Goal: Task Accomplishment & Management: Use online tool/utility

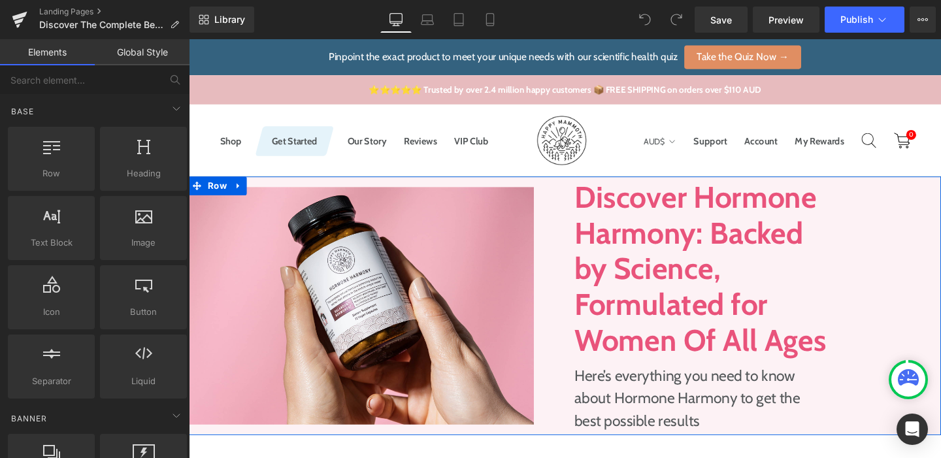
click at [673, 243] on h1 "Discover Hormone Harmony: Backed by Science, Formulated for Women Of All Ages" at bounding box center [726, 281] width 265 height 188
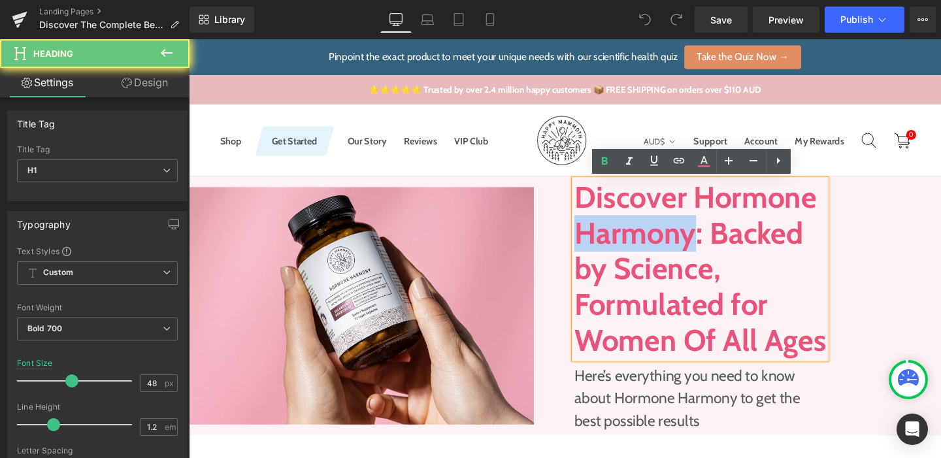
click at [673, 243] on h1 "Discover Hormone Harmony: Backed by Science, Formulated for Women Of All Ages" at bounding box center [726, 281] width 265 height 188
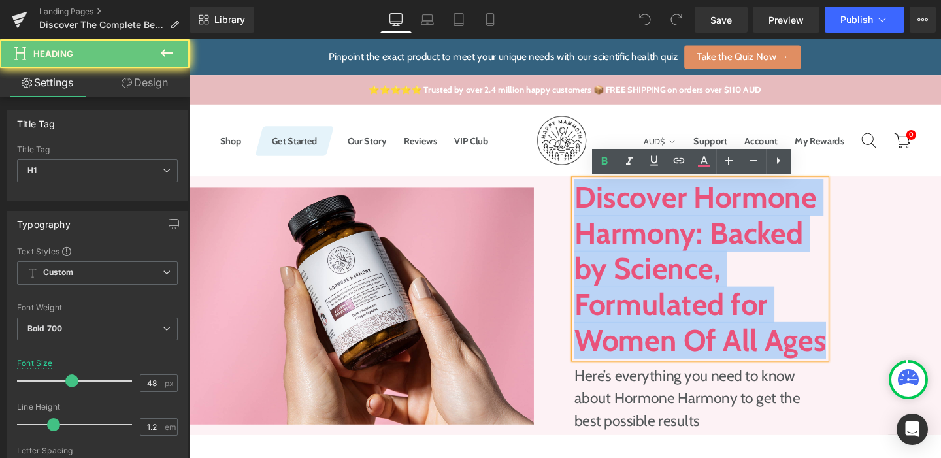
click at [673, 243] on h1 "Discover Hormone Harmony: Backed by Science, Formulated for Women Of All Ages" at bounding box center [726, 281] width 265 height 188
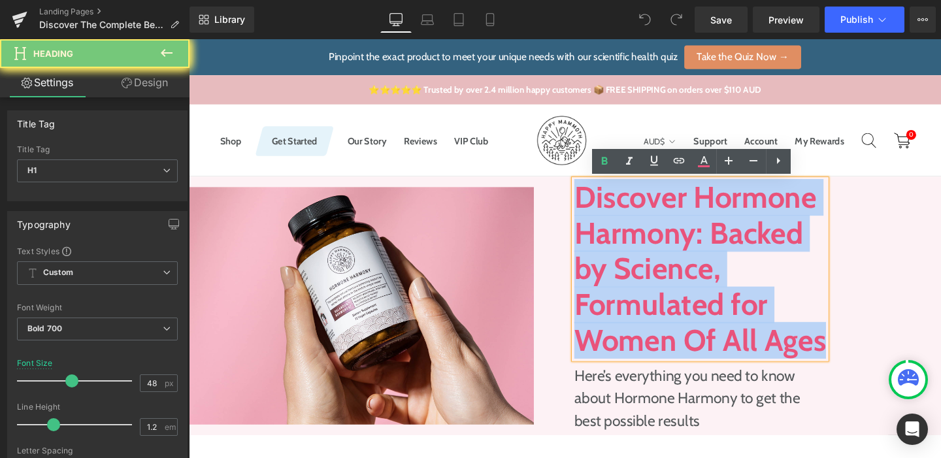
paste div
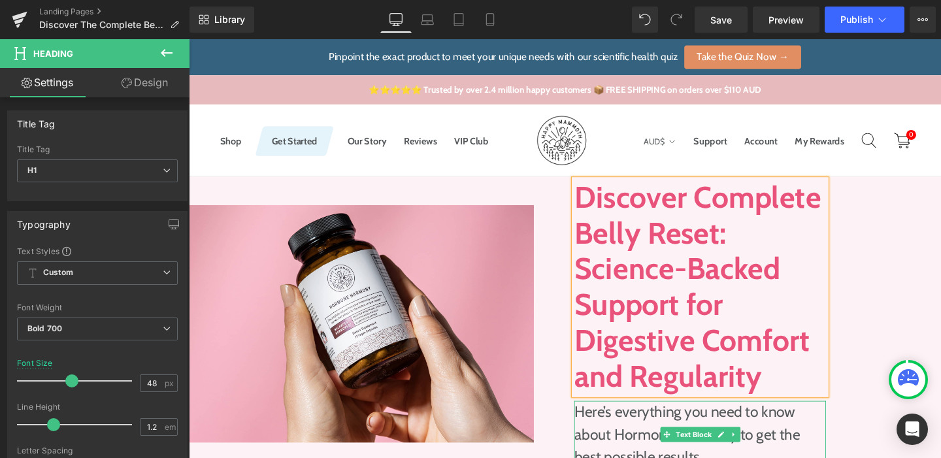
click at [631, 433] on p "Here’s everything you need to know about Hormone Harmony to get the best possib…" at bounding box center [726, 455] width 265 height 71
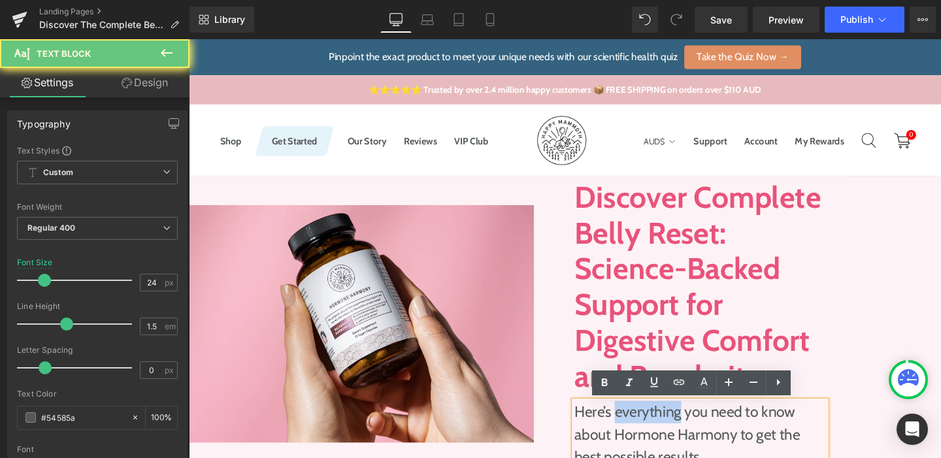
click at [631, 433] on p "Here’s everything you need to know about Hormone Harmony to get the best possib…" at bounding box center [726, 455] width 265 height 71
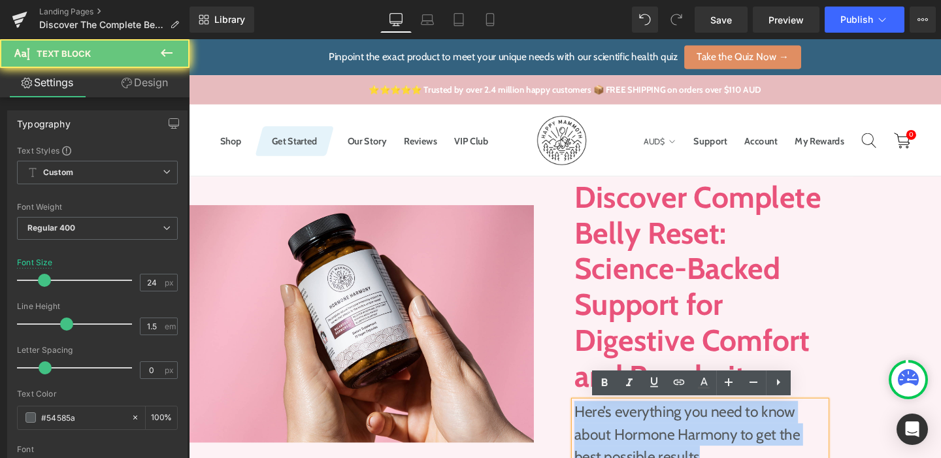
click at [631, 433] on p "Here’s everything you need to know about Hormone Harmony to get the best possib…" at bounding box center [726, 455] width 265 height 71
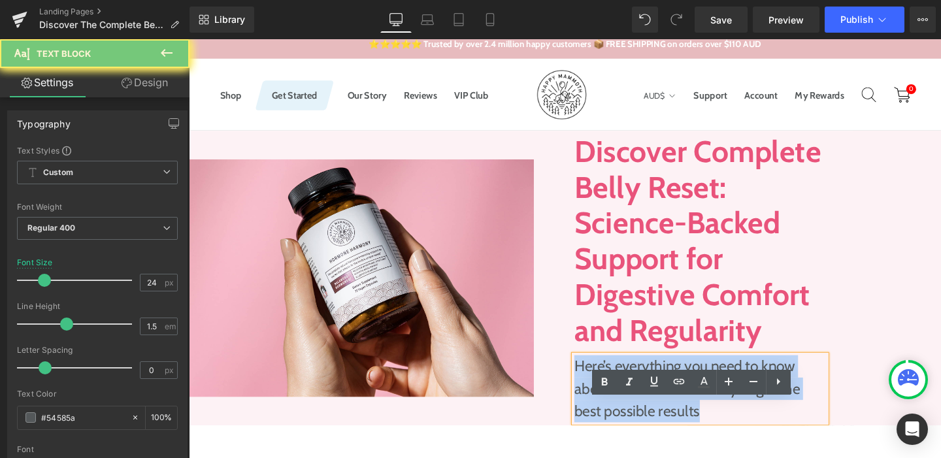
scroll to position [115, 0]
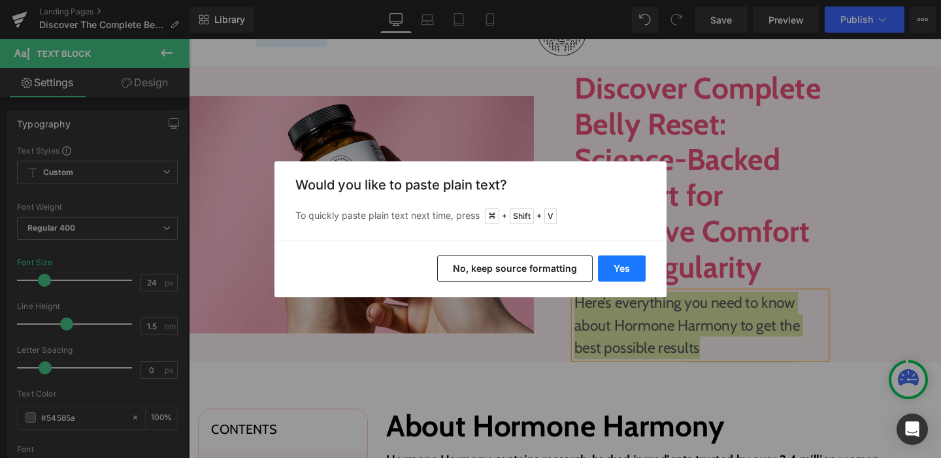
click at [609, 272] on button "Yes" at bounding box center [622, 269] width 48 height 26
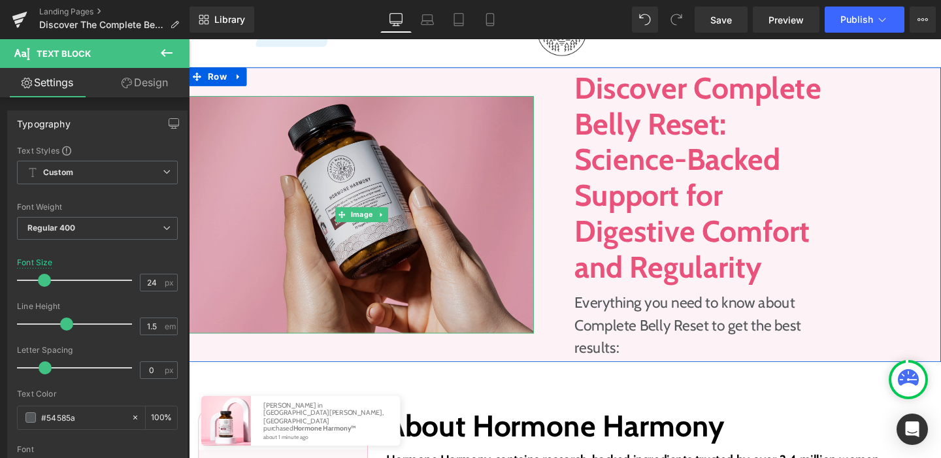
click at [294, 137] on img at bounding box center [370, 223] width 363 height 249
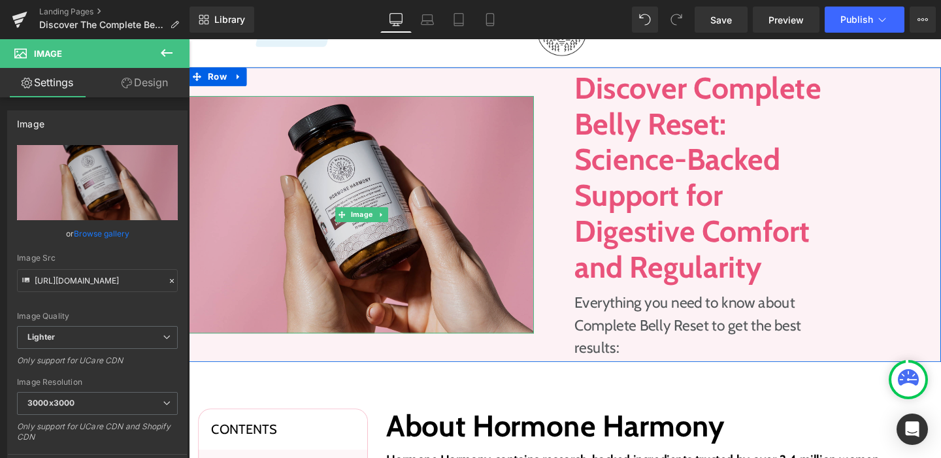
click at [281, 221] on img at bounding box center [370, 223] width 363 height 249
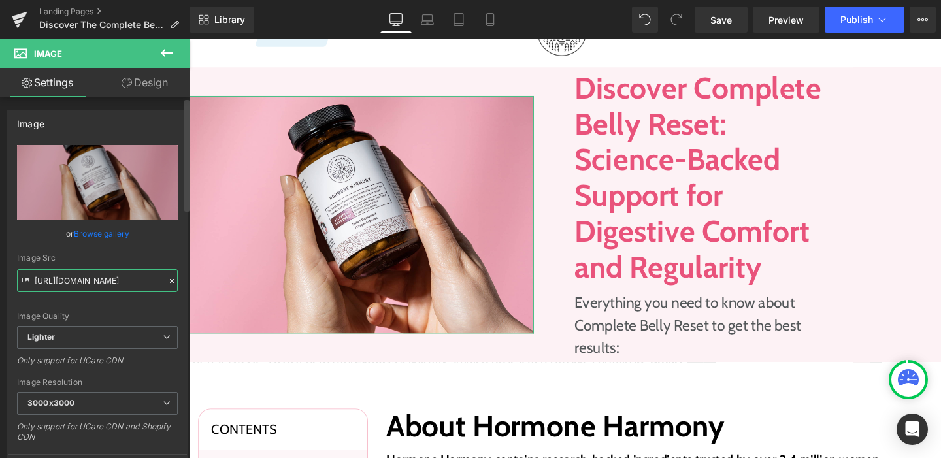
click at [118, 274] on input "[URL][DOMAIN_NAME]" at bounding box center [97, 280] width 161 height 23
paste input "[DOMAIN_NAME][URL]"
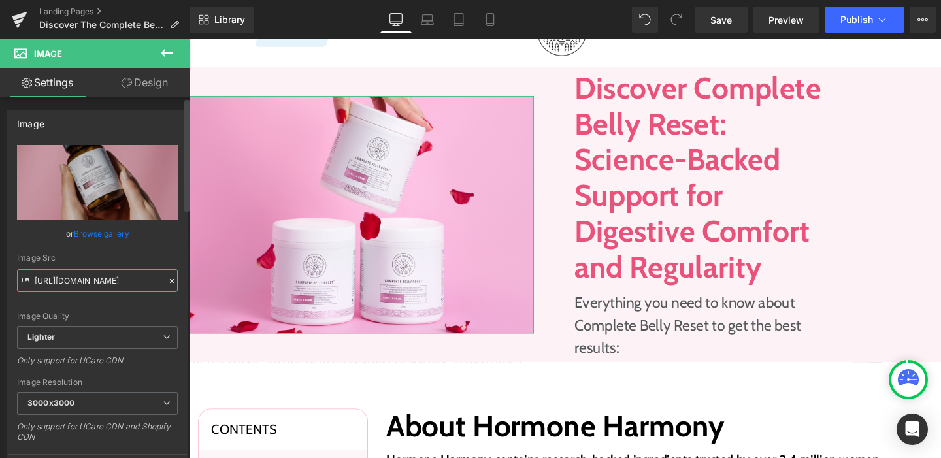
type input "[URL][DOMAIN_NAME]"
click at [122, 301] on div "Image Quality Lighter Lightest Lighter Lighter Lightest Only support for UCare …" at bounding box center [97, 235] width 161 height 181
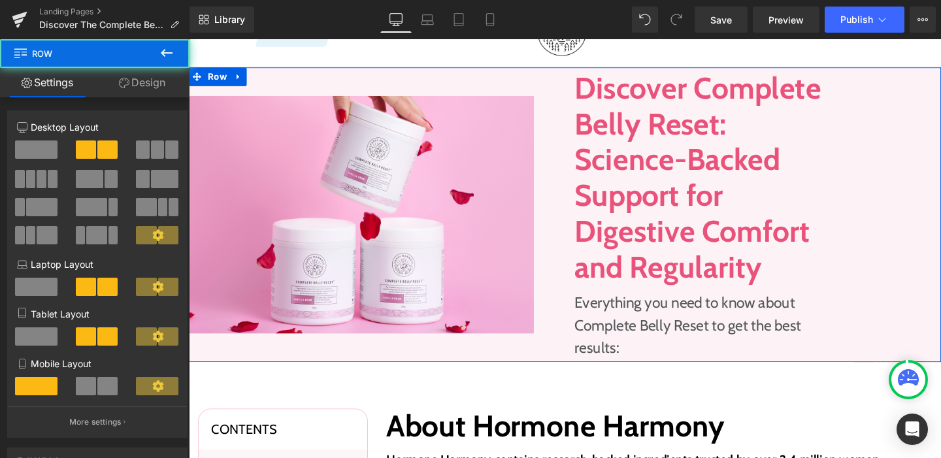
click at [481, 96] on div "Image" at bounding box center [386, 224] width 395 height 310
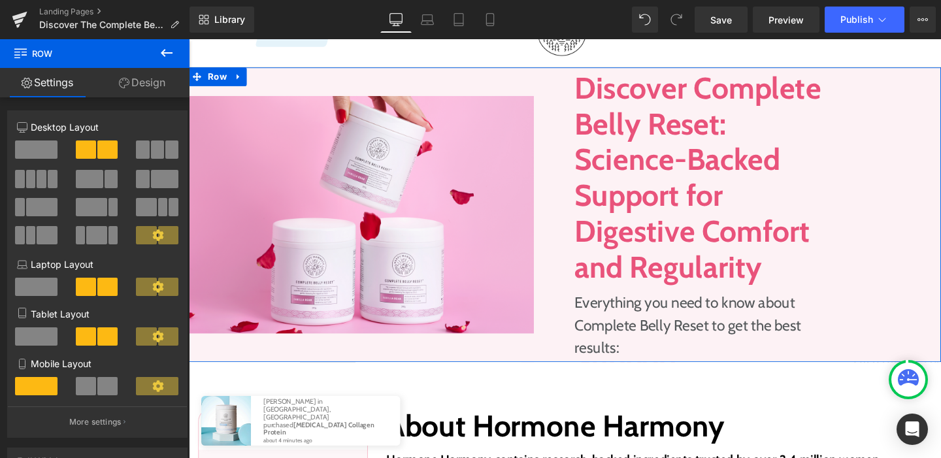
click at [148, 86] on link "Design" at bounding box center [142, 82] width 95 height 29
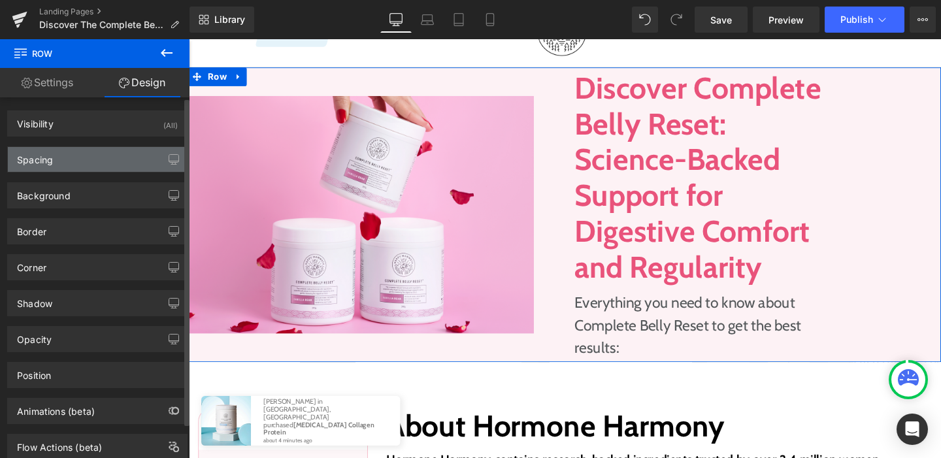
click at [100, 163] on div "Spacing" at bounding box center [97, 159] width 179 height 25
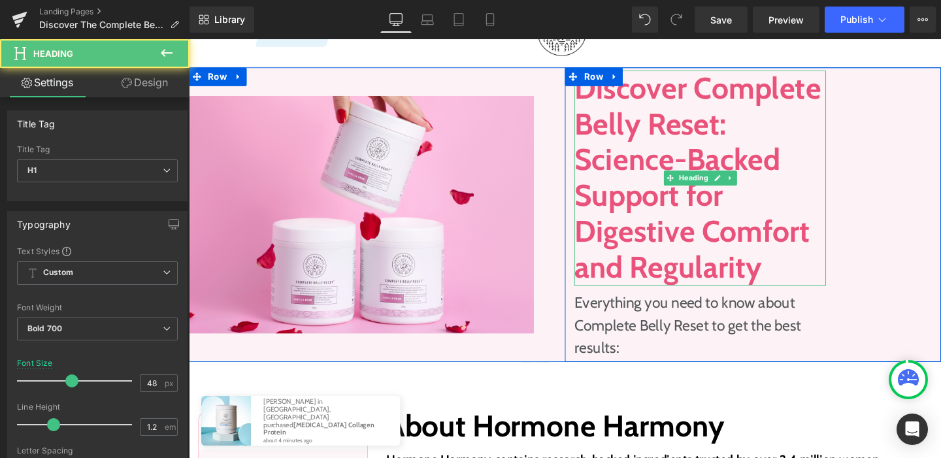
click at [650, 86] on h1 "Discover Complete Belly Reset: Science-Backed Support for Digestive Comfort and…" at bounding box center [726, 185] width 265 height 226
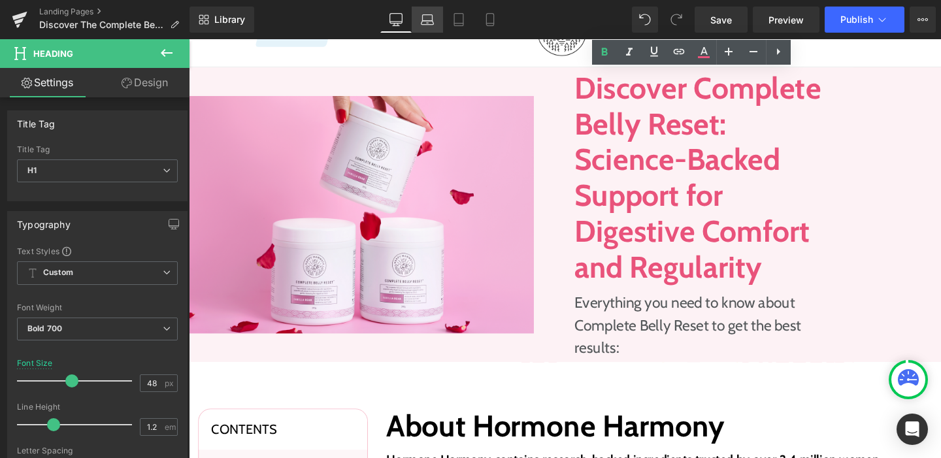
click at [420, 16] on link "Laptop" at bounding box center [427, 20] width 31 height 26
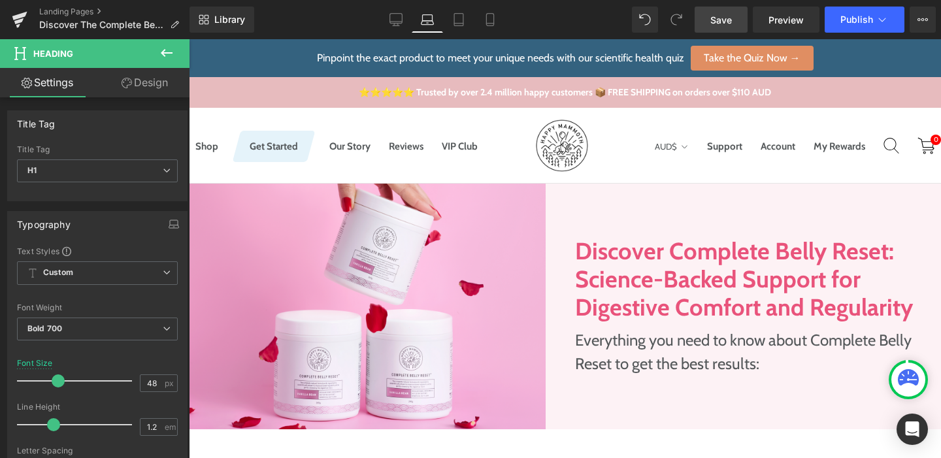
click at [712, 18] on span "Save" at bounding box center [722, 20] width 22 height 14
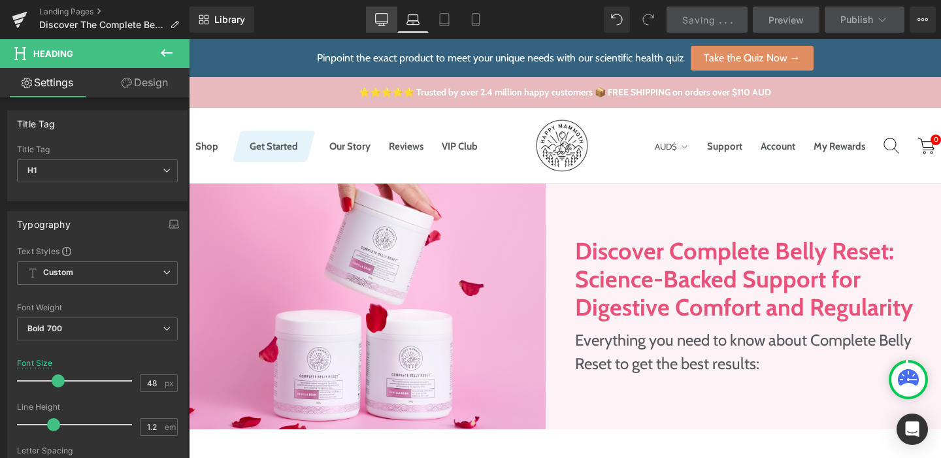
click at [385, 25] on icon at bounding box center [381, 25] width 7 height 0
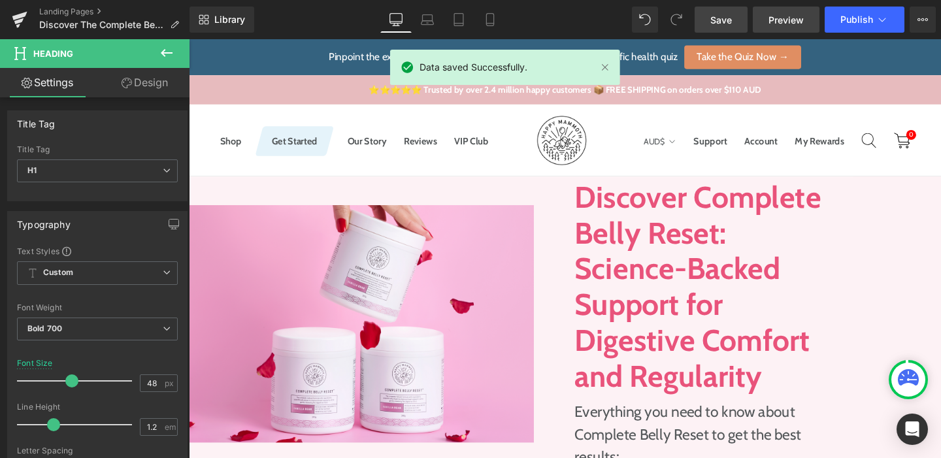
click at [783, 27] on link "Preview" at bounding box center [786, 20] width 67 height 26
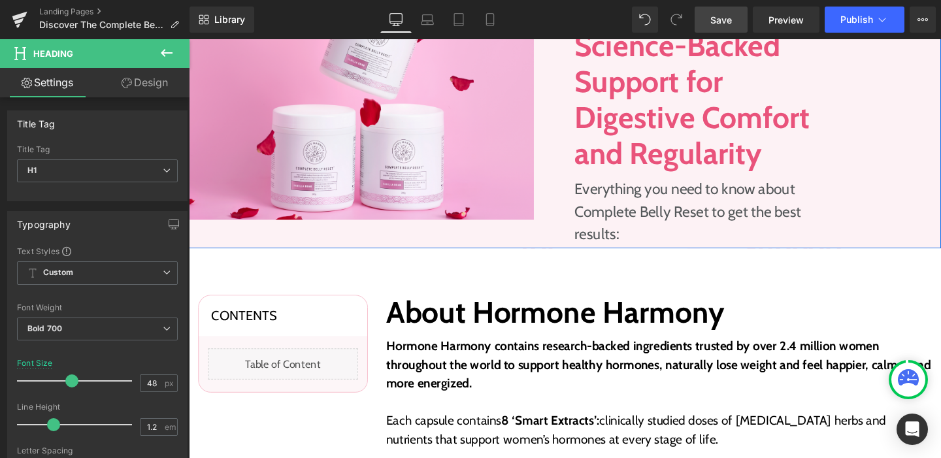
scroll to position [339, 0]
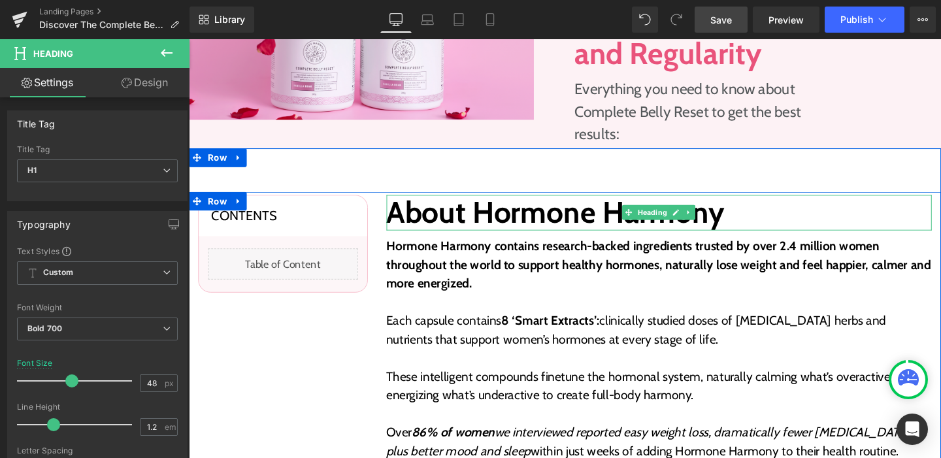
click at [501, 214] on h2 "About Hormone Harmony" at bounding box center [684, 222] width 574 height 38
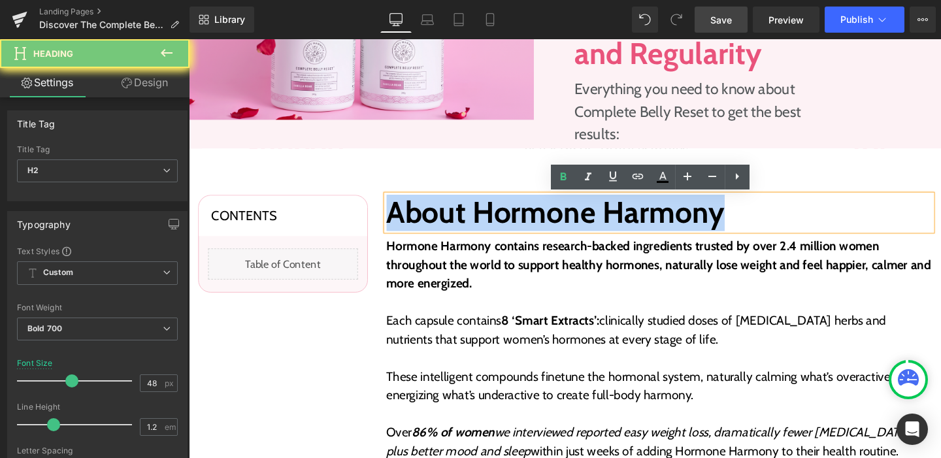
click at [501, 214] on h2 "About Hormone Harmony" at bounding box center [684, 222] width 574 height 38
paste div
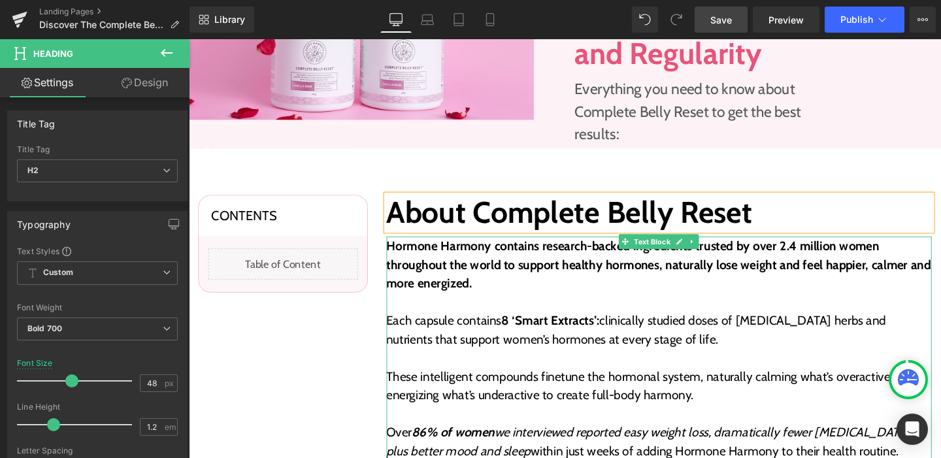
click at [473, 265] on strong "Hormone Harmony contains research-backed ingredients trusted by over 2.4 millio…" at bounding box center [683, 276] width 573 height 55
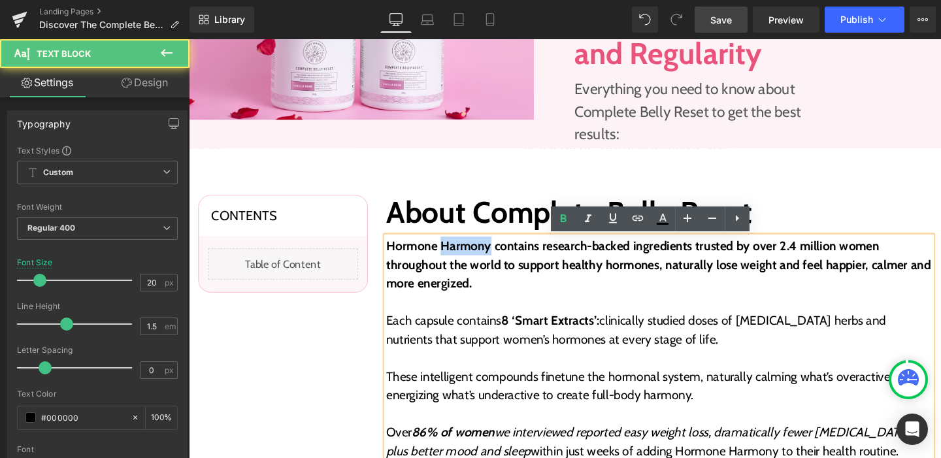
click at [473, 265] on strong "Hormone Harmony contains research-backed ingredients trusted by over 2.4 millio…" at bounding box center [683, 276] width 573 height 55
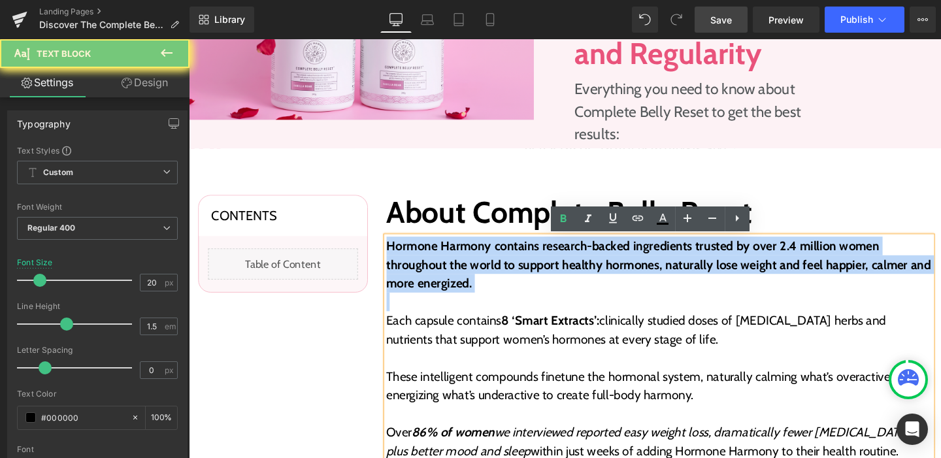
click at [473, 265] on strong "Hormone Harmony contains research-backed ingredients trusted by over 2.4 millio…" at bounding box center [683, 276] width 573 height 55
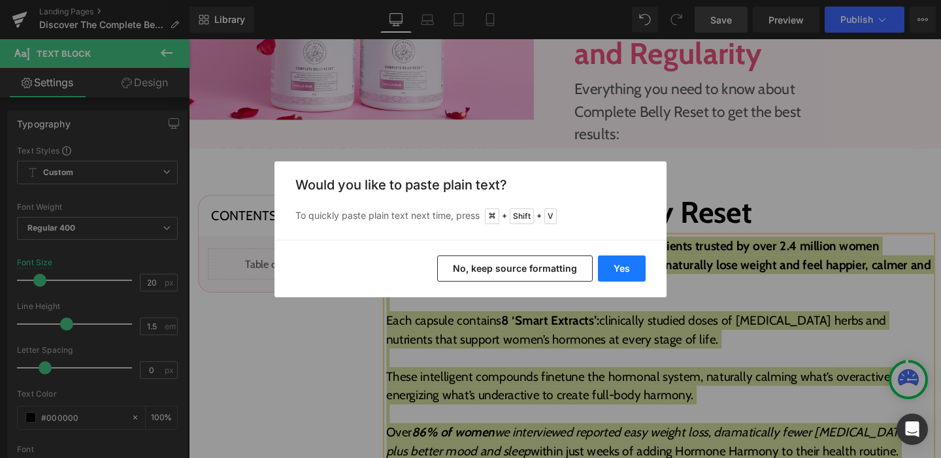
click at [609, 271] on button "Yes" at bounding box center [622, 269] width 48 height 26
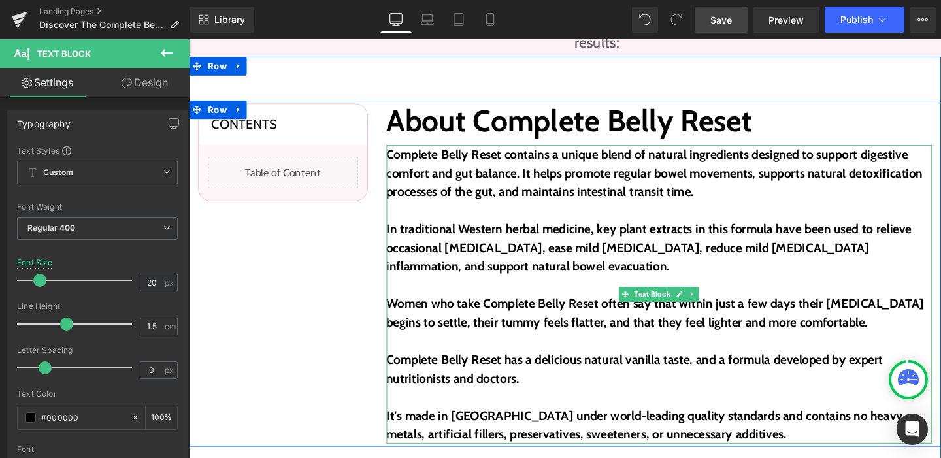
scroll to position [454, 0]
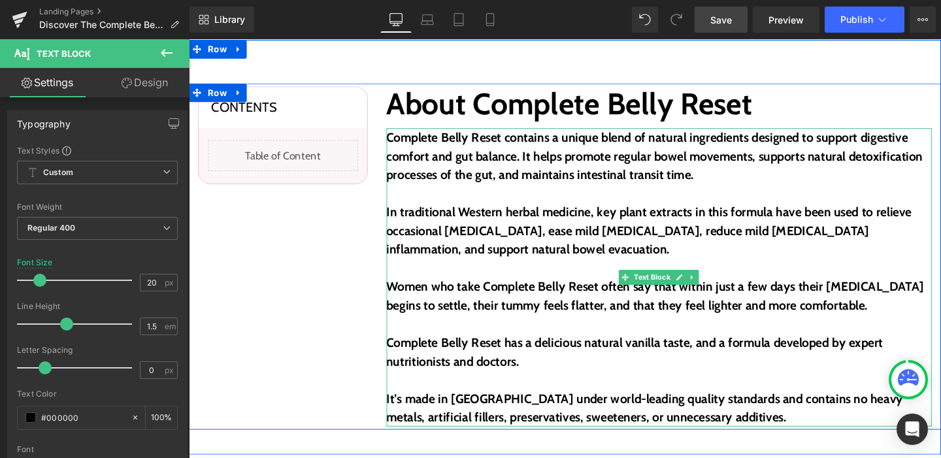
click at [558, 214] on b "In traditional Western herbal medicine, key plant extracts in this formula have…" at bounding box center [673, 240] width 552 height 55
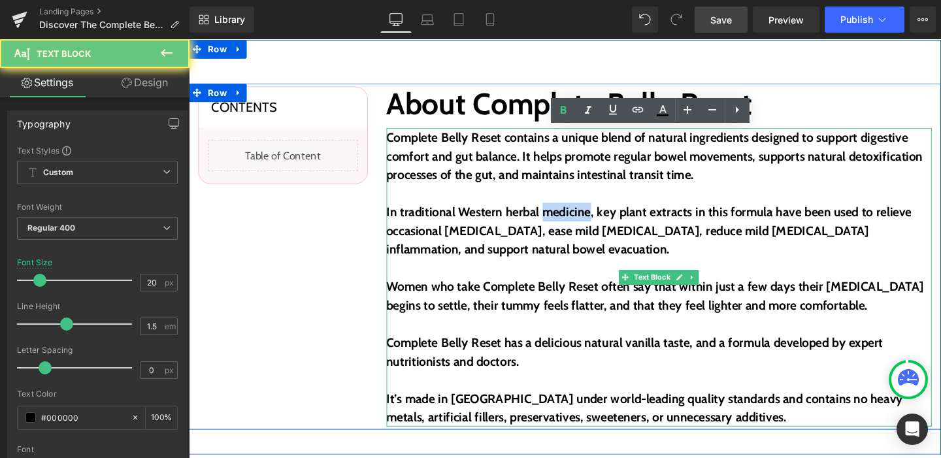
click at [558, 214] on b "In traditional Western herbal medicine, key plant extracts in this formula have…" at bounding box center [673, 240] width 552 height 55
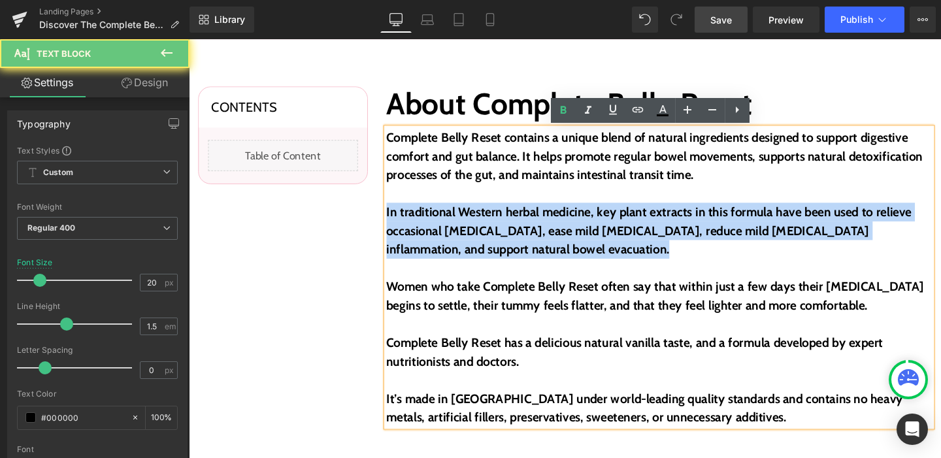
click at [558, 214] on b "In traditional Western herbal medicine, key plant extracts in this formula have…" at bounding box center [673, 240] width 552 height 55
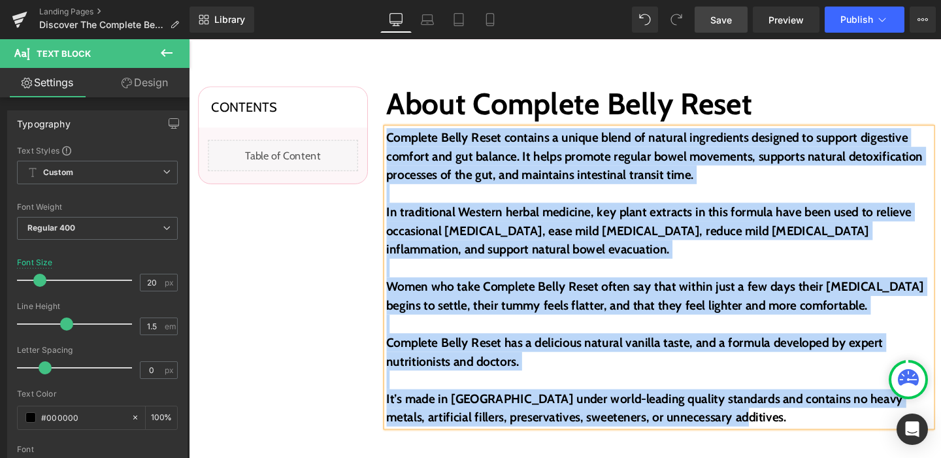
click at [711, 446] on div "Complete Belly Reset contains a unique blend of natural ingredients designed to…" at bounding box center [684, 290] width 574 height 314
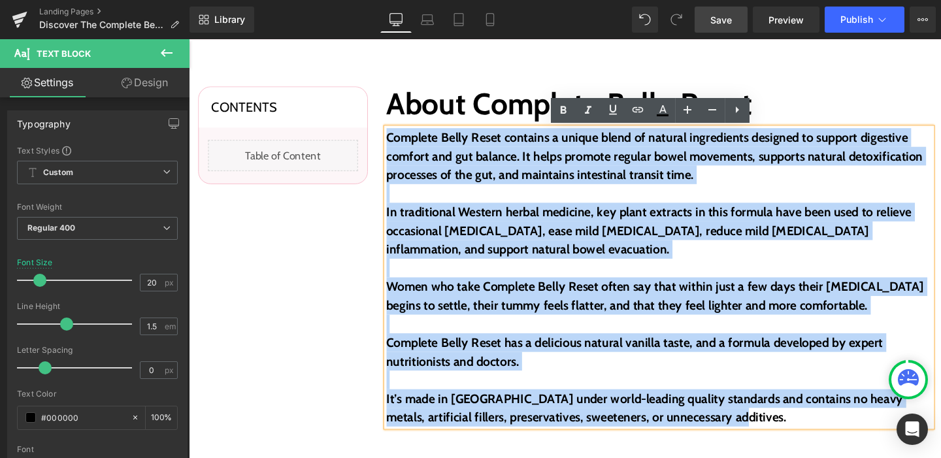
drag, startPoint x: 724, startPoint y: 443, endPoint x: 395, endPoint y: 127, distance: 455.4
click at [395, 127] on div "About Complete Belly Reset Heading Complete Belly Reset contains a unique blend…" at bounding box center [684, 268] width 594 height 358
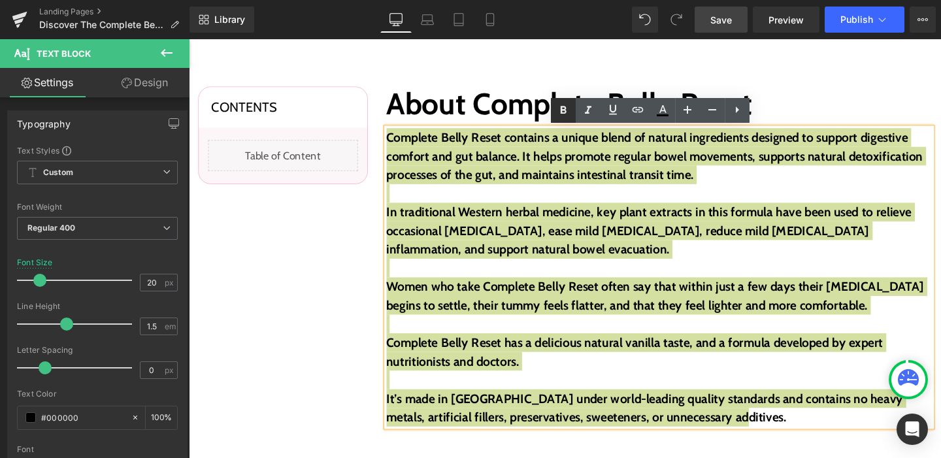
click at [565, 112] on icon at bounding box center [564, 111] width 16 height 16
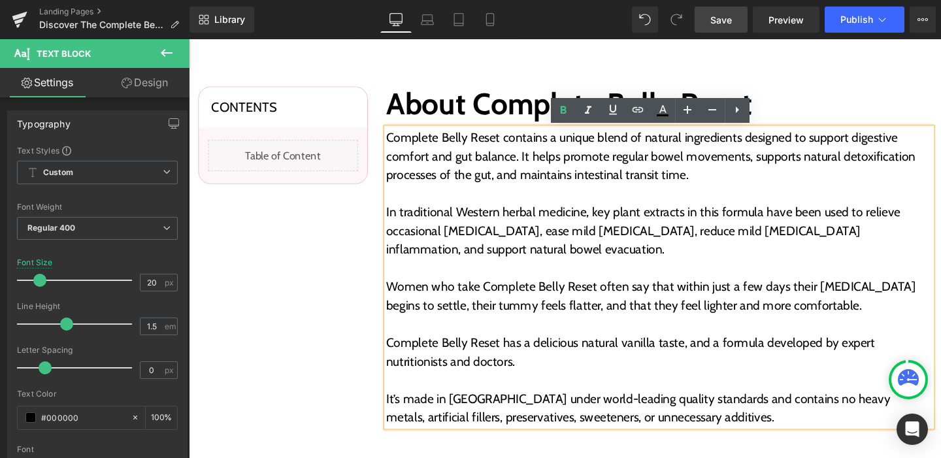
click at [533, 292] on p "Women who take Complete Belly Reset often say that within just a few days their…" at bounding box center [684, 309] width 574 height 39
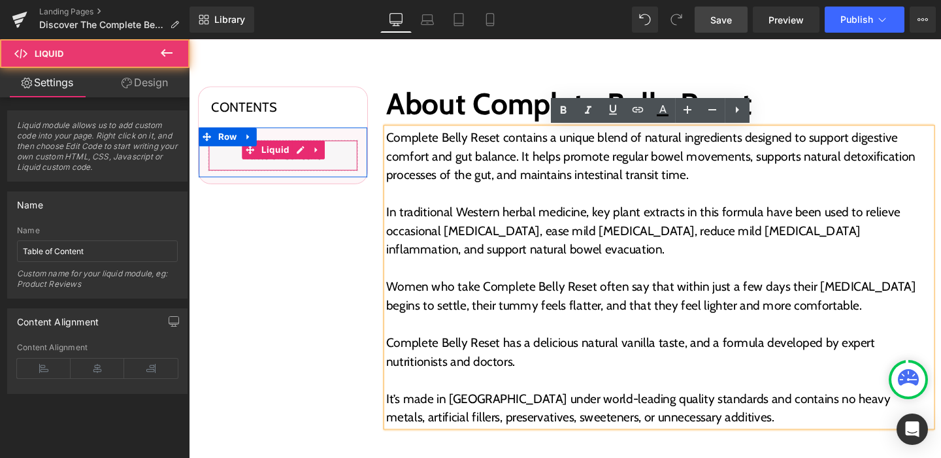
click at [336, 167] on div "Liquid" at bounding box center [288, 161] width 158 height 33
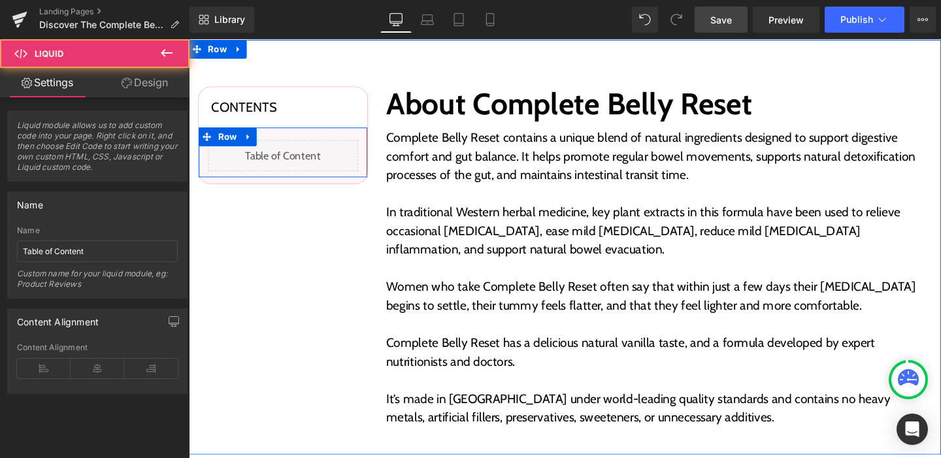
click at [307, 153] on div "Liquid" at bounding box center [288, 161] width 158 height 33
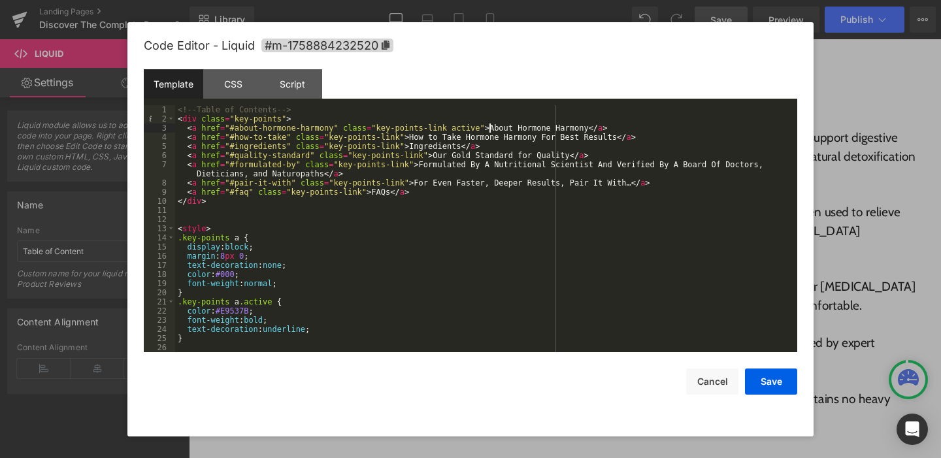
click at [489, 127] on div "<!-- Table of Contents --> < div class = "key-points" > < a href = "#about-horm…" at bounding box center [483, 237] width 617 height 265
click at [587, 127] on div "<!-- Table of Contents --> < div class = "key-points" > < a href = "#about-horm…" at bounding box center [483, 237] width 617 height 265
click at [410, 136] on div "<!-- Table of Contents --> < div class = "key-points" > < a href = "#about-horm…" at bounding box center [483, 237] width 617 height 265
click at [615, 141] on div "<!-- Table of Contents --> < div class = "key-points" > < a href = "#about-horm…" at bounding box center [483, 237] width 617 height 265
click at [767, 384] on button "Save" at bounding box center [771, 382] width 52 height 26
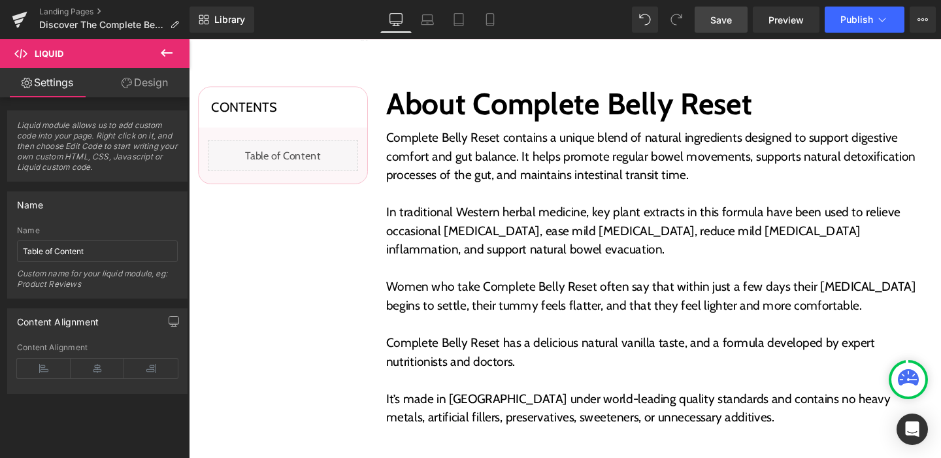
click at [735, 29] on link "Save" at bounding box center [721, 20] width 53 height 26
click at [701, 15] on link "Save" at bounding box center [721, 20] width 53 height 26
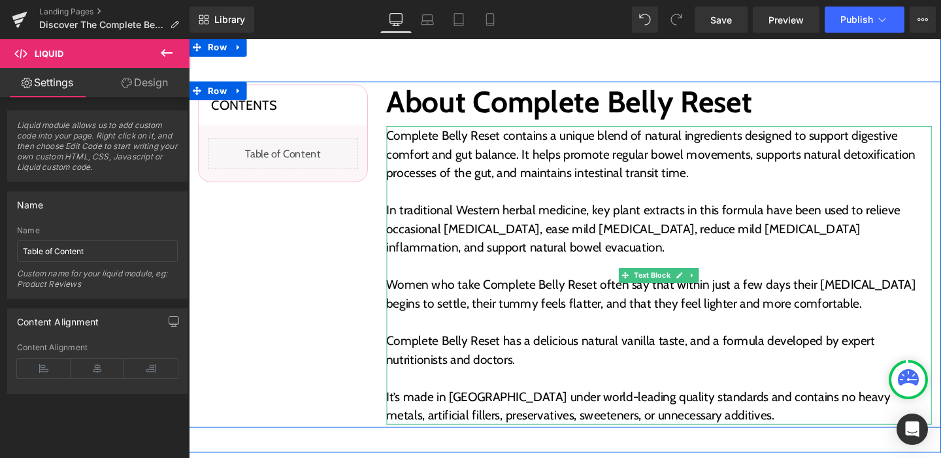
scroll to position [456, 0]
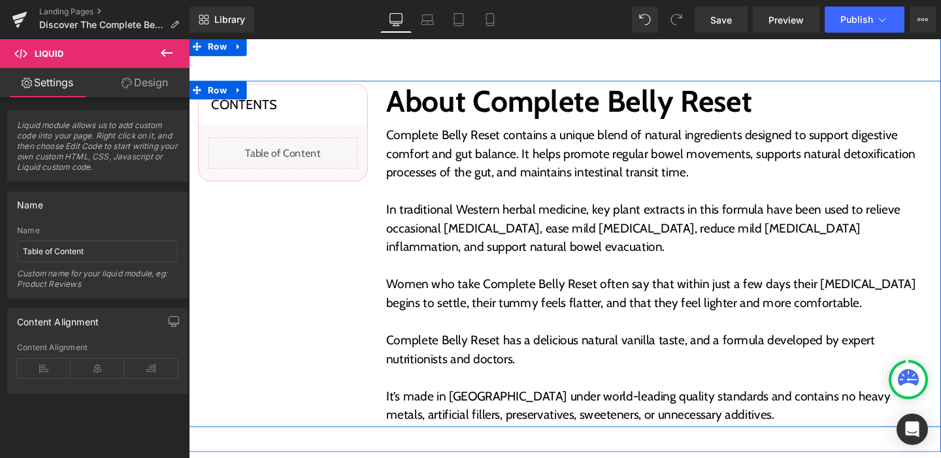
click at [387, 122] on div "About Complete Belly Reset Heading Complete Belly Reset contains a unique blend…" at bounding box center [684, 265] width 594 height 358
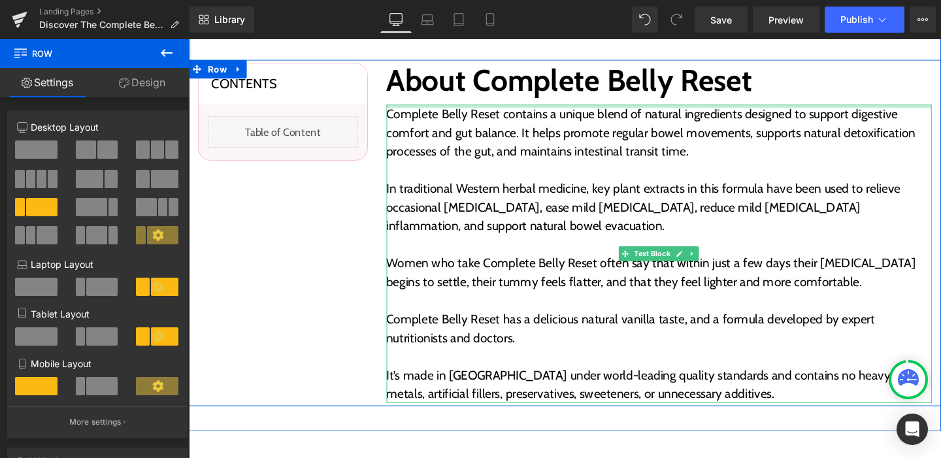
scroll to position [478, 0]
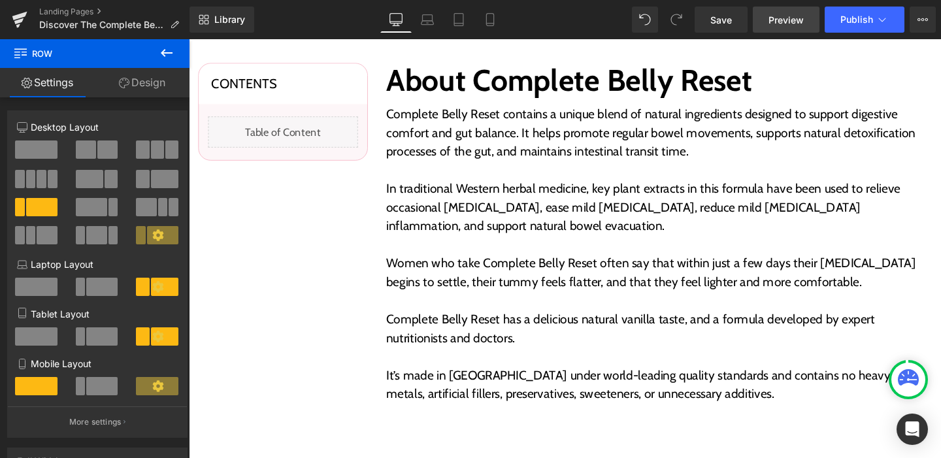
click at [779, 25] on span "Preview" at bounding box center [786, 20] width 35 height 14
click at [716, 24] on span "Save" at bounding box center [722, 20] width 22 height 14
click at [784, 19] on span "Preview" at bounding box center [786, 20] width 35 height 14
click at [0, 0] on div "Landing Pages Discover The Complete Belly Reset Library Desktop Desktop Laptop …" at bounding box center [470, 19] width 941 height 39
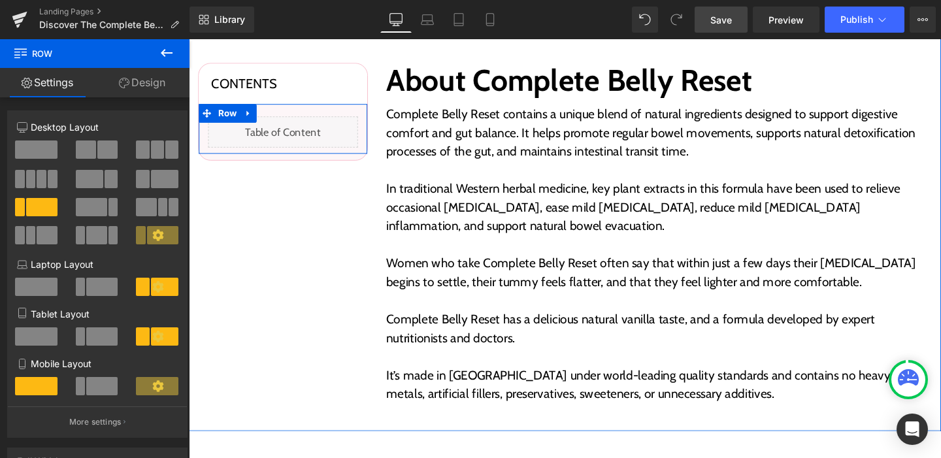
click at [301, 137] on div "Liquid" at bounding box center [288, 136] width 158 height 33
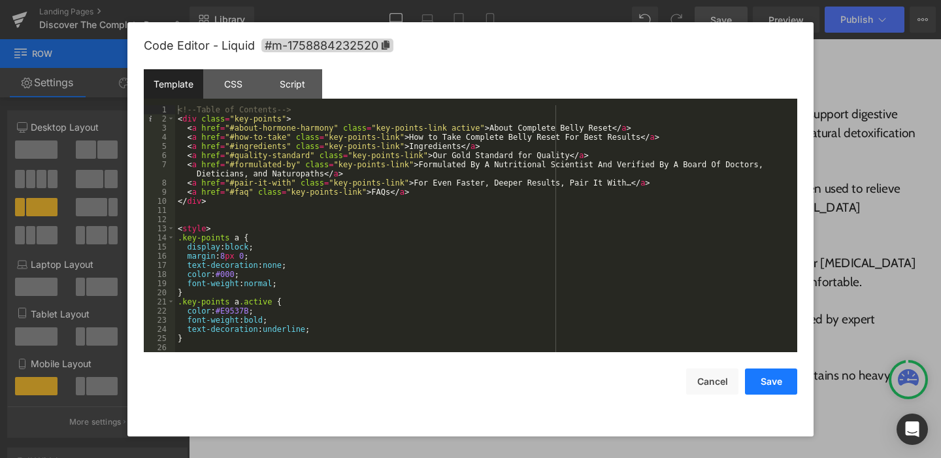
click at [767, 392] on button "Save" at bounding box center [771, 382] width 52 height 26
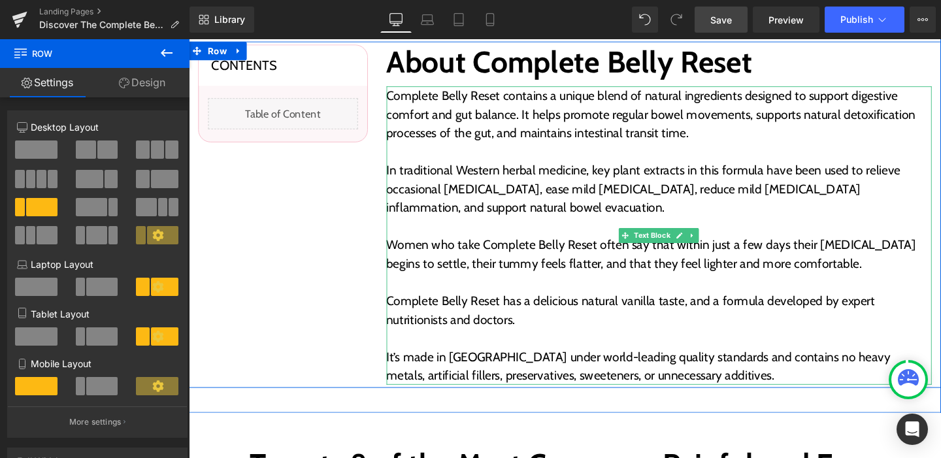
scroll to position [499, 0]
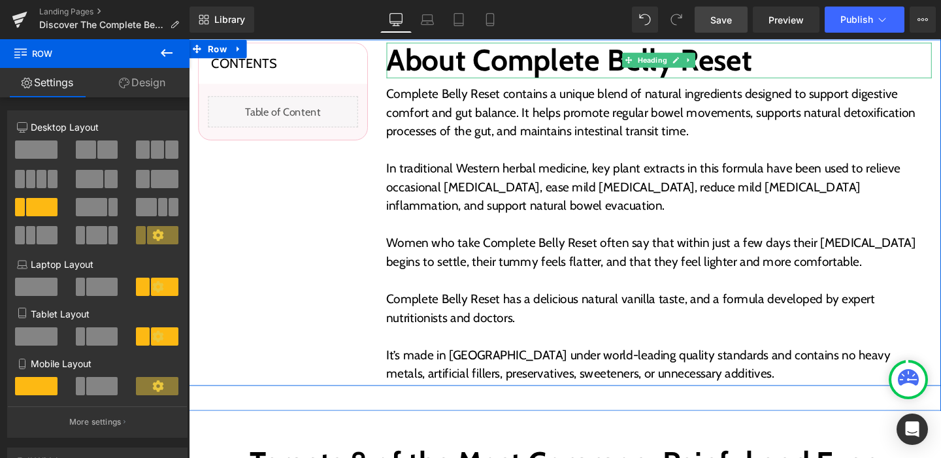
click at [468, 66] on h2 "About Complete Belly Reset" at bounding box center [684, 62] width 574 height 38
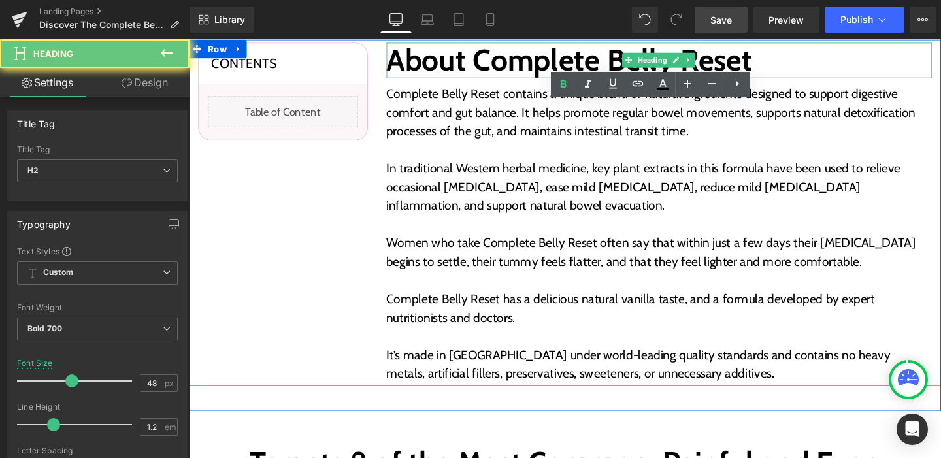
click at [468, 66] on h2 "About Complete Belly Reset" at bounding box center [684, 62] width 574 height 38
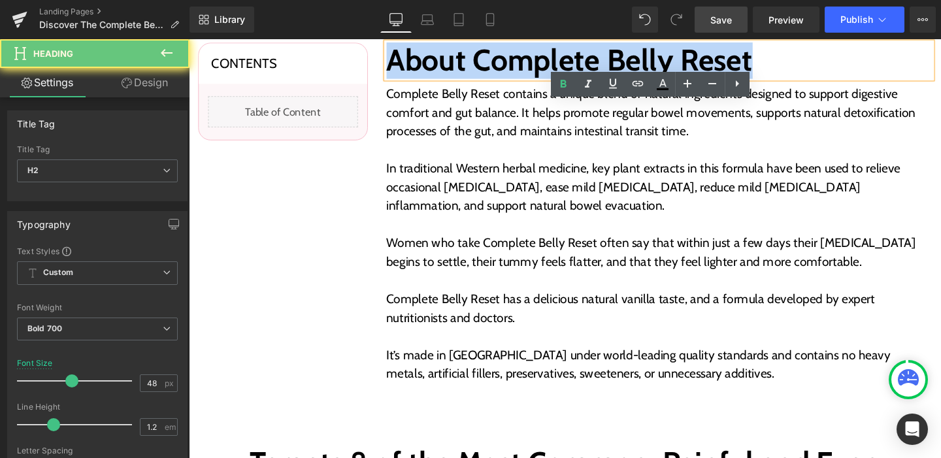
click at [468, 66] on h2 "About Complete Belly Reset" at bounding box center [684, 62] width 574 height 38
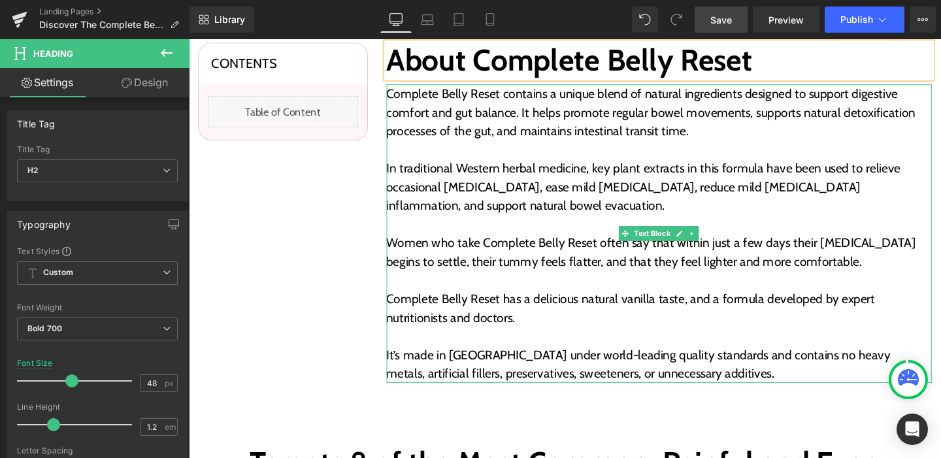
click at [414, 121] on p "Complete Belly Reset contains a unique blend of natural ingredients designed to…" at bounding box center [684, 116] width 574 height 59
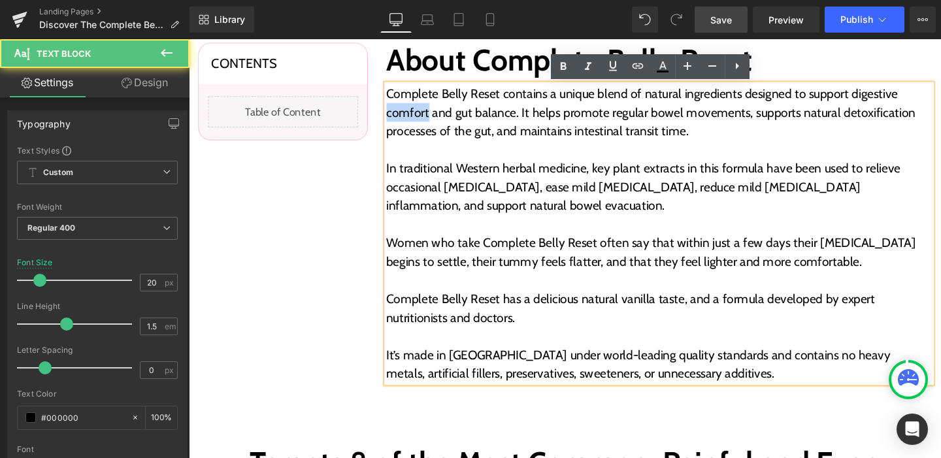
click at [414, 121] on p "Complete Belly Reset contains a unique blend of natural ingredients designed to…" at bounding box center [684, 116] width 574 height 59
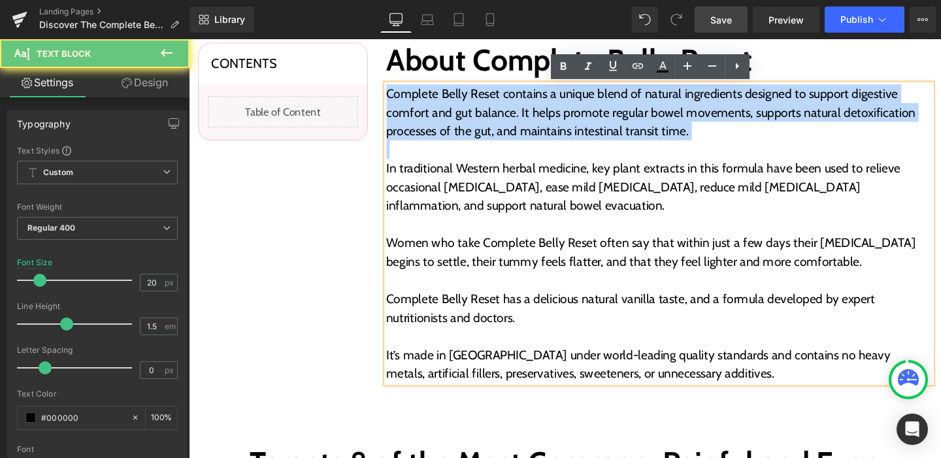
click at [414, 121] on p "Complete Belly Reset contains a unique blend of natural ingredients designed to…" at bounding box center [684, 116] width 574 height 59
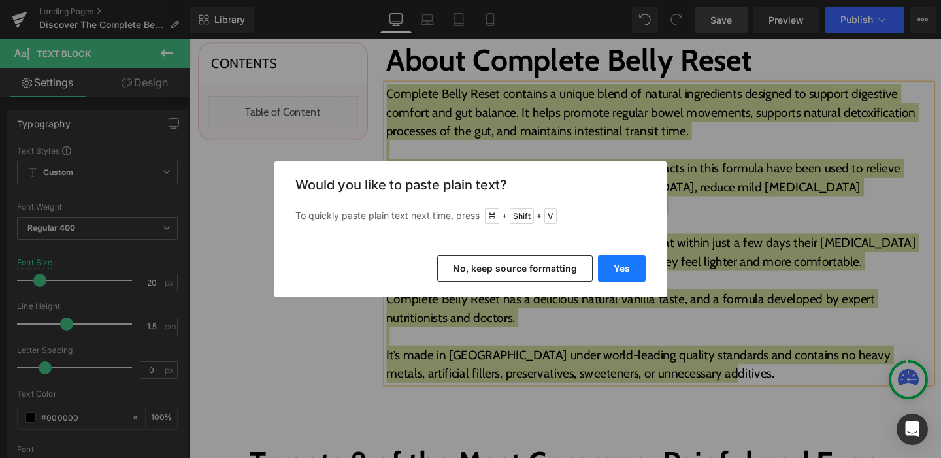
click at [620, 259] on button "Yes" at bounding box center [622, 269] width 48 height 26
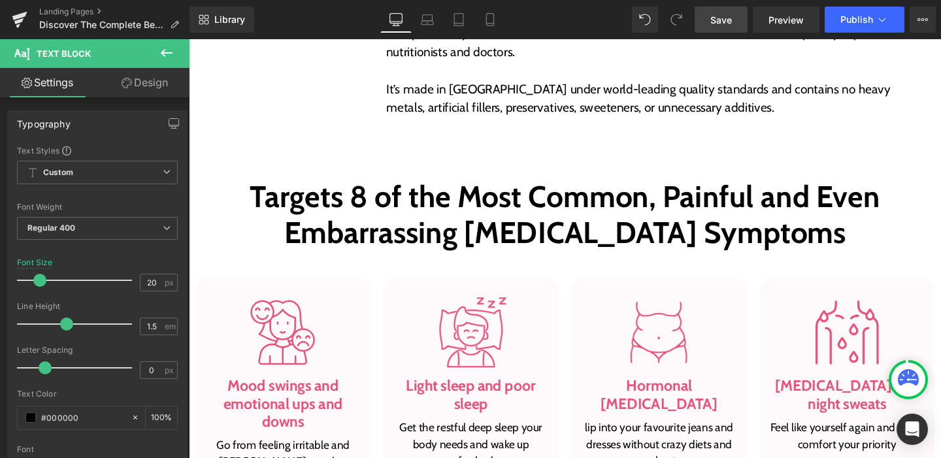
scroll to position [848, 0]
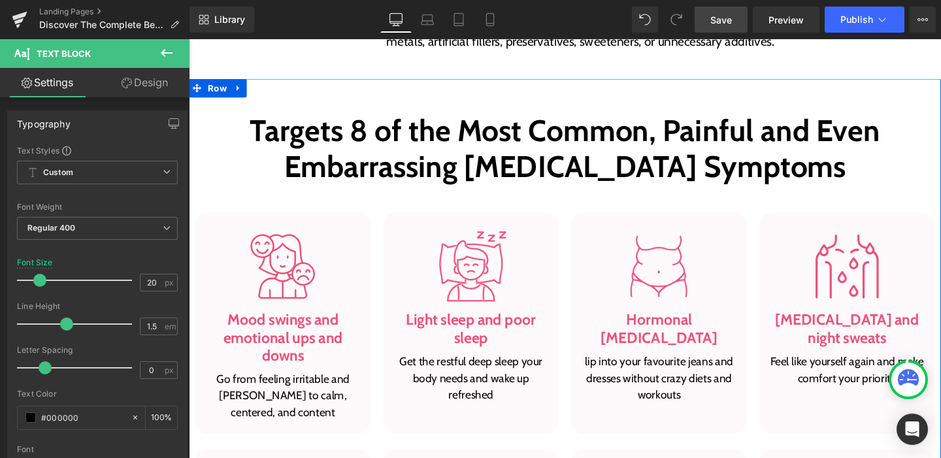
click at [448, 184] on h2 "Targets 8 of the Most Common, Painful and Even Embarrassing [MEDICAL_DATA] Symp…" at bounding box center [584, 154] width 771 height 75
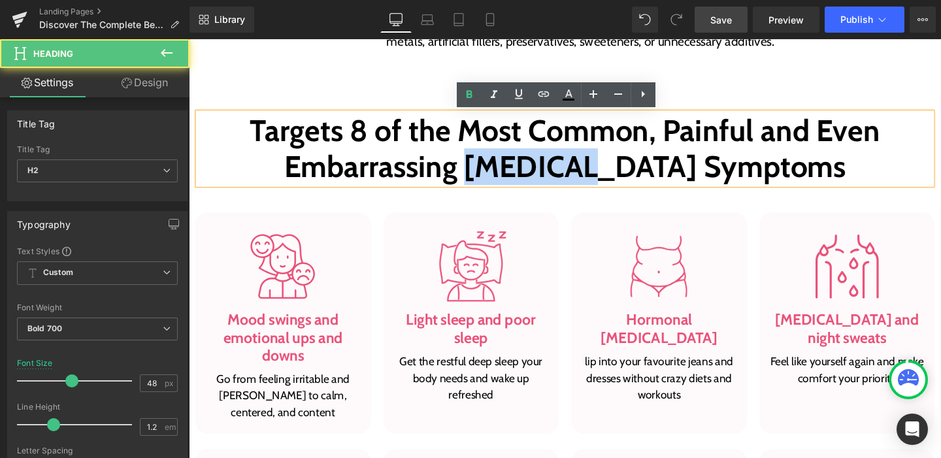
click at [448, 184] on h2 "Targets 8 of the Most Common, Painful and Even Embarrassing [MEDICAL_DATA] Symp…" at bounding box center [584, 154] width 771 height 75
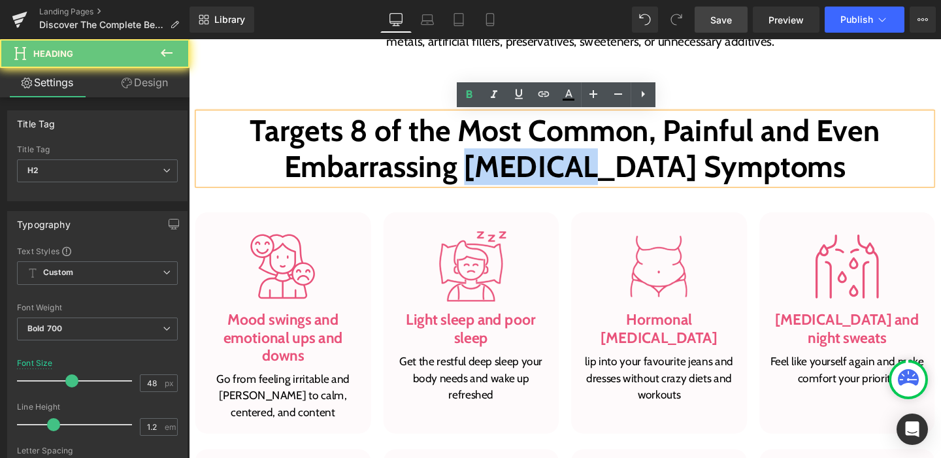
click at [448, 184] on h2 "Targets 8 of the Most Common, Painful and Even Embarrassing [MEDICAL_DATA] Symp…" at bounding box center [584, 154] width 771 height 75
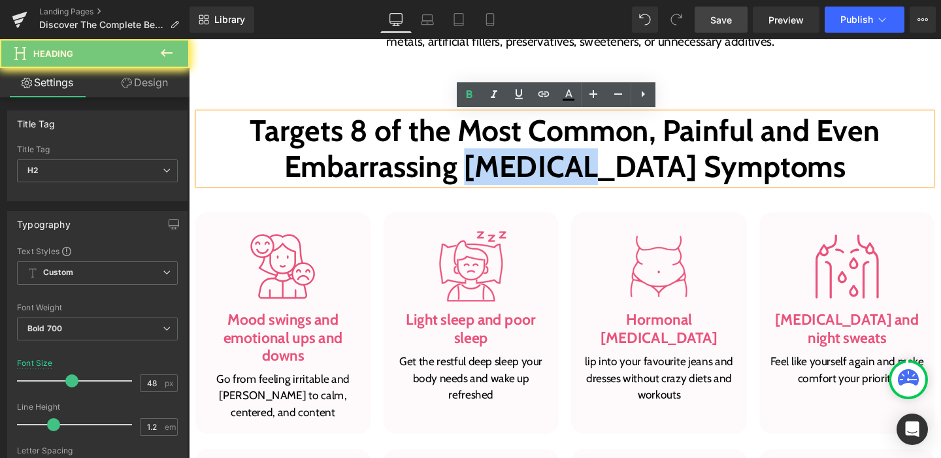
paste div
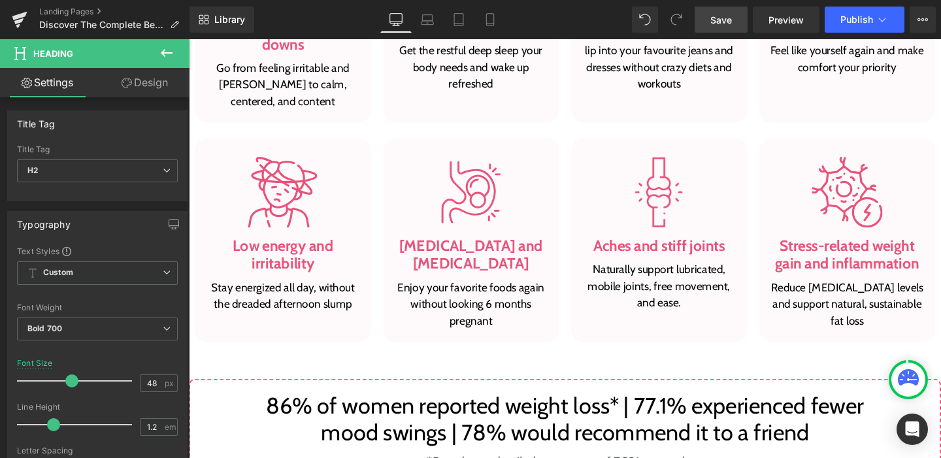
scroll to position [1178, 0]
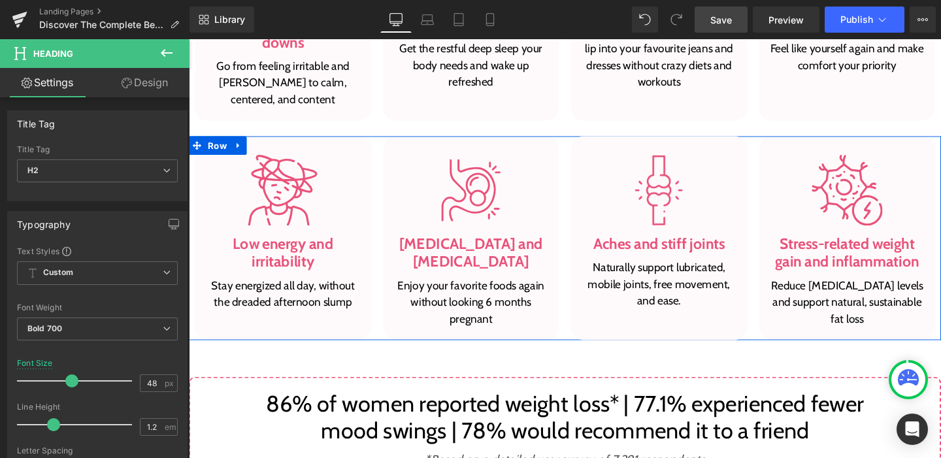
click at [578, 224] on div "Image [MEDICAL_DATA] and [MEDICAL_DATA] Heading Enjoy your favorite foods again…" at bounding box center [486, 248] width 198 height 214
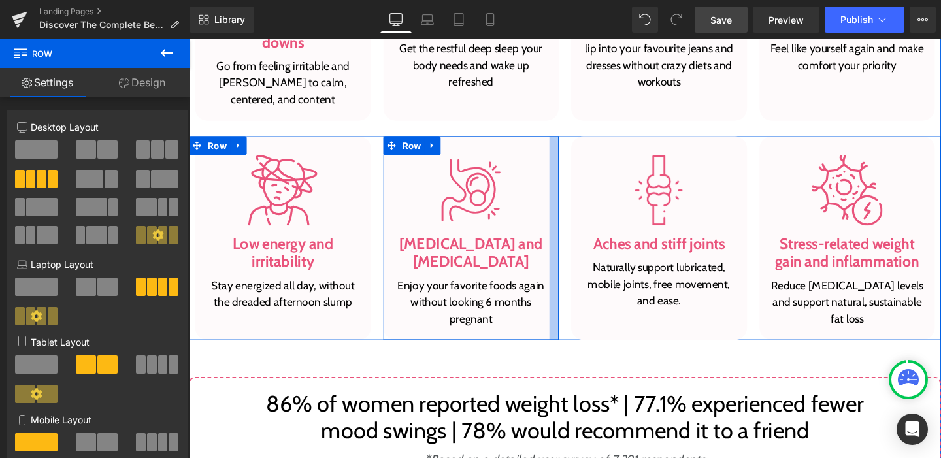
click at [571, 177] on div at bounding box center [573, 248] width 10 height 214
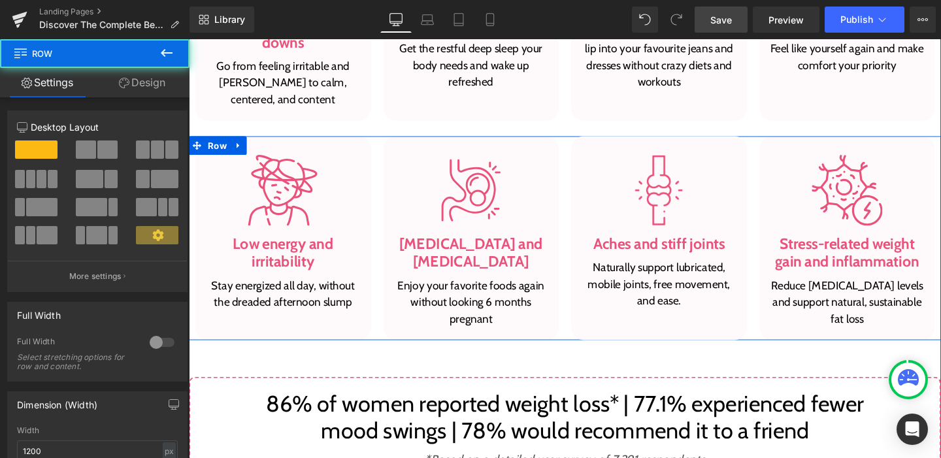
click at [576, 171] on div "Image [MEDICAL_DATA] and [MEDICAL_DATA] Heading Enjoy your favorite foods again…" at bounding box center [486, 248] width 198 height 214
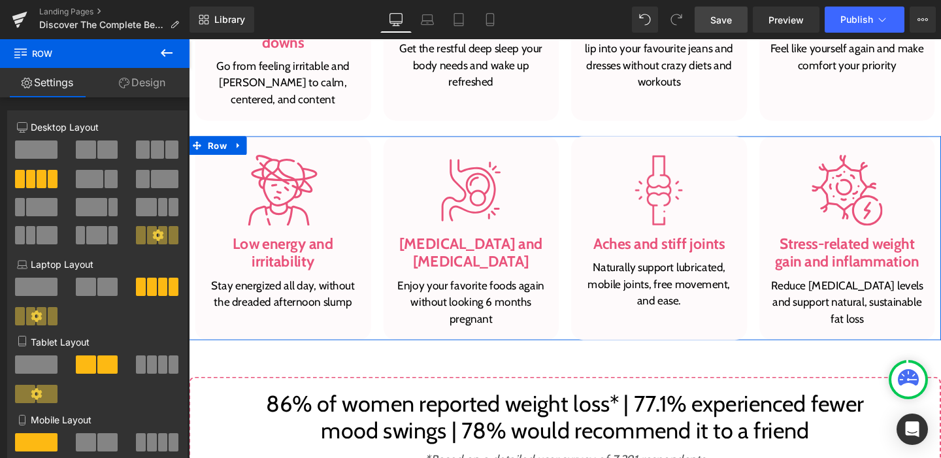
click at [107, 155] on span at bounding box center [107, 150] width 20 height 18
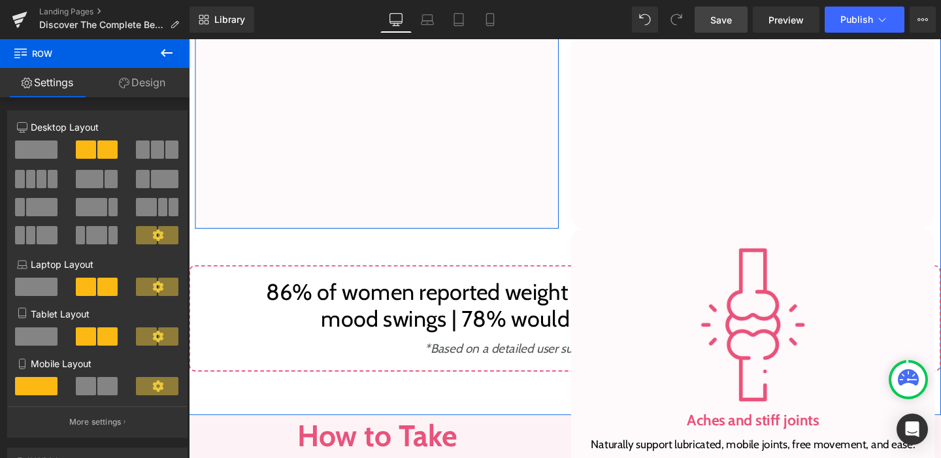
scroll to position [1937, 0]
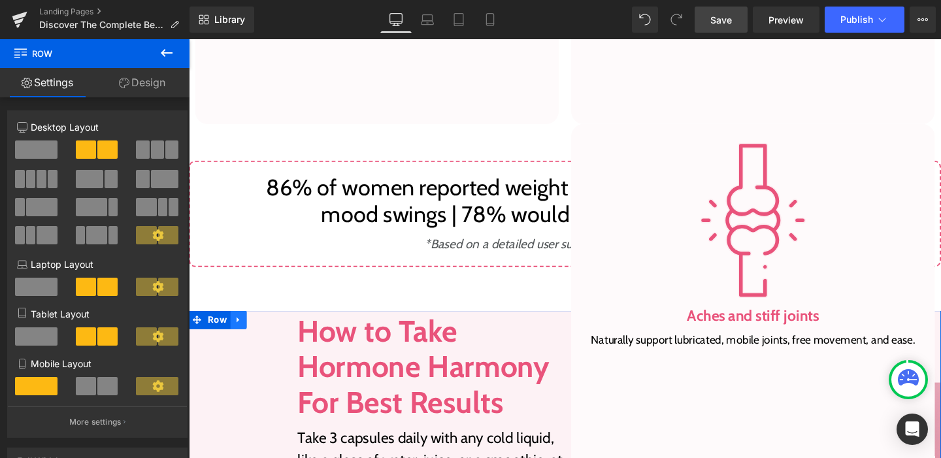
click at [239, 334] on icon at bounding box center [240, 334] width 3 height 6
click at [271, 335] on icon at bounding box center [275, 334] width 9 height 9
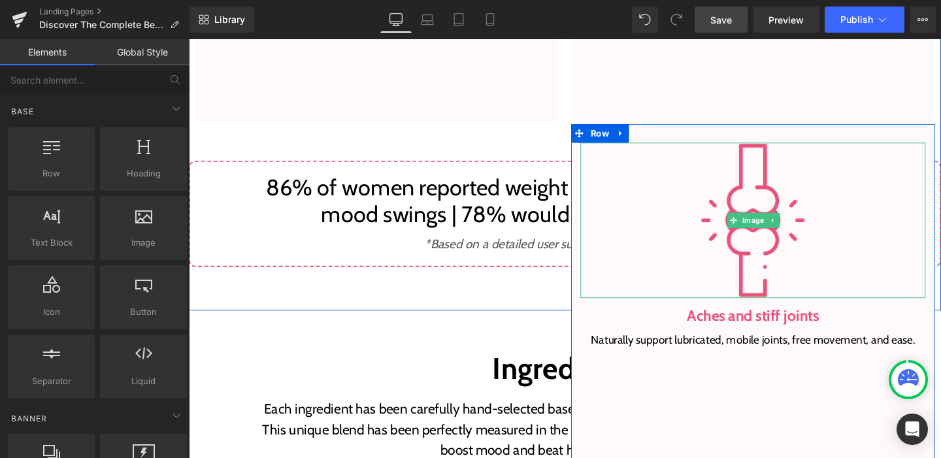
click at [648, 273] on div at bounding box center [782, 229] width 363 height 163
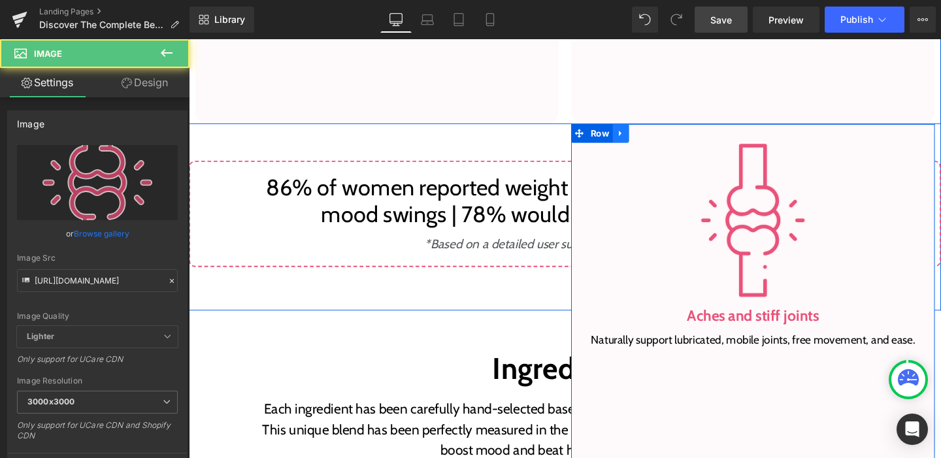
click at [635, 139] on link at bounding box center [643, 139] width 17 height 20
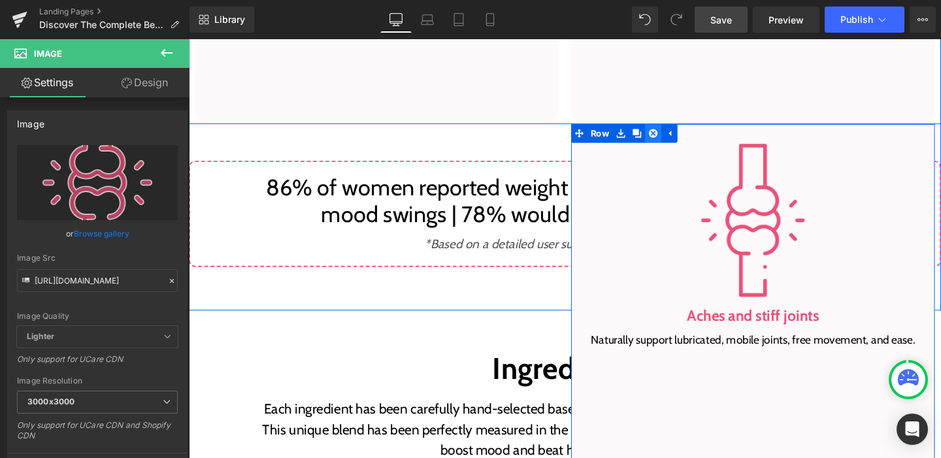
click at [673, 138] on icon at bounding box center [677, 138] width 9 height 9
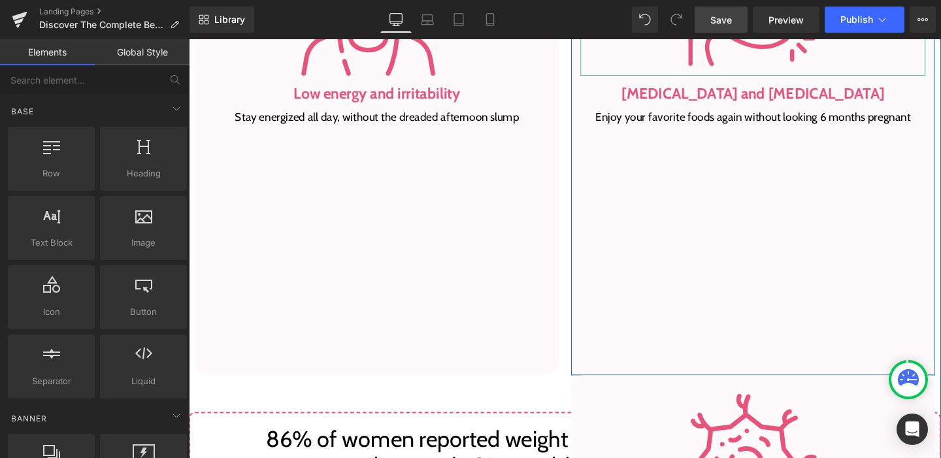
scroll to position [1449, 0]
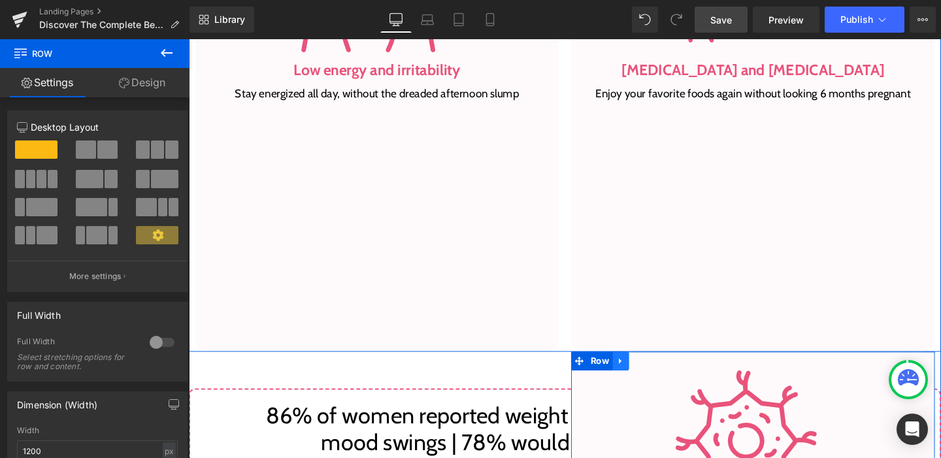
click at [639, 378] on icon at bounding box center [643, 378] width 9 height 10
click at [662, 377] on link at bounding box center [660, 378] width 17 height 20
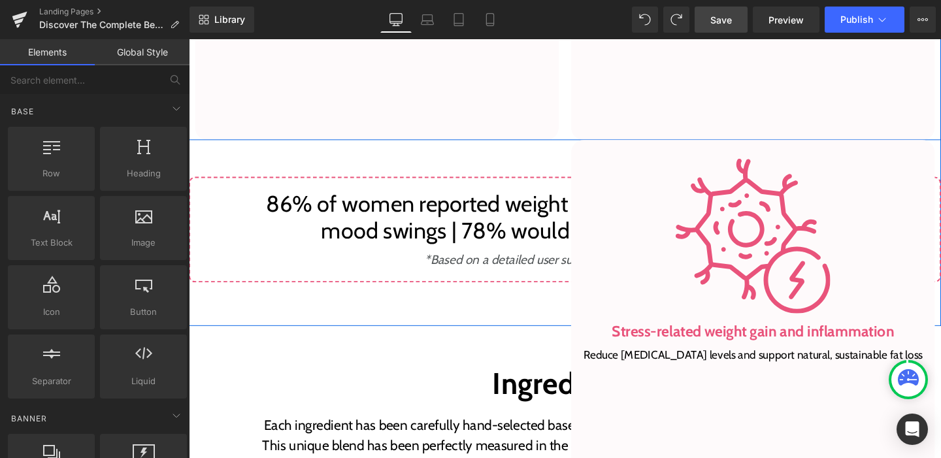
scroll to position [1648, 0]
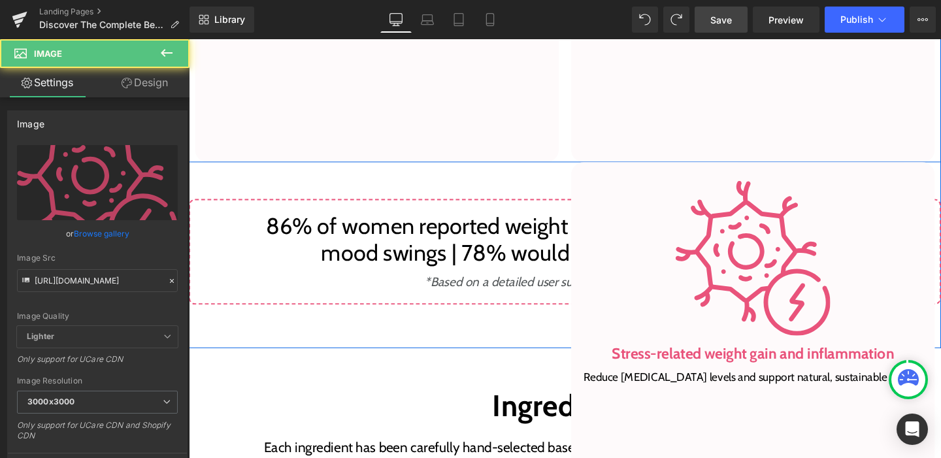
click at [616, 198] on div at bounding box center [782, 269] width 363 height 163
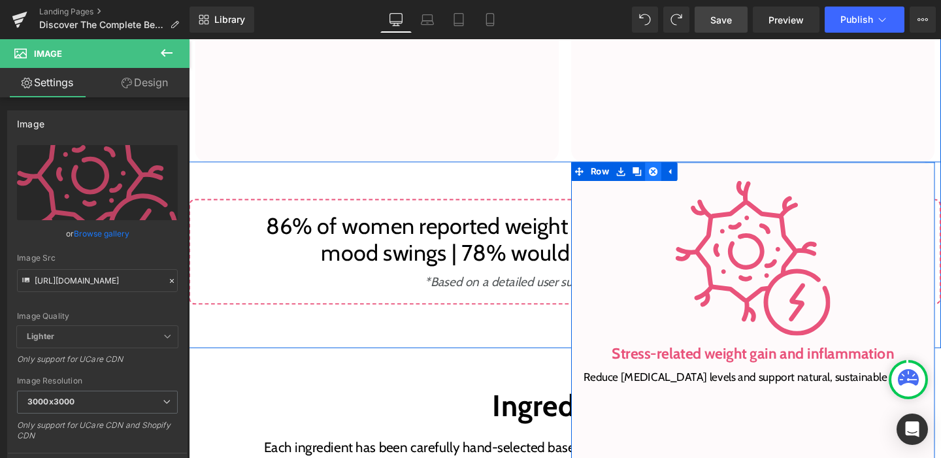
click at [673, 175] on icon at bounding box center [677, 178] width 9 height 9
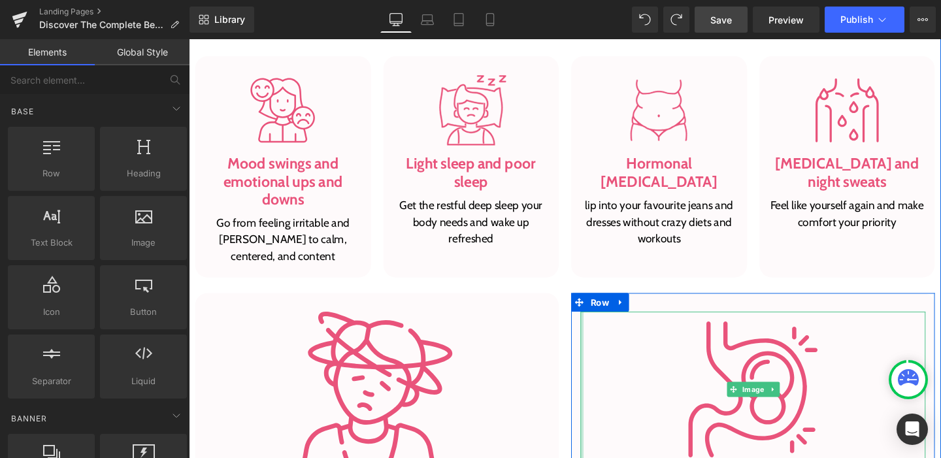
scroll to position [1006, 0]
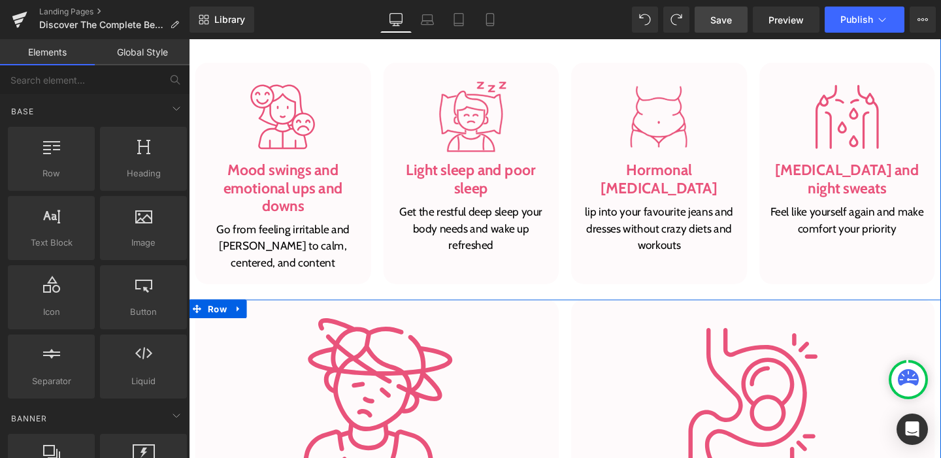
click at [584, 318] on div "Image [MEDICAL_DATA] and [MEDICAL_DATA] Heading Enjoy your favorite foods again…" at bounding box center [781, 437] width 395 height 249
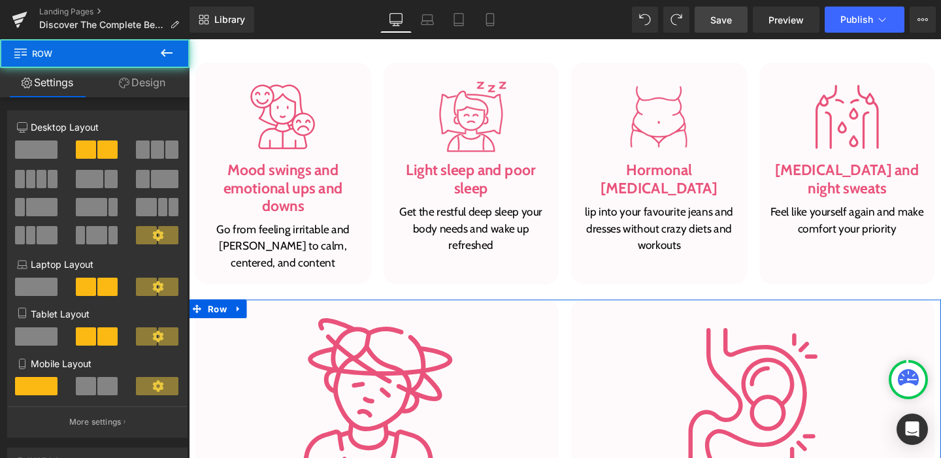
click at [150, 81] on link "Design" at bounding box center [142, 82] width 95 height 29
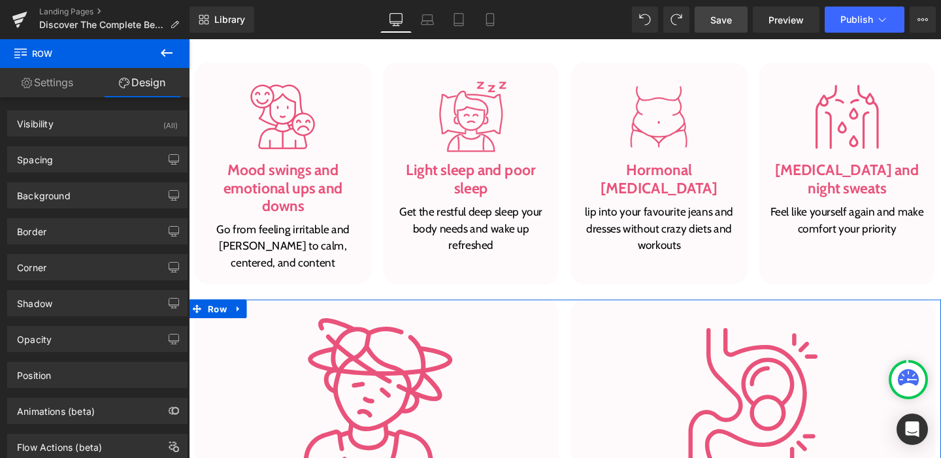
click at [80, 85] on link "Settings" at bounding box center [47, 82] width 95 height 29
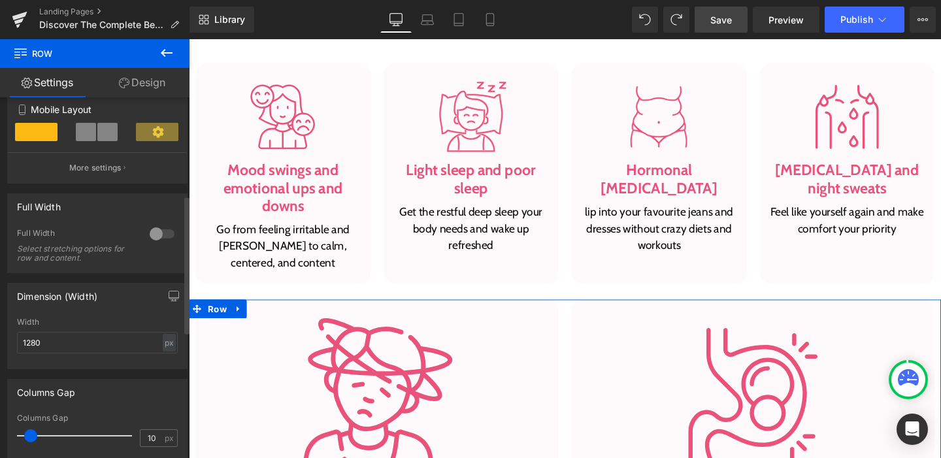
scroll to position [257, 0]
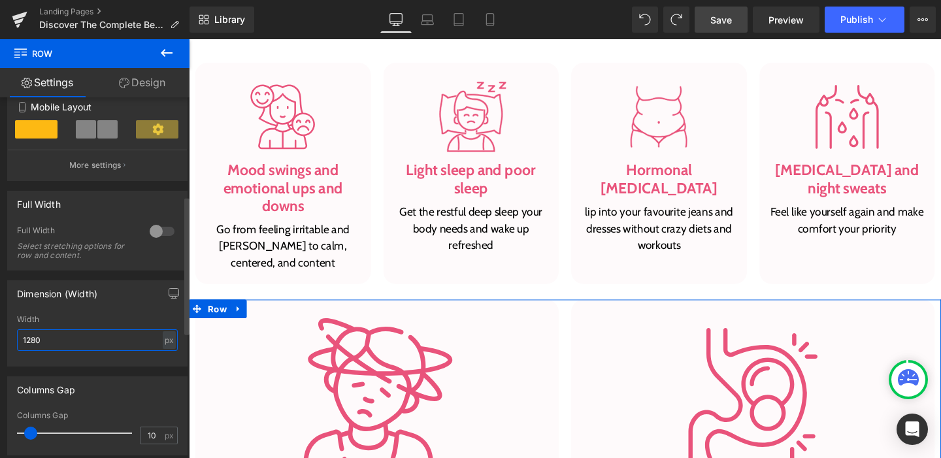
click at [24, 345] on input "1280" at bounding box center [97, 340] width 161 height 22
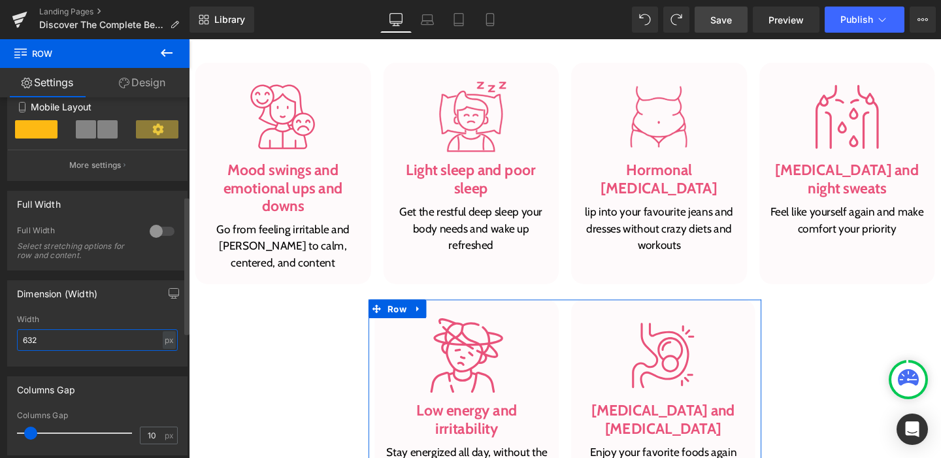
type input "632"
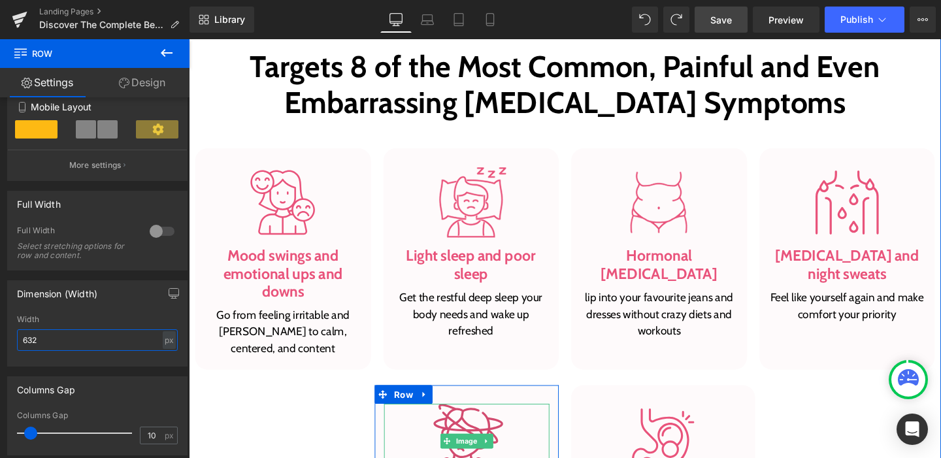
scroll to position [897, 0]
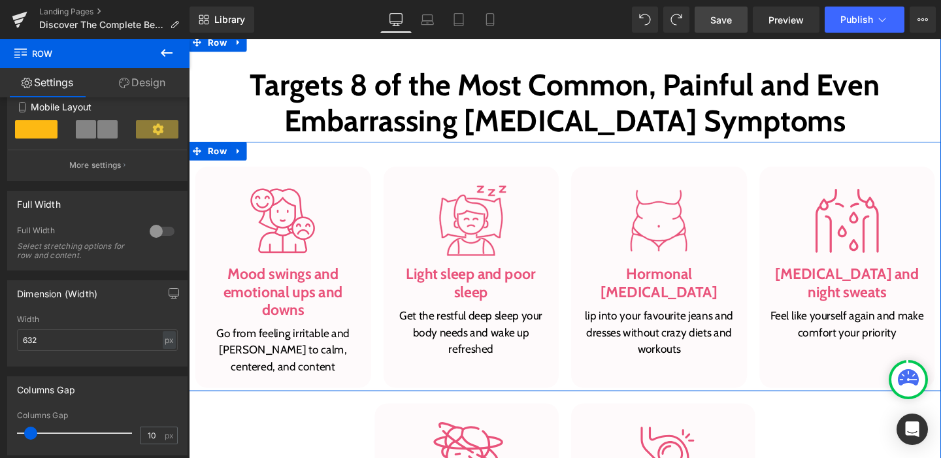
click at [584, 208] on div "Image Hormonal [MEDICAL_DATA] Heading lip into your favourite jeans and dresses…" at bounding box center [683, 289] width 198 height 233
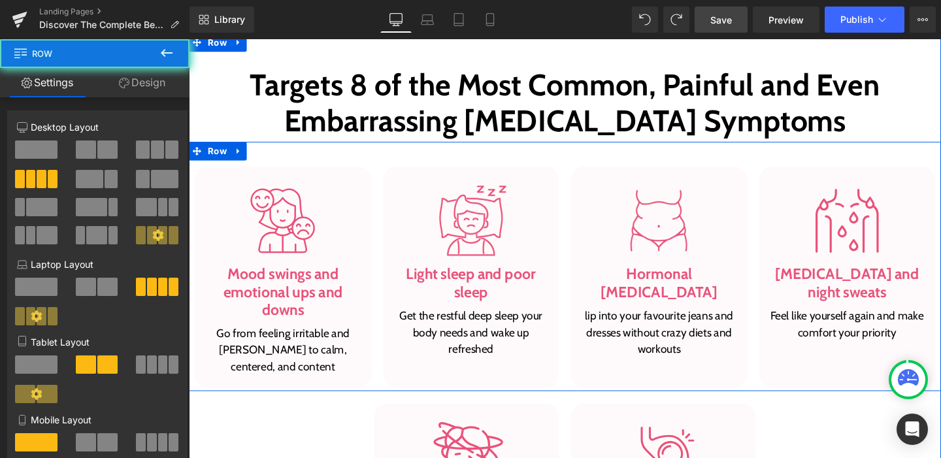
click at [584, 208] on div "Image Hormonal [MEDICAL_DATA] Heading lip into your favourite jeans and dresses…" at bounding box center [683, 289] width 198 height 233
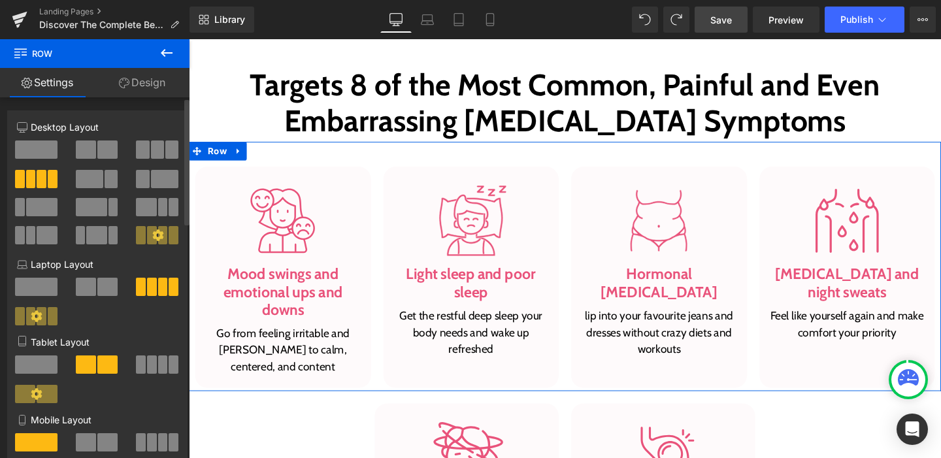
click at [145, 155] on span at bounding box center [142, 150] width 13 height 18
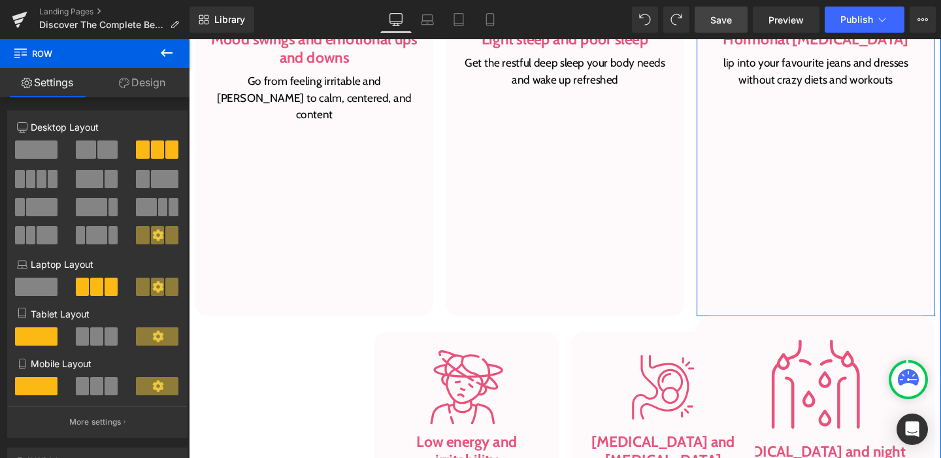
scroll to position [1230, 0]
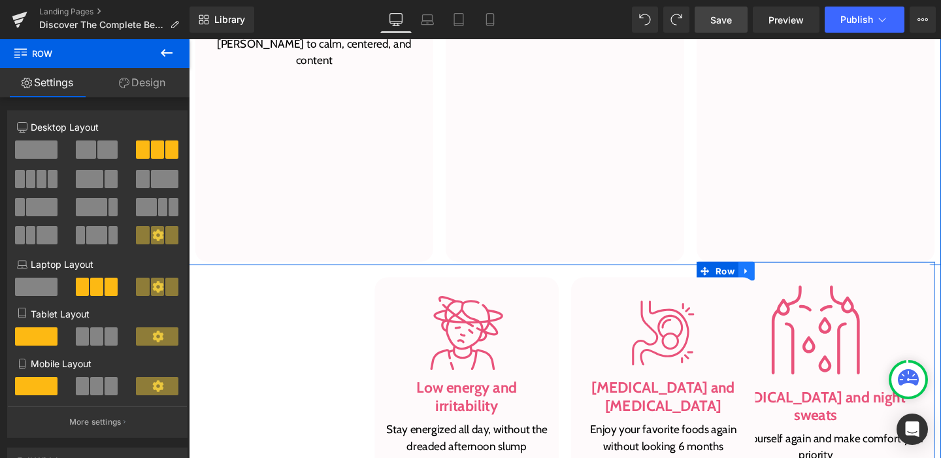
click at [771, 278] on icon at bounding box center [775, 283] width 9 height 10
click at [805, 278] on icon at bounding box center [809, 282] width 9 height 9
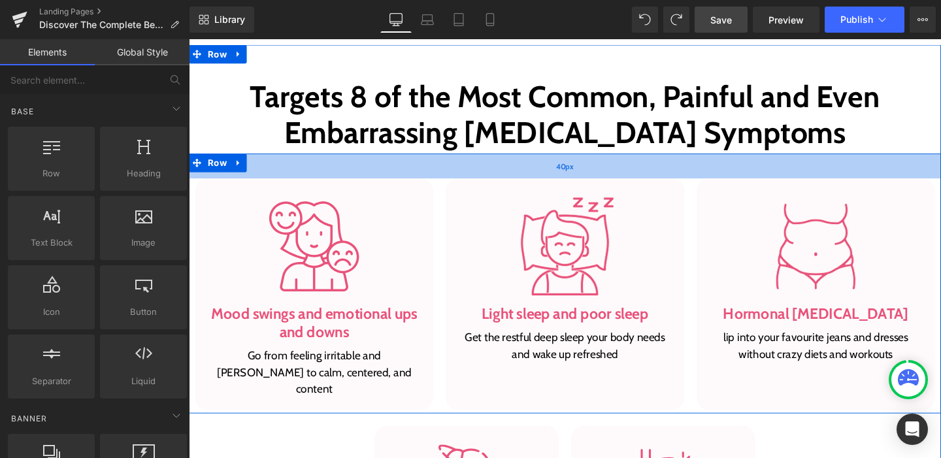
scroll to position [884, 0]
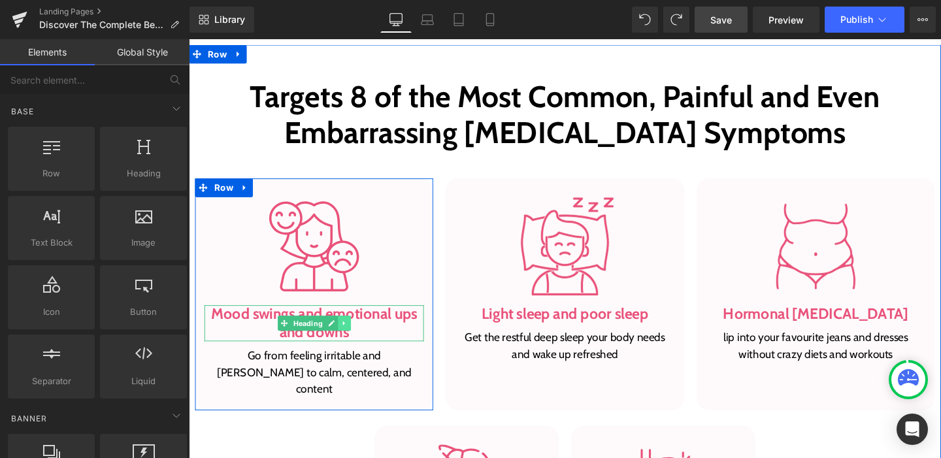
click at [350, 331] on link at bounding box center [353, 338] width 14 height 16
click at [349, 326] on h3 "Mood swings and emotional ups and downs" at bounding box center [320, 338] width 231 height 38
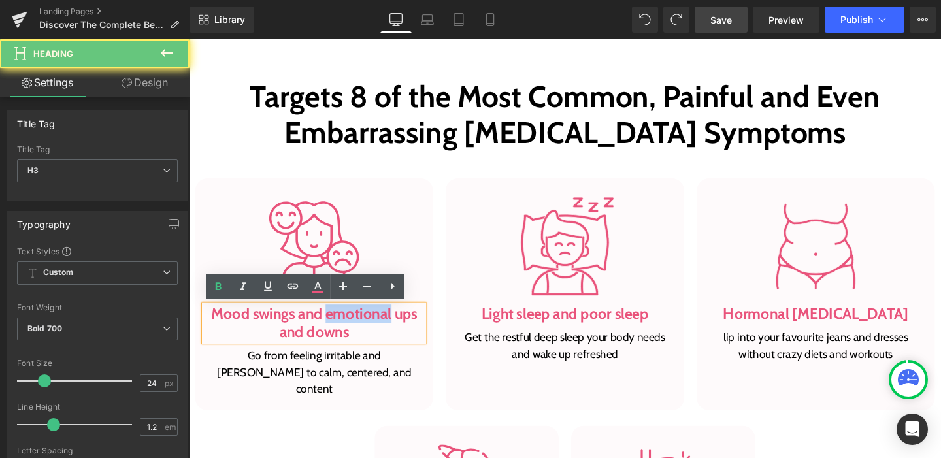
click at [349, 326] on h3 "Mood swings and emotional ups and downs" at bounding box center [320, 338] width 231 height 38
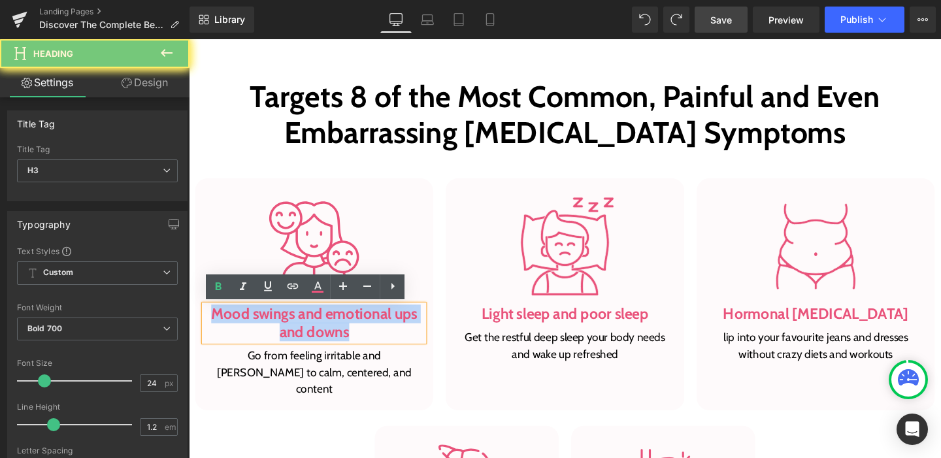
click at [349, 326] on h3 "Mood swings and emotional ups and downs" at bounding box center [320, 338] width 231 height 38
paste div
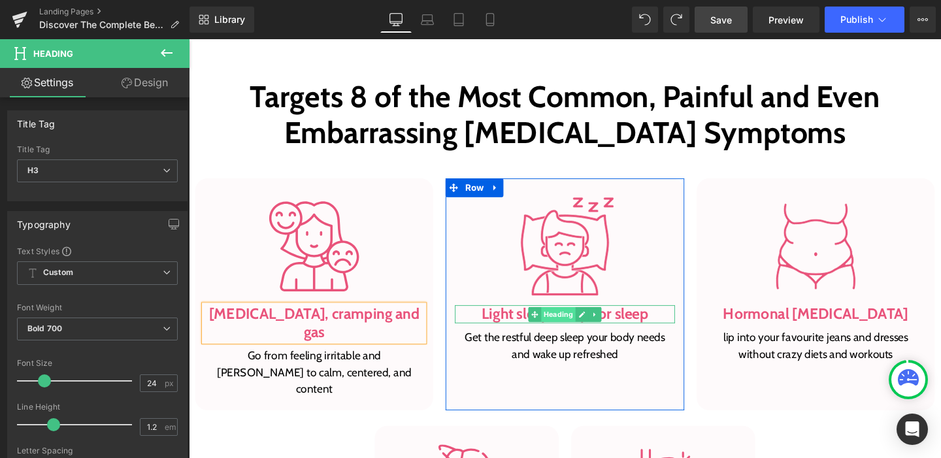
click at [584, 322] on span "Heading" at bounding box center [578, 329] width 36 height 16
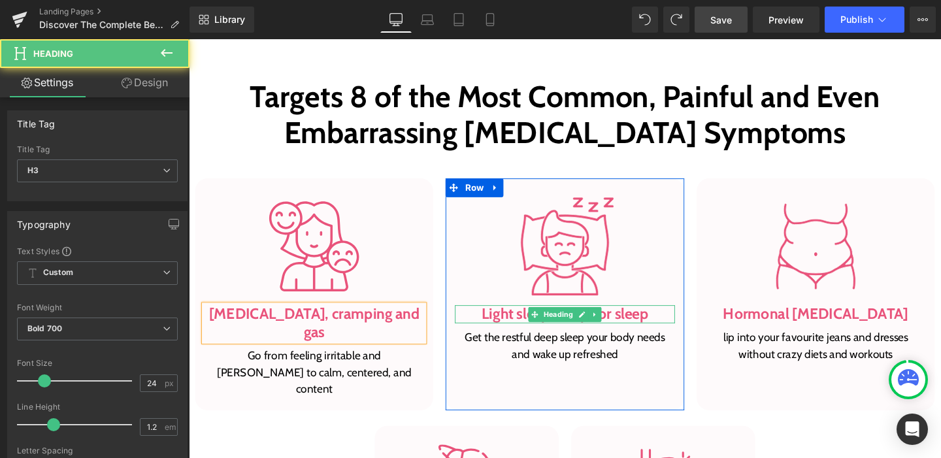
click at [624, 327] on h3 "Light sleep and poor sleep" at bounding box center [584, 328] width 231 height 19
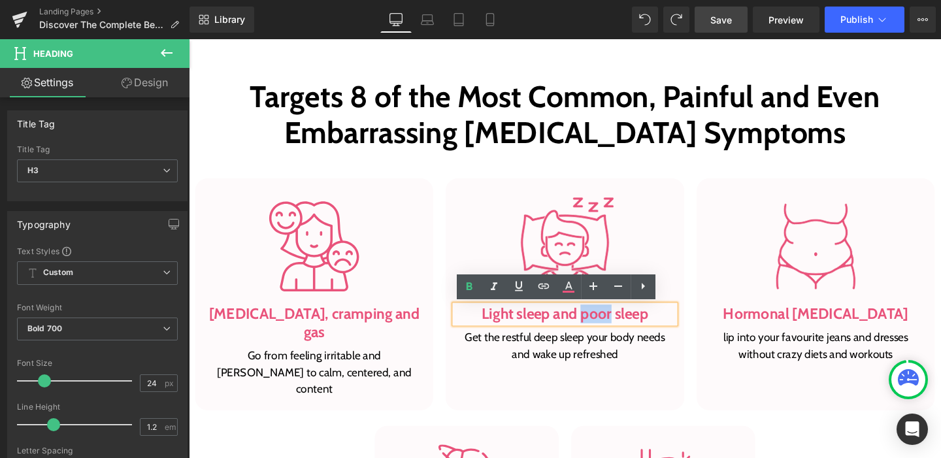
click at [624, 327] on h3 "Light sleep and poor sleep" at bounding box center [584, 328] width 231 height 19
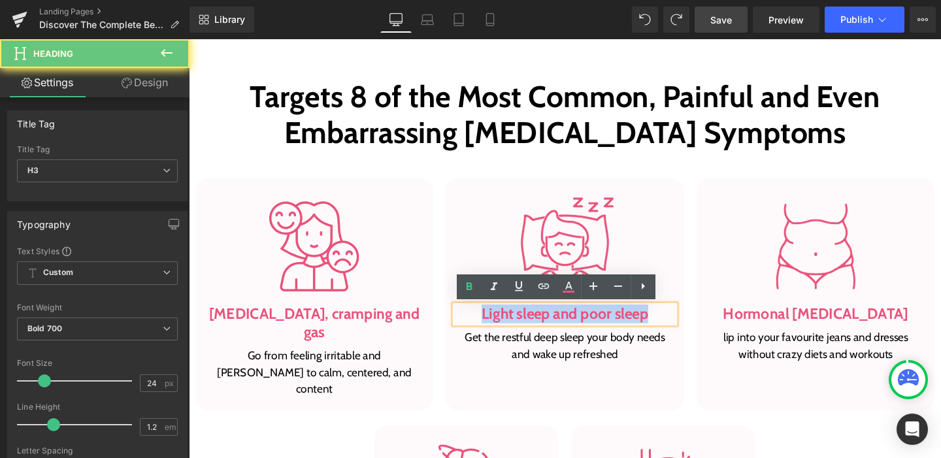
click at [624, 327] on h3 "Light sleep and poor sleep" at bounding box center [584, 328] width 231 height 19
paste div
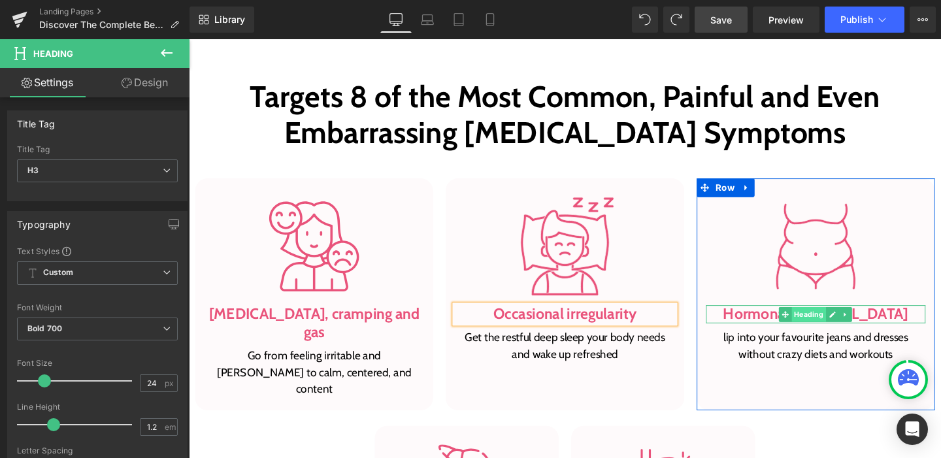
click at [828, 328] on span "Heading" at bounding box center [841, 329] width 36 height 16
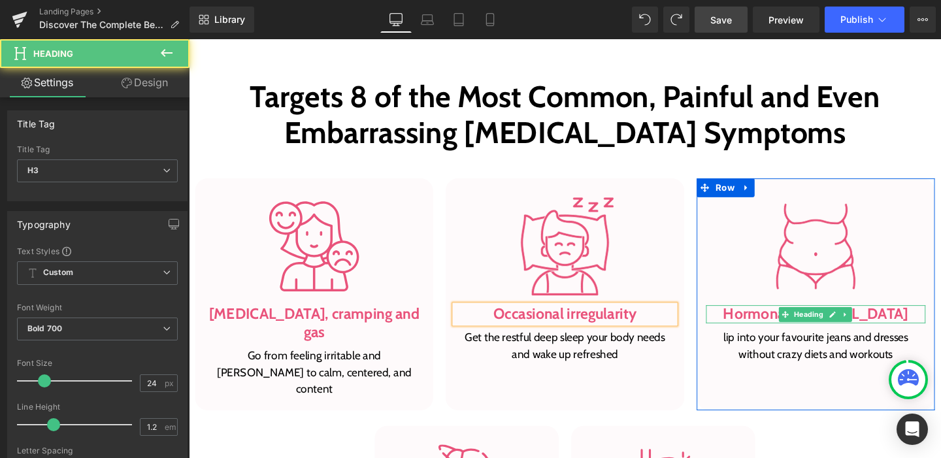
click at [784, 323] on h3 "Hormonal [MEDICAL_DATA]" at bounding box center [848, 328] width 231 height 19
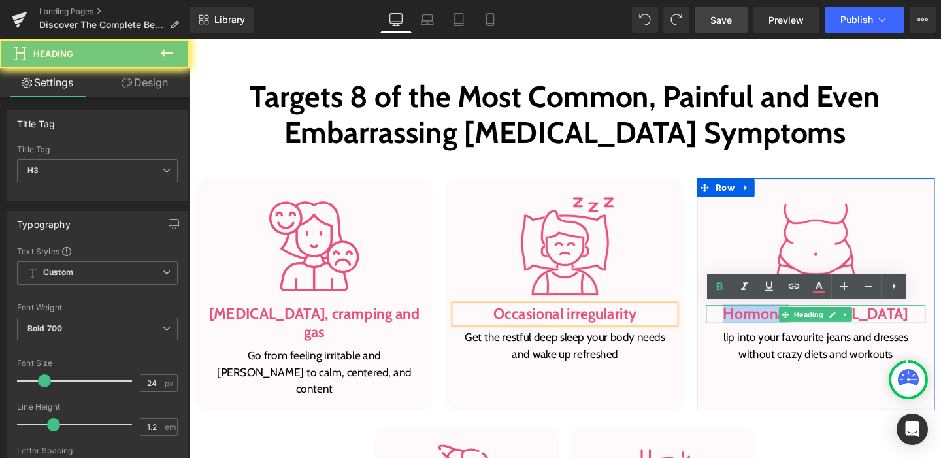
click at [784, 323] on h3 "Hormonal [MEDICAL_DATA]" at bounding box center [848, 328] width 231 height 19
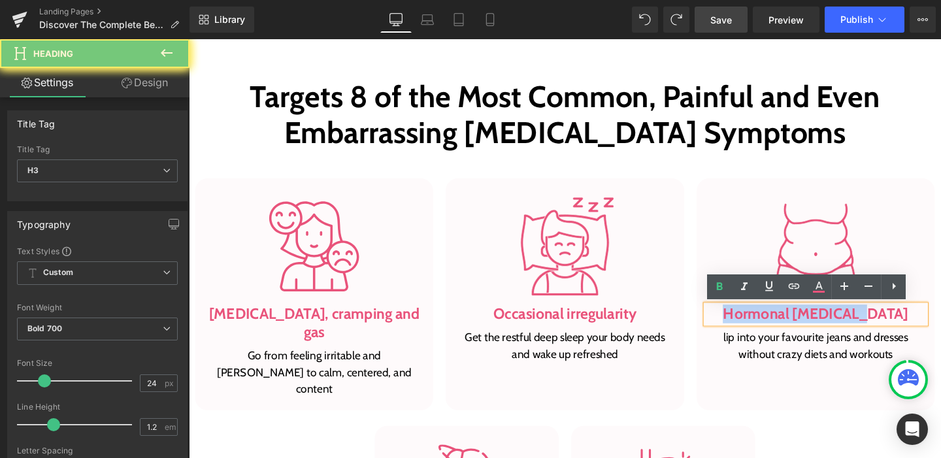
click at [784, 323] on h3 "Hormonal [MEDICAL_DATA]" at bounding box center [848, 328] width 231 height 19
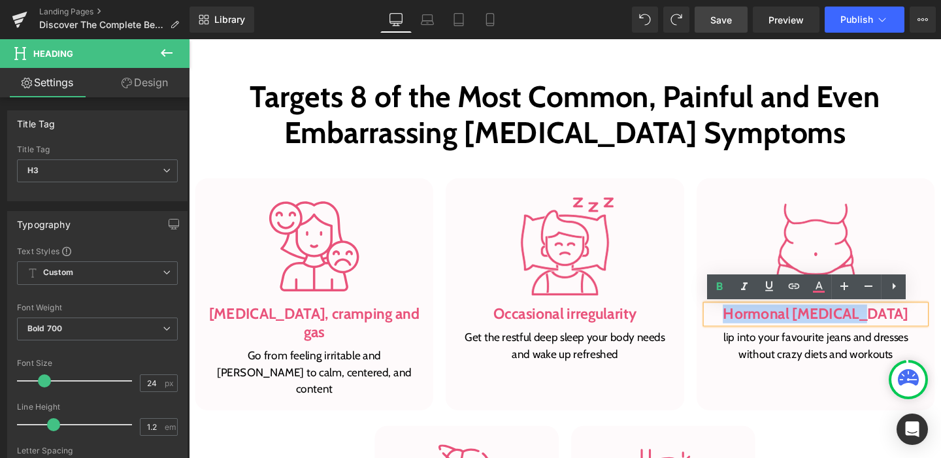
paste div
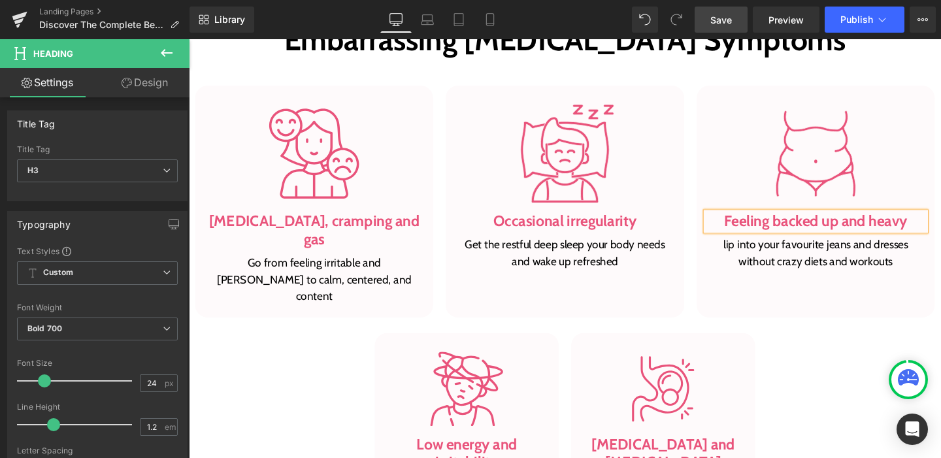
scroll to position [1102, 0]
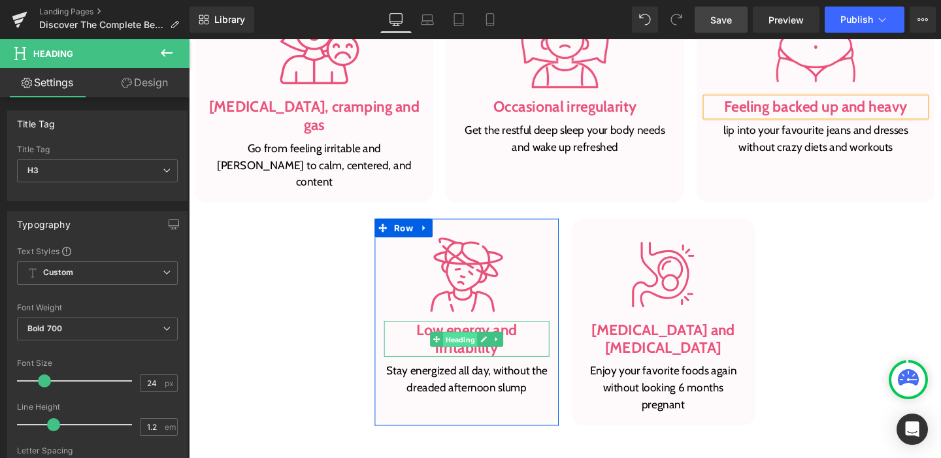
click at [459, 347] on span "Heading" at bounding box center [474, 355] width 36 height 16
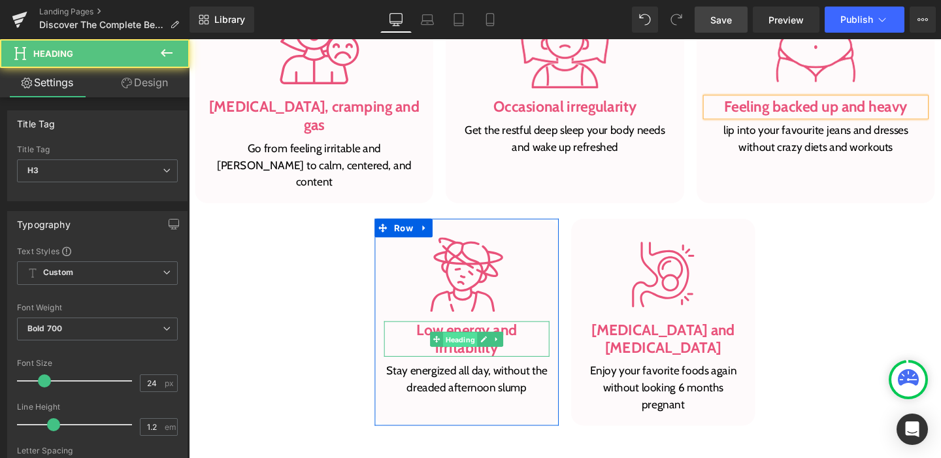
click at [459, 347] on span "Heading" at bounding box center [474, 355] width 36 height 16
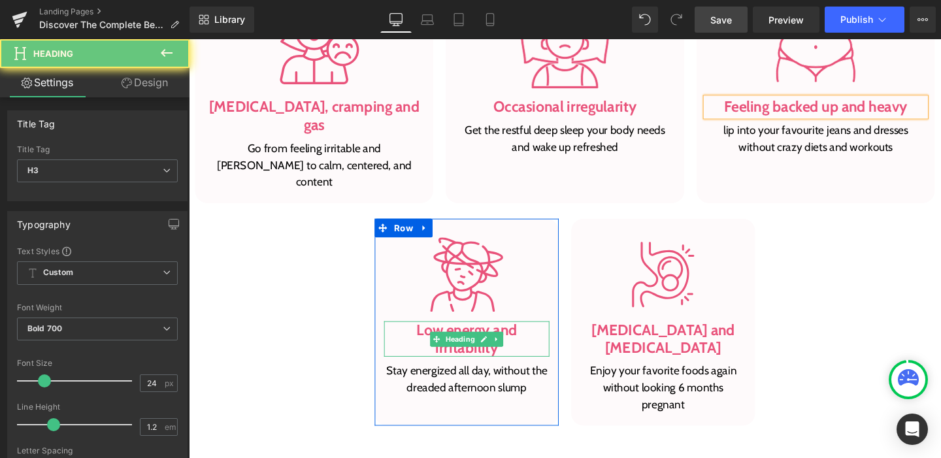
click at [441, 336] on h3 "Low energy and irritability" at bounding box center [481, 355] width 174 height 38
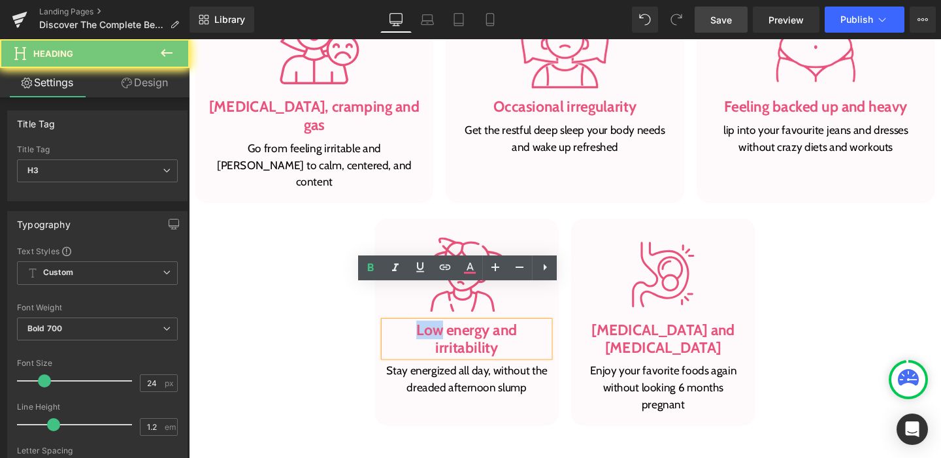
click at [441, 336] on h3 "Low energy and irritability" at bounding box center [481, 355] width 174 height 38
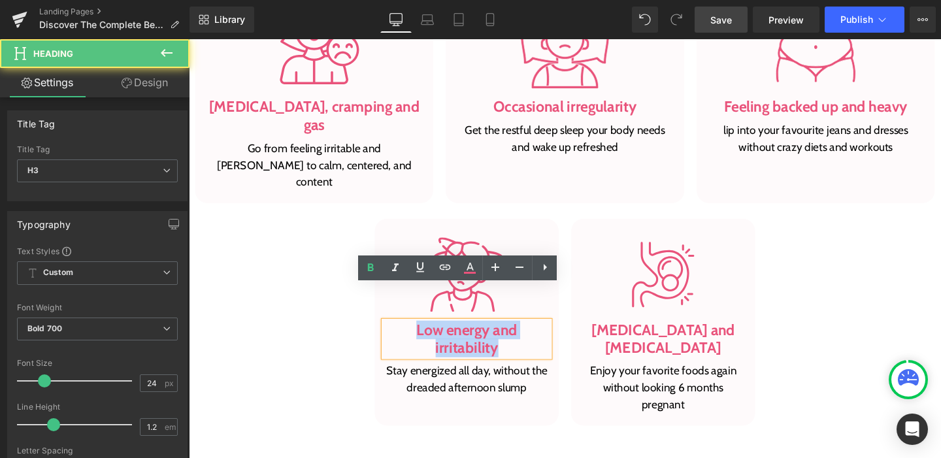
click at [441, 336] on h3 "Low energy and irritability" at bounding box center [481, 355] width 174 height 38
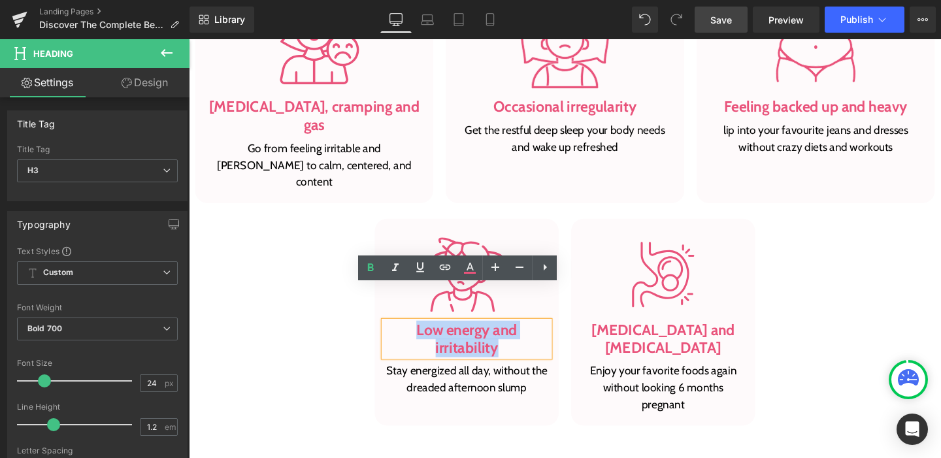
paste div
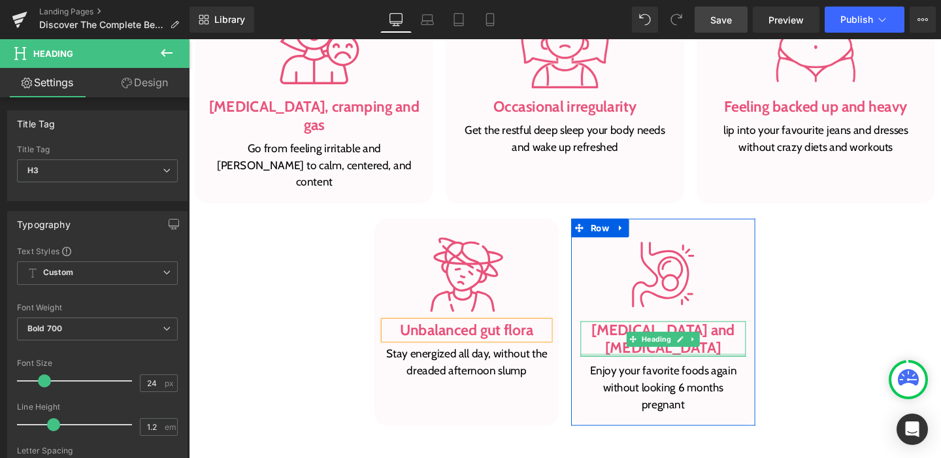
click at [632, 336] on h3 "[MEDICAL_DATA] and [MEDICAL_DATA]" at bounding box center [688, 355] width 174 height 38
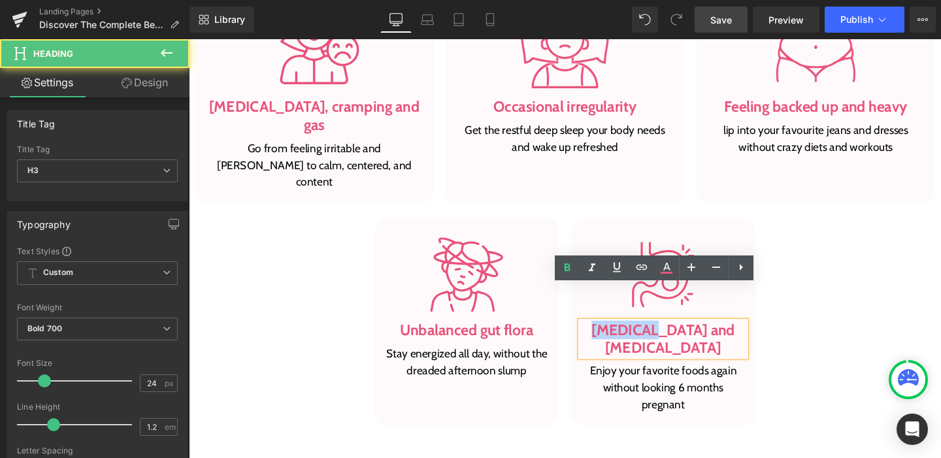
click at [632, 336] on h3 "[MEDICAL_DATA] and [MEDICAL_DATA]" at bounding box center [688, 355] width 174 height 38
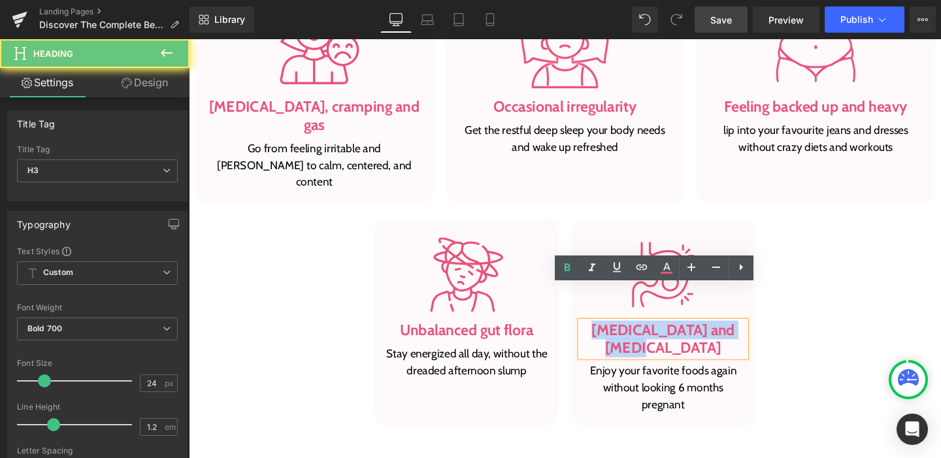
click at [632, 336] on h3 "[MEDICAL_DATA] and [MEDICAL_DATA]" at bounding box center [688, 355] width 174 height 38
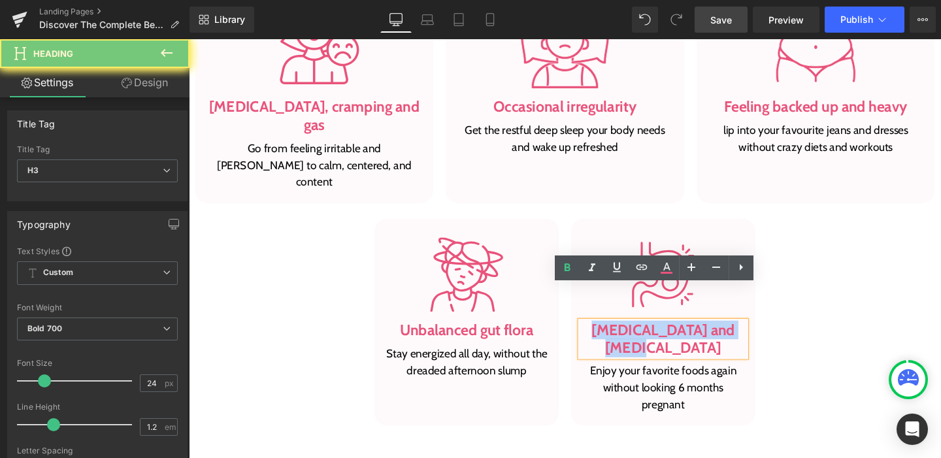
paste div
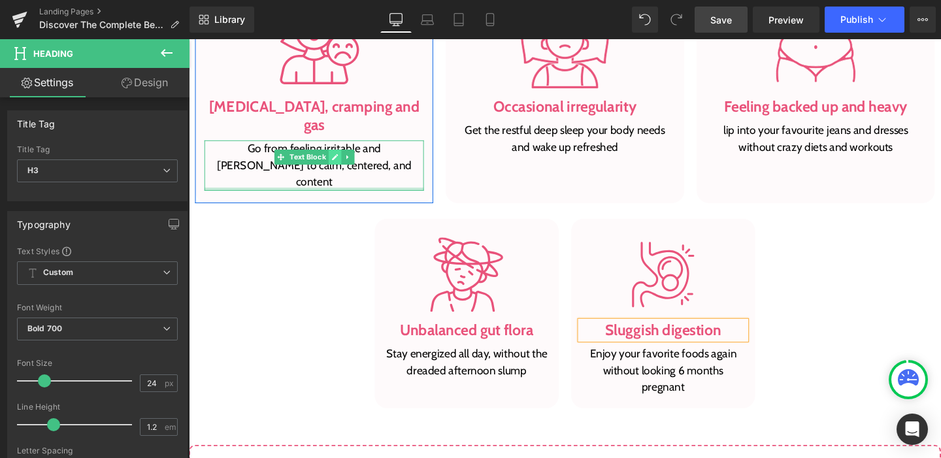
click at [335, 156] on link at bounding box center [342, 164] width 14 height 16
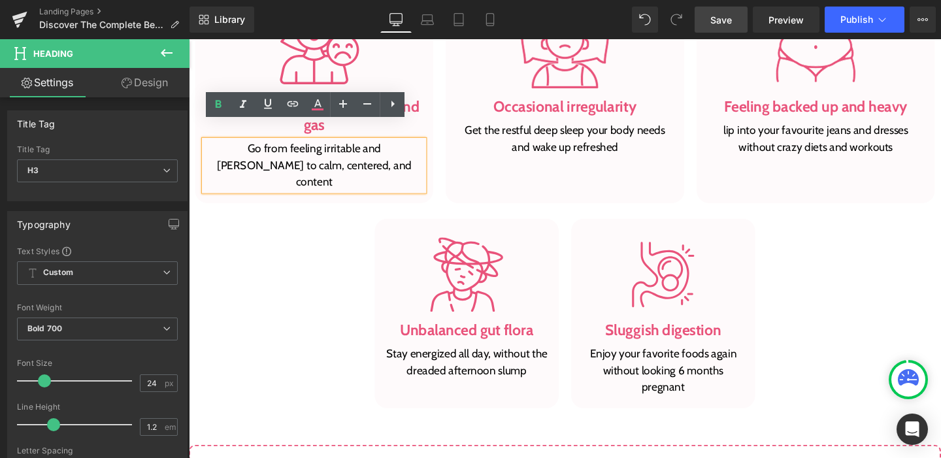
click at [340, 146] on p "Go from feeling irritable and [PERSON_NAME] to calm, centered, and content" at bounding box center [320, 172] width 231 height 53
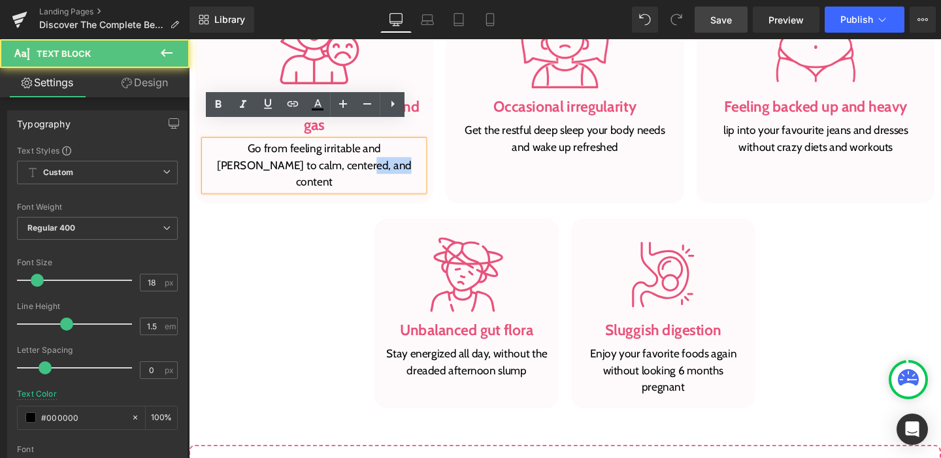
click at [340, 146] on p "Go from feeling irritable and [PERSON_NAME] to calm, centered, and content" at bounding box center [320, 172] width 231 height 53
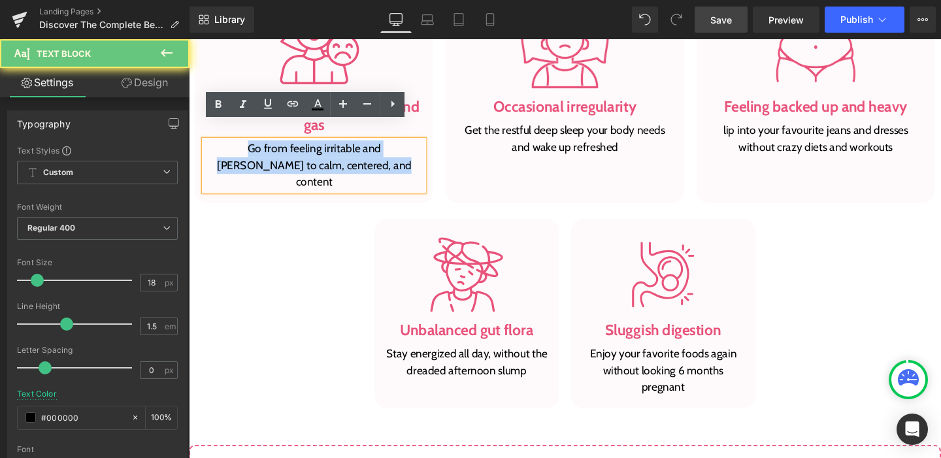
click at [340, 146] on p "Go from feeling irritable and [PERSON_NAME] to calm, centered, and content" at bounding box center [320, 172] width 231 height 53
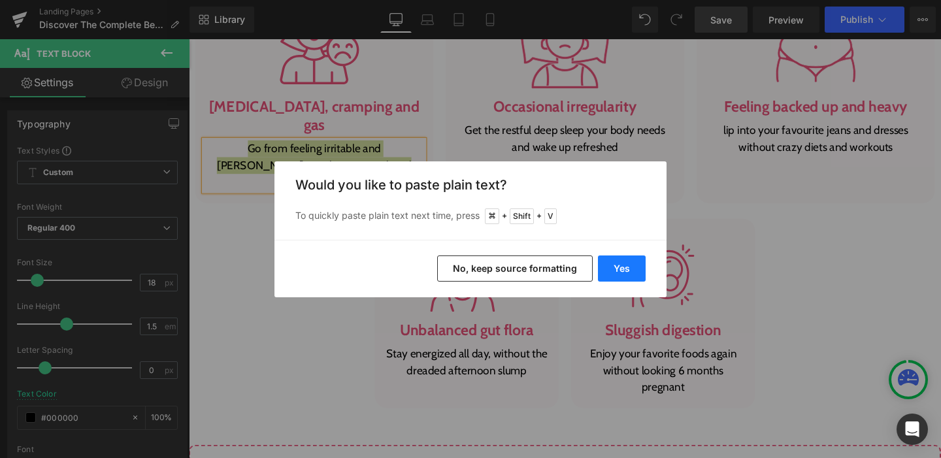
click at [615, 263] on button "Yes" at bounding box center [622, 269] width 48 height 26
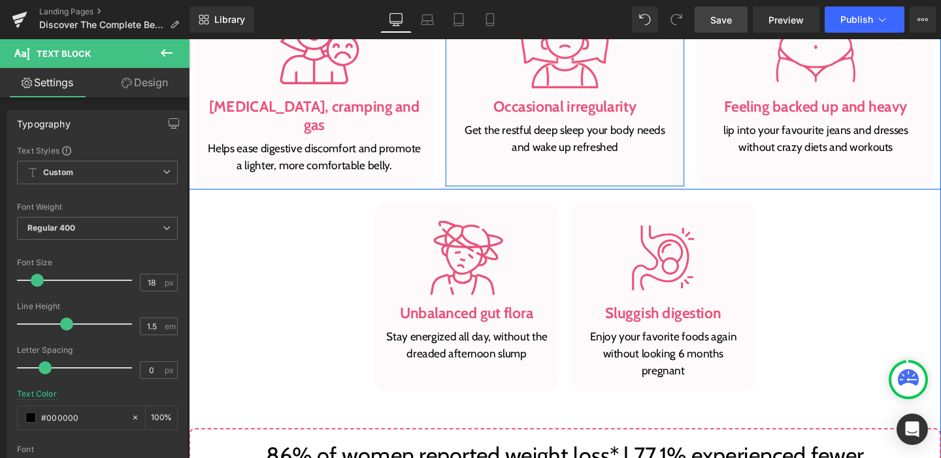
click at [534, 158] on p "Get the restful deep sleep your body needs and wake up refreshed" at bounding box center [584, 144] width 231 height 35
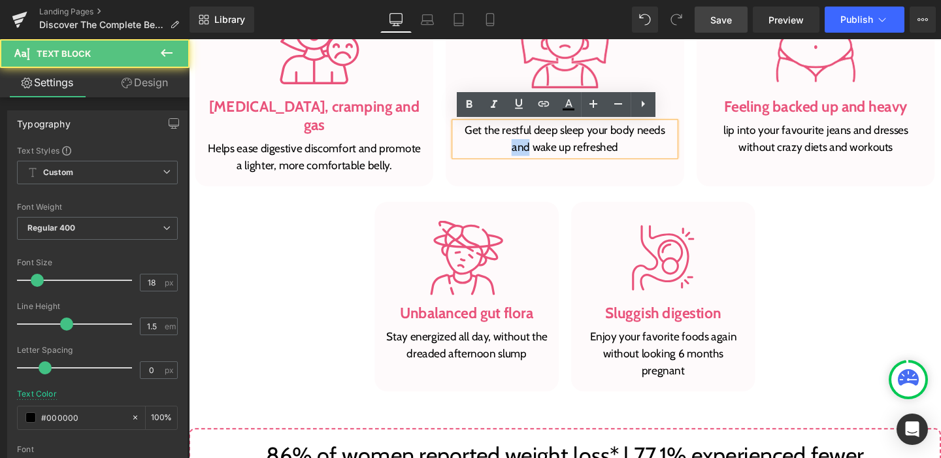
click at [534, 158] on p "Get the restful deep sleep your body needs and wake up refreshed" at bounding box center [584, 144] width 231 height 35
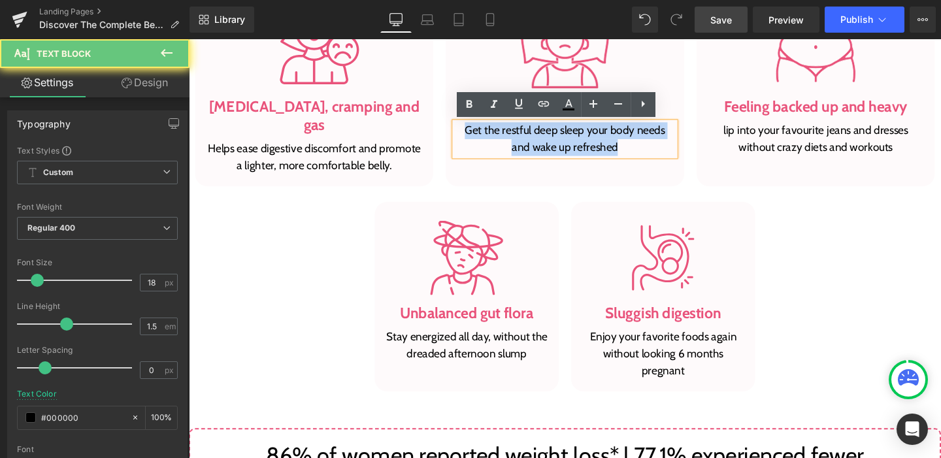
click at [534, 158] on p "Get the restful deep sleep your body needs and wake up refreshed" at bounding box center [584, 144] width 231 height 35
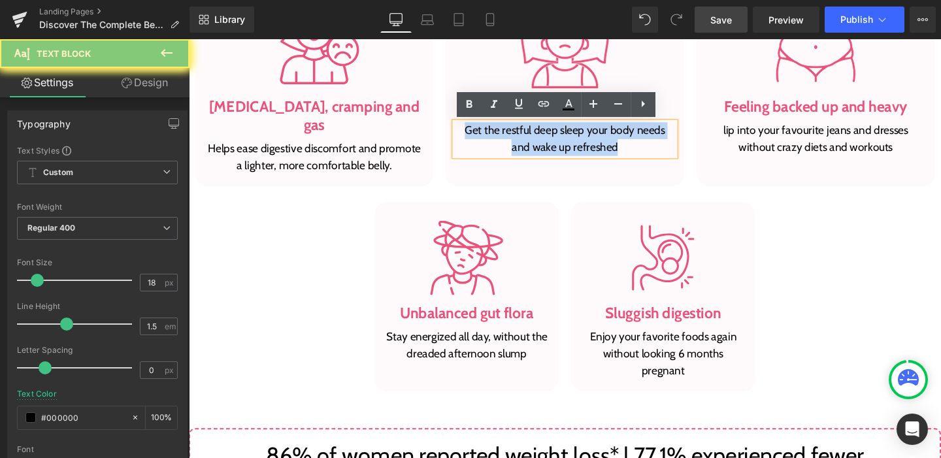
click at [534, 158] on p "Get the restful deep sleep your body needs and wake up refreshed" at bounding box center [584, 144] width 231 height 35
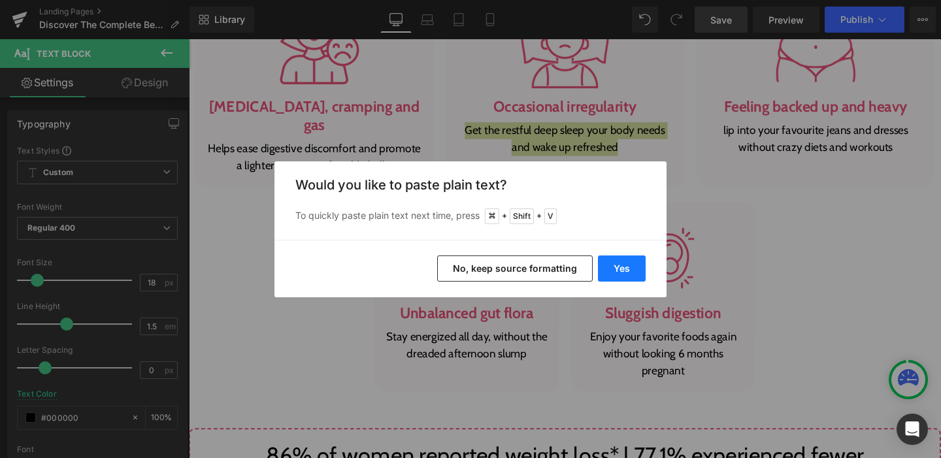
click at [611, 269] on button "Yes" at bounding box center [622, 269] width 48 height 26
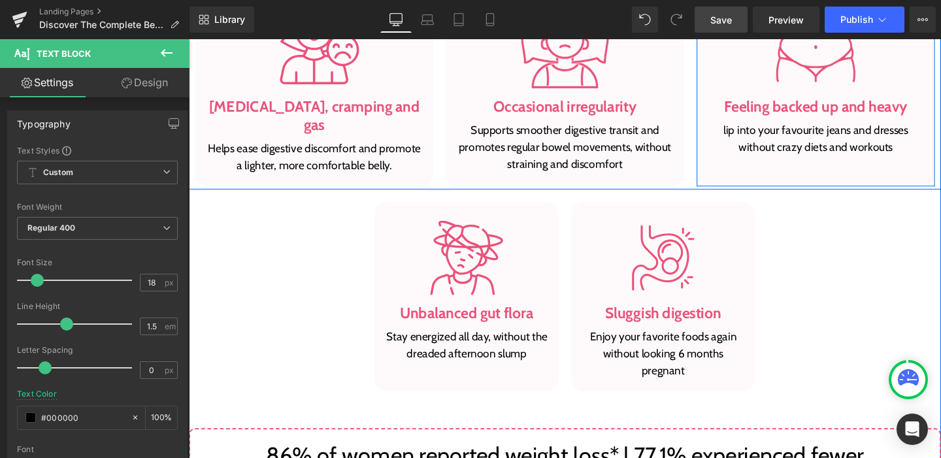
click at [785, 148] on p "lip into your favourite jeans and dresses without crazy diets and workouts" at bounding box center [848, 144] width 231 height 35
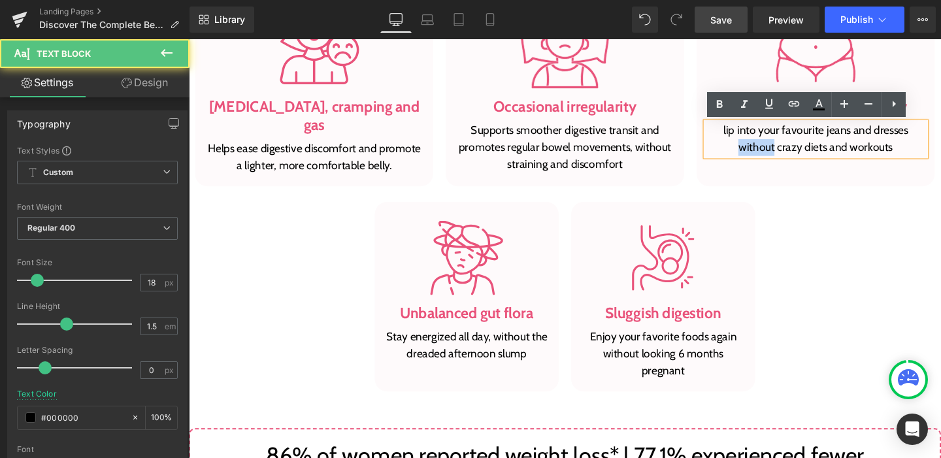
click at [785, 148] on p "lip into your favourite jeans and dresses without crazy diets and workouts" at bounding box center [848, 144] width 231 height 35
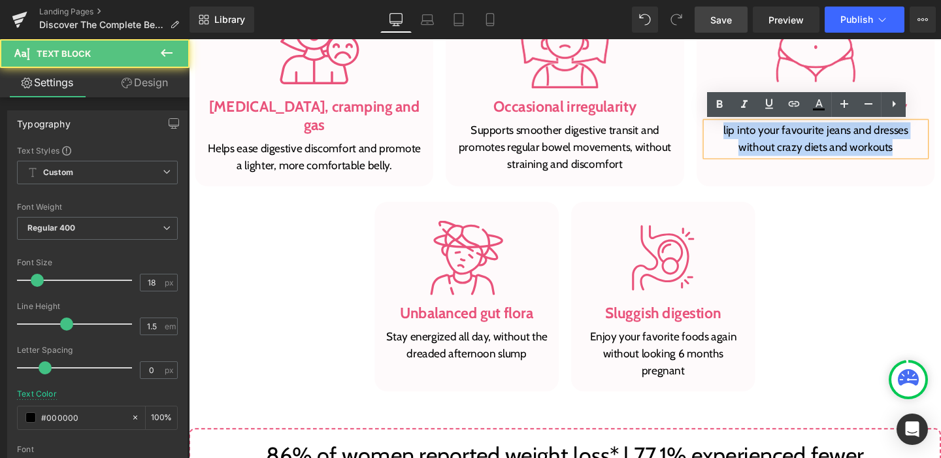
click at [785, 148] on p "lip into your favourite jeans and dresses without crazy diets and workouts" at bounding box center [848, 144] width 231 height 35
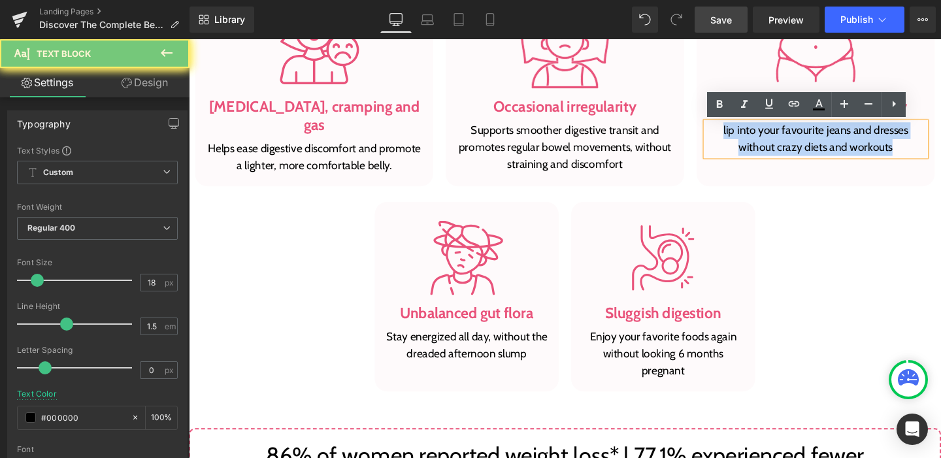
click at [785, 148] on p "lip into your favourite jeans and dresses without crazy diets and workouts" at bounding box center [848, 144] width 231 height 35
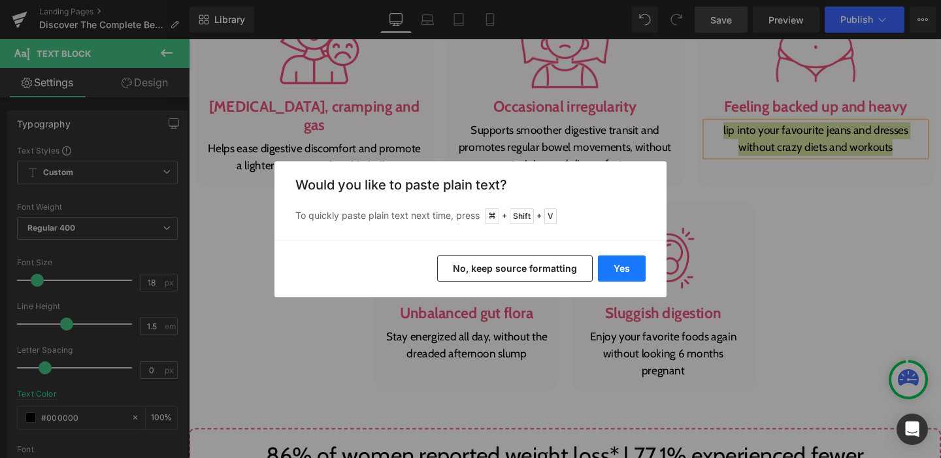
click at [627, 265] on button "Yes" at bounding box center [622, 269] width 48 height 26
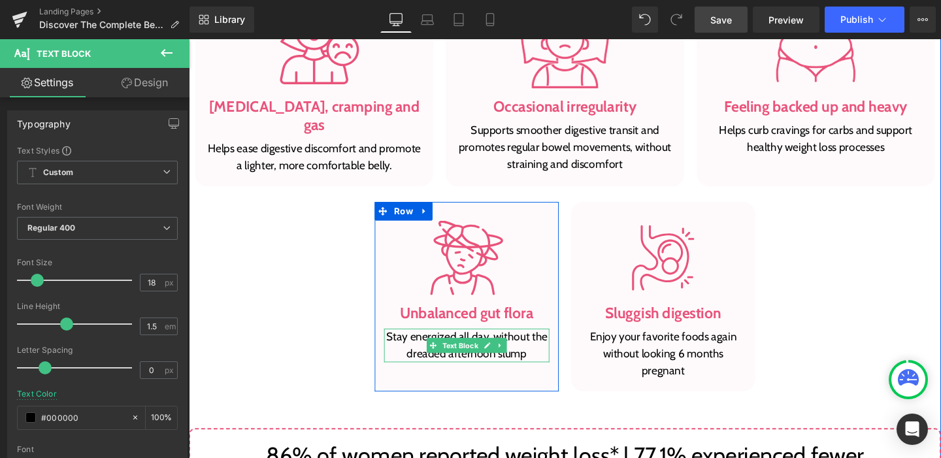
click at [437, 368] on p "Stay energized all day, without the dreaded afternoon slump" at bounding box center [481, 361] width 174 height 35
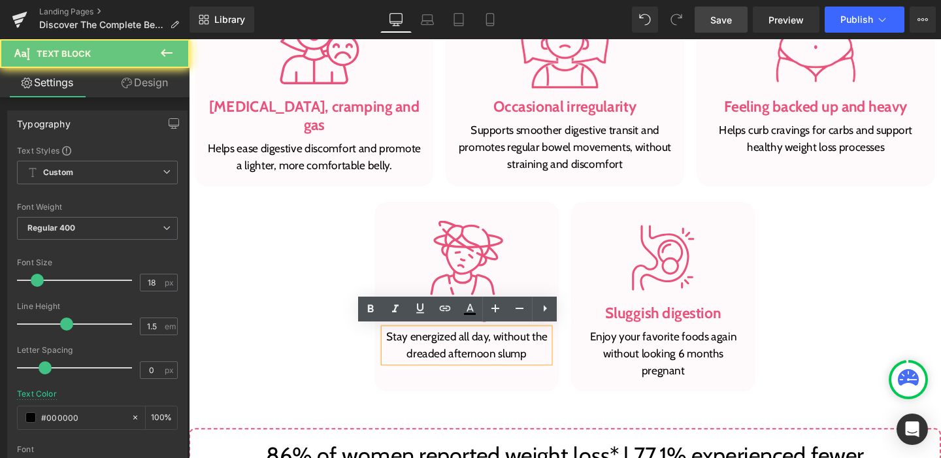
click at [435, 367] on p "Stay energized all day, without the dreaded afternoon slump" at bounding box center [481, 361] width 174 height 35
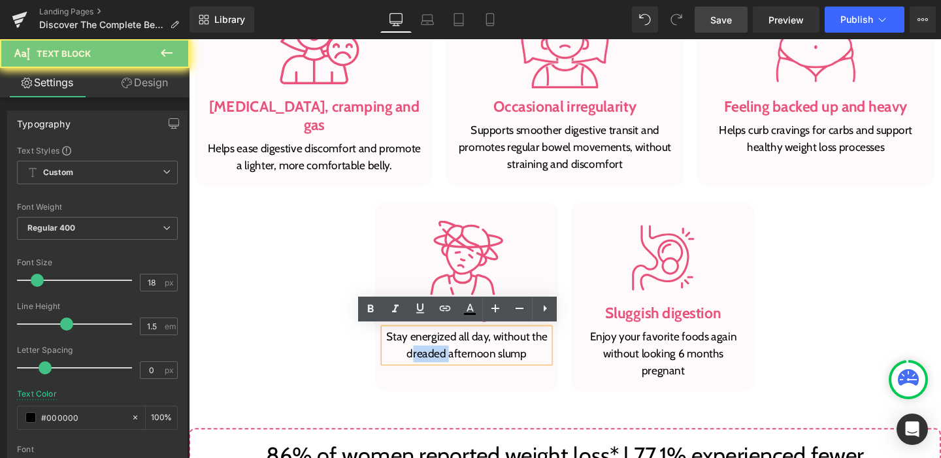
click at [435, 367] on p "Stay energized all day, without the dreaded afternoon slump" at bounding box center [481, 361] width 174 height 35
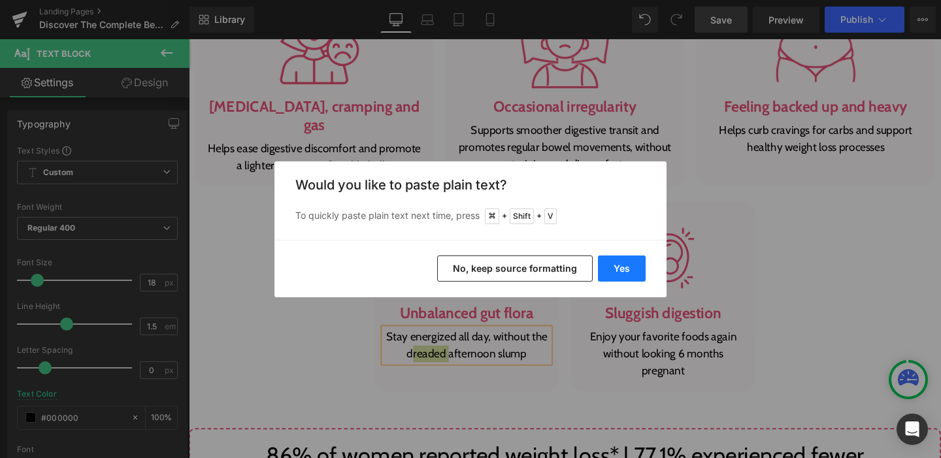
click at [620, 263] on button "Yes" at bounding box center [622, 269] width 48 height 26
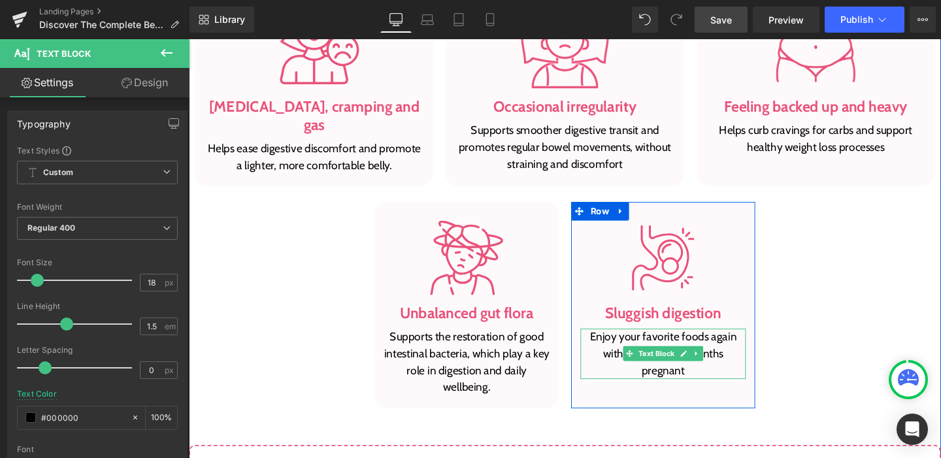
click at [652, 350] on p "Enjoy your favorite foods again without looking 6 months pregnant" at bounding box center [688, 370] width 174 height 53
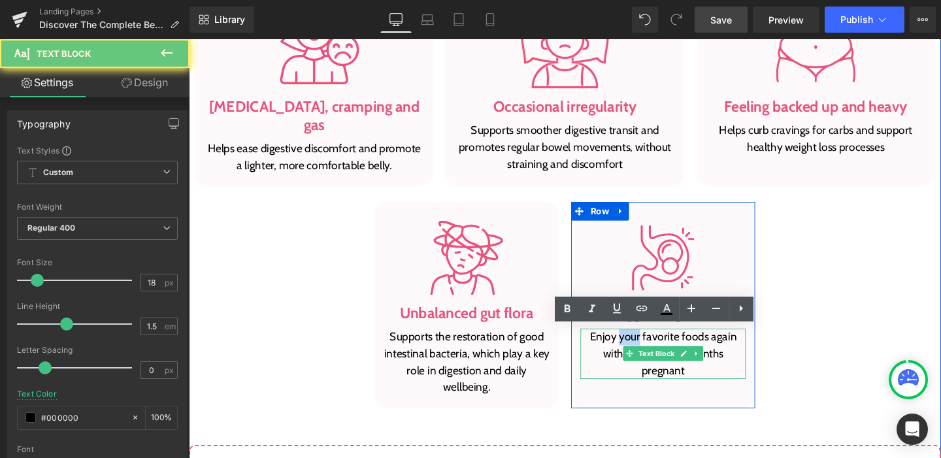
click at [652, 350] on p "Enjoy your favorite foods again without looking 6 months pregnant" at bounding box center [688, 370] width 174 height 53
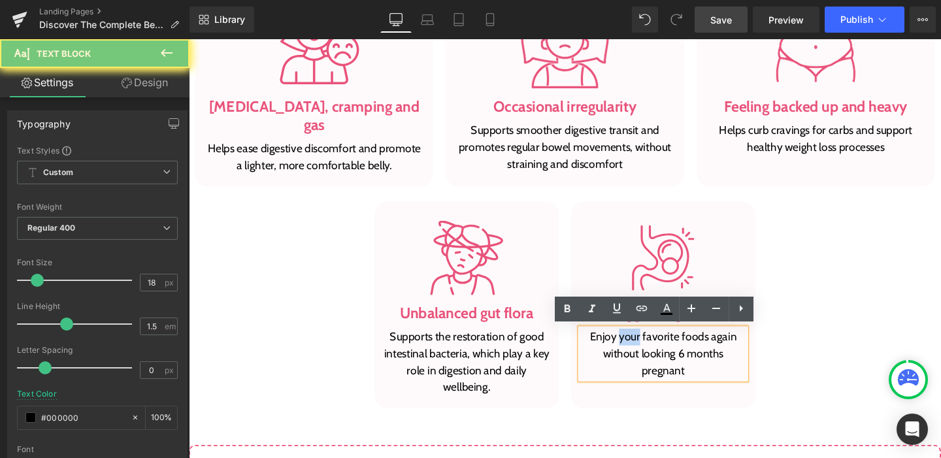
click at [652, 350] on p "Enjoy your favorite foods again without looking 6 months pregnant" at bounding box center [688, 370] width 174 height 53
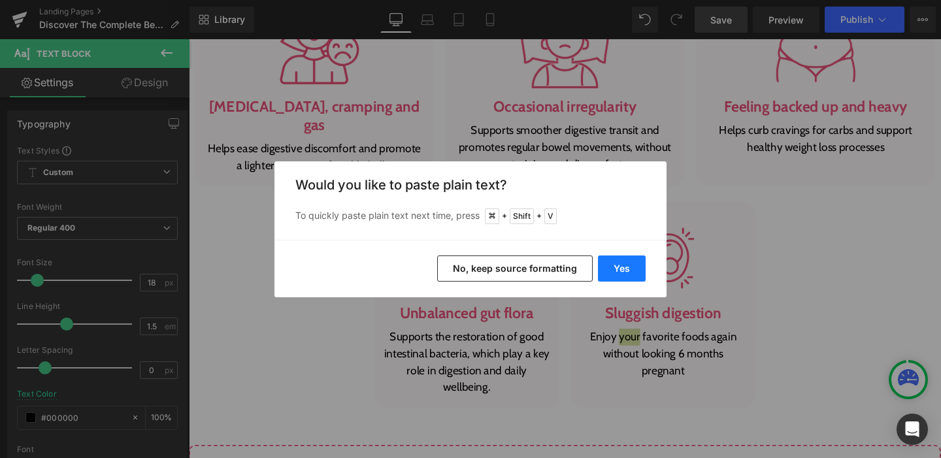
click at [627, 276] on button "Yes" at bounding box center [622, 269] width 48 height 26
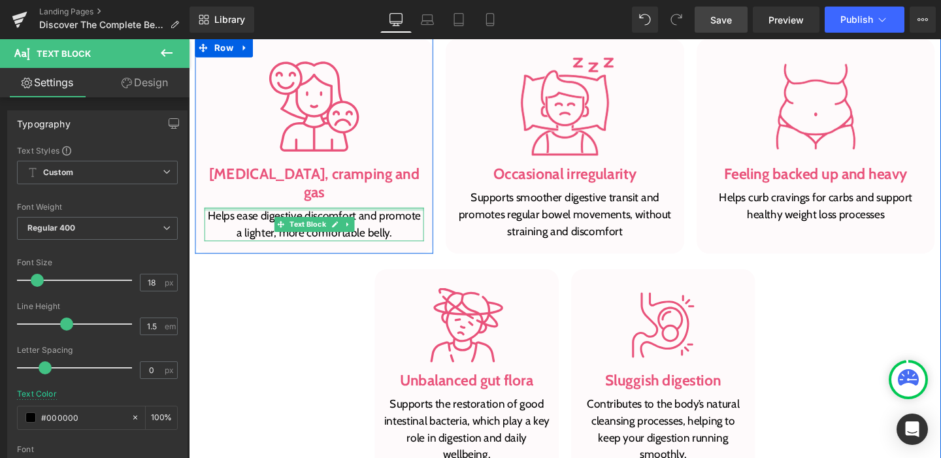
scroll to position [1026, 0]
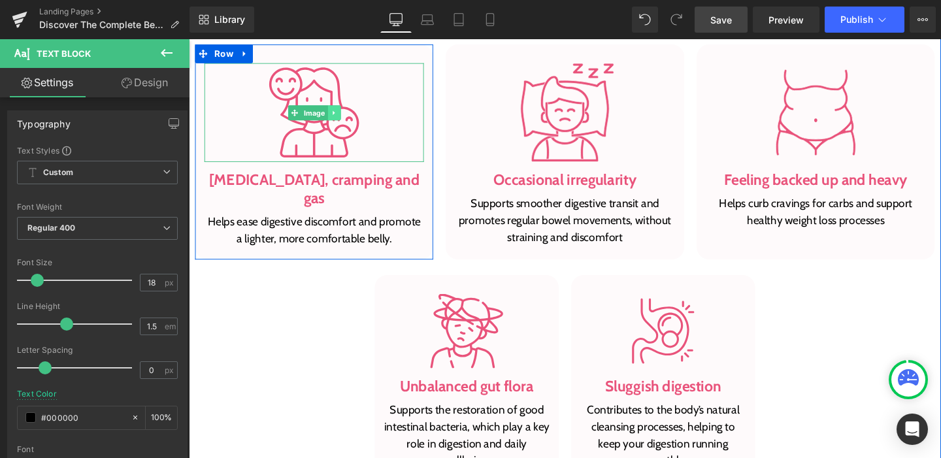
click at [339, 122] on link at bounding box center [342, 117] width 14 height 16
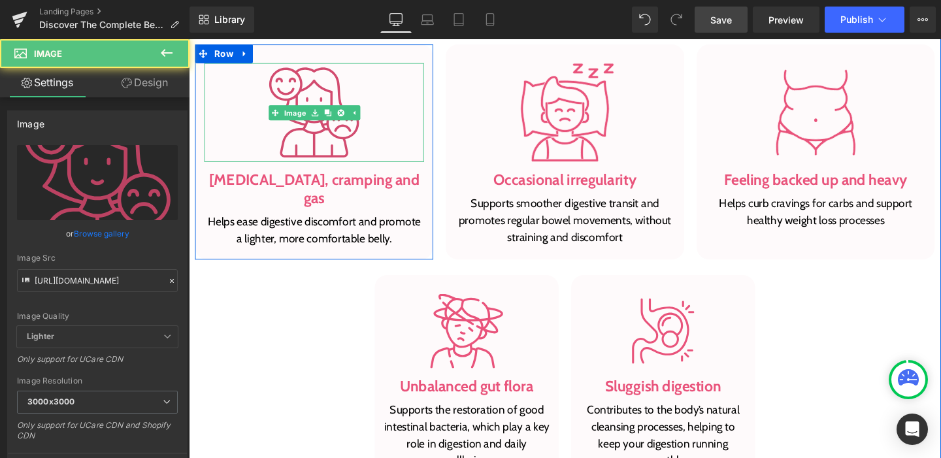
click at [331, 137] on img at bounding box center [321, 116] width 104 height 104
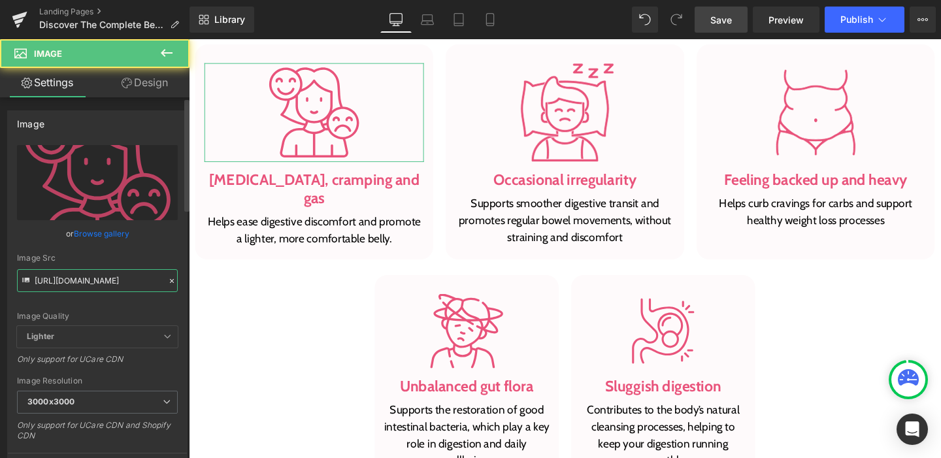
click at [142, 274] on input "[URL][DOMAIN_NAME]" at bounding box center [97, 280] width 161 height 23
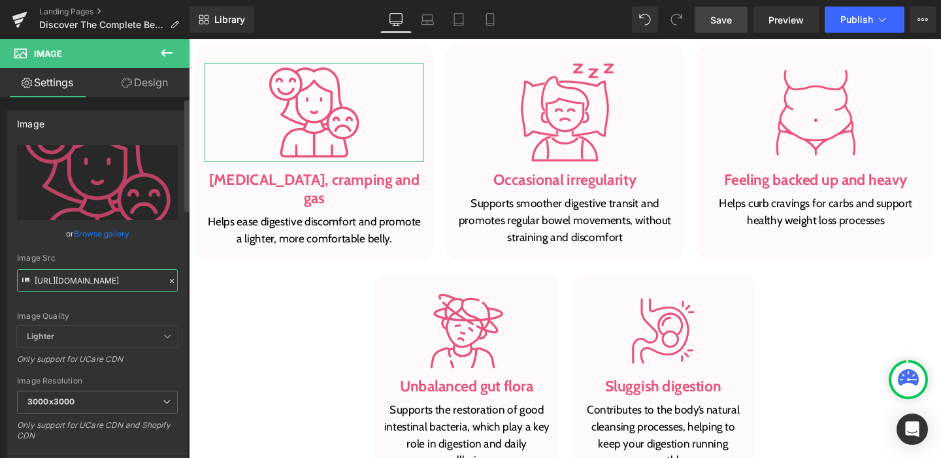
click at [142, 274] on input "[URL][DOMAIN_NAME]" at bounding box center [97, 280] width 161 height 23
paste input "[DOMAIN_NAME][URL]"
type input "[URL][DOMAIN_NAME]"
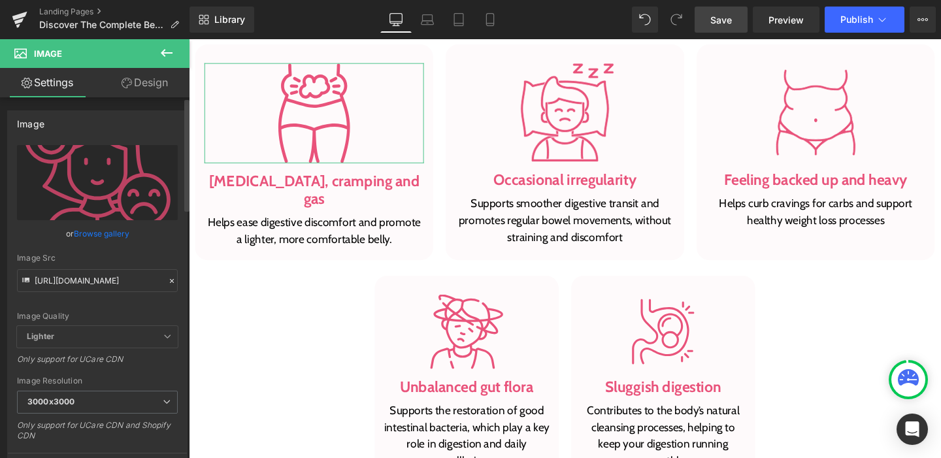
scroll to position [0, 0]
click at [150, 301] on div "Image Quality Lighter Lightest Lighter Lighter Lightest Only support for UCare …" at bounding box center [97, 235] width 161 height 181
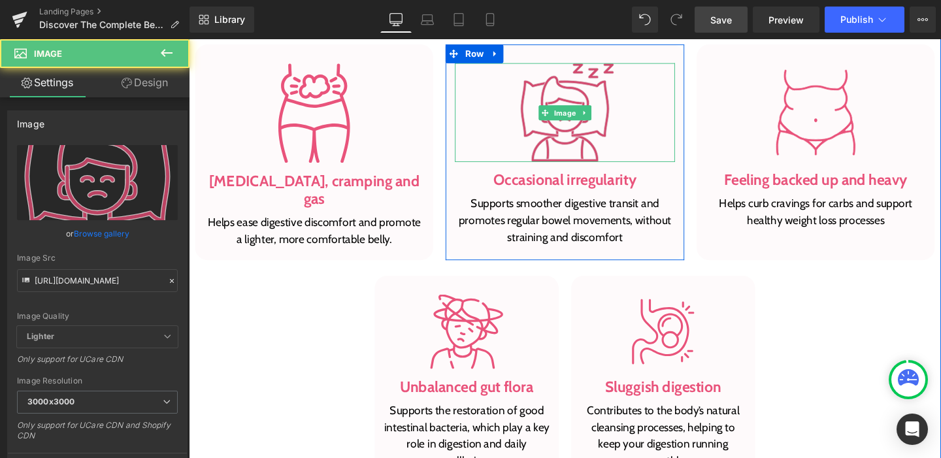
click at [575, 130] on img at bounding box center [585, 116] width 104 height 104
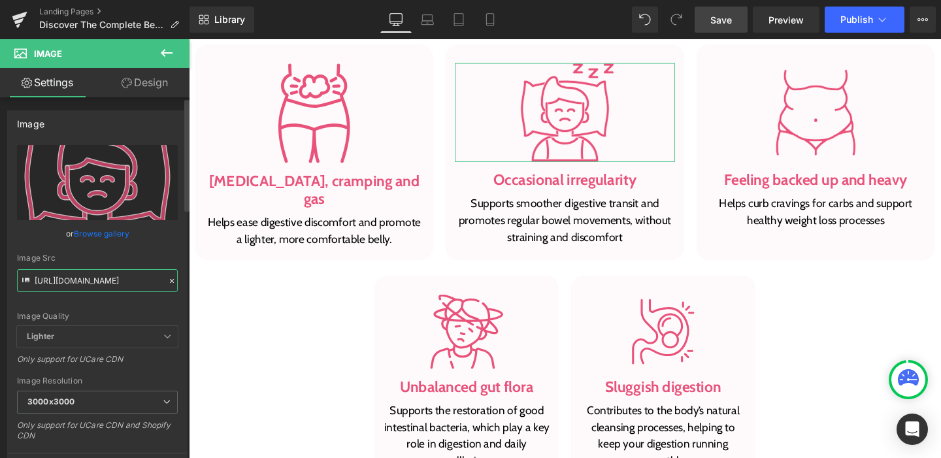
click at [97, 284] on input "[URL][DOMAIN_NAME]" at bounding box center [97, 280] width 161 height 23
paste input "[DOMAIN_NAME][URL]"
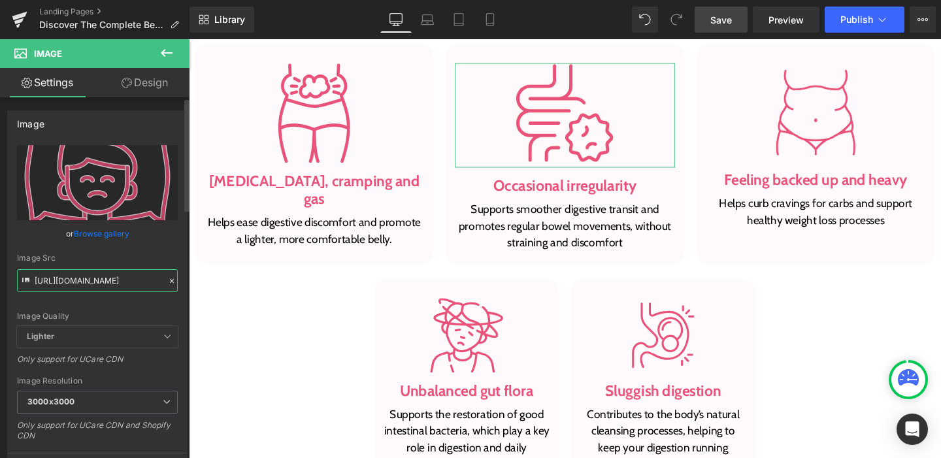
type input "[URL][DOMAIN_NAME]"
click at [118, 302] on div "Image Quality Lighter Lightest Lighter Lighter Lightest Only support for UCare …" at bounding box center [97, 235] width 161 height 181
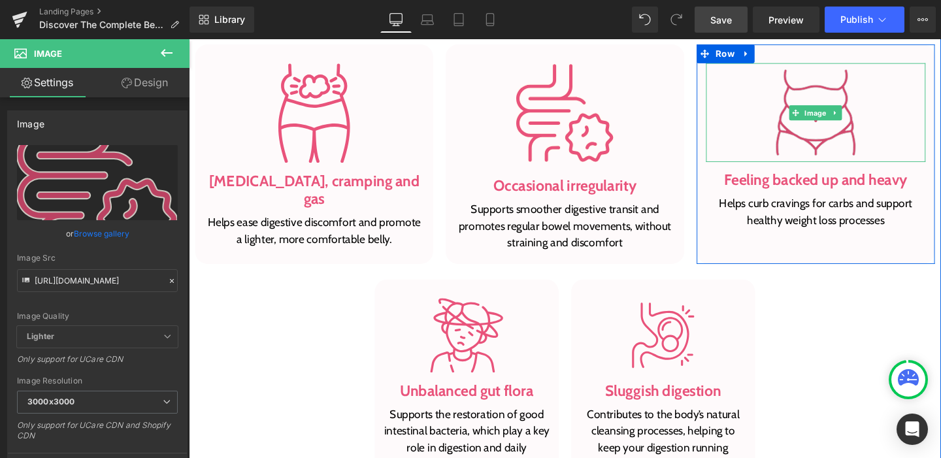
click at [811, 137] on img at bounding box center [848, 116] width 104 height 104
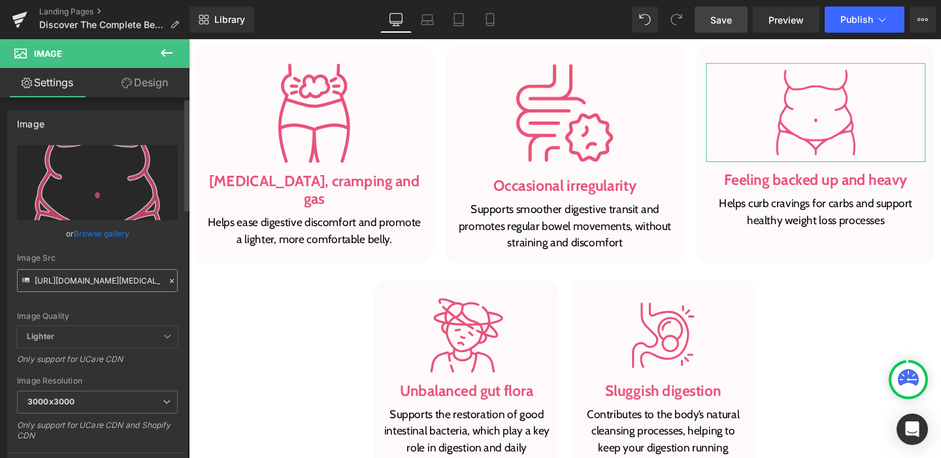
click at [142, 273] on input "[URL][DOMAIN_NAME][MEDICAL_DATA]" at bounding box center [97, 280] width 161 height 23
paste input "[DOMAIN_NAME][URL]"
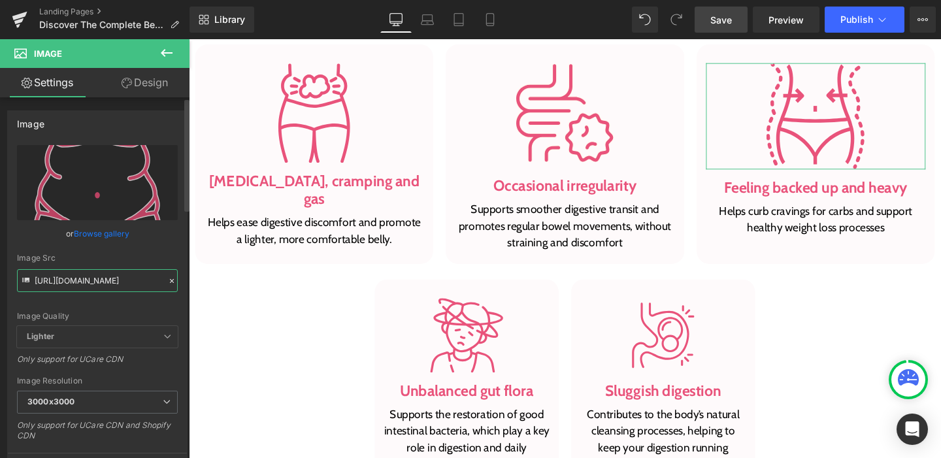
type input "[URL][DOMAIN_NAME]"
click at [138, 303] on div "Image Quality Lighter Lightest Lighter Lighter Lightest Only support for UCare …" at bounding box center [97, 235] width 161 height 181
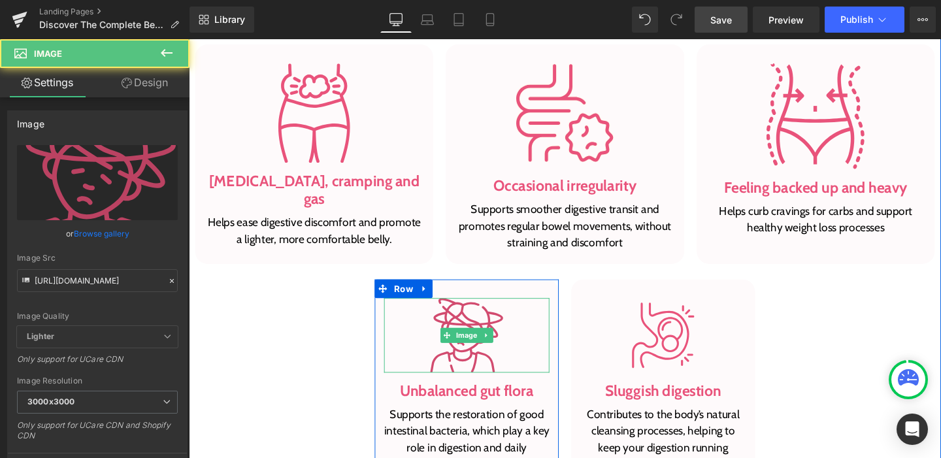
click at [503, 364] on img at bounding box center [481, 350] width 78 height 78
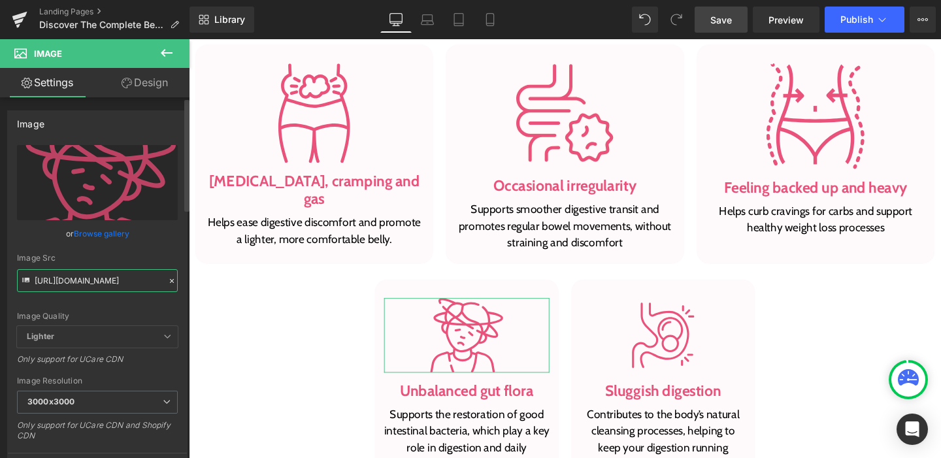
click at [57, 286] on input "[URL][DOMAIN_NAME]" at bounding box center [97, 280] width 161 height 23
paste input "[DOMAIN_NAME][URL]"
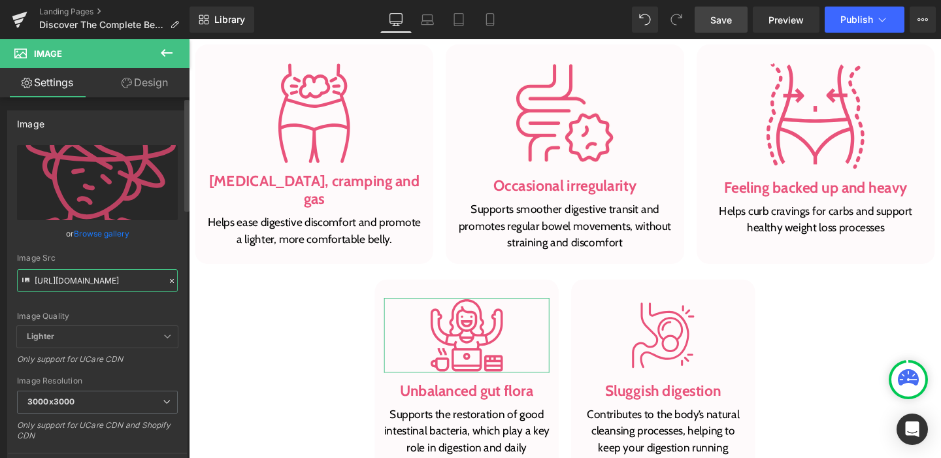
type input "[URL][DOMAIN_NAME]"
click at [64, 307] on div "Image Quality Lighter Lightest Lighter Lighter Lightest Only support for UCare …" at bounding box center [97, 235] width 161 height 181
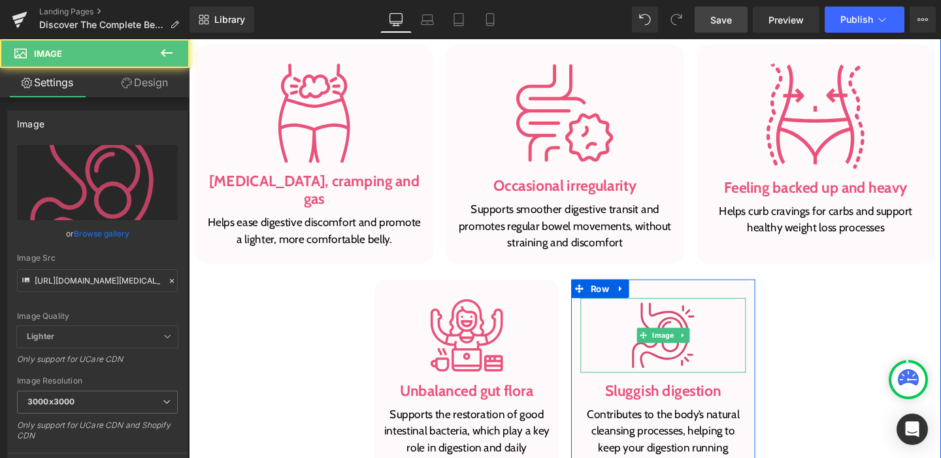
click at [678, 363] on img at bounding box center [687, 350] width 78 height 78
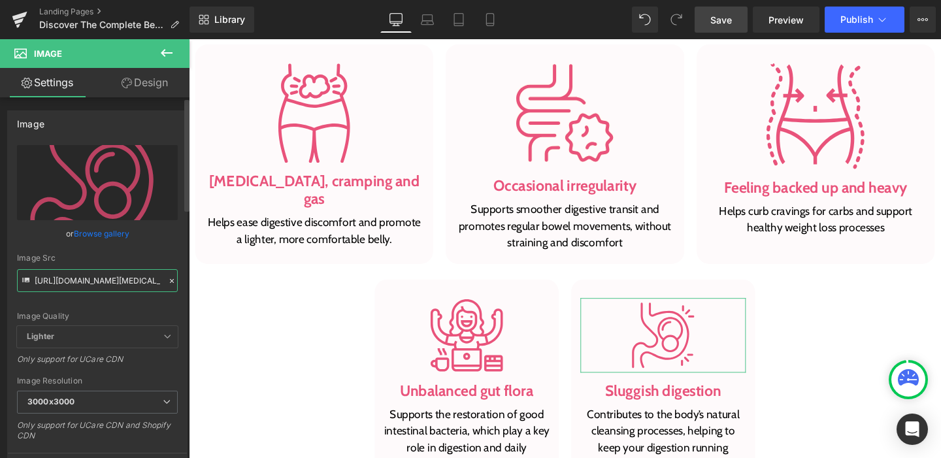
click at [92, 279] on input "[URL][DOMAIN_NAME][MEDICAL_DATA]" at bounding box center [97, 280] width 161 height 23
paste input "[DOMAIN_NAME][URL]"
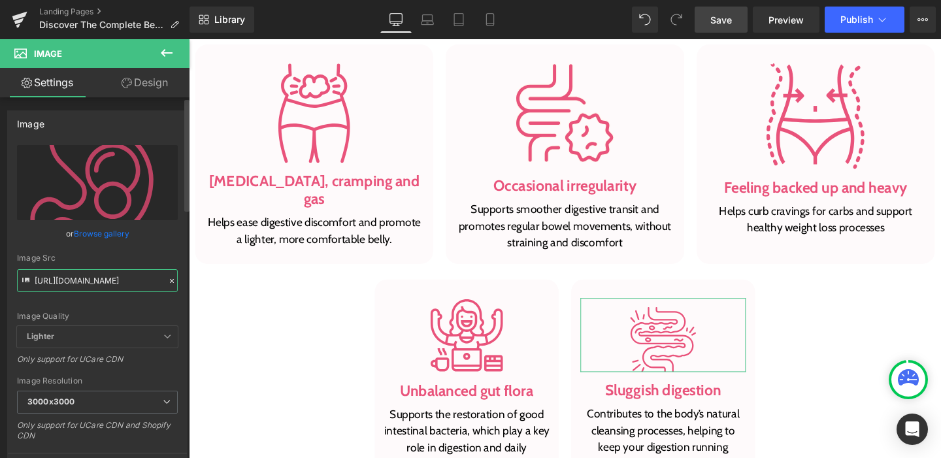
type input "[URL][DOMAIN_NAME]"
click at [66, 312] on div "Image Quality" at bounding box center [97, 316] width 161 height 9
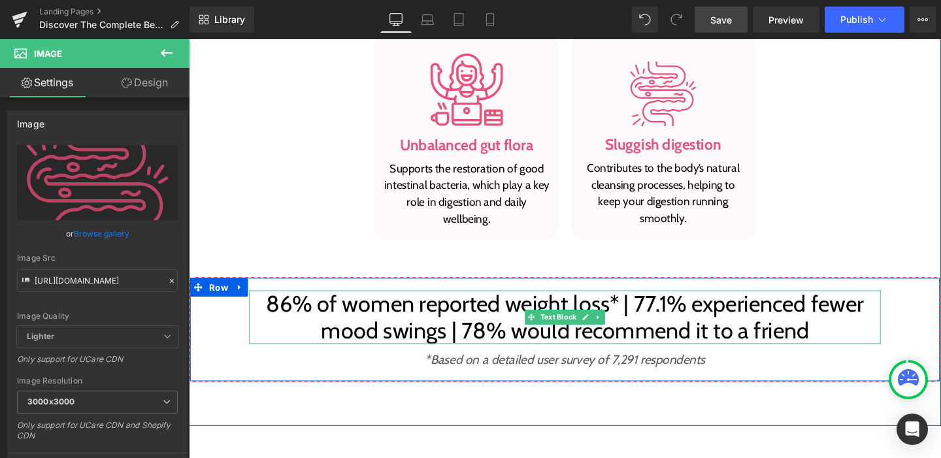
scroll to position [1301, 0]
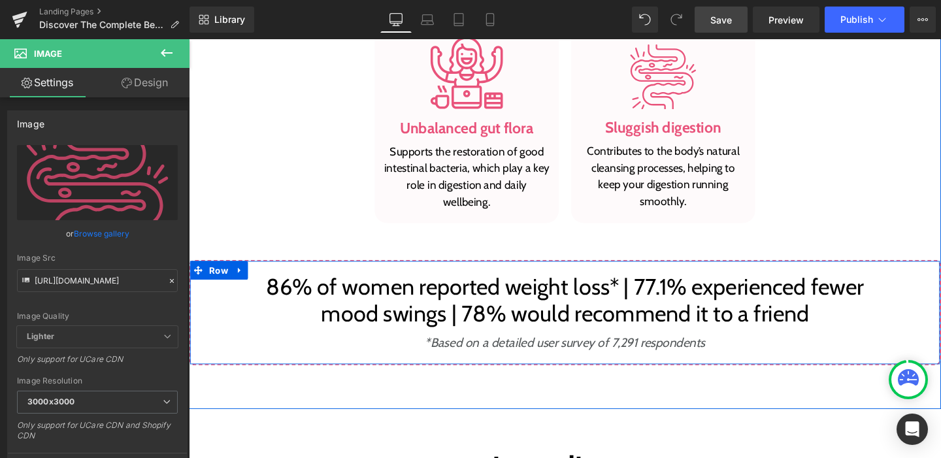
click at [441, 301] on p "86% of women reported weight loss* | 77.1% experienced fewer mood swings | 78% …" at bounding box center [584, 314] width 664 height 56
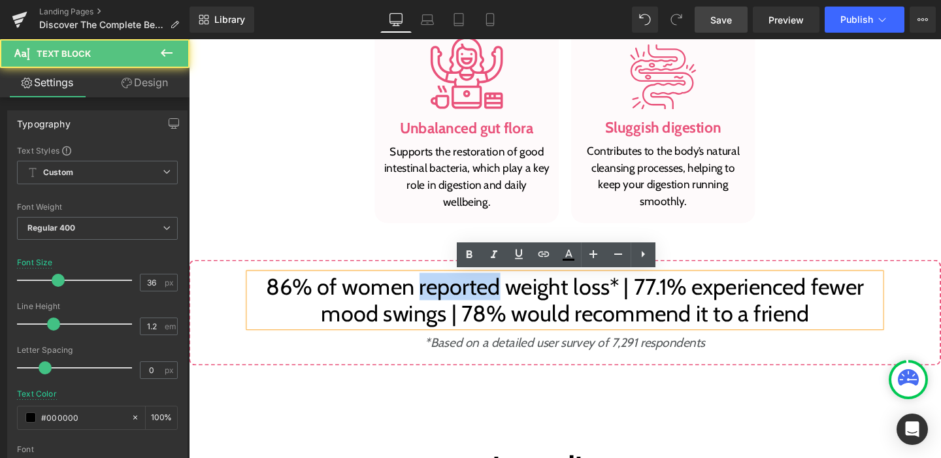
click at [441, 301] on p "86% of women reported weight loss* | 77.1% experienced fewer mood swings | 78% …" at bounding box center [584, 314] width 664 height 56
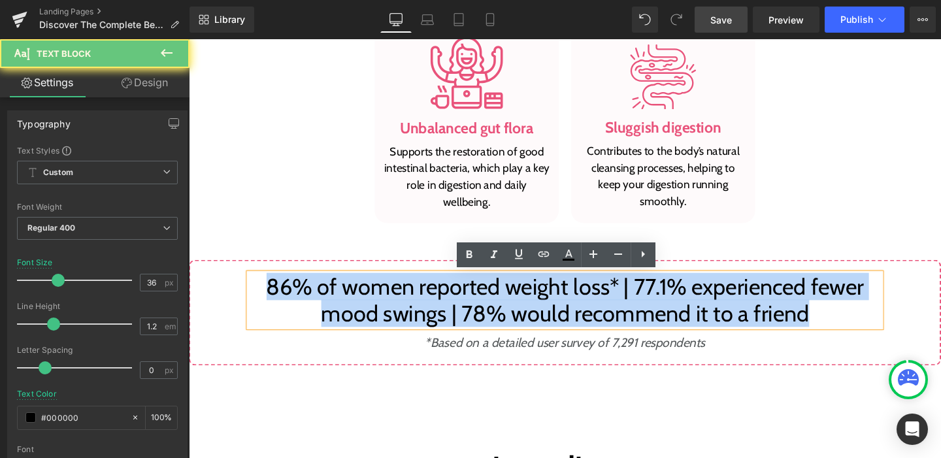
click at [441, 301] on p "86% of women reported weight loss* | 77.1% experienced fewer mood swings | 78% …" at bounding box center [584, 314] width 664 height 56
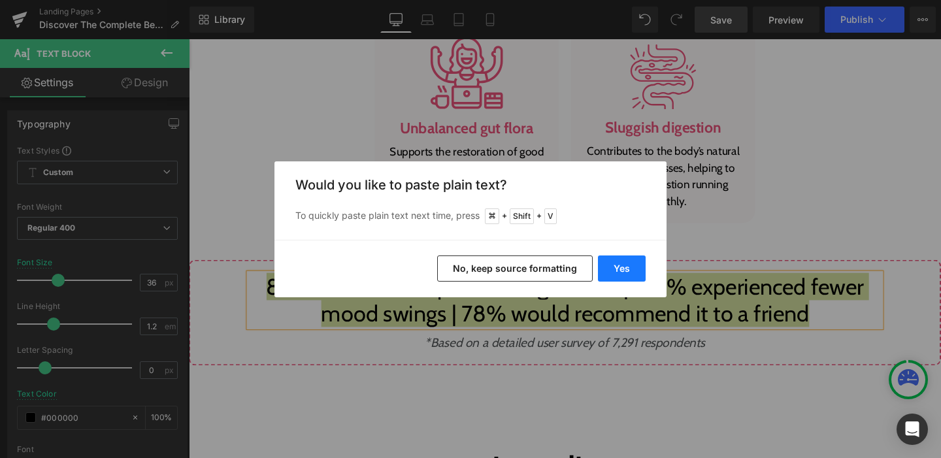
click at [607, 264] on button "Yes" at bounding box center [622, 269] width 48 height 26
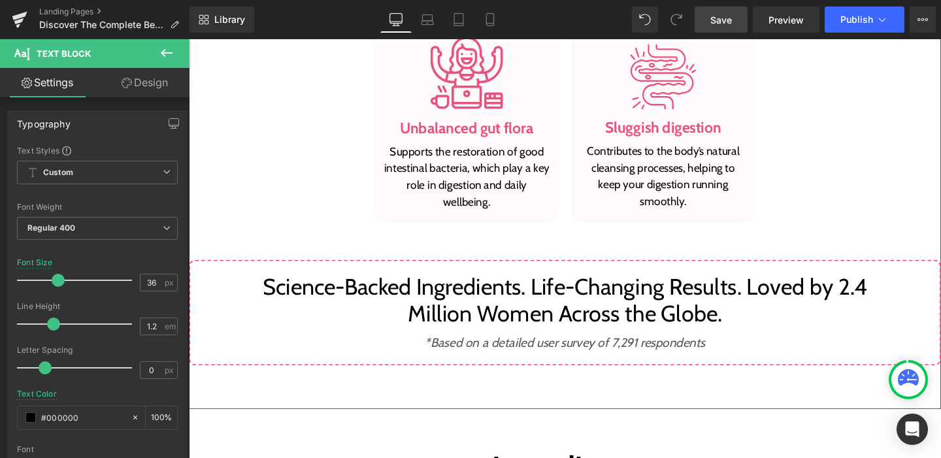
click at [476, 316] on p "Science-Backed Ingredients. Life-Changing Results. Loved by 2.4 Million Women A…" at bounding box center [584, 314] width 664 height 56
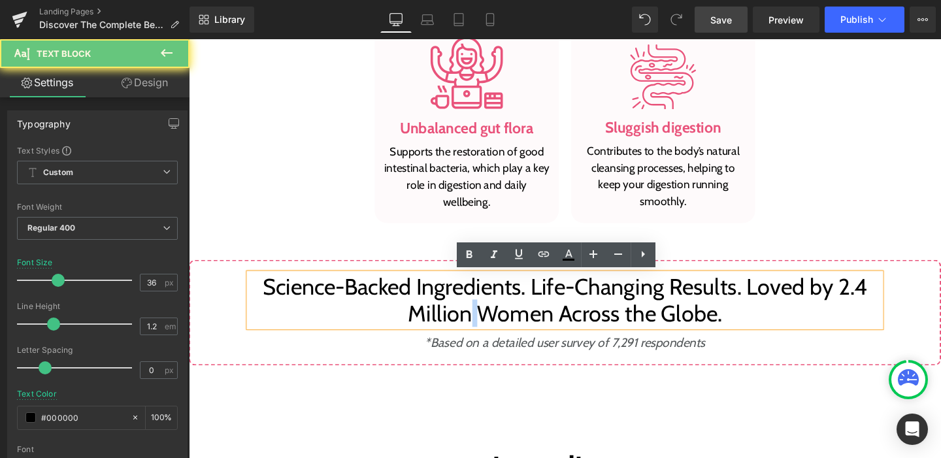
click at [476, 316] on p "Science-Backed Ingredients. Life-Changing Results. Loved by 2.4 Million Women A…" at bounding box center [584, 314] width 664 height 56
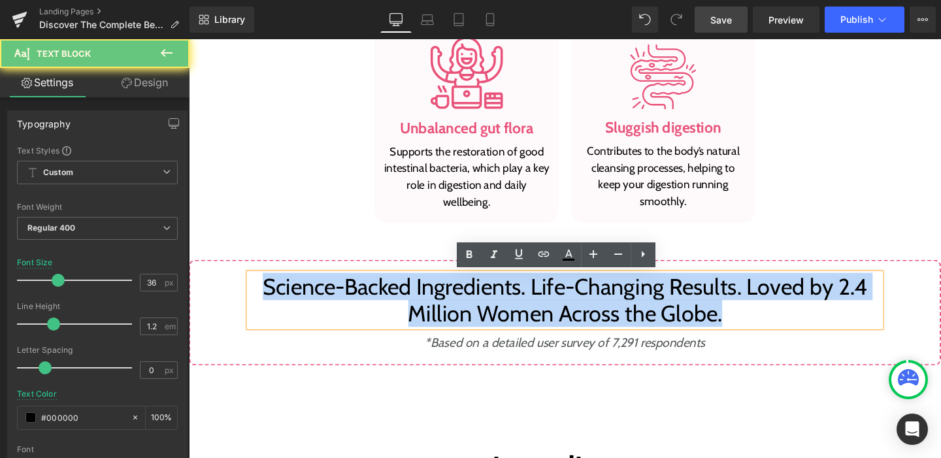
click at [476, 316] on p "Science-Backed Ingredients. Life-Changing Results. Loved by 2.4 Million Women A…" at bounding box center [584, 314] width 664 height 56
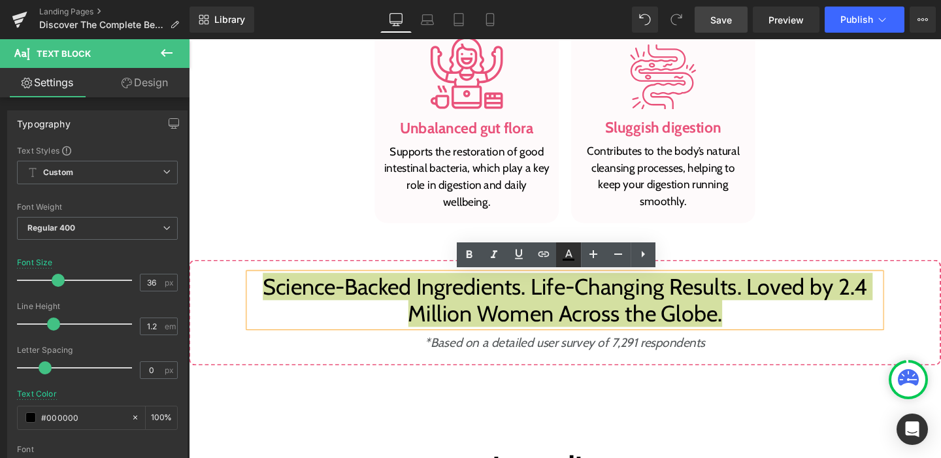
click at [567, 253] on icon at bounding box center [568, 254] width 7 height 8
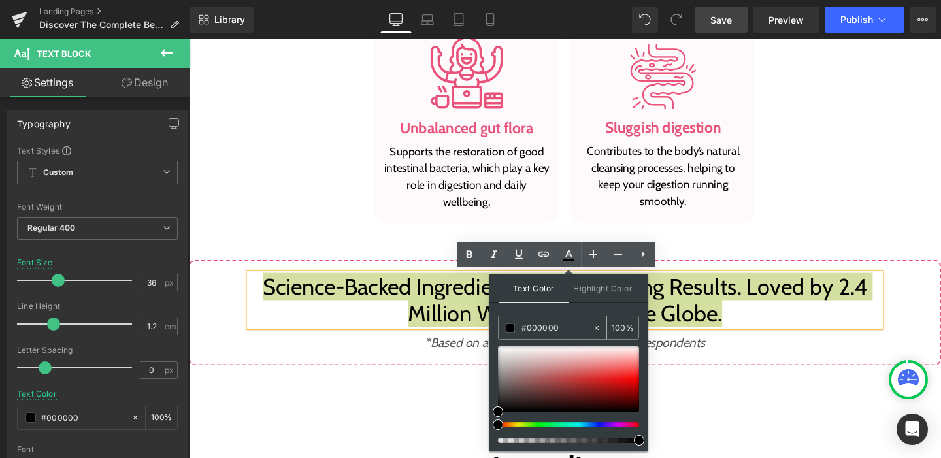
click at [539, 332] on input "#000000" at bounding box center [557, 328] width 71 height 14
paste input "E9537B"
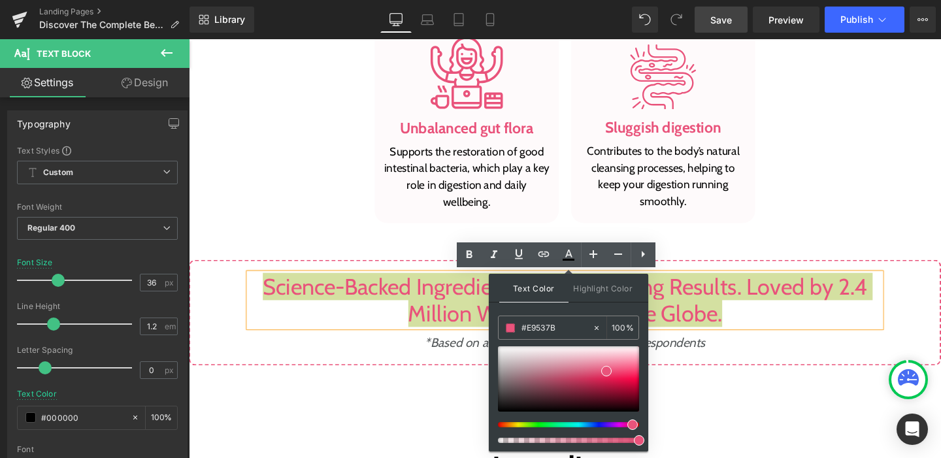
click at [490, 381] on div "Text Color Highlight Color #333333 #E9537B 100 % transparent 0 %" at bounding box center [568, 363] width 159 height 178
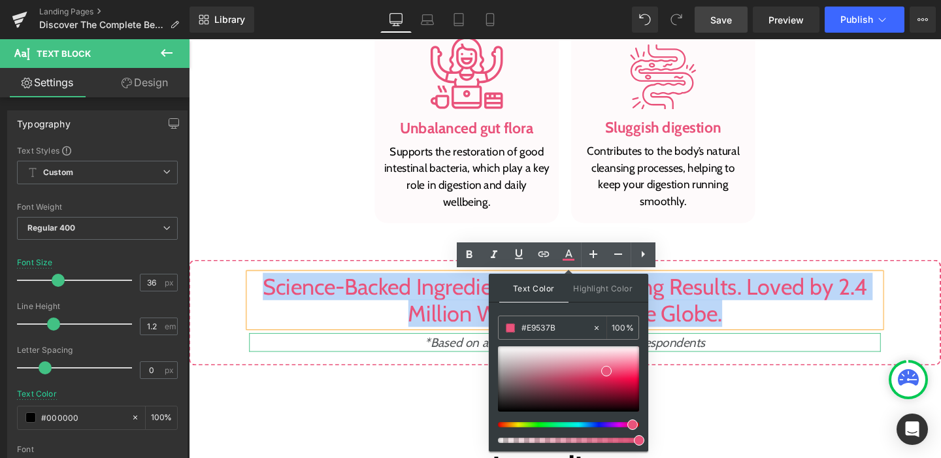
click at [468, 356] on icon "*Based on a detailed user survey of 7,291 respondents" at bounding box center [584, 358] width 295 height 16
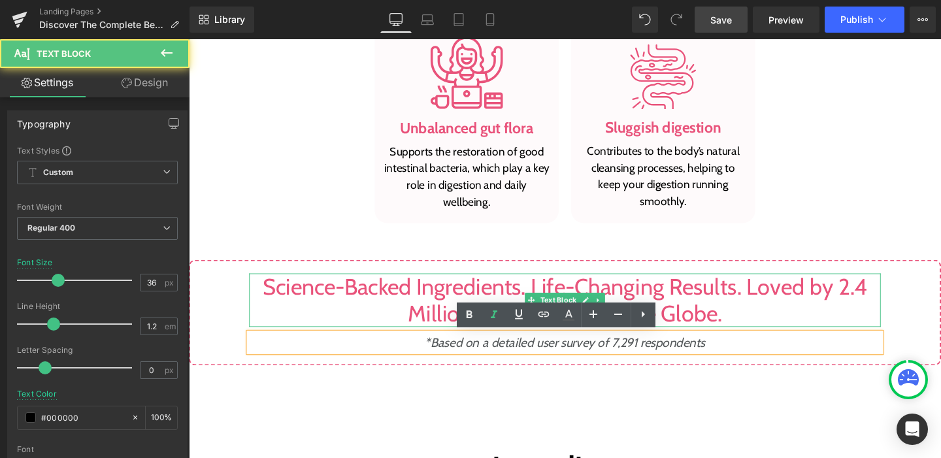
click at [670, 294] on span "Science-Backed Ingredients. Life-Changing Results. Loved by 2.4 Million Women A…" at bounding box center [585, 313] width 636 height 57
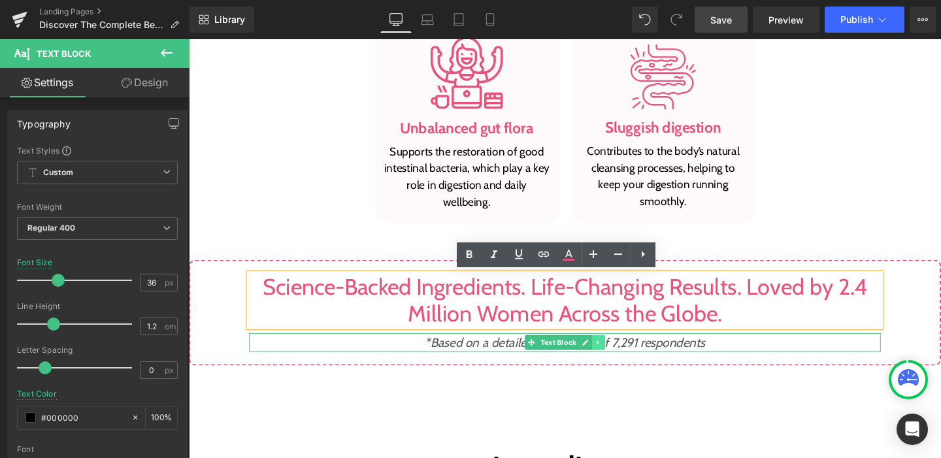
click at [616, 360] on icon at bounding box center [619, 358] width 7 height 8
click at [623, 358] on icon at bounding box center [626, 357] width 7 height 7
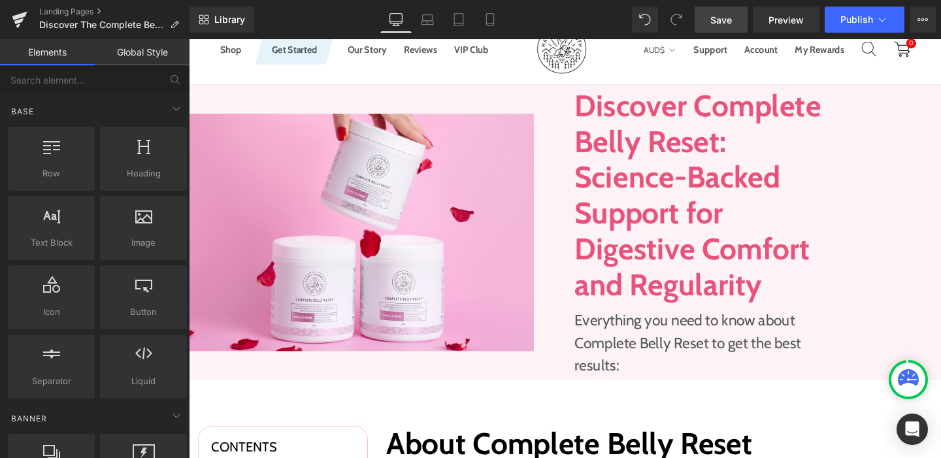
scroll to position [12, 0]
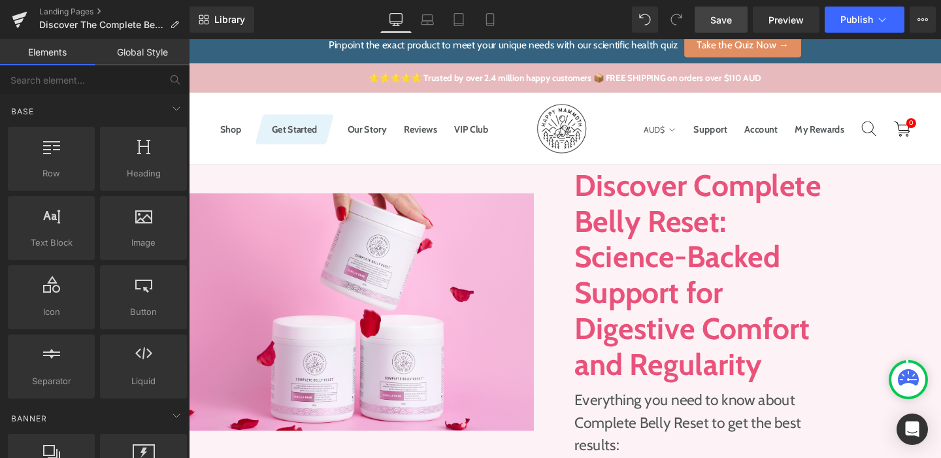
click at [565, 198] on div "Image" at bounding box center [386, 326] width 395 height 310
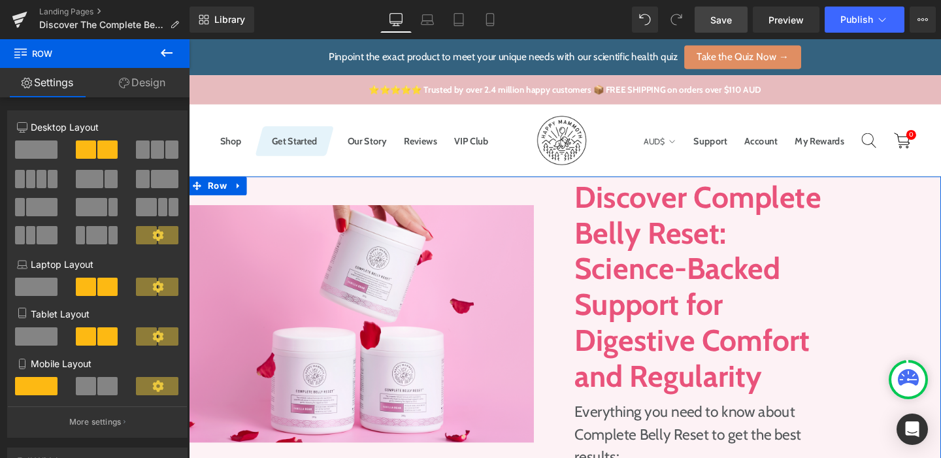
scroll to position [0, 0]
click at [237, 197] on icon at bounding box center [241, 194] width 9 height 10
click at [254, 197] on icon at bounding box center [258, 193] width 9 height 9
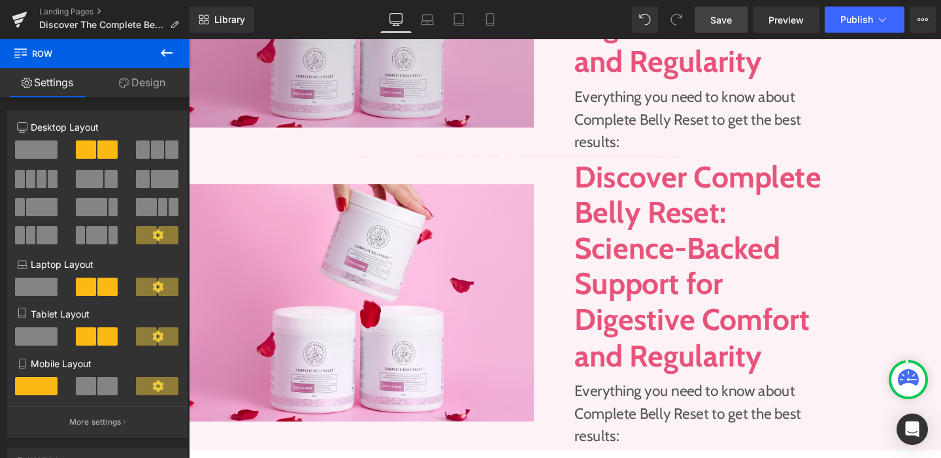
scroll to position [401, 0]
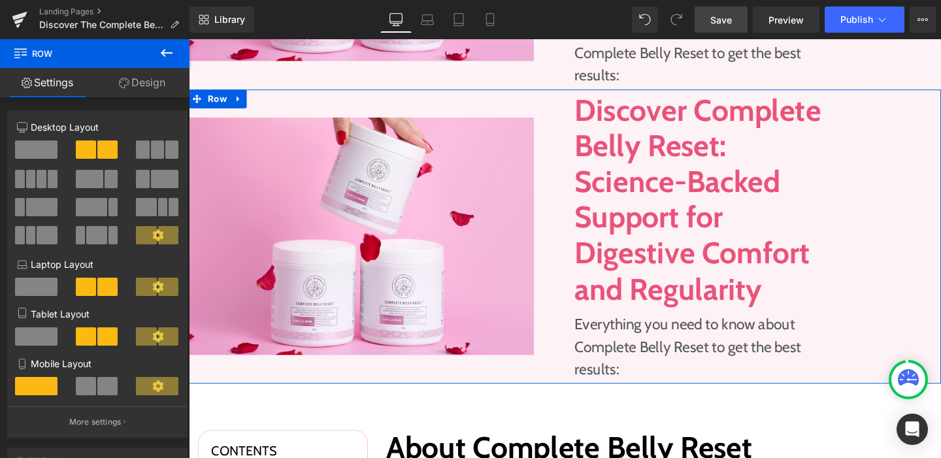
click at [556, 114] on div "Image" at bounding box center [386, 247] width 395 height 310
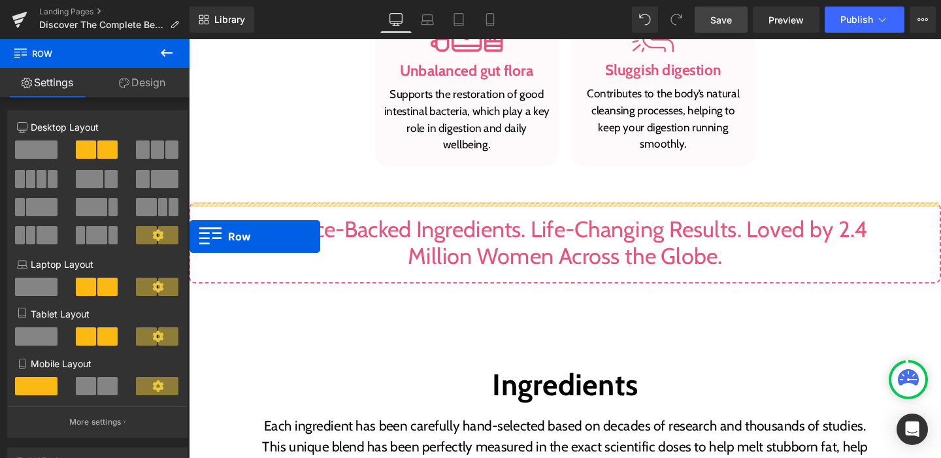
scroll to position [20, 0]
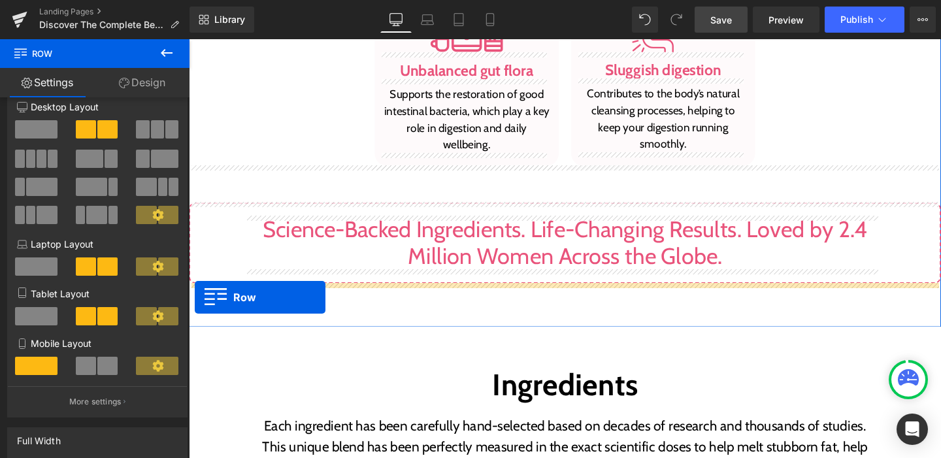
drag, startPoint x: 193, startPoint y: 105, endPoint x: 195, endPoint y: 310, distance: 205.9
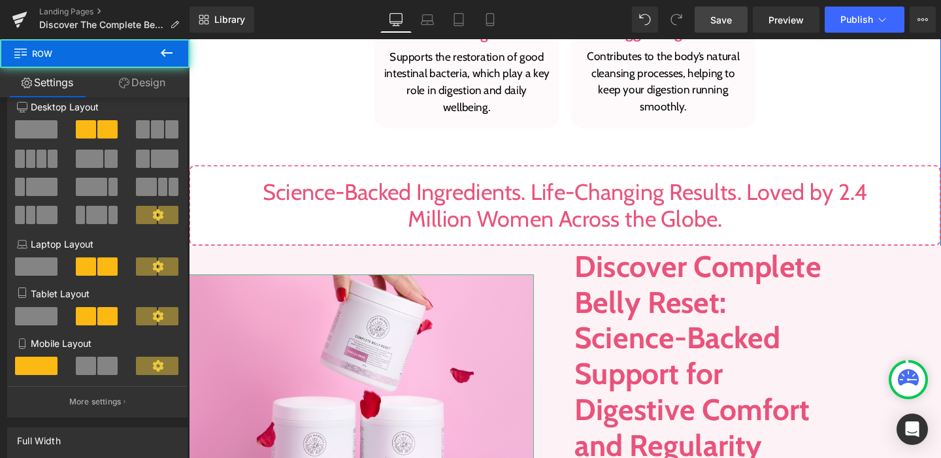
scroll to position [1564, 0]
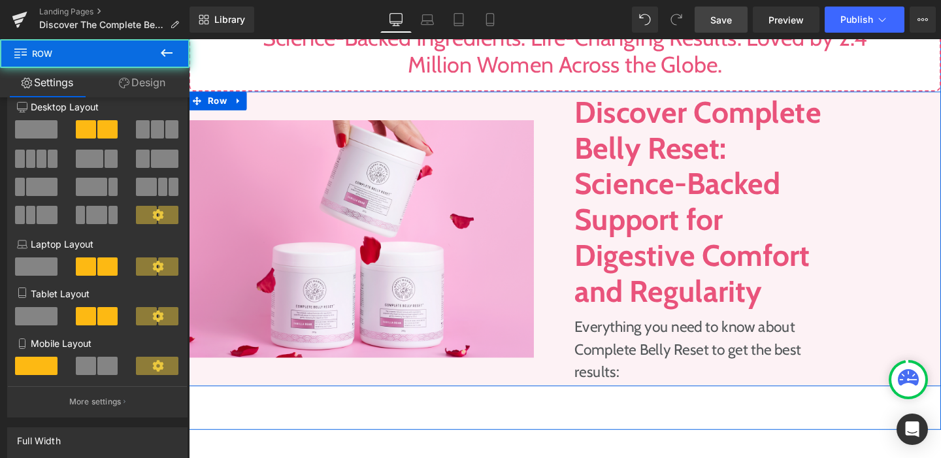
click at [566, 258] on div "Image" at bounding box center [386, 249] width 395 height 310
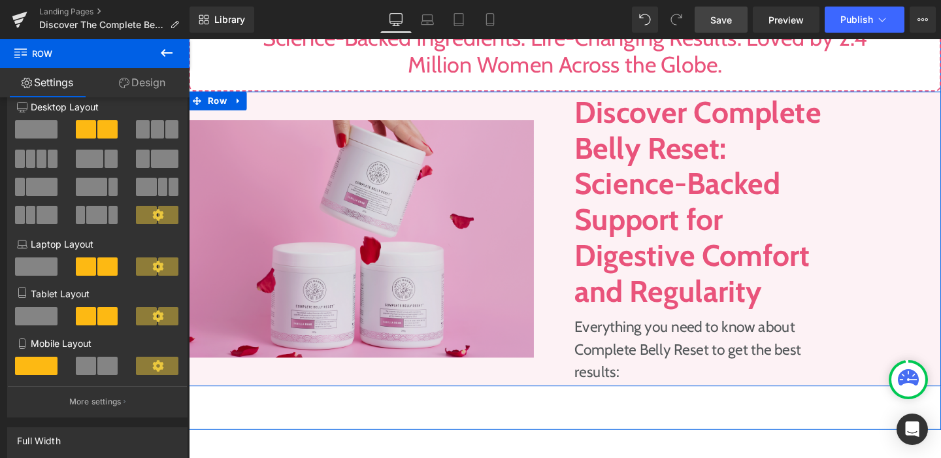
click at [536, 233] on img at bounding box center [370, 249] width 363 height 250
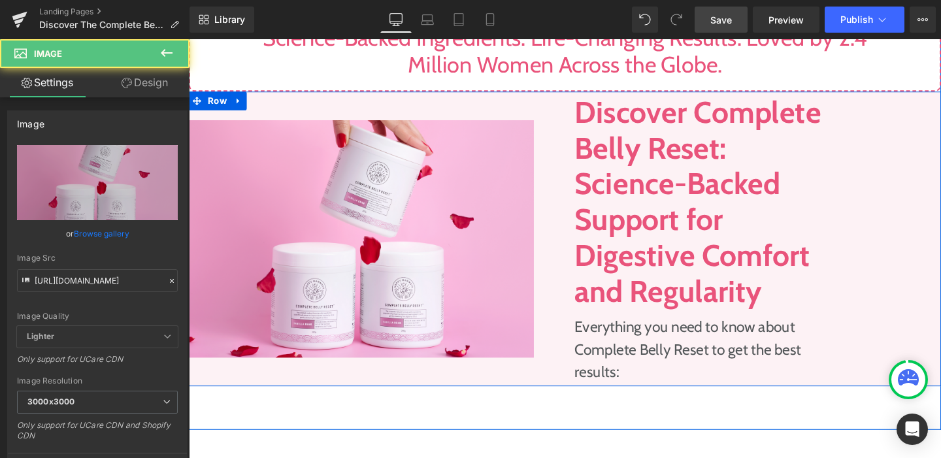
click at [597, 222] on h1 "Discover Complete Belly Reset: Science-Backed Support for Digestive Comfort and…" at bounding box center [726, 210] width 265 height 226
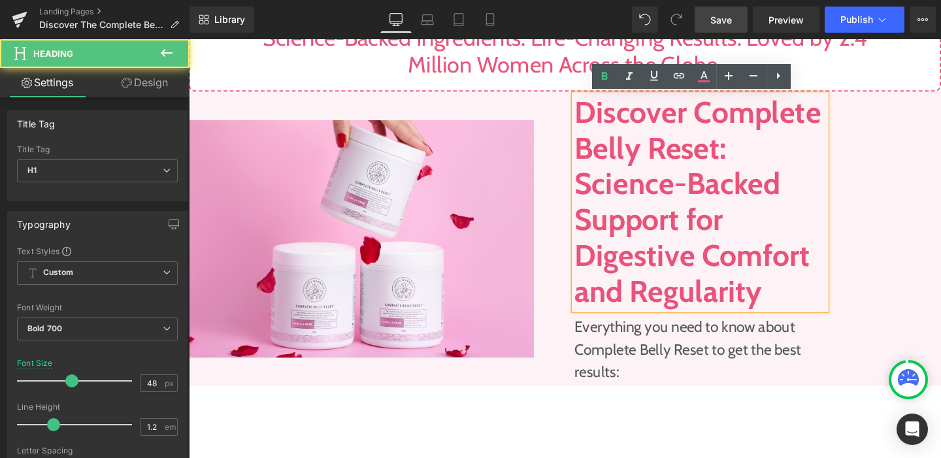
click at [567, 207] on div "Image" at bounding box center [386, 249] width 395 height 310
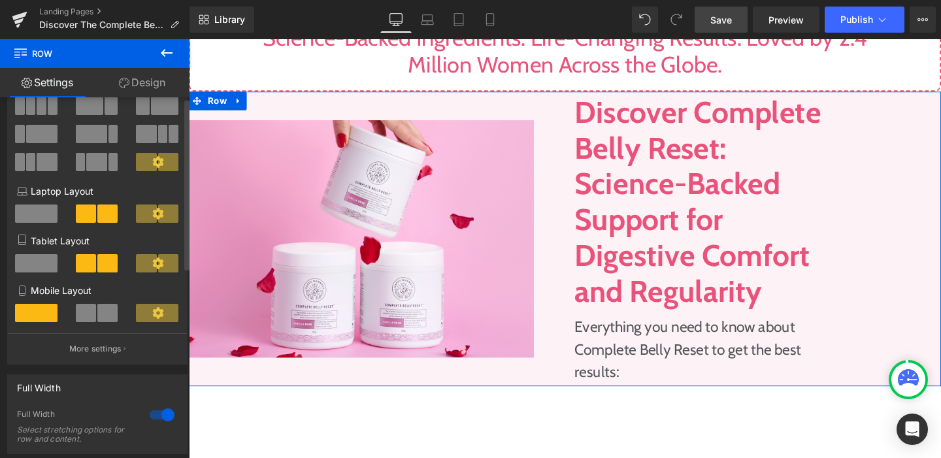
scroll to position [0, 0]
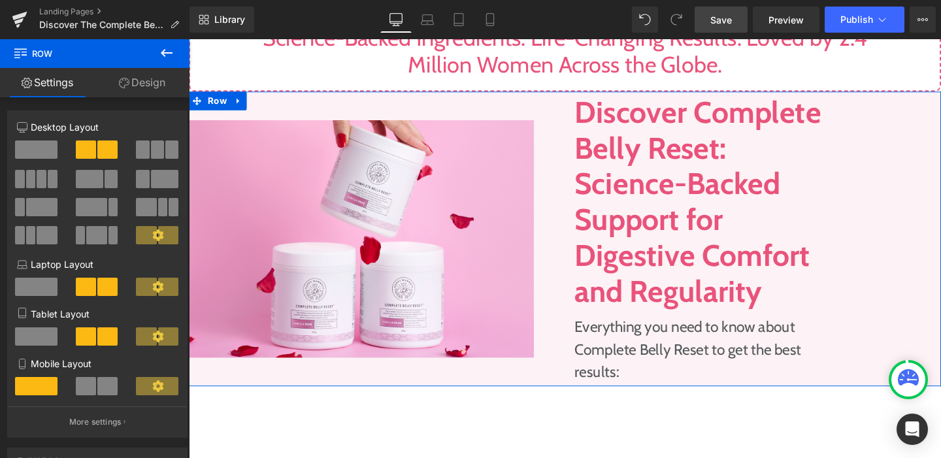
click at [125, 86] on icon at bounding box center [124, 83] width 10 height 10
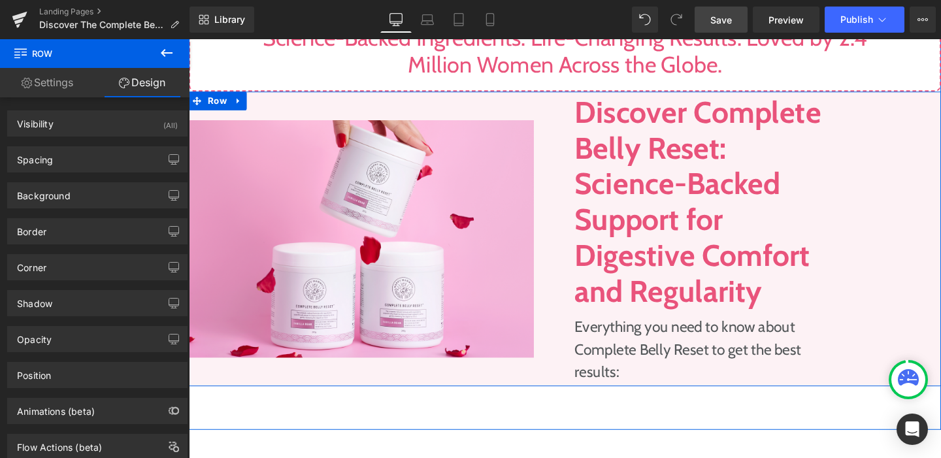
click at [543, 111] on div "Image" at bounding box center [386, 249] width 395 height 310
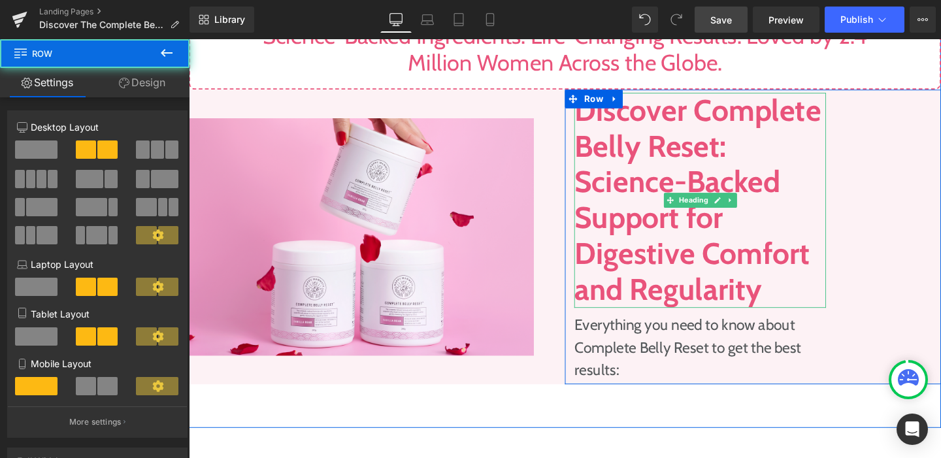
scroll to position [1566, 0]
drag, startPoint x: 836, startPoint y: 195, endPoint x: 670, endPoint y: 158, distance: 170.2
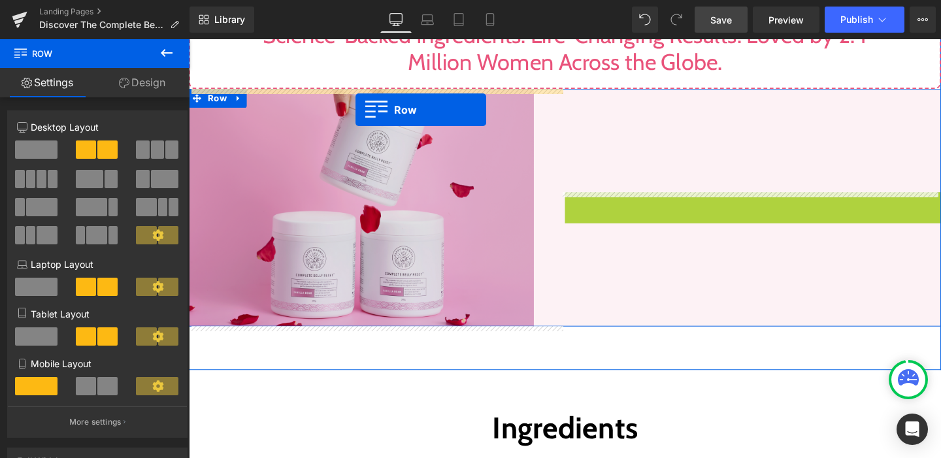
drag, startPoint x: 585, startPoint y: 101, endPoint x: 364, endPoint y: 113, distance: 221.2
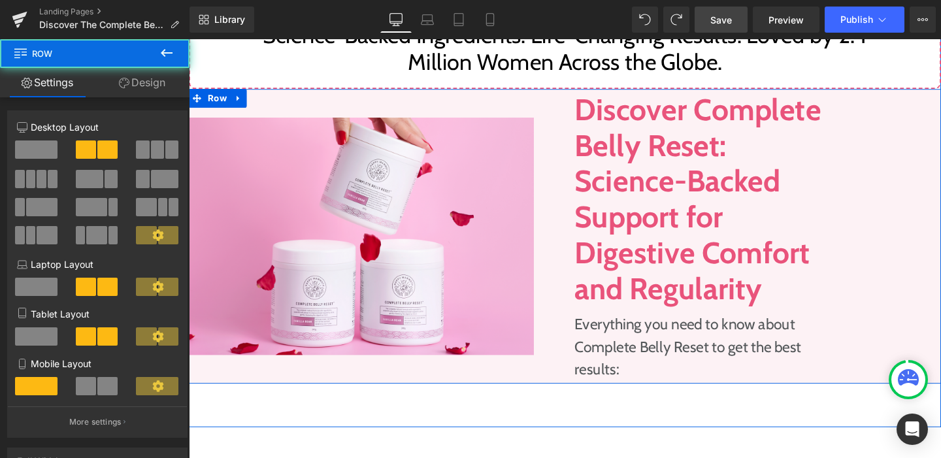
click at [571, 105] on div "Image" at bounding box center [386, 247] width 395 height 310
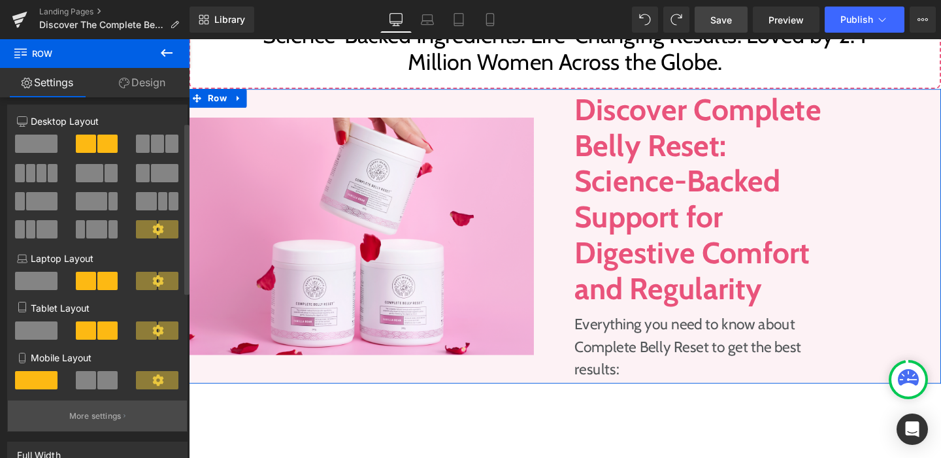
scroll to position [0, 0]
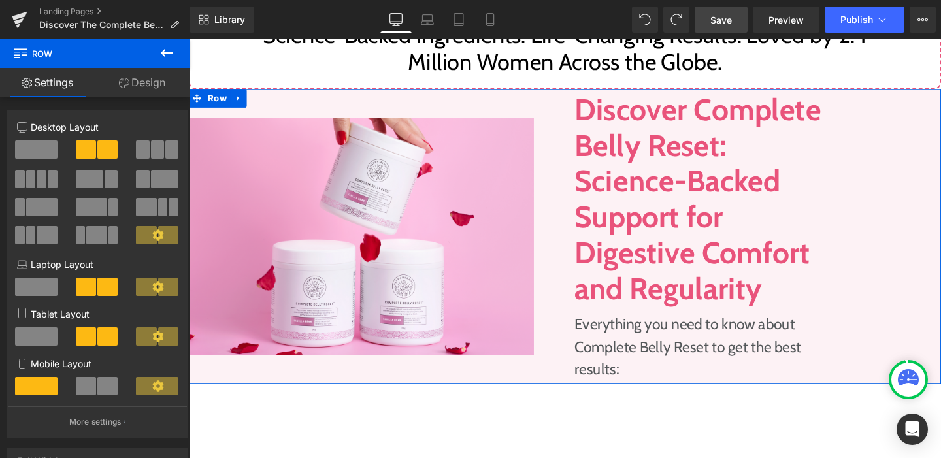
click at [144, 76] on link "Design" at bounding box center [142, 82] width 95 height 29
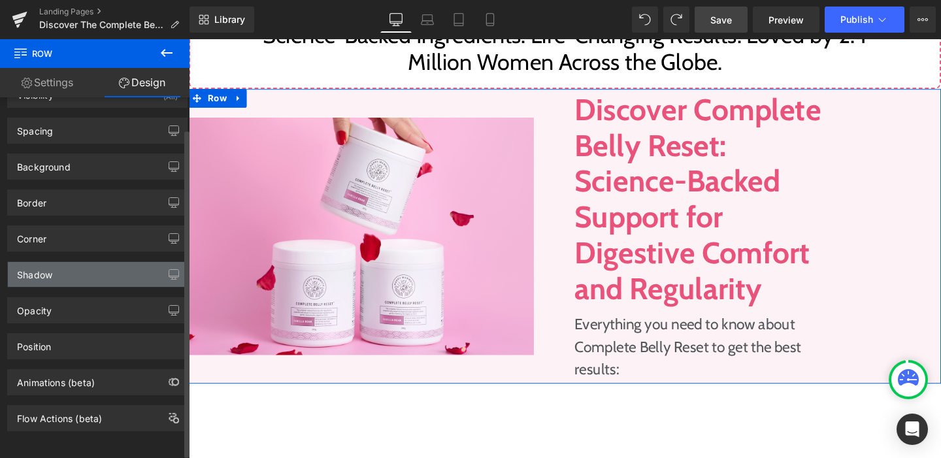
scroll to position [19, 0]
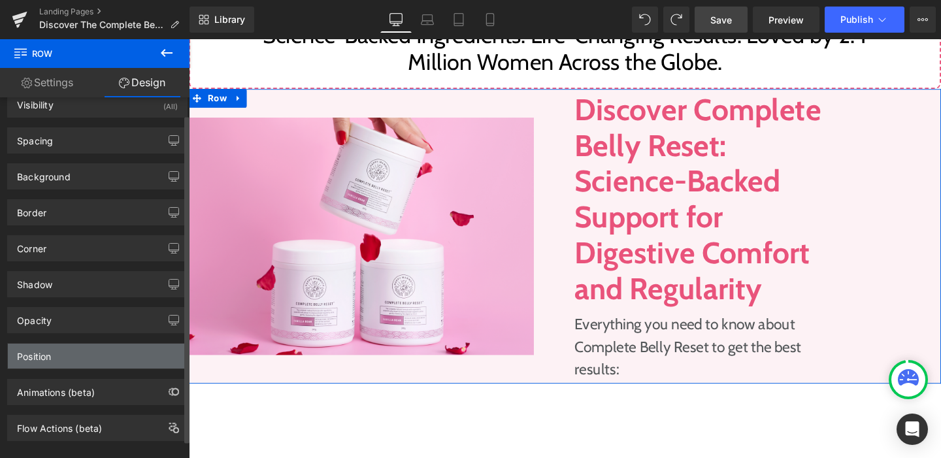
click at [122, 352] on div "Position" at bounding box center [97, 356] width 179 height 25
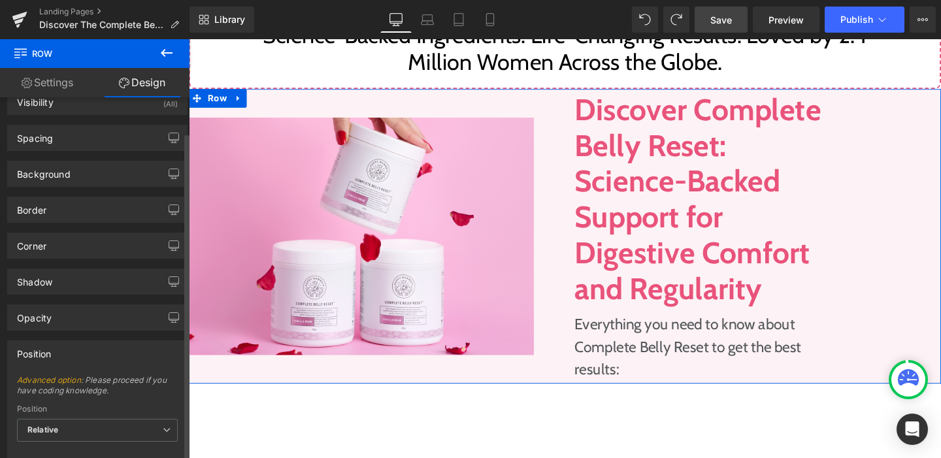
scroll to position [0, 0]
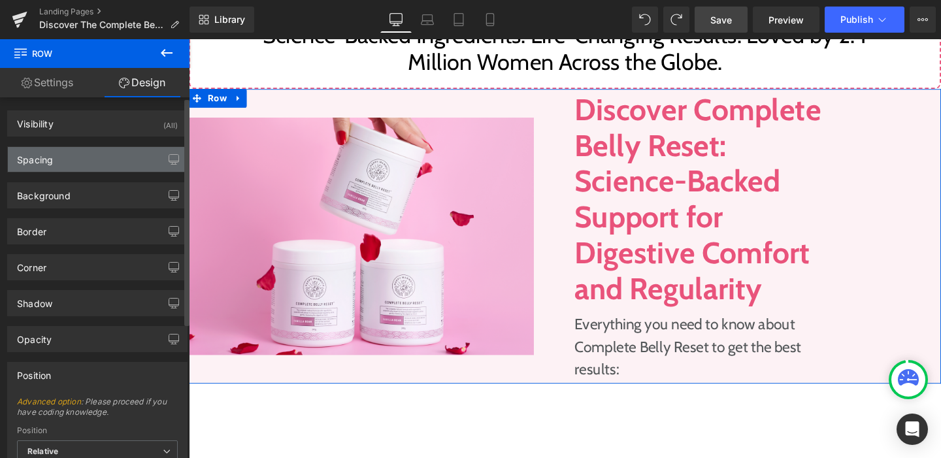
click at [77, 151] on div "Spacing" at bounding box center [97, 159] width 179 height 25
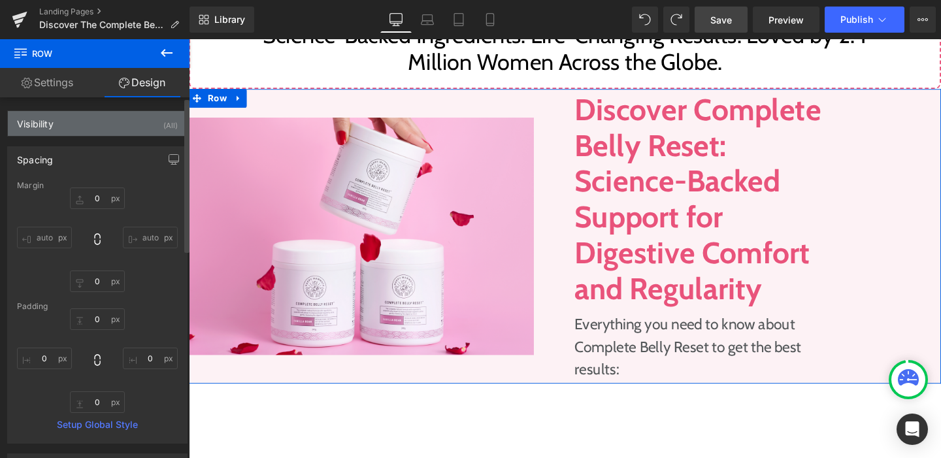
click at [93, 130] on div "Visibility (All)" at bounding box center [97, 123] width 179 height 25
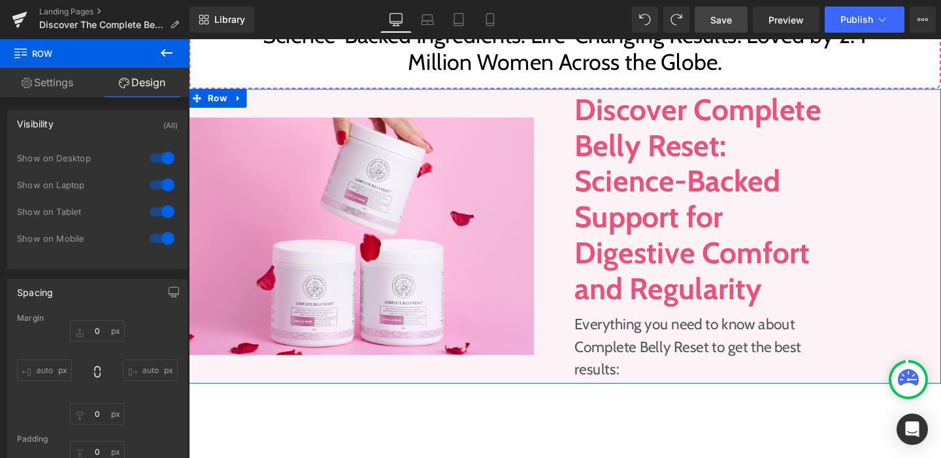
click at [67, 76] on link "Settings" at bounding box center [47, 82] width 95 height 29
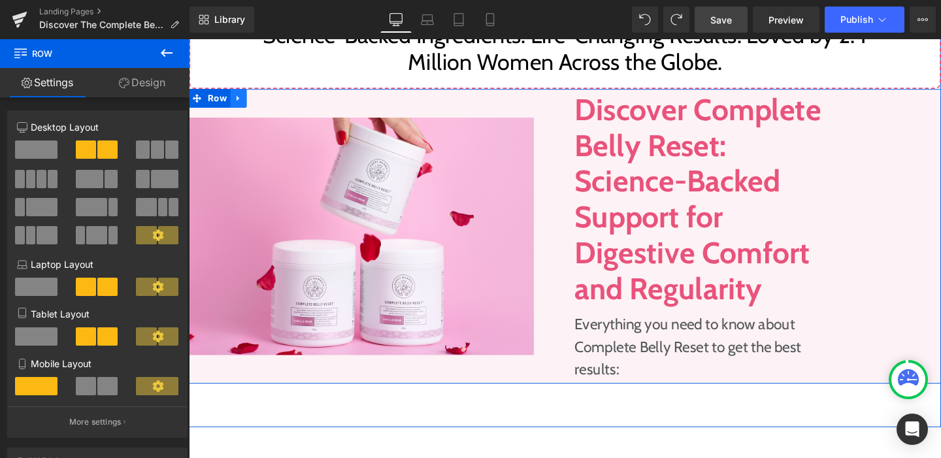
click at [237, 99] on icon at bounding box center [241, 102] width 9 height 10
click at [199, 97] on span at bounding box center [197, 102] width 17 height 20
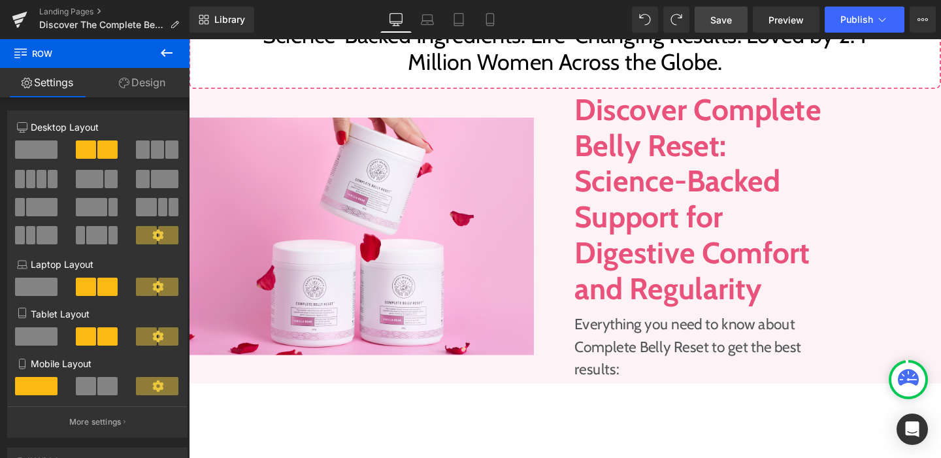
click at [15, 56] on icon at bounding box center [20, 52] width 12 height 12
click at [20, 54] on icon at bounding box center [20, 52] width 12 height 12
click at [163, 51] on icon at bounding box center [167, 53] width 12 height 8
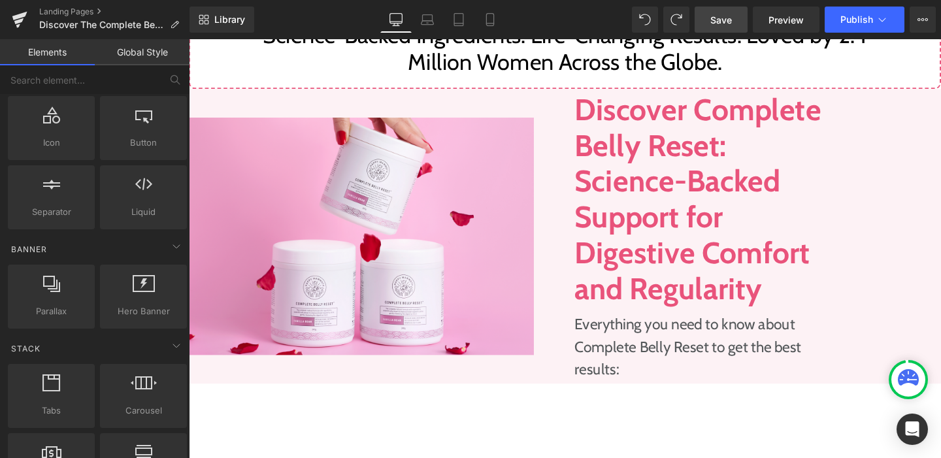
scroll to position [408, 0]
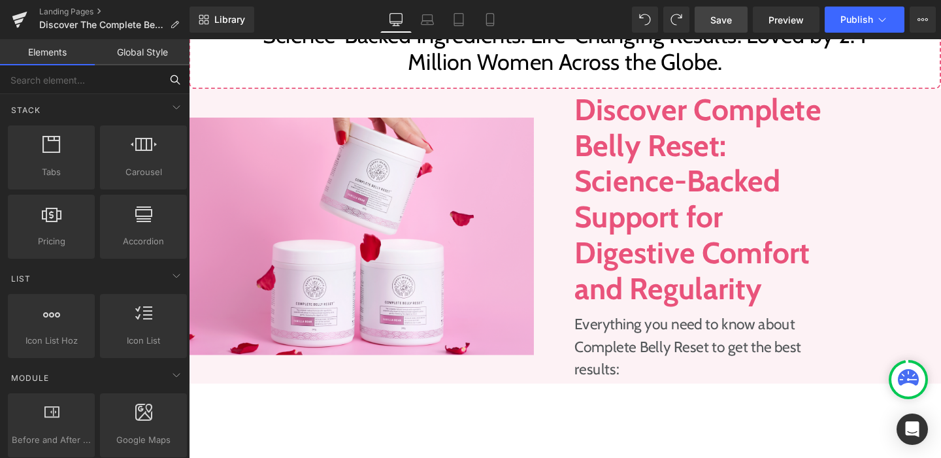
click at [149, 65] on input "text" at bounding box center [80, 79] width 161 height 29
click at [144, 53] on link "Global Style" at bounding box center [142, 52] width 95 height 26
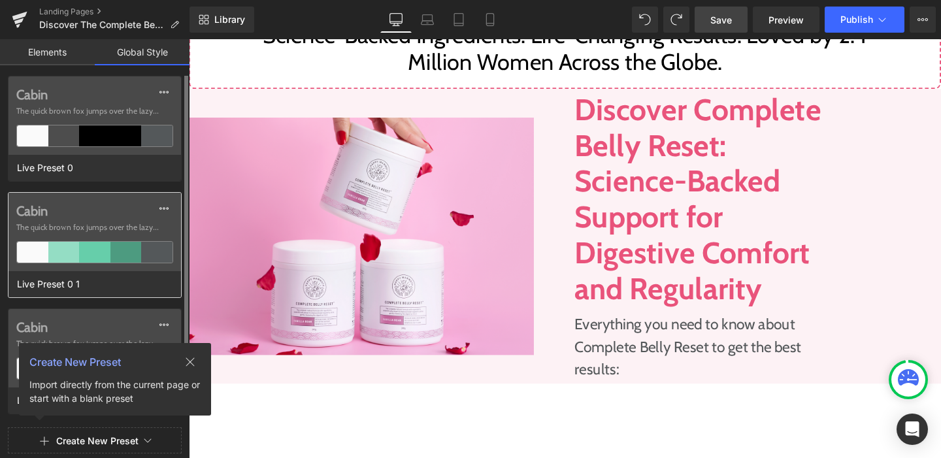
scroll to position [86, 0]
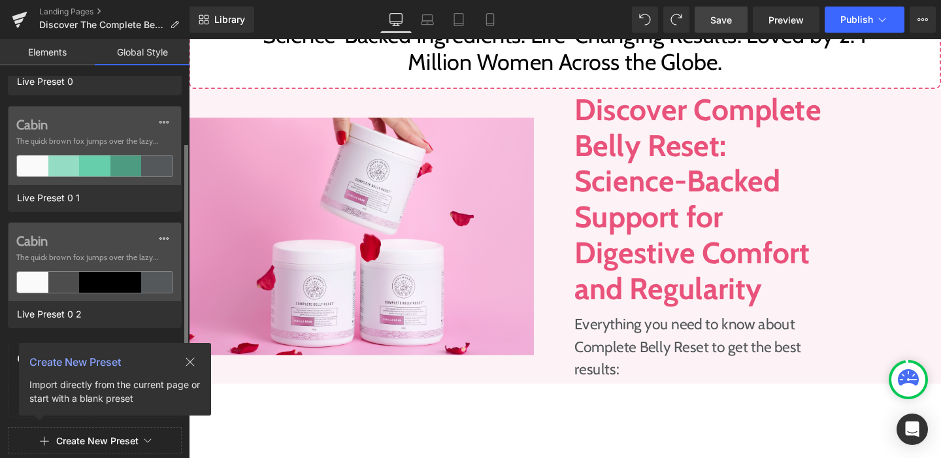
click at [200, 351] on div "Create New Preset Import directly from the current page or start with a blank p…" at bounding box center [115, 379] width 192 height 73
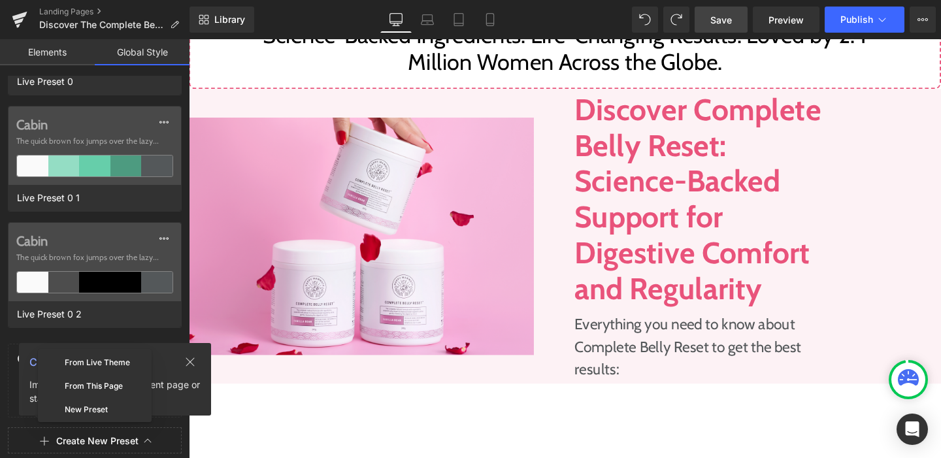
click at [194, 357] on icon at bounding box center [190, 362] width 10 height 10
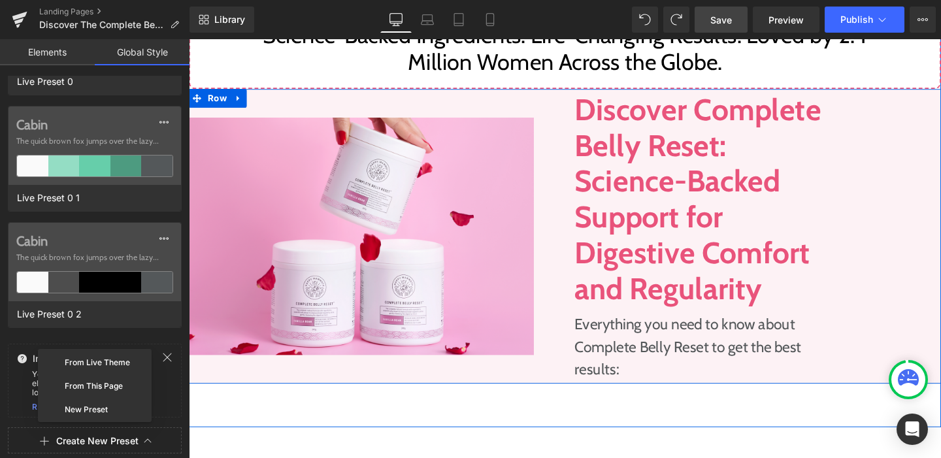
click at [526, 97] on div "Image" at bounding box center [386, 247] width 395 height 310
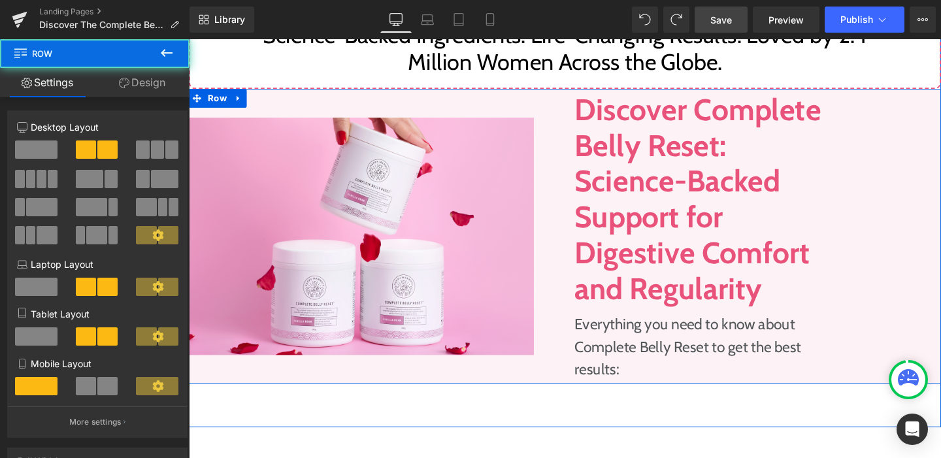
click at [526, 97] on div "Image" at bounding box center [386, 247] width 395 height 310
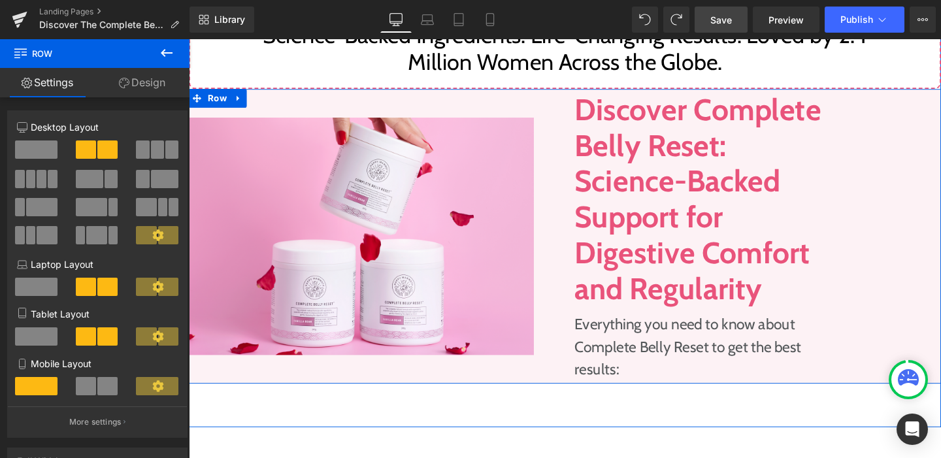
click at [526, 97] on div "Image" at bounding box center [386, 247] width 395 height 310
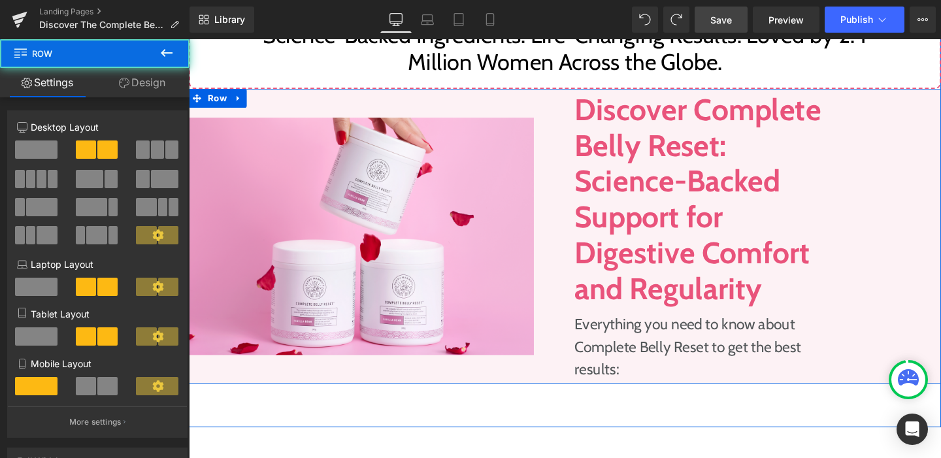
click at [526, 97] on div "Image" at bounding box center [386, 247] width 395 height 310
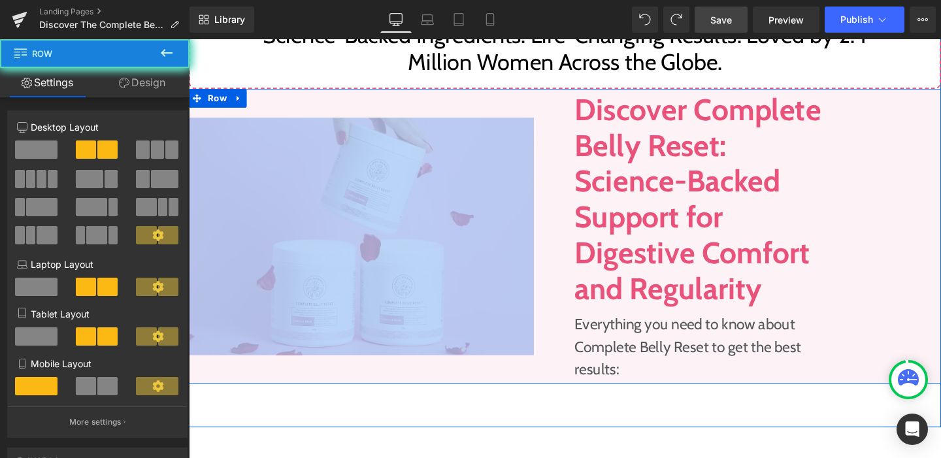
click at [526, 97] on div "Image" at bounding box center [386, 247] width 395 height 310
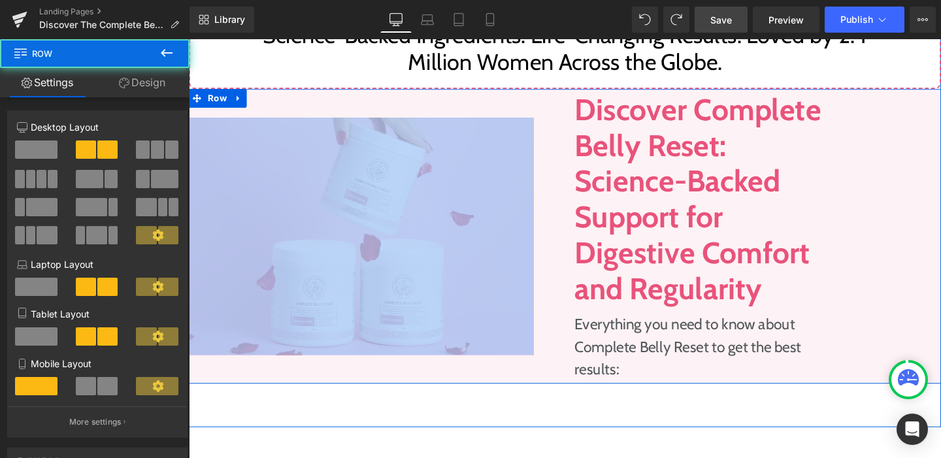
click at [526, 97] on div "Image" at bounding box center [386, 247] width 395 height 310
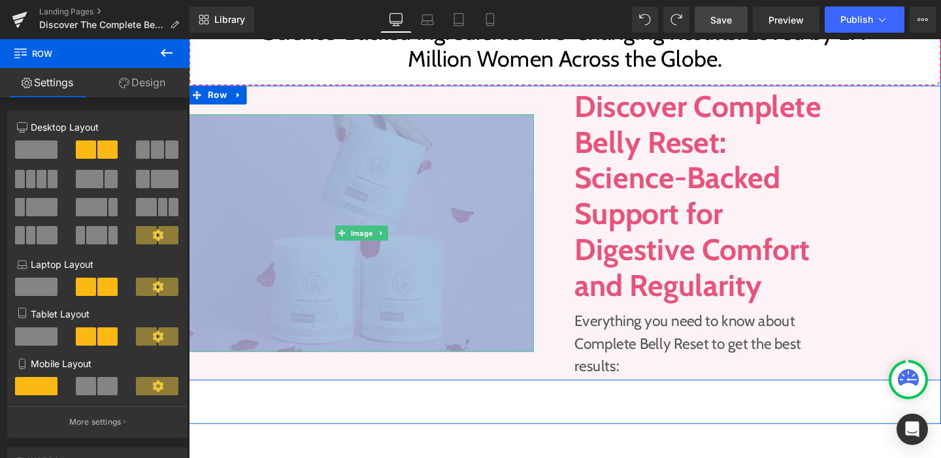
scroll to position [1571, 0]
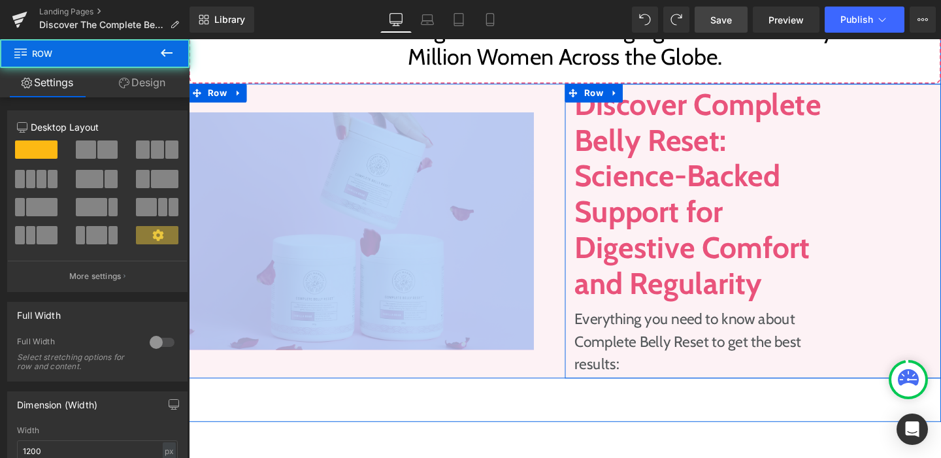
click at [586, 189] on div "Discover Complete Belly Reset: Science-Backed Support for Digestive Comfort and…" at bounding box center [726, 241] width 284 height 303
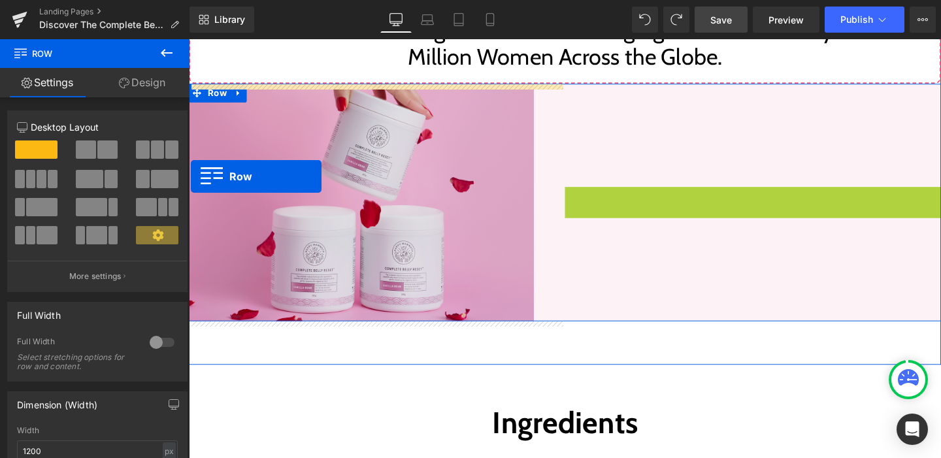
drag, startPoint x: 588, startPoint y: 99, endPoint x: 191, endPoint y: 184, distance: 406.3
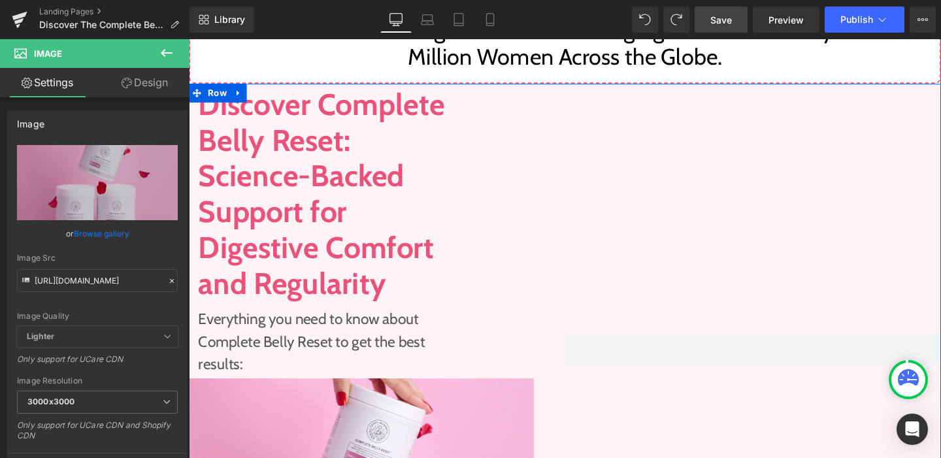
click at [586, 422] on div at bounding box center [781, 366] width 395 height 560
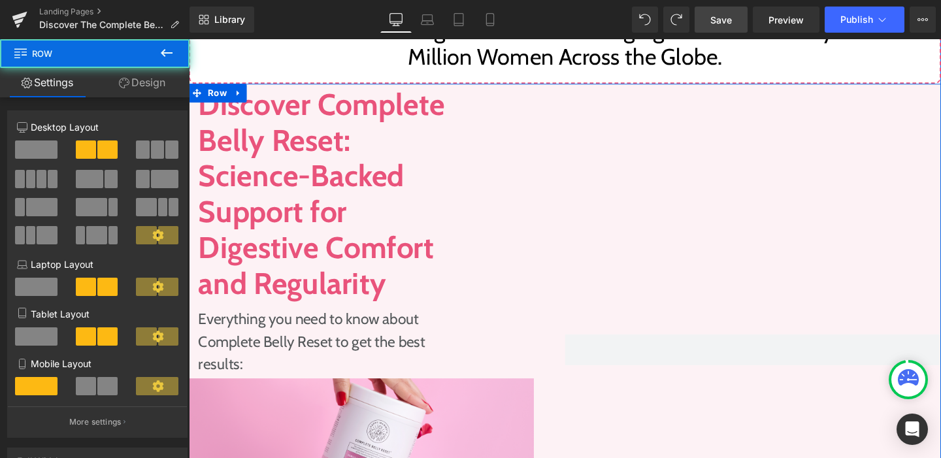
click at [555, 426] on div "Discover Complete Belly Reset: Science-Backed Support for Digestive Comfort and…" at bounding box center [386, 366] width 395 height 560
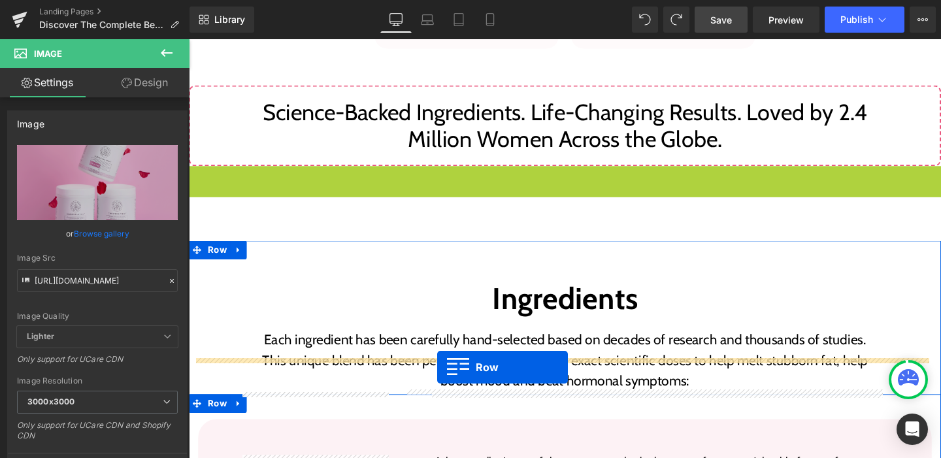
scroll to position [1454, 0]
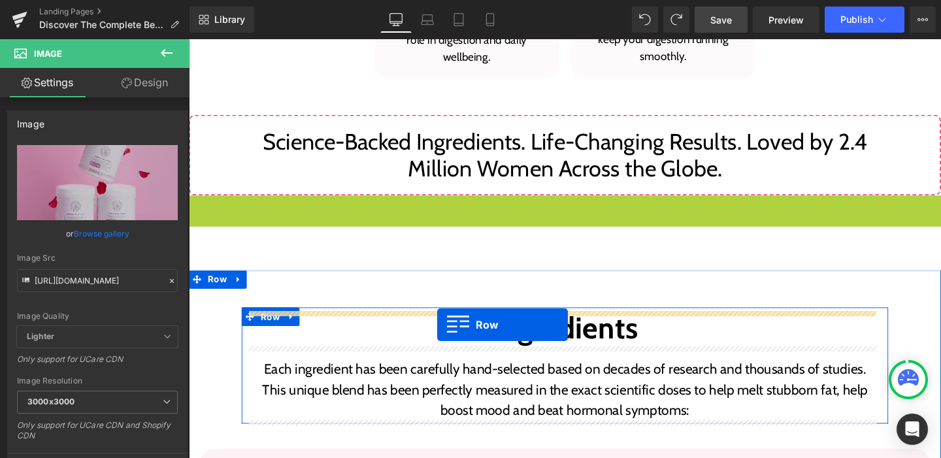
drag, startPoint x: 192, startPoint y: 65, endPoint x: 450, endPoint y: 256, distance: 320.7
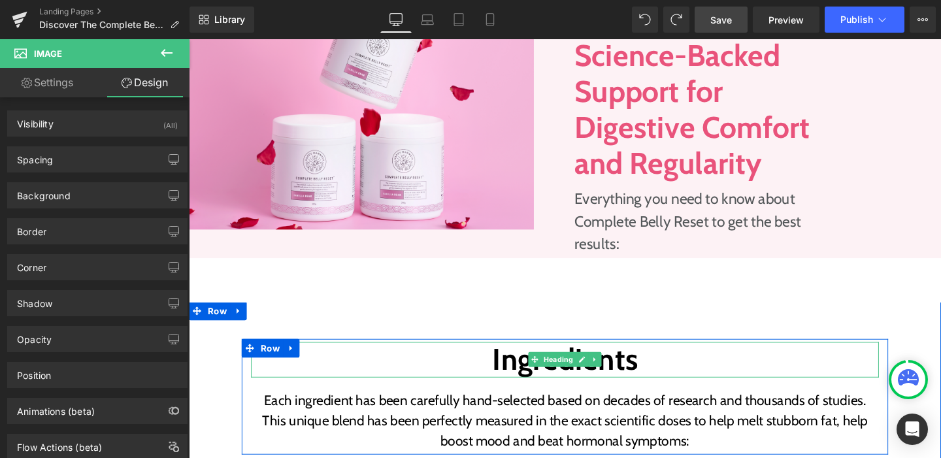
scroll to position [1271, 0]
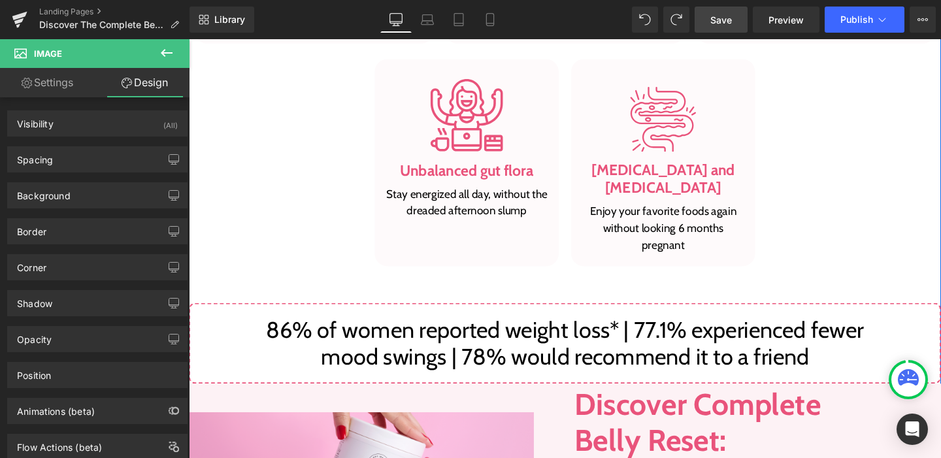
click at [477, 331] on p "86% of women reported weight loss* | 77.1% experienced fewer mood swings | 78% …" at bounding box center [584, 359] width 664 height 56
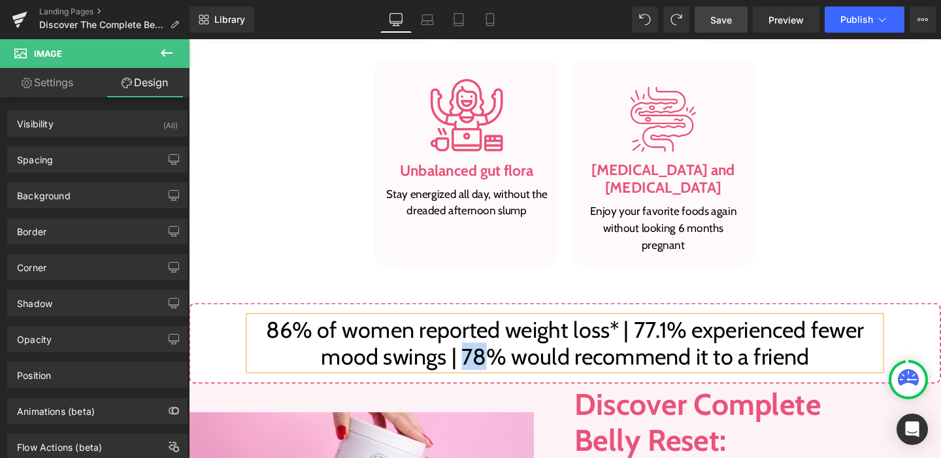
click at [477, 331] on p "86% of women reported weight loss* | 77.1% experienced fewer mood swings | 78% …" at bounding box center [584, 359] width 664 height 56
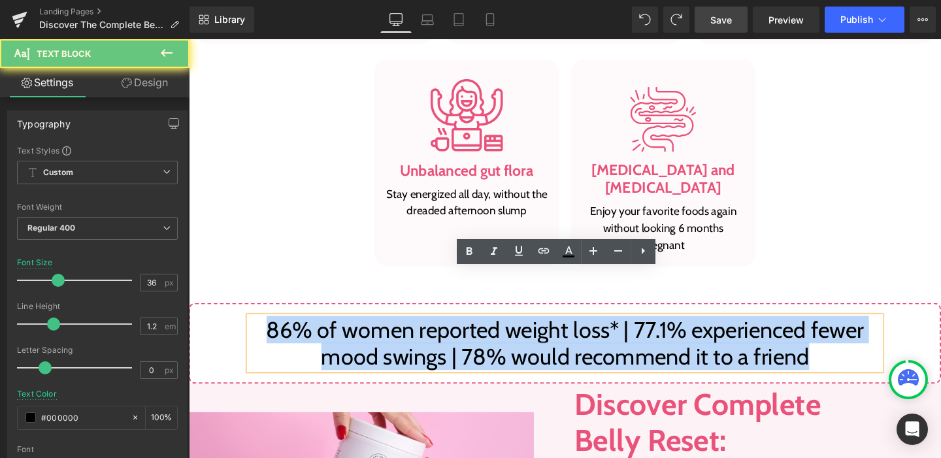
click at [477, 331] on p "86% of women reported weight loss* | 77.1% experienced fewer mood swings | 78% …" at bounding box center [584, 359] width 664 height 56
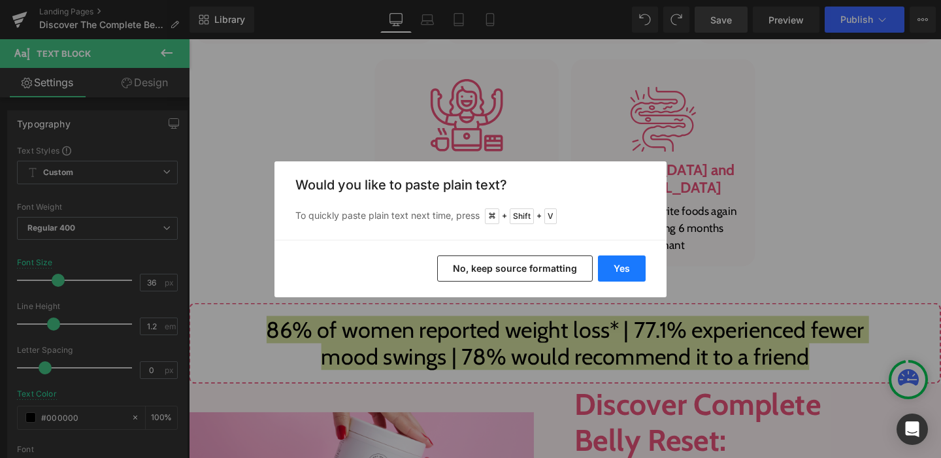
click at [633, 267] on button "Yes" at bounding box center [622, 269] width 48 height 26
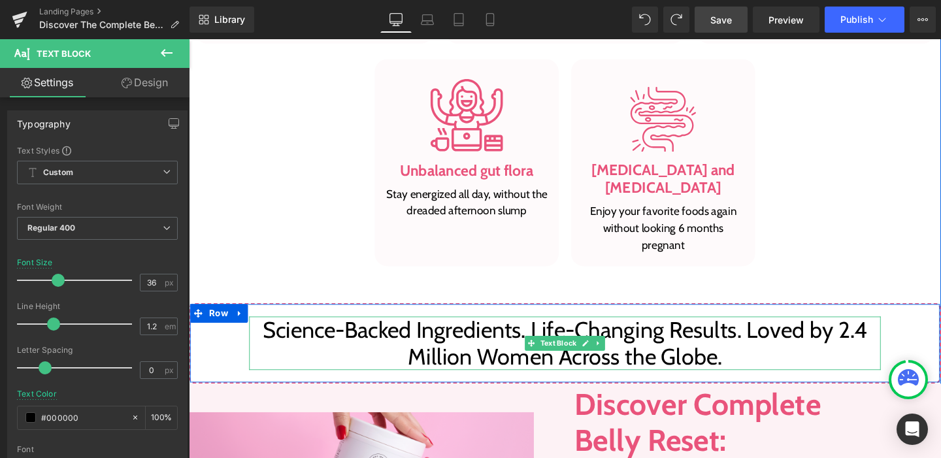
click at [550, 331] on p "Science-Backed Ingredients. Life-Changing Results. Loved by 2.4 Million Women A…" at bounding box center [584, 359] width 664 height 56
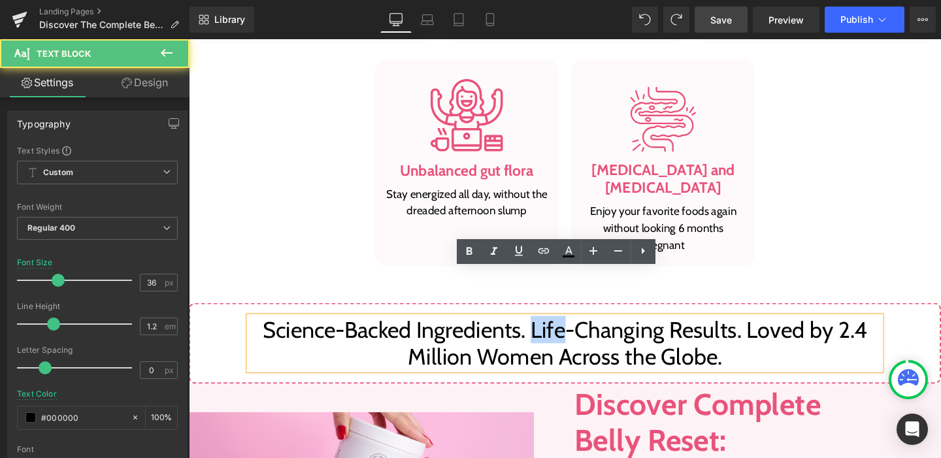
click at [550, 331] on p "Science-Backed Ingredients. Life-Changing Results. Loved by 2.4 Million Women A…" at bounding box center [584, 359] width 664 height 56
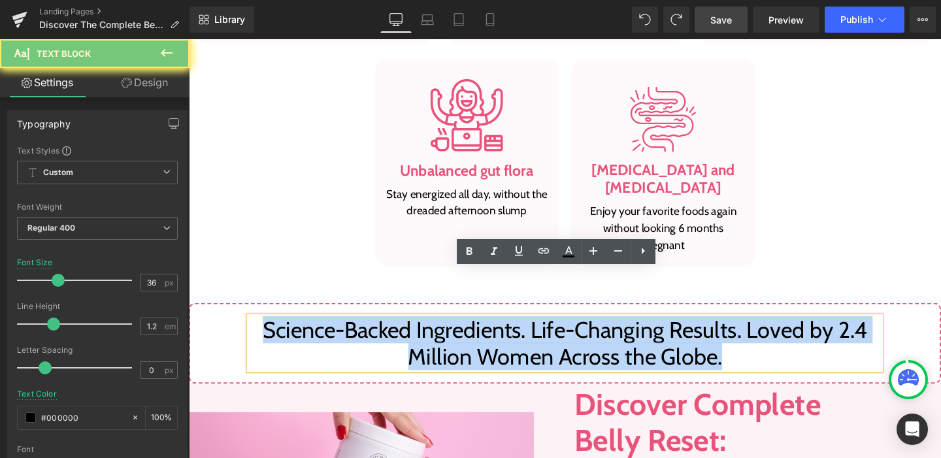
click at [550, 331] on p "Science-Backed Ingredients. Life-Changing Results. Loved by 2.4 Million Women A…" at bounding box center [584, 359] width 664 height 56
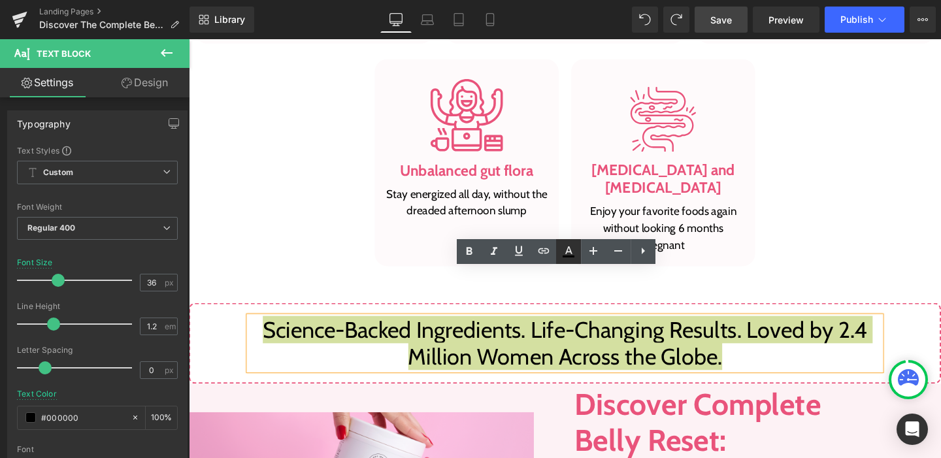
click at [563, 254] on icon at bounding box center [569, 252] width 16 height 16
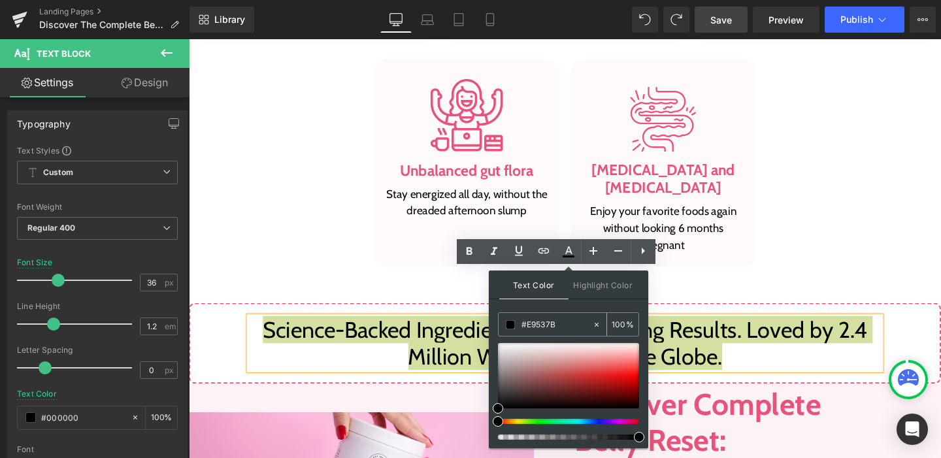
click at [531, 320] on input "#E9537B" at bounding box center [557, 325] width 71 height 14
click at [531, 320] on input "#000000" at bounding box center [557, 325] width 71 height 14
paste input "E9537B"
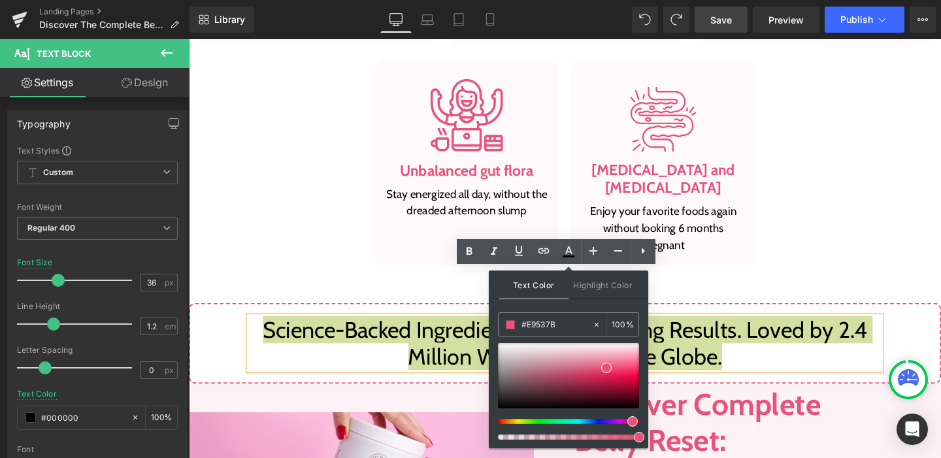
type input "#E9537B"
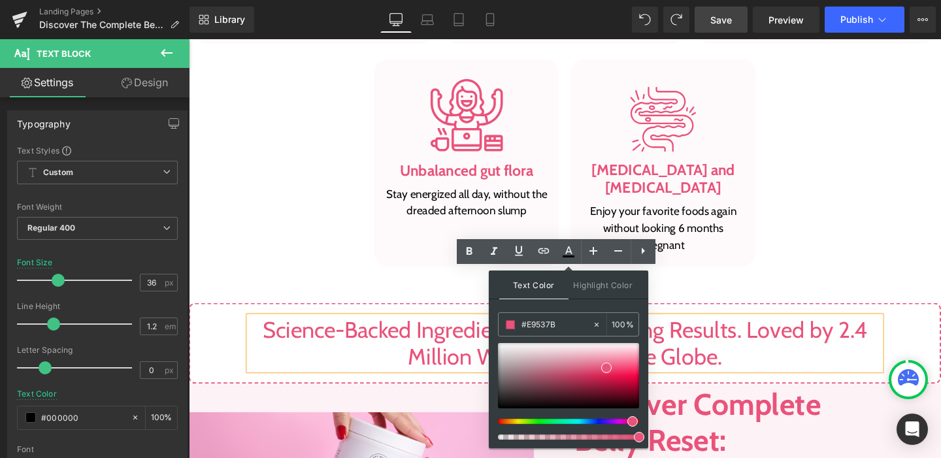
click at [491, 363] on div "Text Color Highlight Color #333333 #E9537B 100 % transparent 0 %" at bounding box center [568, 360] width 159 height 178
click at [379, 331] on p "Science-Backed Ingredients. Life-Changing Results. Loved by 2.4 Million Women A…" at bounding box center [584, 359] width 664 height 56
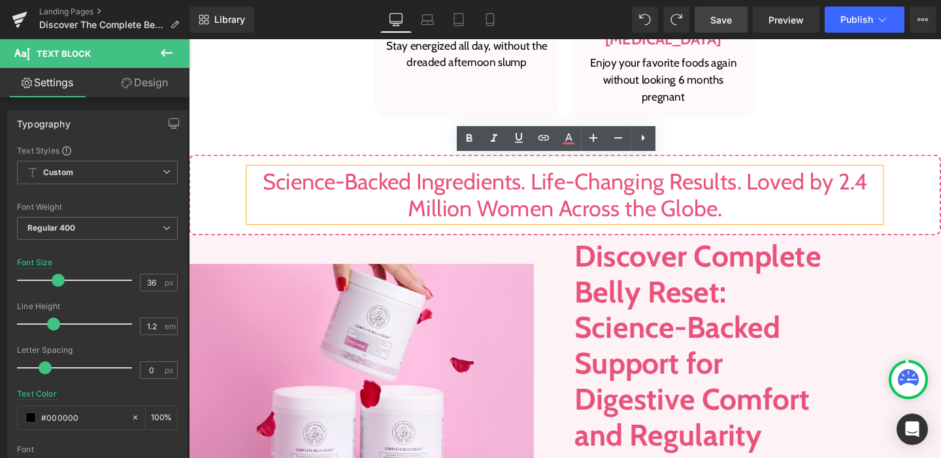
scroll to position [1496, 0]
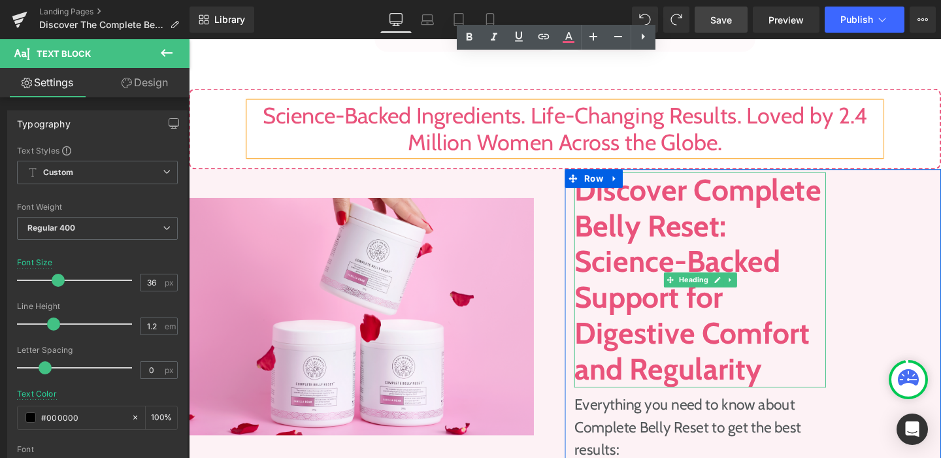
click at [632, 230] on h1 "Discover Complete Belly Reset: Science-Backed Support for Digestive Comfort and…" at bounding box center [726, 292] width 265 height 226
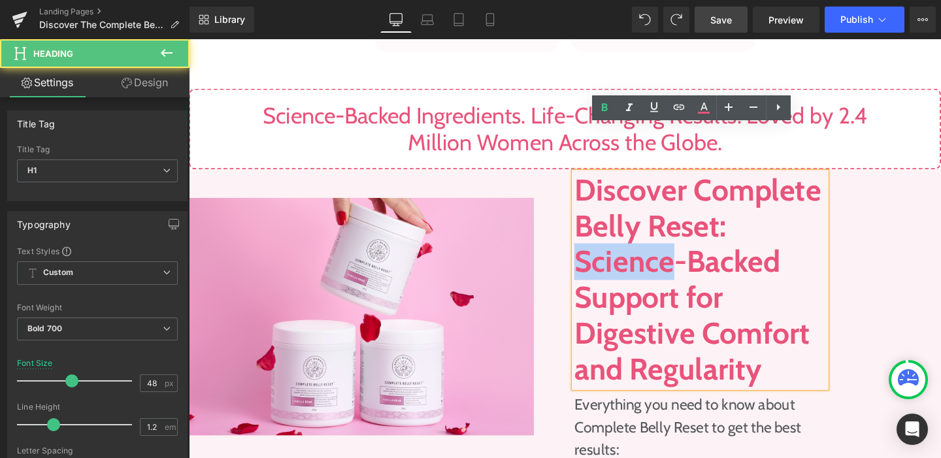
click at [632, 230] on h1 "Discover Complete Belly Reset: Science-Backed Support for Digestive Comfort and…" at bounding box center [726, 292] width 265 height 226
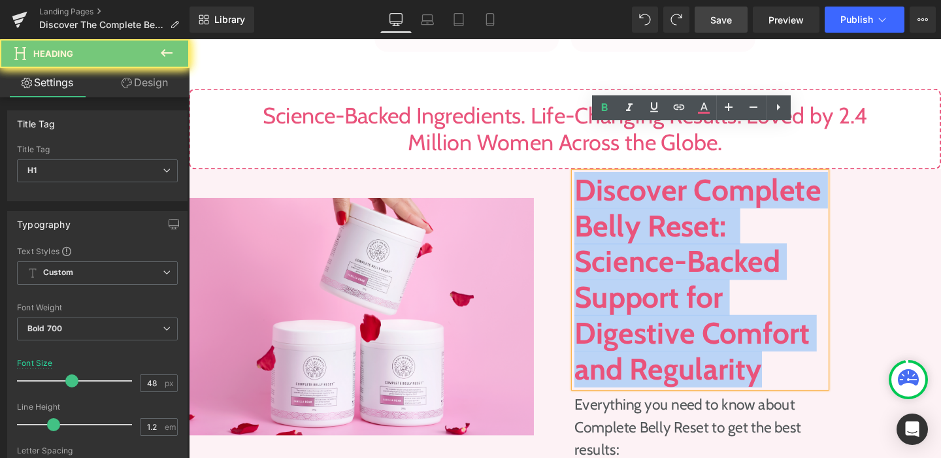
click at [632, 230] on h1 "Discover Complete Belly Reset: Science-Backed Support for Digestive Comfort and…" at bounding box center [726, 292] width 265 height 226
paste div
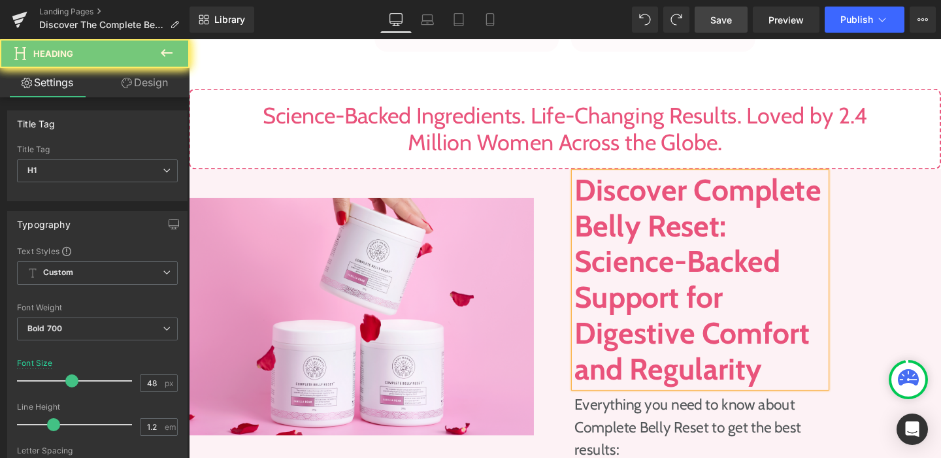
scroll to position [1503, 0]
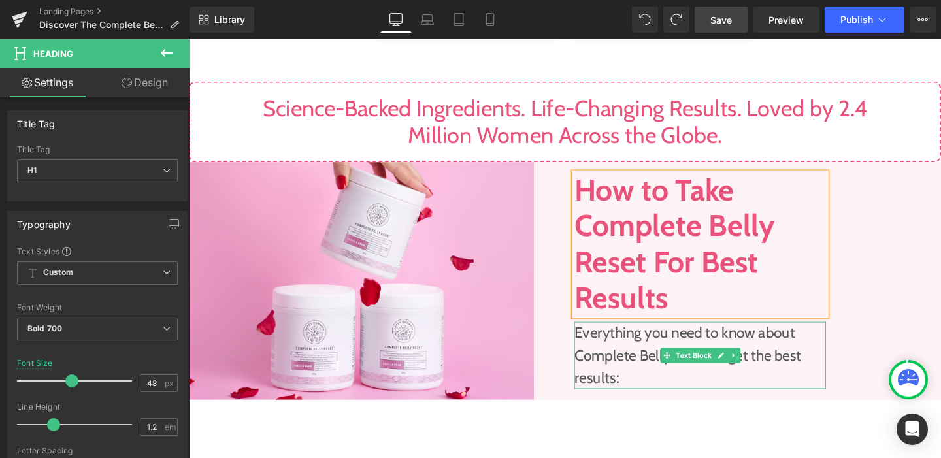
click at [616, 337] on p "Everything you need to know about Complete Belly Reset to get the best results:" at bounding box center [726, 372] width 265 height 71
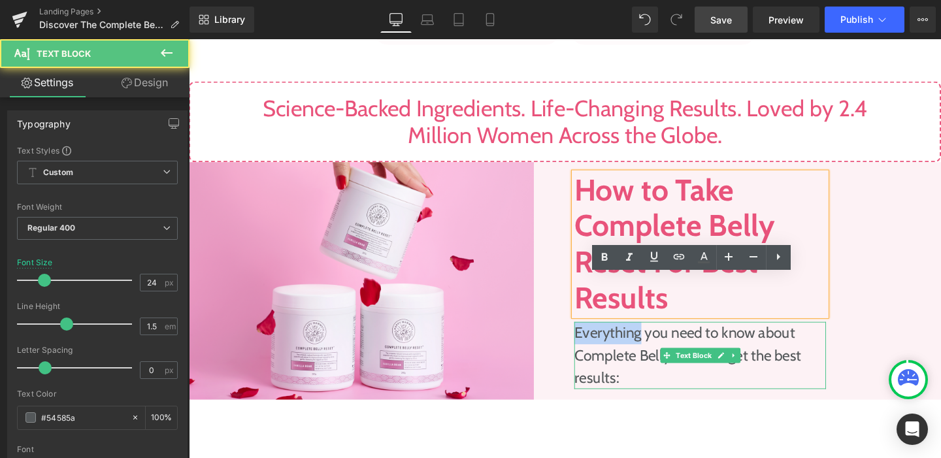
click at [616, 337] on p "Everything you need to know about Complete Belly Reset to get the best results:" at bounding box center [726, 372] width 265 height 71
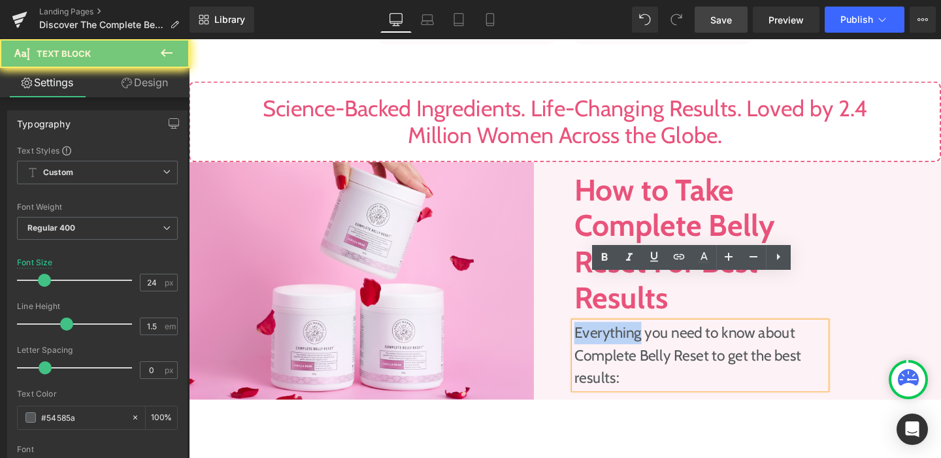
click at [616, 337] on p "Everything you need to know about Complete Belly Reset to get the best results:" at bounding box center [726, 372] width 265 height 71
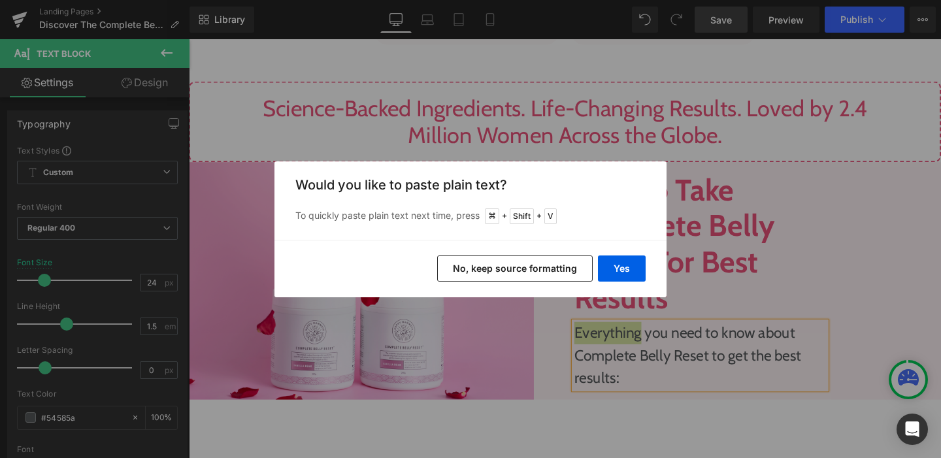
click at [609, 286] on div "Yes No, keep source formatting" at bounding box center [471, 269] width 392 height 58
click at [616, 273] on button "Yes" at bounding box center [622, 269] width 48 height 26
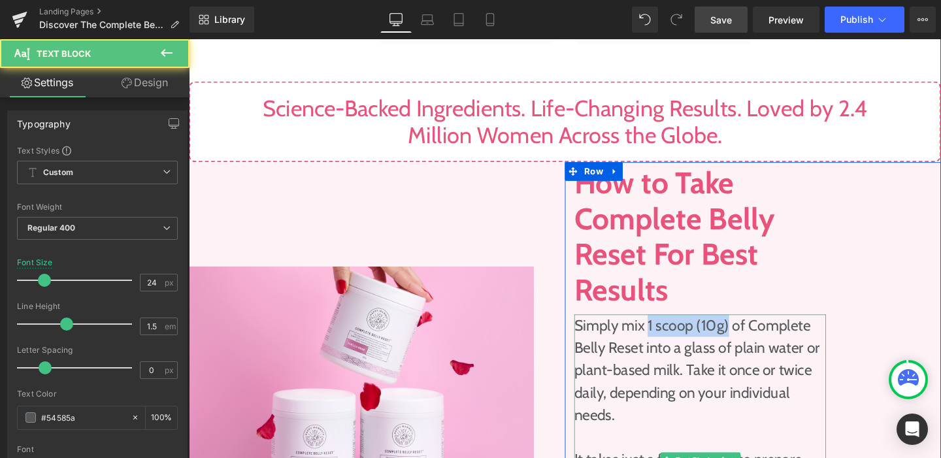
drag, startPoint x: 668, startPoint y: 292, endPoint x: 752, endPoint y: 296, distance: 83.8
click at [752, 329] on p "Simply mix 1 scoop (10g) of Complete Belly Reset into a glass of plain water or…" at bounding box center [726, 388] width 265 height 118
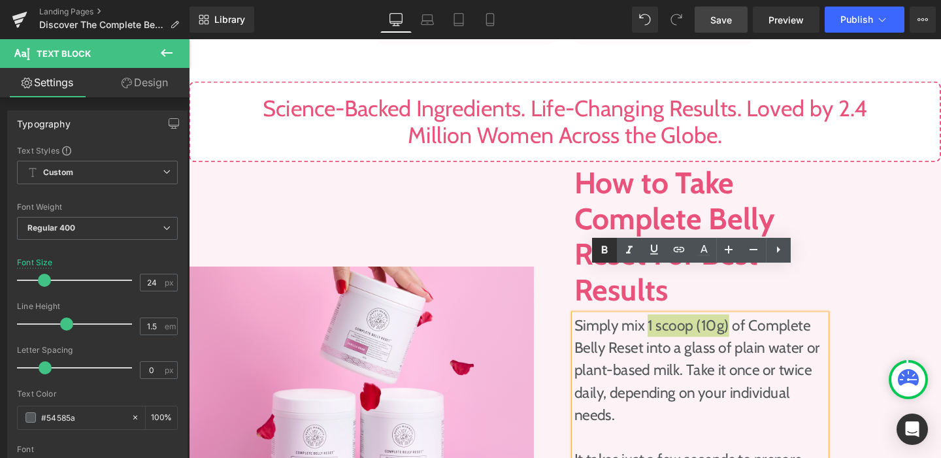
click at [605, 250] on icon at bounding box center [604, 250] width 6 height 8
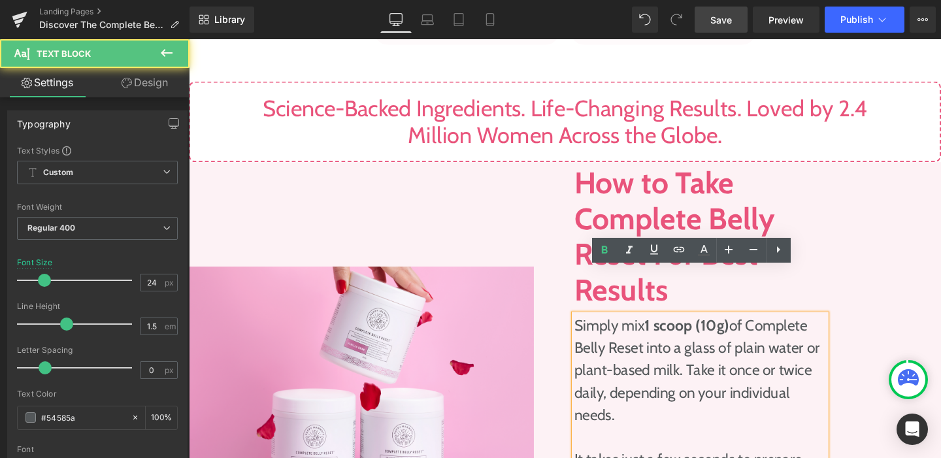
click at [641, 388] on p "Simply mix 1 scoop (10g) of Complete Belly Reset into a glass of plain water or…" at bounding box center [726, 388] width 265 height 118
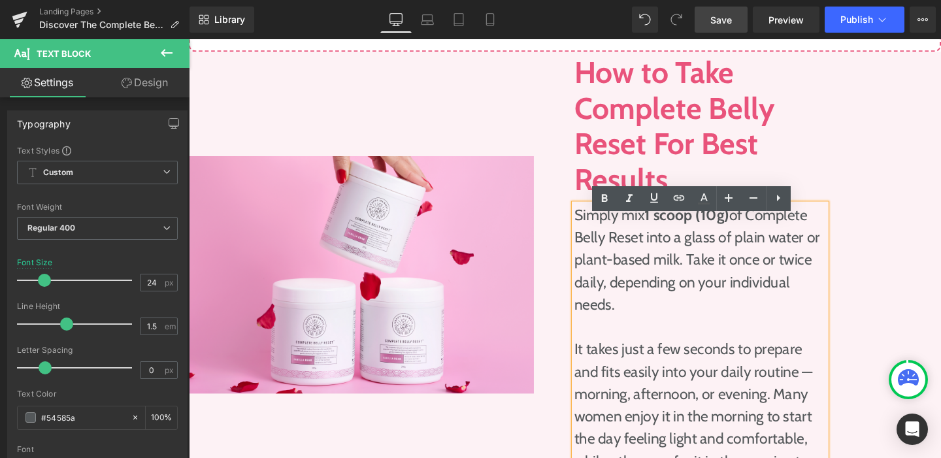
scroll to position [1458, 0]
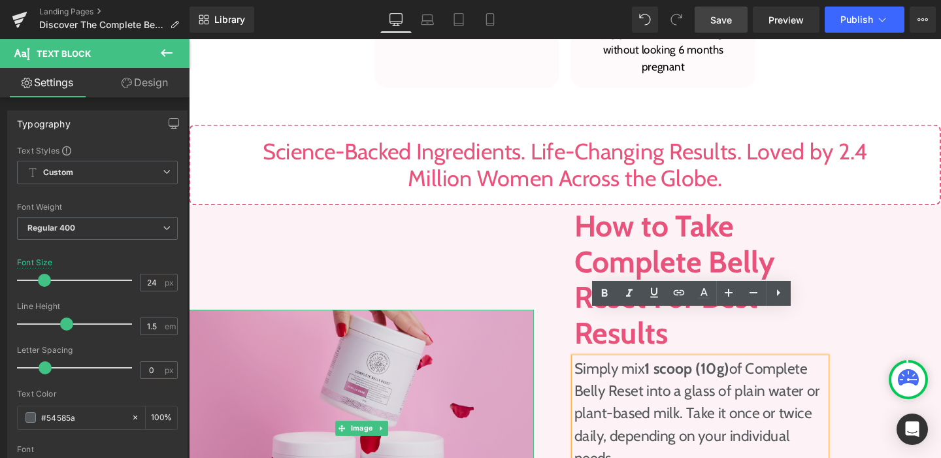
click at [477, 324] on img at bounding box center [370, 449] width 363 height 250
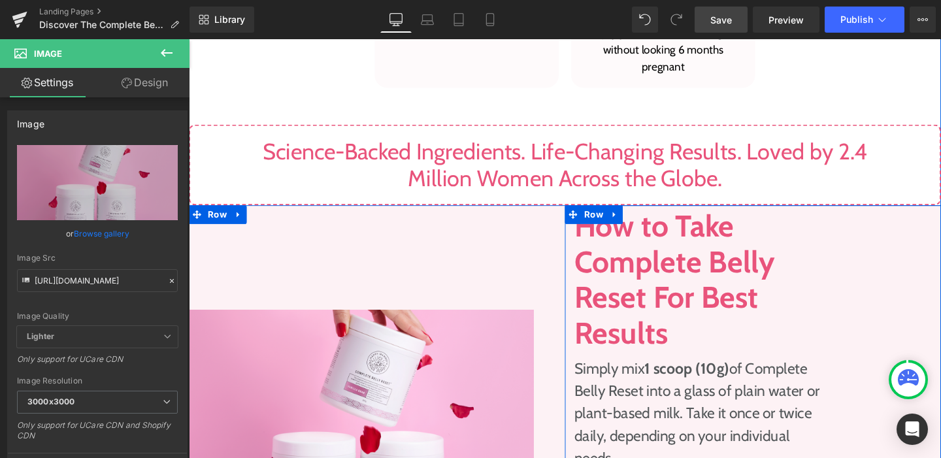
click at [587, 217] on div "How to Take Complete Belly Reset For Best Results Heading Simply mix 1 scoop (1…" at bounding box center [726, 448] width 284 height 463
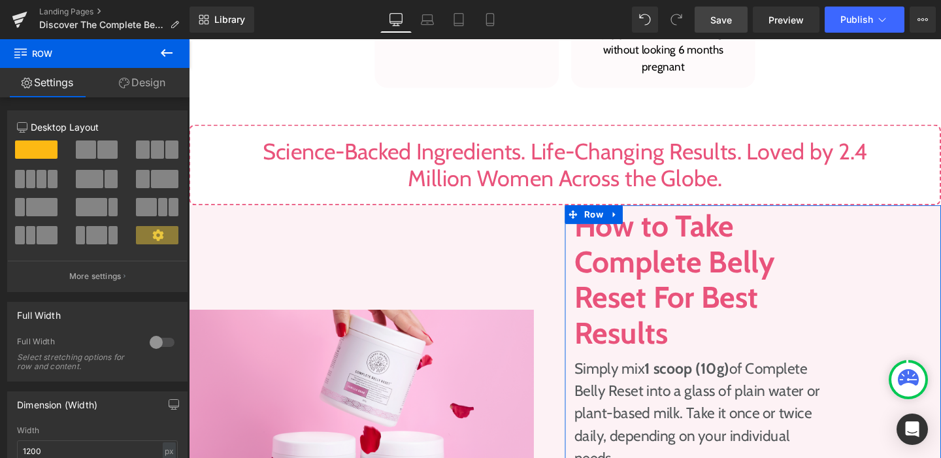
click at [103, 151] on span at bounding box center [107, 150] width 20 height 18
click at [152, 236] on icon at bounding box center [157, 234] width 11 height 11
click at [116, 275] on p "More settings" at bounding box center [95, 277] width 52 height 12
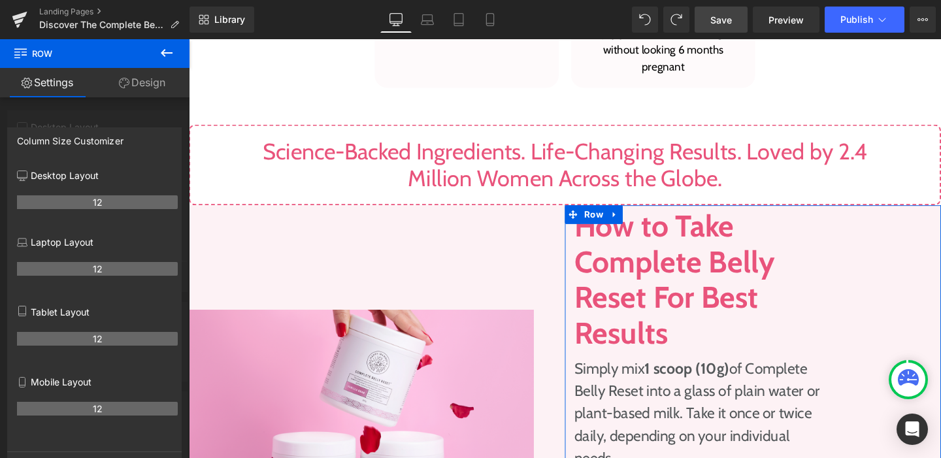
click at [137, 84] on link "Design" at bounding box center [142, 82] width 95 height 29
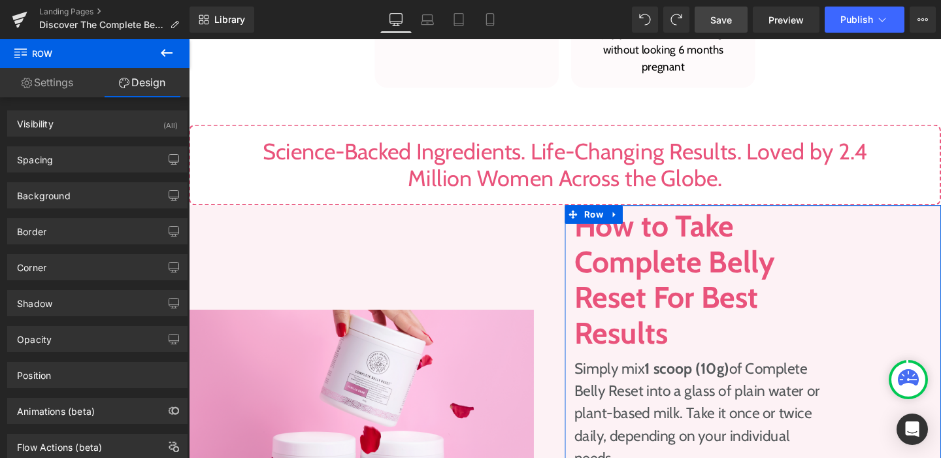
click at [66, 90] on link "Settings" at bounding box center [47, 82] width 95 height 29
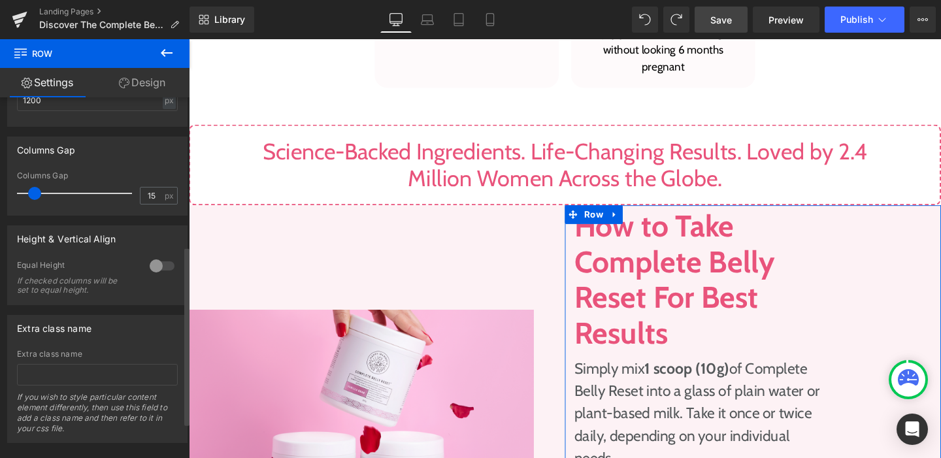
scroll to position [373, 0]
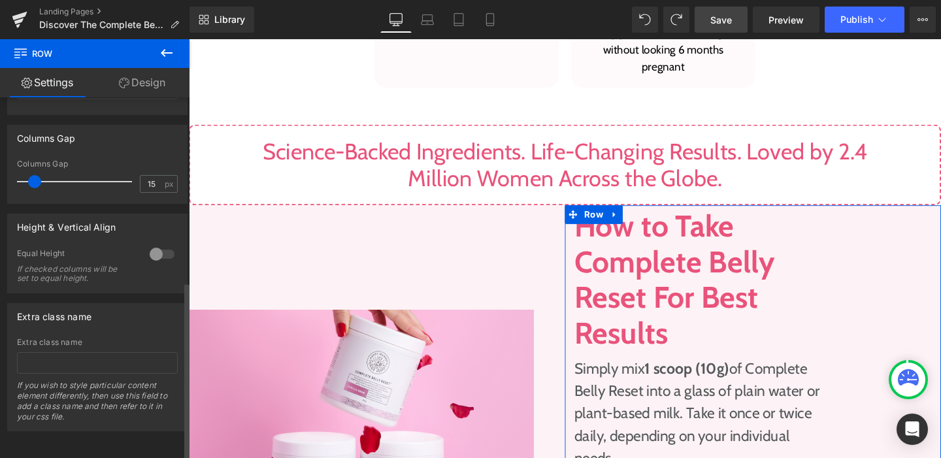
click at [163, 247] on div at bounding box center [161, 254] width 31 height 21
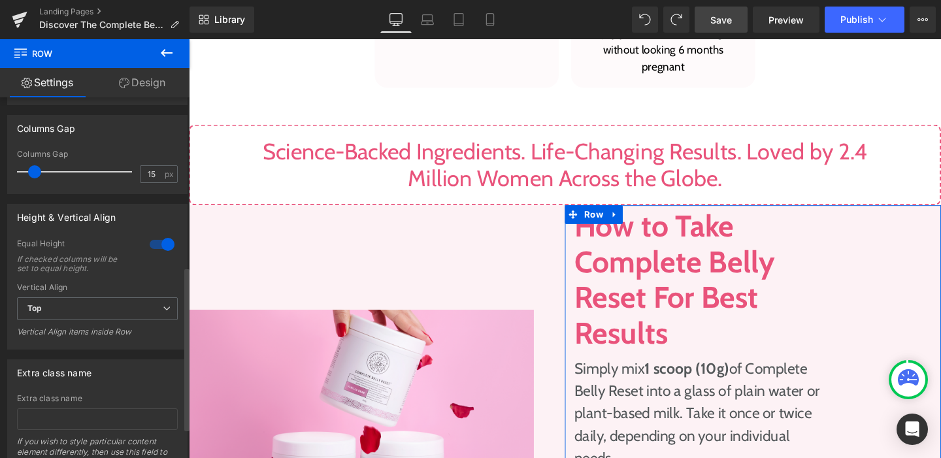
click at [163, 246] on div at bounding box center [161, 244] width 31 height 21
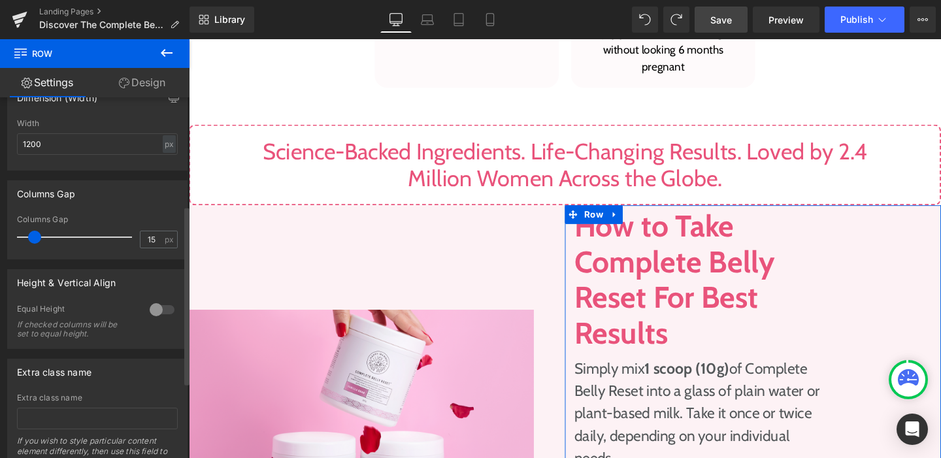
scroll to position [0, 0]
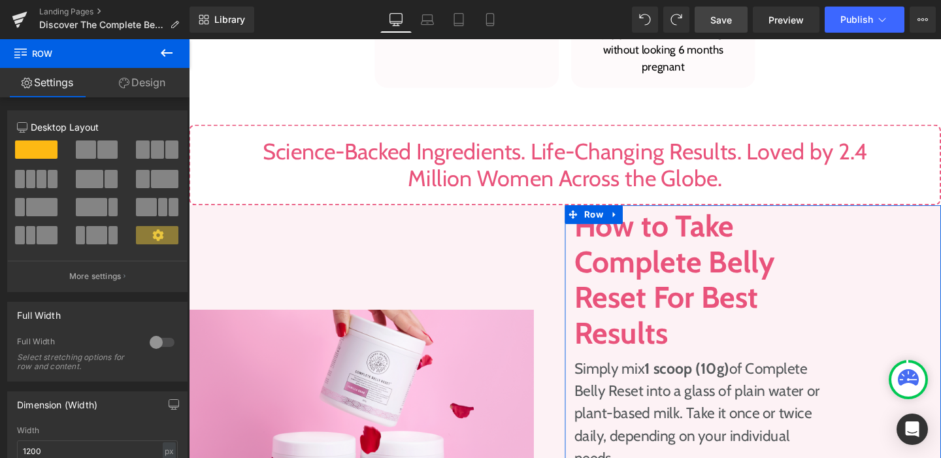
click at [139, 78] on link "Design" at bounding box center [142, 82] width 95 height 29
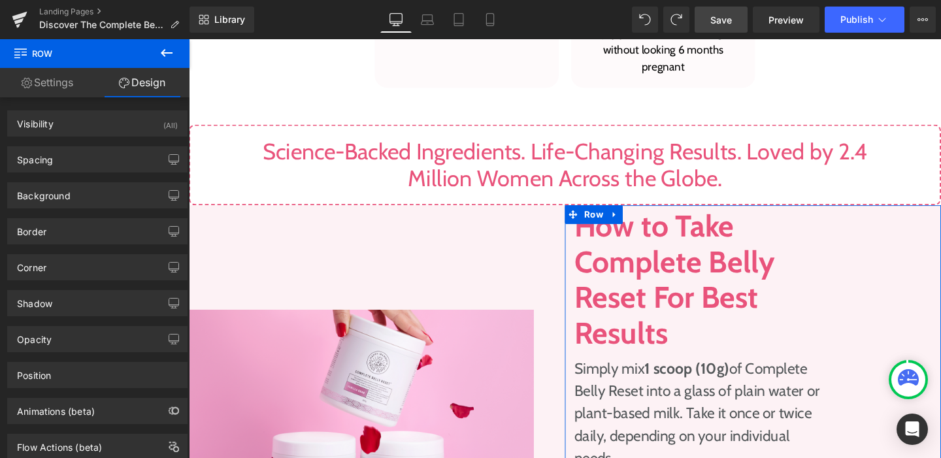
click at [51, 91] on link "Settings" at bounding box center [47, 82] width 95 height 29
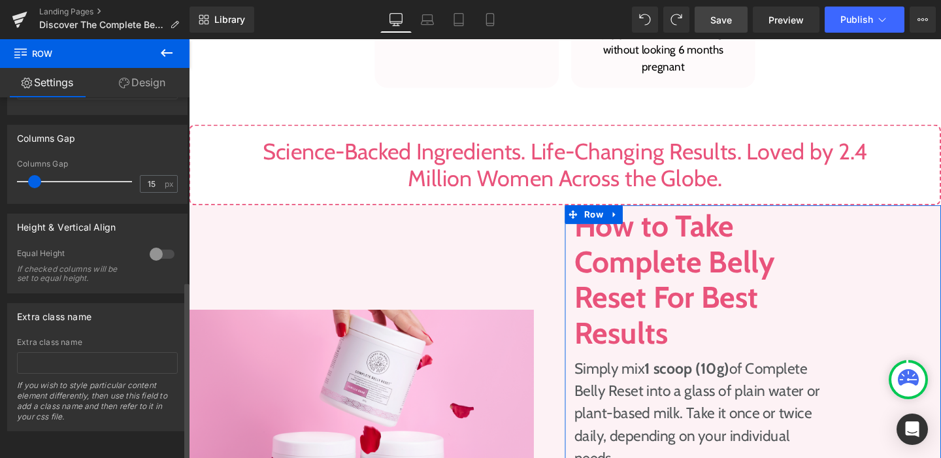
scroll to position [373, 0]
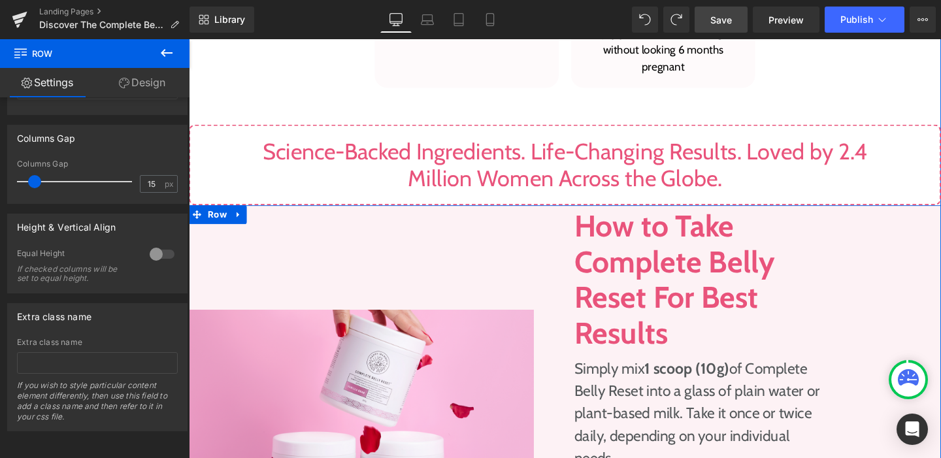
click at [545, 214] on div "Image" at bounding box center [386, 448] width 395 height 469
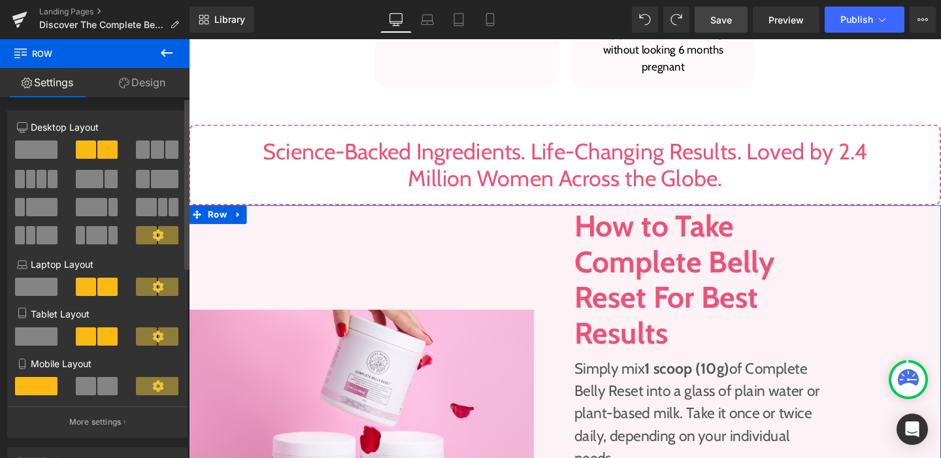
click at [156, 235] on icon at bounding box center [157, 234] width 11 height 11
click at [153, 238] on icon at bounding box center [157, 234] width 11 height 11
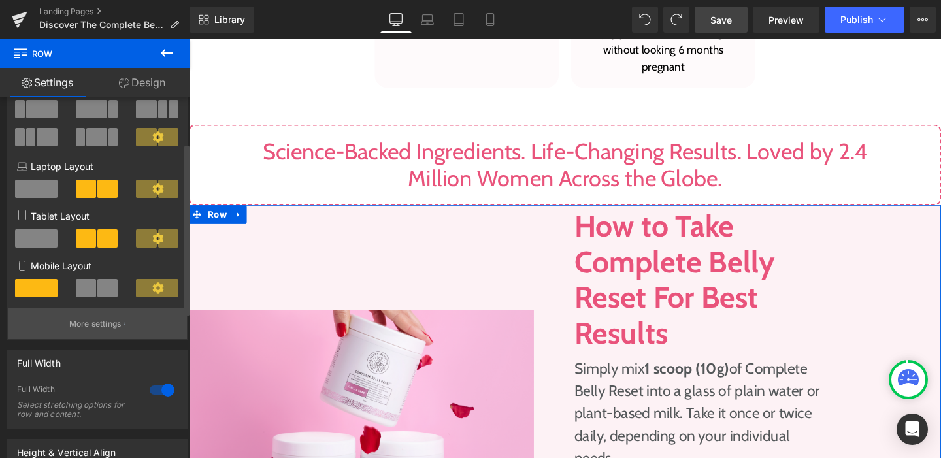
scroll to position [99, 0]
click at [109, 333] on button "More settings" at bounding box center [97, 323] width 179 height 31
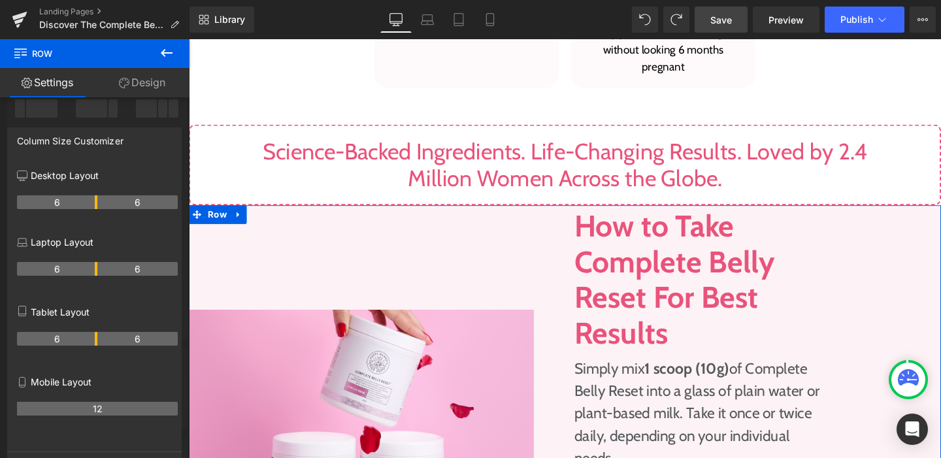
click at [148, 92] on link "Design" at bounding box center [142, 82] width 95 height 29
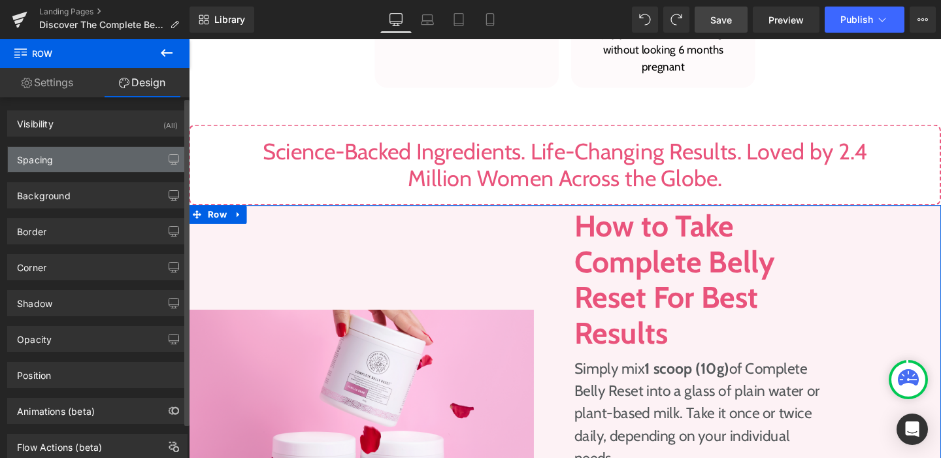
click at [131, 155] on div "Spacing" at bounding box center [97, 159] width 179 height 25
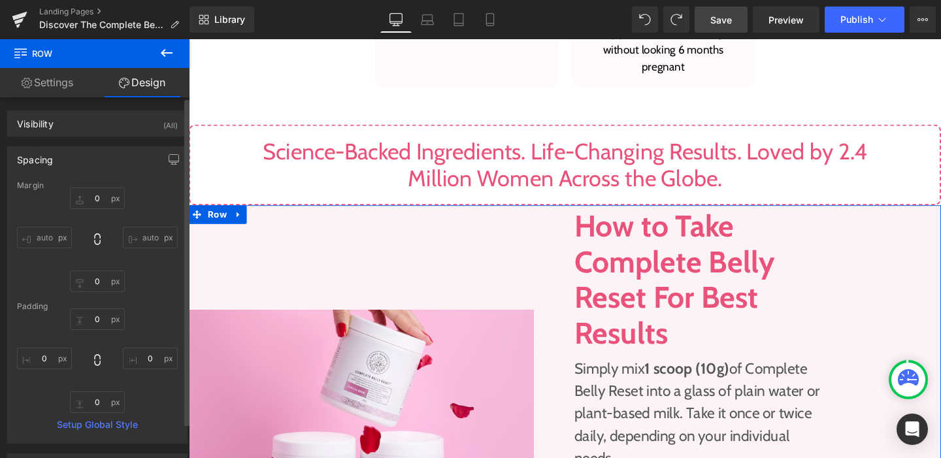
click at [131, 155] on div "Spacing" at bounding box center [97, 159] width 179 height 25
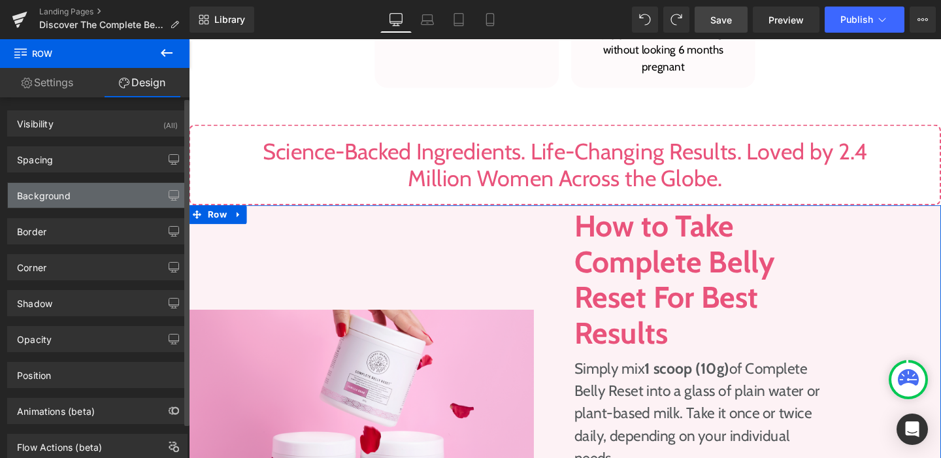
click at [127, 202] on div "Background" at bounding box center [97, 195] width 179 height 25
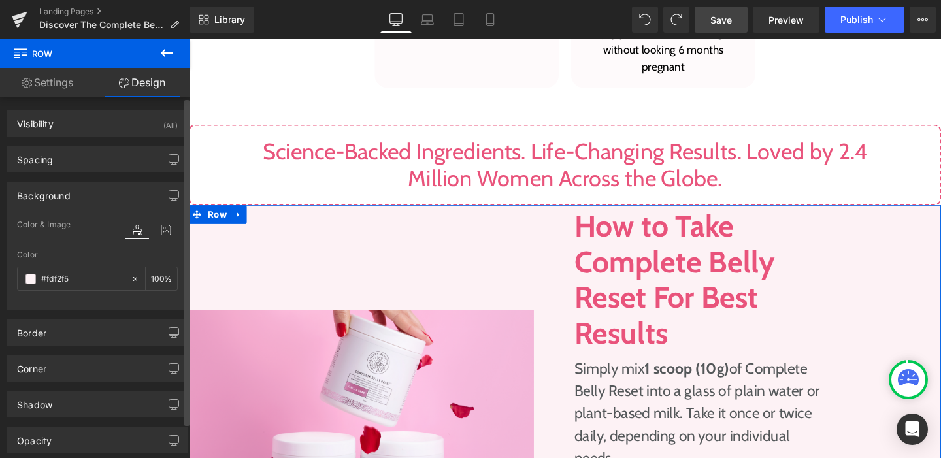
click at [126, 202] on div "Background" at bounding box center [97, 195] width 179 height 25
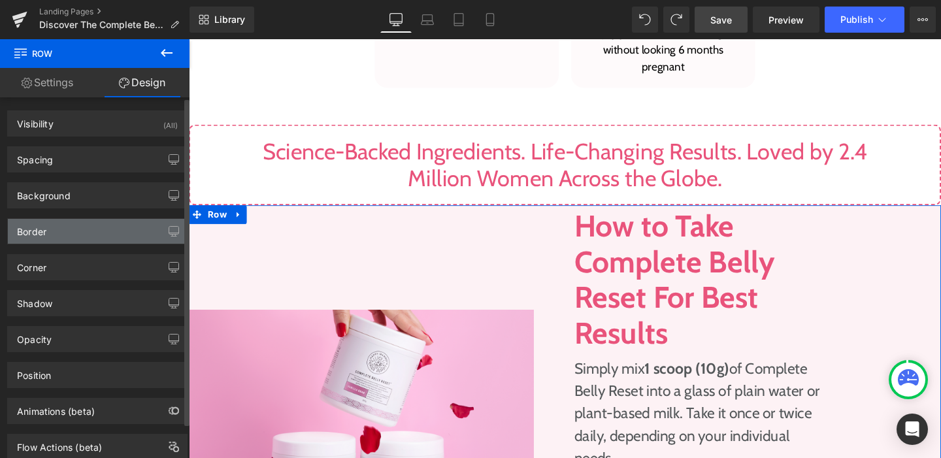
click at [118, 235] on div "Border" at bounding box center [97, 231] width 179 height 25
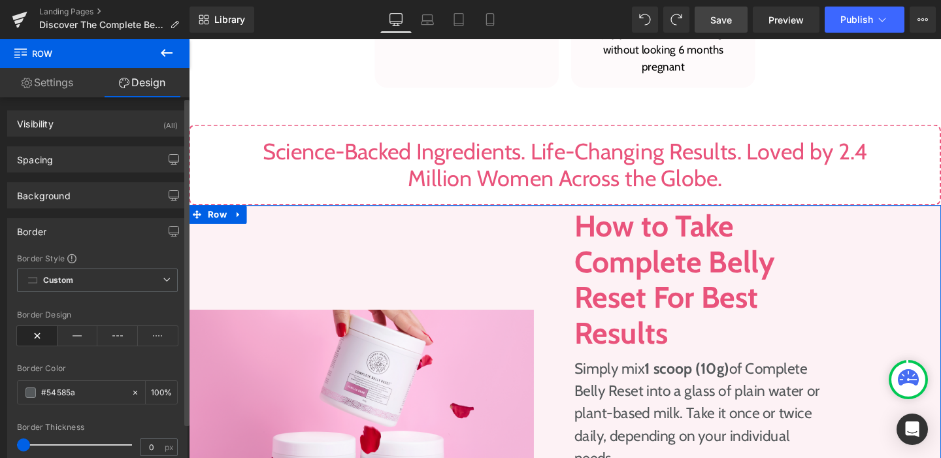
click at [118, 235] on div "Border" at bounding box center [97, 231] width 179 height 25
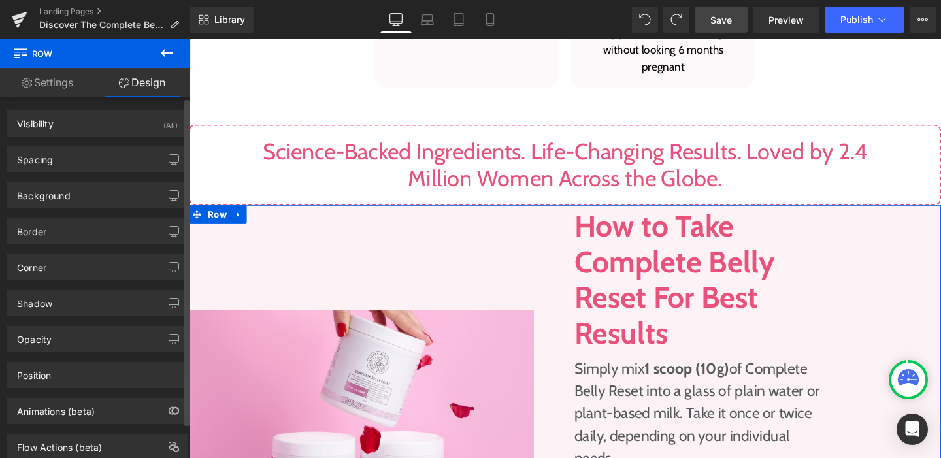
click at [108, 280] on div "Shadow Shadow Style Drop Shadow Outer Shadow Shadow Color #333333 100 % More se…" at bounding box center [97, 298] width 195 height 36
click at [105, 273] on div "Corner" at bounding box center [97, 267] width 179 height 25
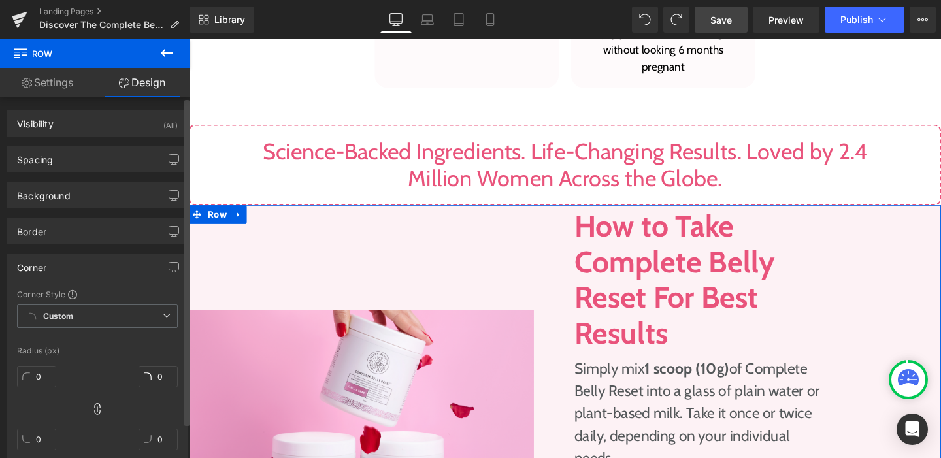
click at [103, 268] on div "Corner" at bounding box center [97, 267] width 179 height 25
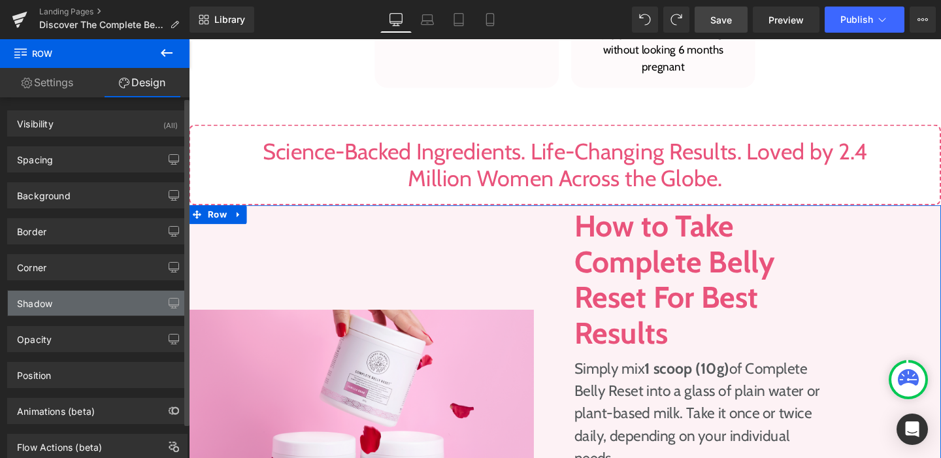
click at [105, 291] on div "Shadow" at bounding box center [97, 303] width 179 height 25
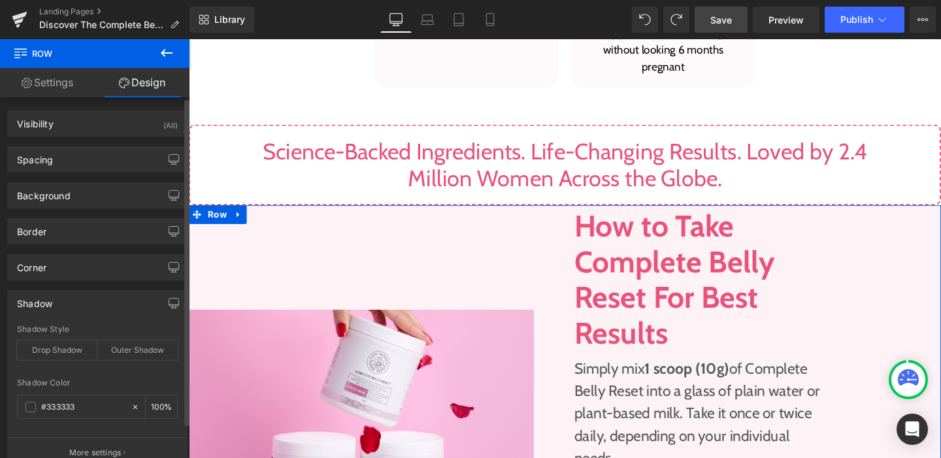
click at [107, 297] on div "Shadow" at bounding box center [97, 303] width 179 height 25
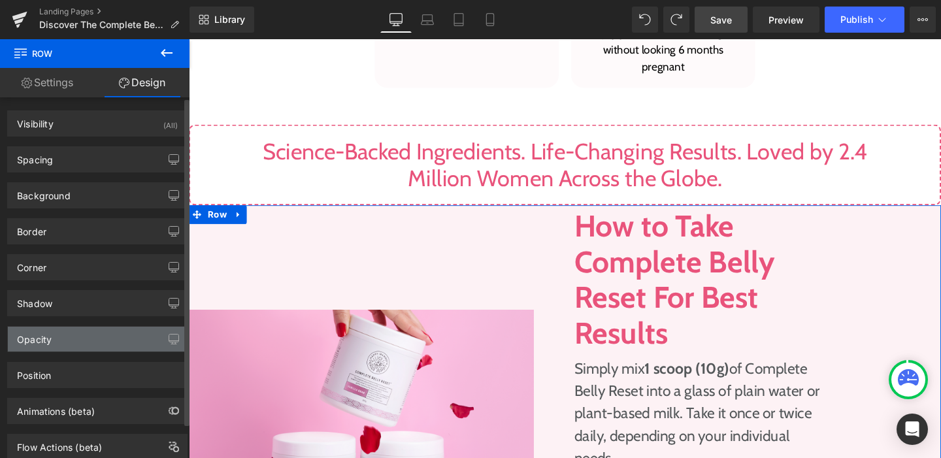
click at [111, 331] on div "Opacity" at bounding box center [97, 339] width 179 height 25
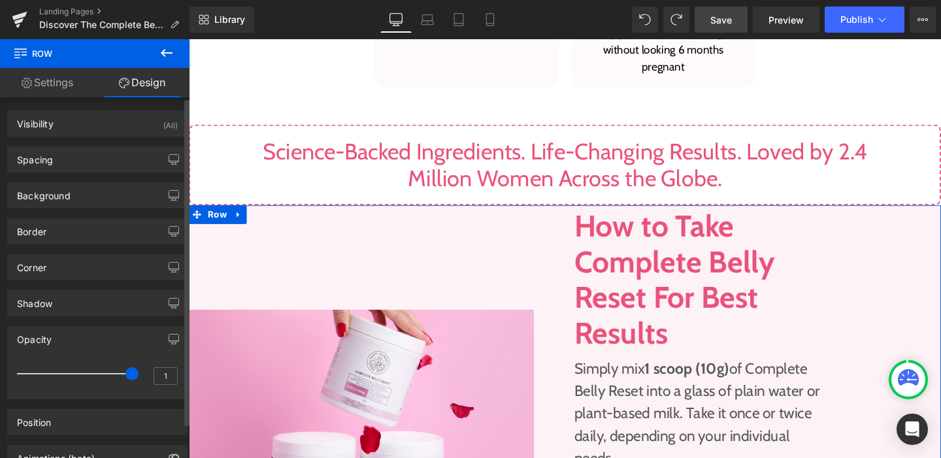
click at [111, 333] on div "Opacity" at bounding box center [97, 339] width 179 height 25
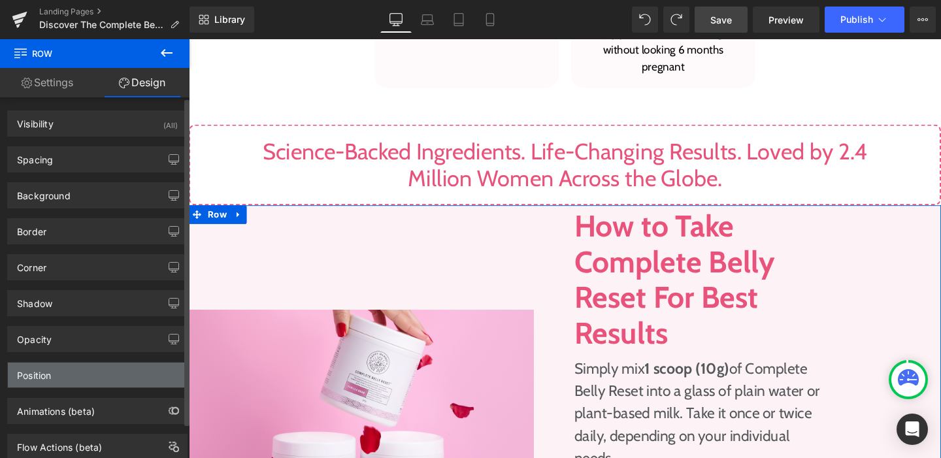
click at [113, 363] on div "Position" at bounding box center [97, 375] width 179 height 25
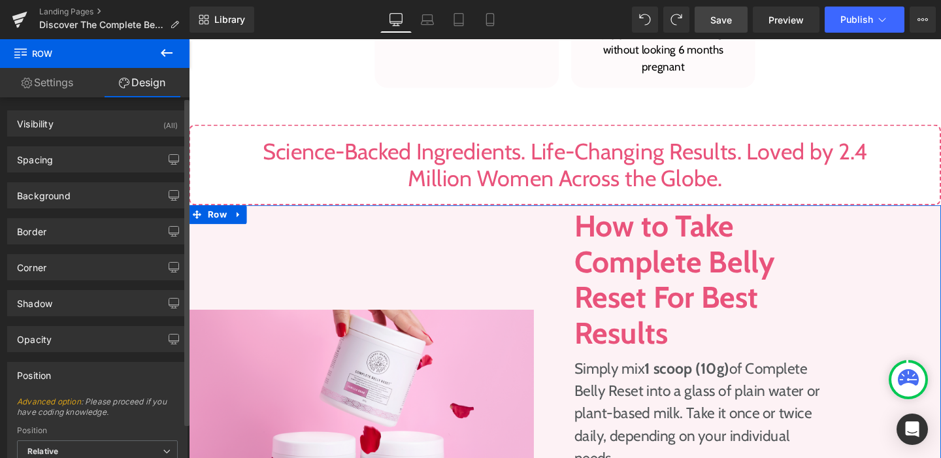
click at [111, 367] on div "Position" at bounding box center [97, 375] width 179 height 25
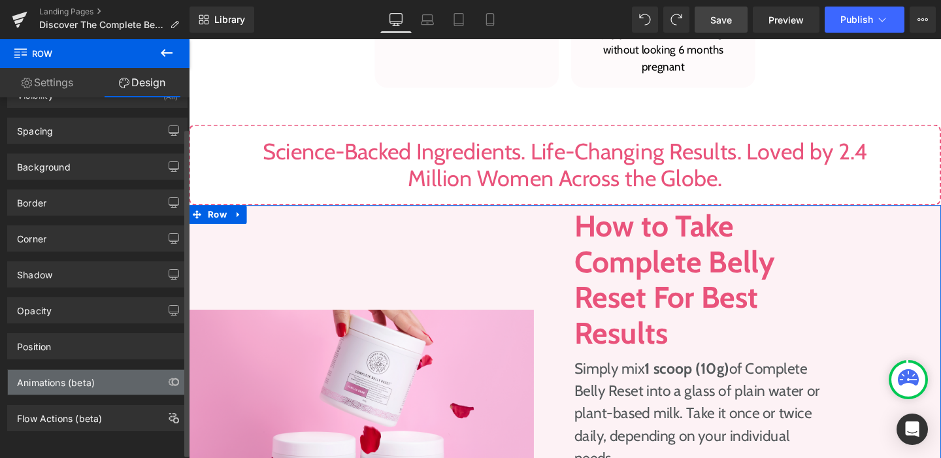
scroll to position [39, 0]
click at [108, 370] on div "Animations (beta)" at bounding box center [97, 382] width 179 height 25
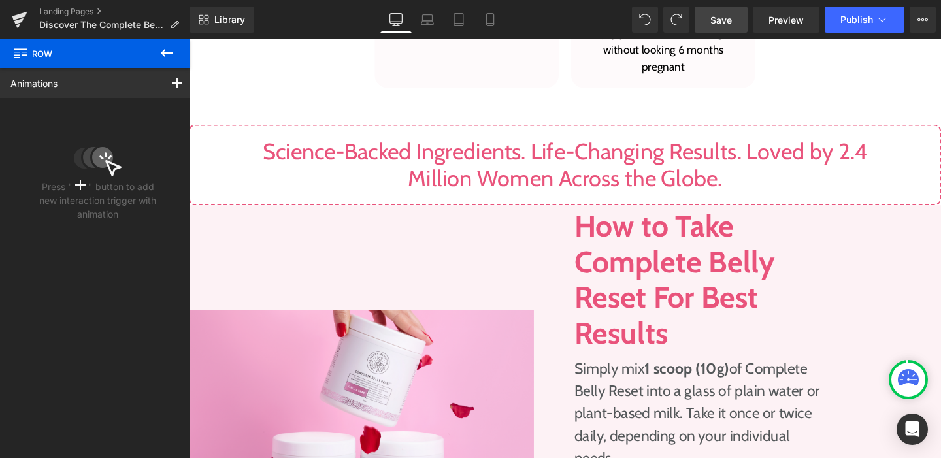
click at [165, 54] on icon at bounding box center [167, 53] width 16 height 16
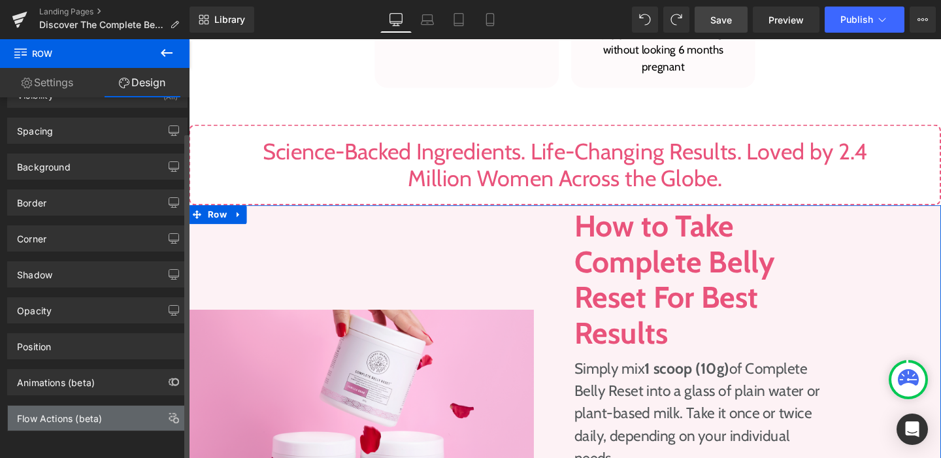
click at [104, 410] on div "Flow Actions (beta)" at bounding box center [97, 418] width 179 height 25
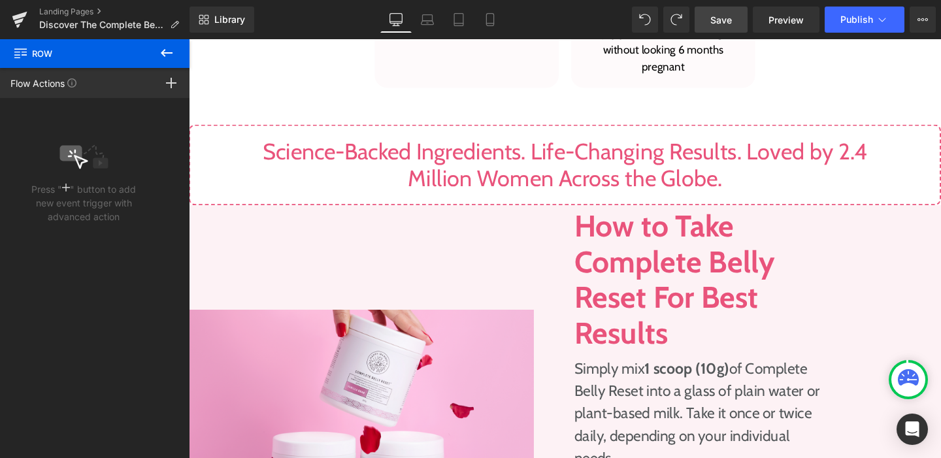
click at [160, 64] on button at bounding box center [167, 53] width 46 height 29
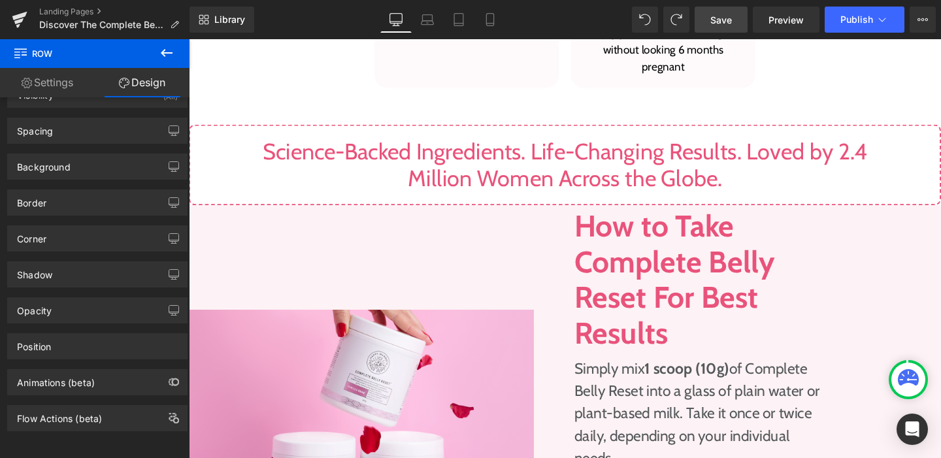
click at [161, 58] on icon at bounding box center [167, 53] width 16 height 16
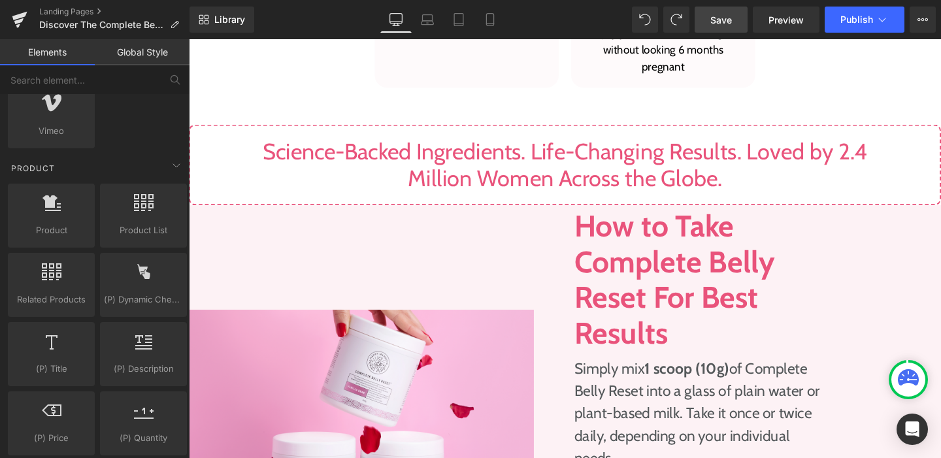
scroll to position [1095, 0]
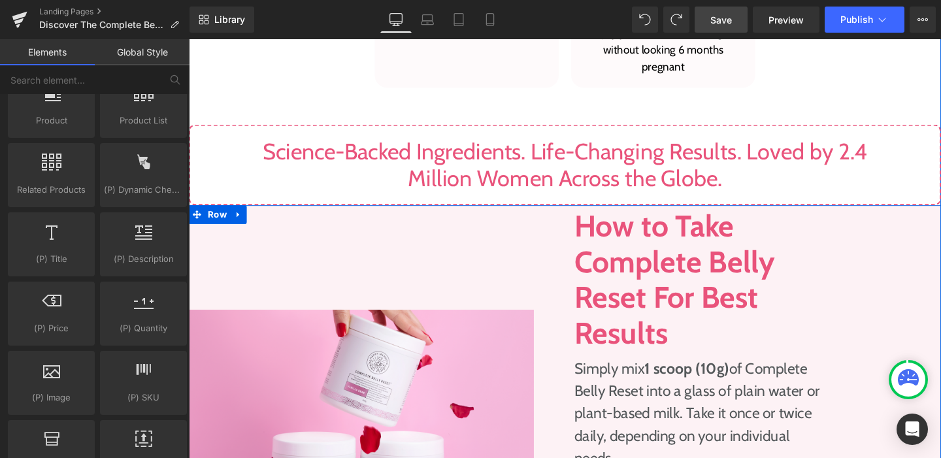
click at [293, 246] on div "Image" at bounding box center [386, 448] width 395 height 469
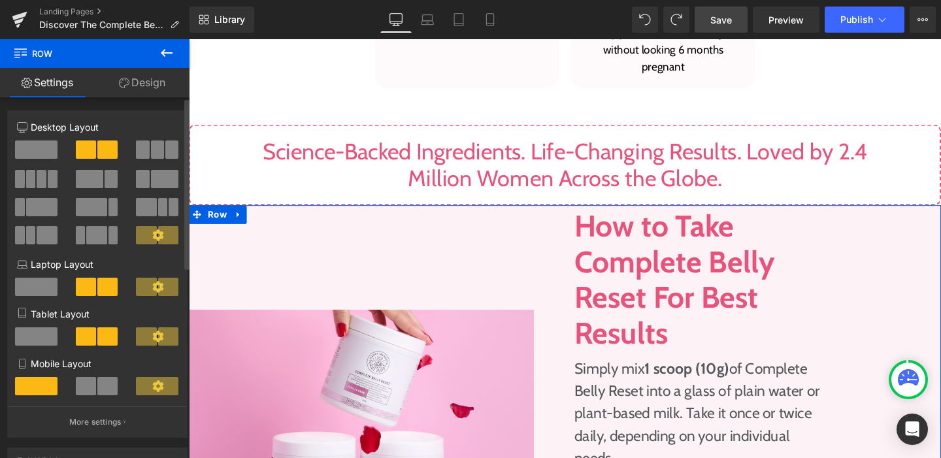
click at [152, 237] on icon at bounding box center [158, 235] width 12 height 12
click at [301, 214] on div "Image" at bounding box center [386, 448] width 395 height 469
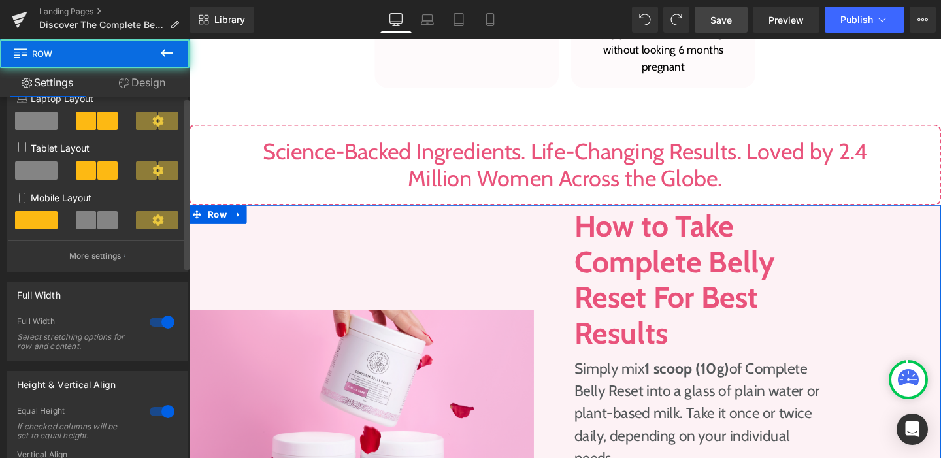
scroll to position [259, 0]
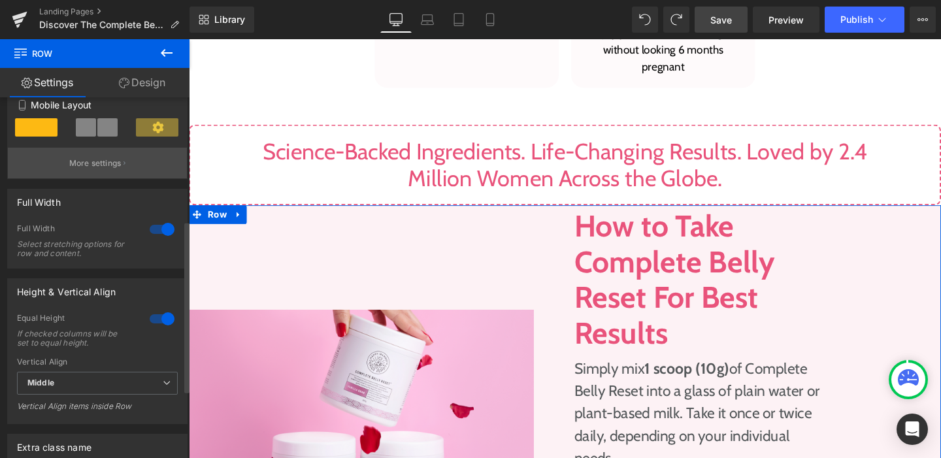
click at [95, 154] on button "More settings" at bounding box center [97, 163] width 179 height 31
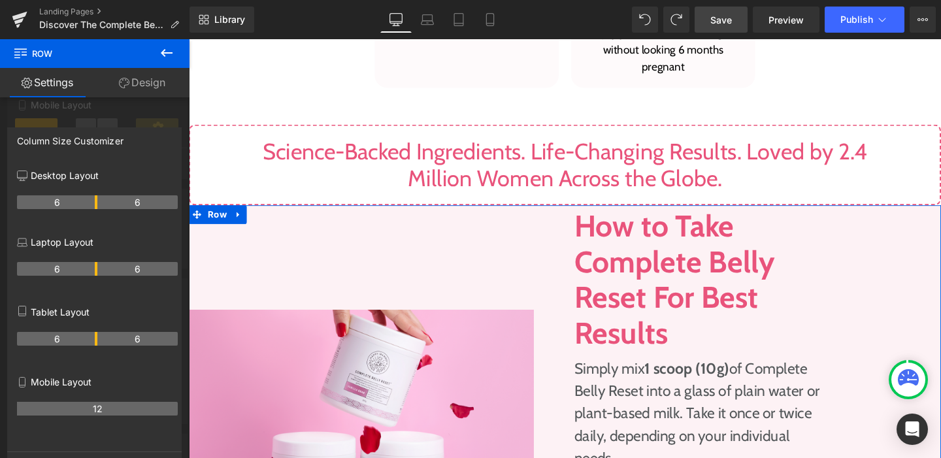
click at [148, 80] on link "Design" at bounding box center [142, 82] width 95 height 29
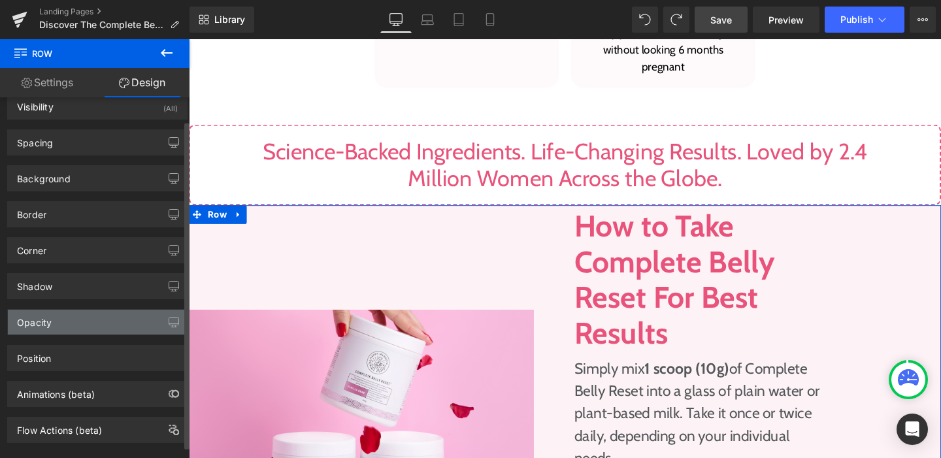
scroll to position [39, 0]
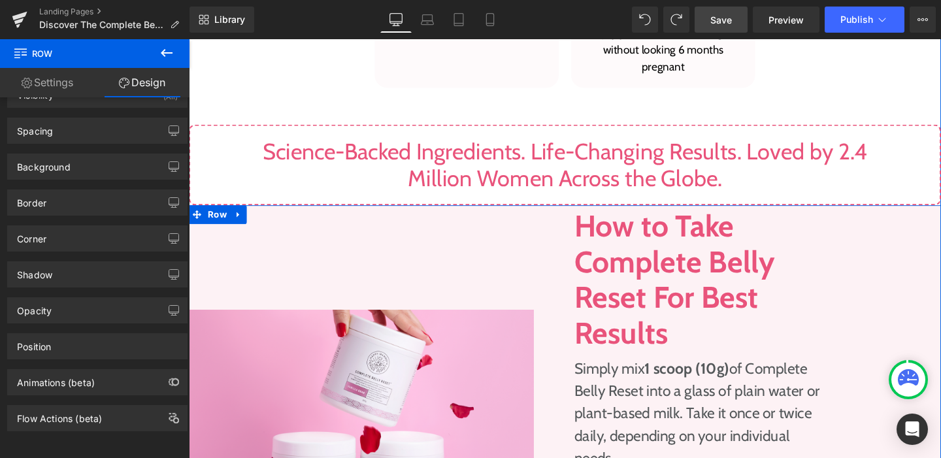
click at [420, 214] on div "Image" at bounding box center [386, 448] width 395 height 469
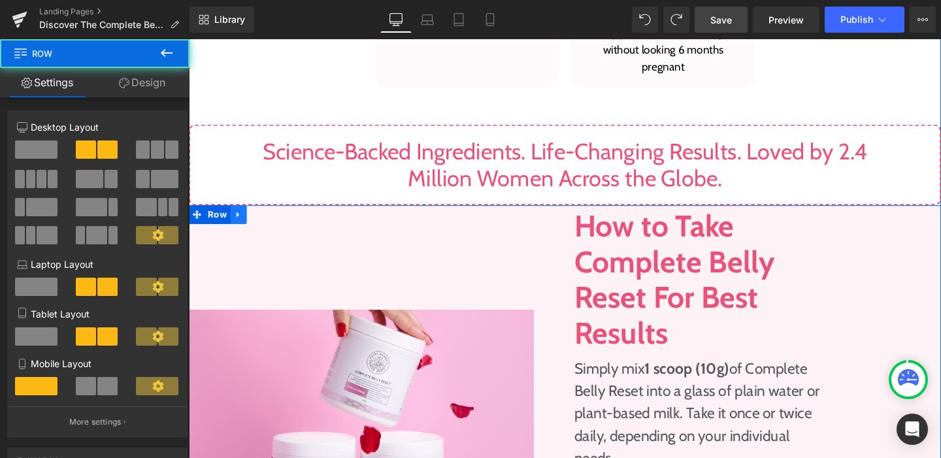
click at [237, 218] on icon at bounding box center [241, 223] width 9 height 10
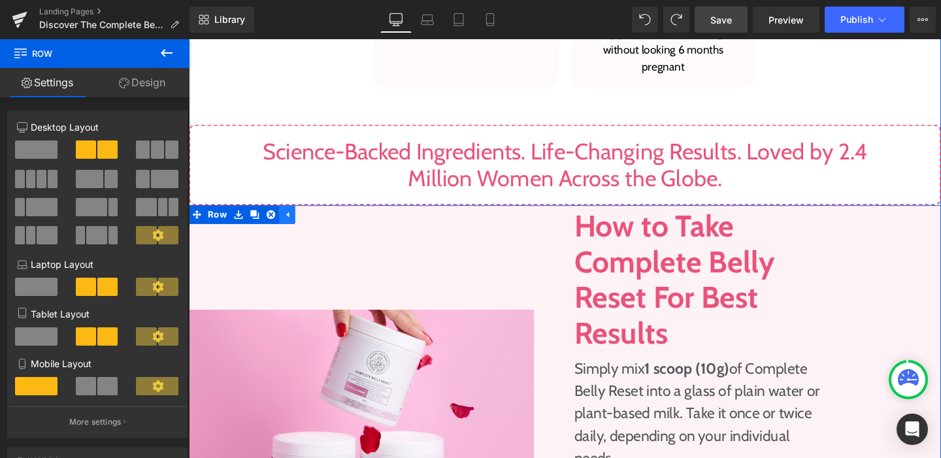
click at [294, 214] on link at bounding box center [292, 224] width 17 height 20
click at [505, 214] on div "Image" at bounding box center [386, 448] width 395 height 469
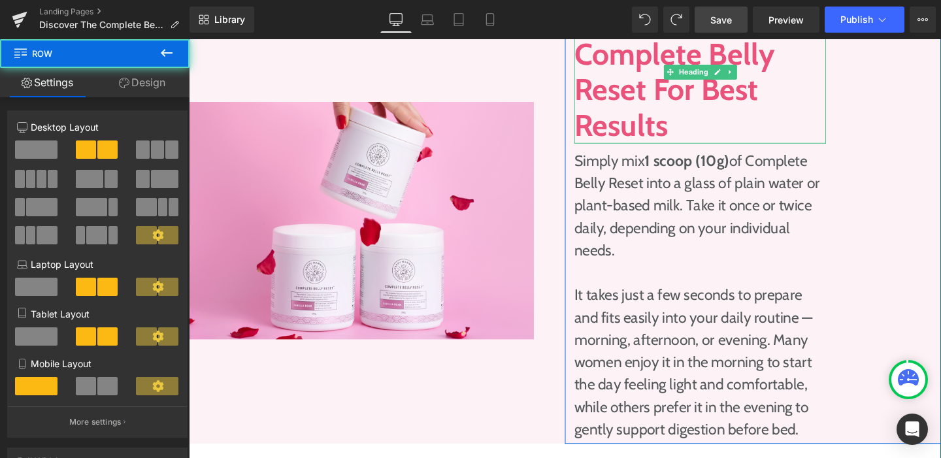
scroll to position [1722, 0]
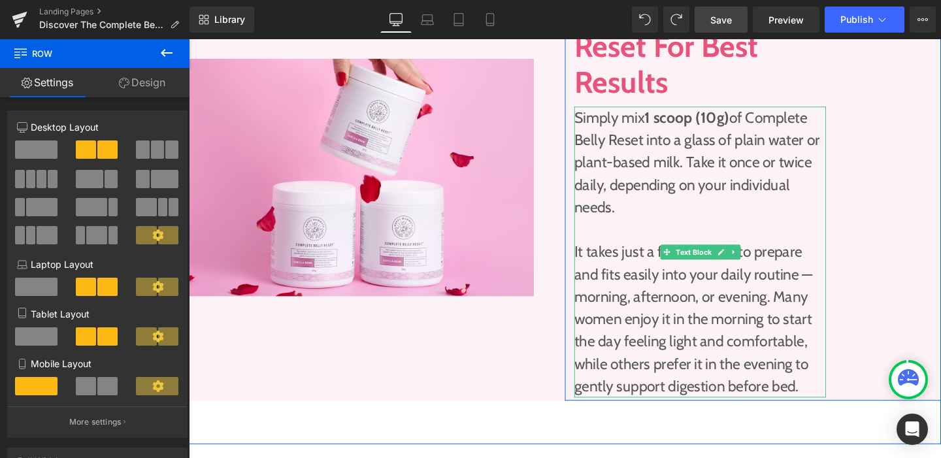
click at [594, 363] on p "It takes just a few seconds to prepare and fits easily into your daily routine …" at bounding box center [726, 334] width 265 height 165
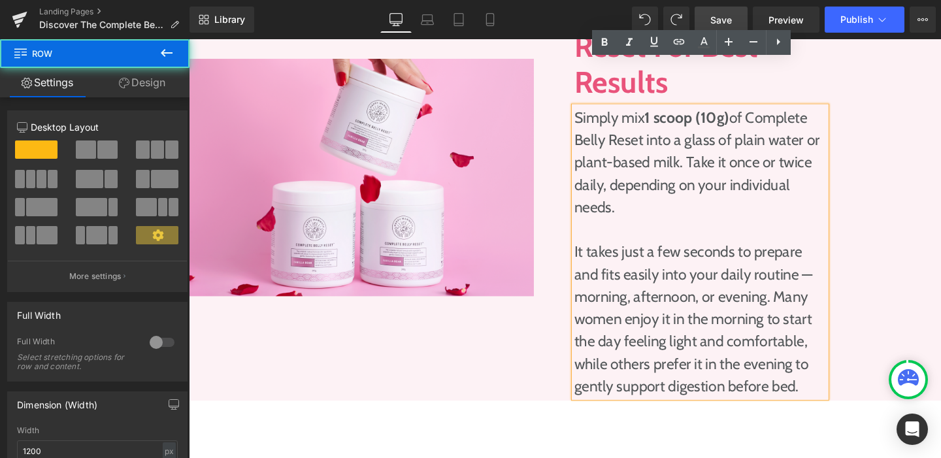
click at [584, 357] on div "How to Take Complete Belly Reset For Best Results Heading Simply mix 1 scoop (1…" at bounding box center [726, 185] width 284 height 463
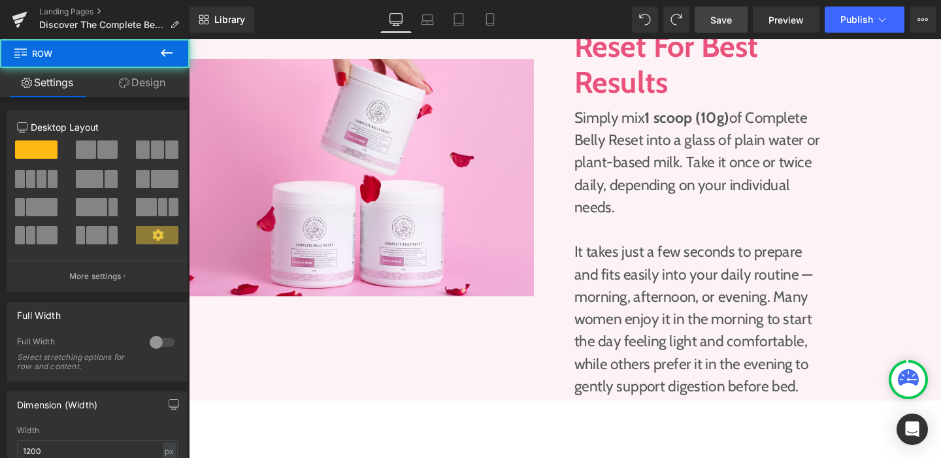
click at [584, 354] on div "How to Take Complete Belly Reset For Best Results Heading Simply mix 1 scoop (1…" at bounding box center [781, 184] width 395 height 469
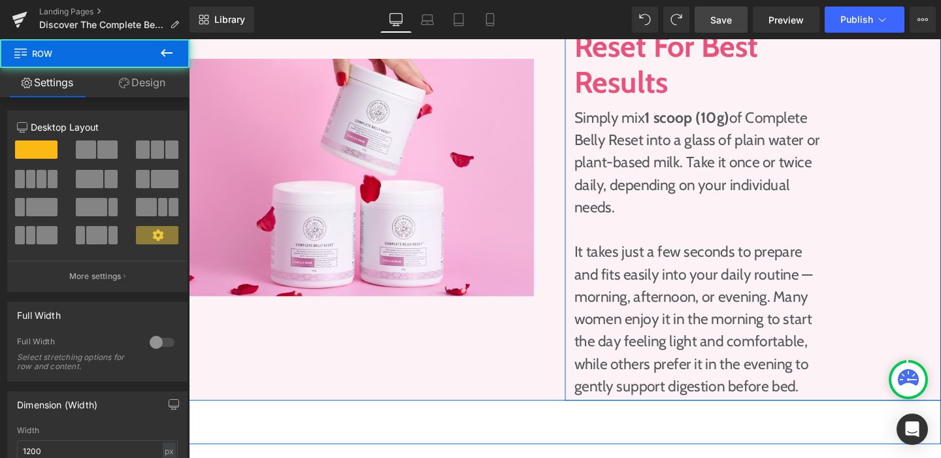
click at [584, 344] on div "How to Take Complete Belly Reset For Best Results Heading Simply mix 1 scoop (1…" at bounding box center [726, 185] width 284 height 463
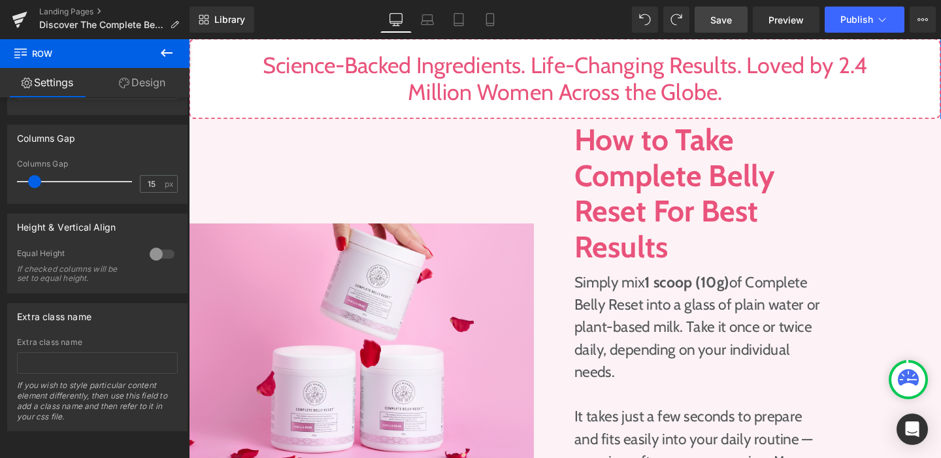
scroll to position [1439, 0]
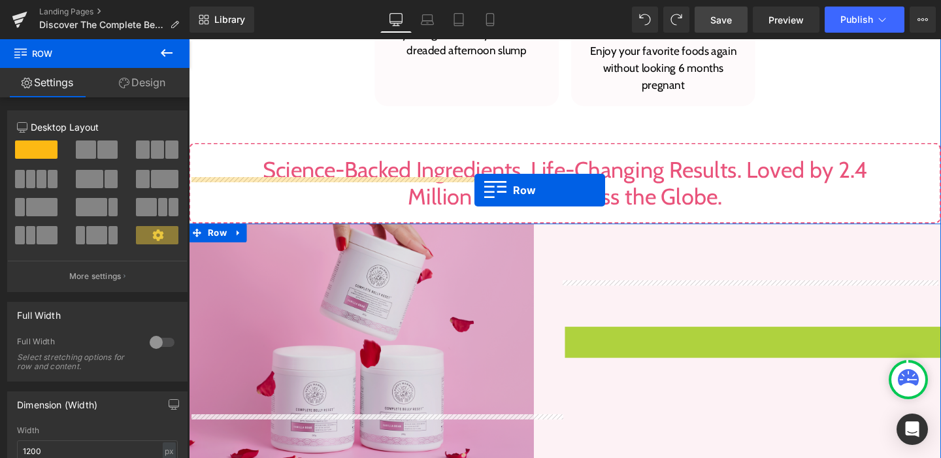
drag, startPoint x: 583, startPoint y: 195, endPoint x: 489, endPoint y: 198, distance: 94.2
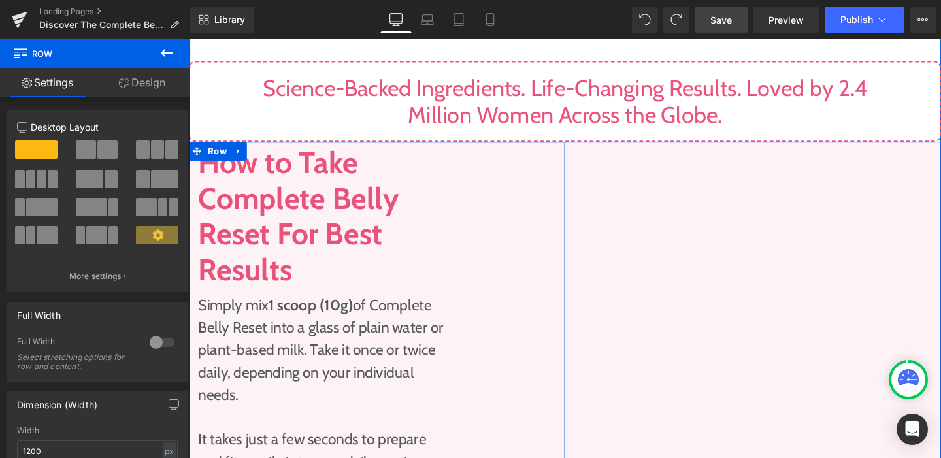
scroll to position [1940, 0]
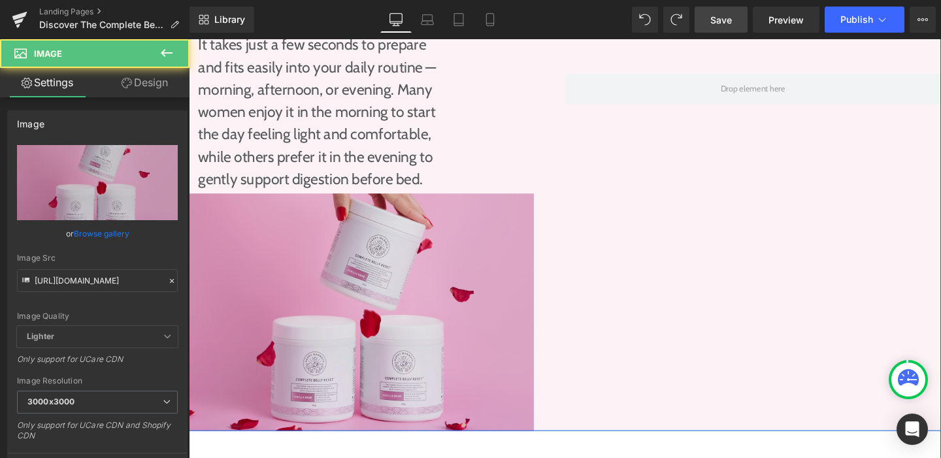
click at [228, 201] on img at bounding box center [370, 326] width 363 height 250
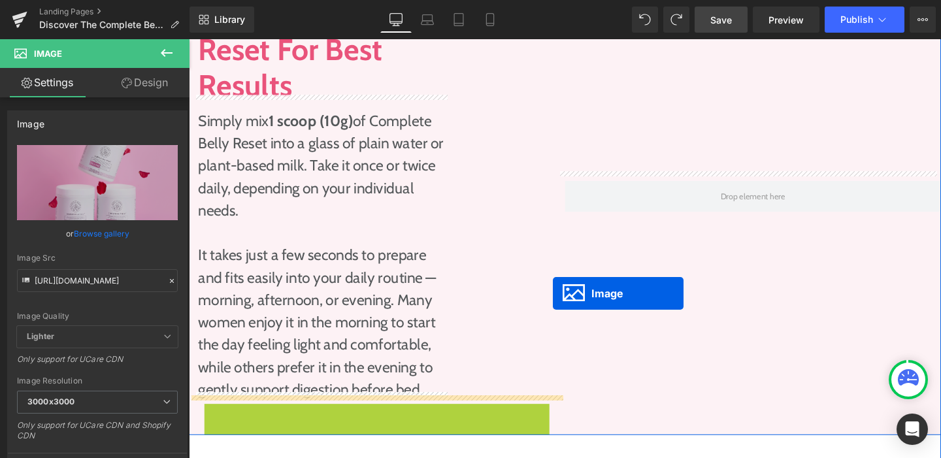
scroll to position [1672, 0]
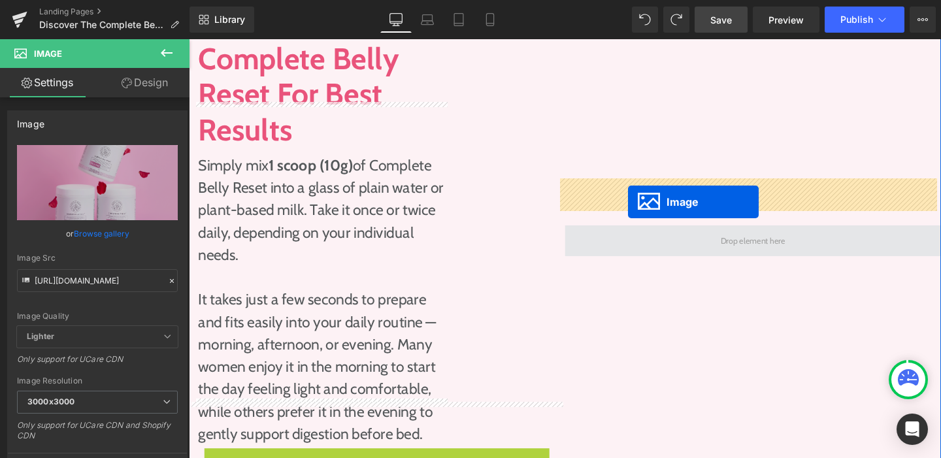
drag, startPoint x: 345, startPoint y: 279, endPoint x: 650, endPoint y: 210, distance: 312.9
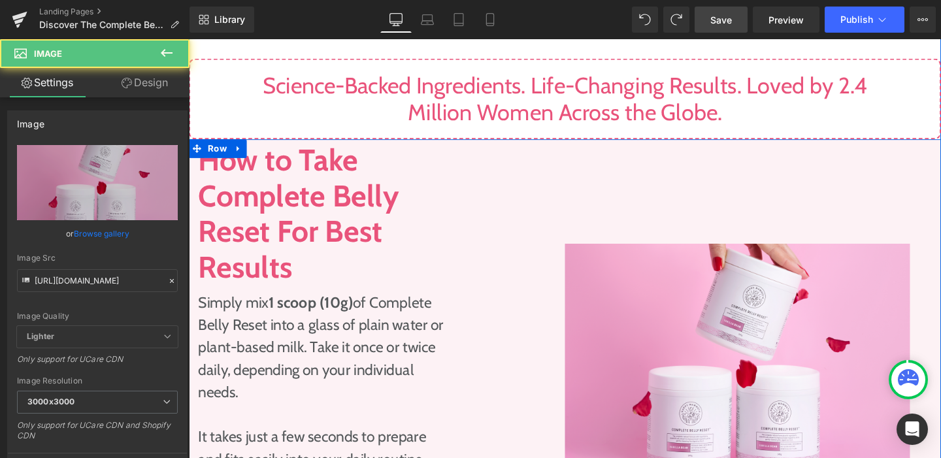
scroll to position [1428, 0]
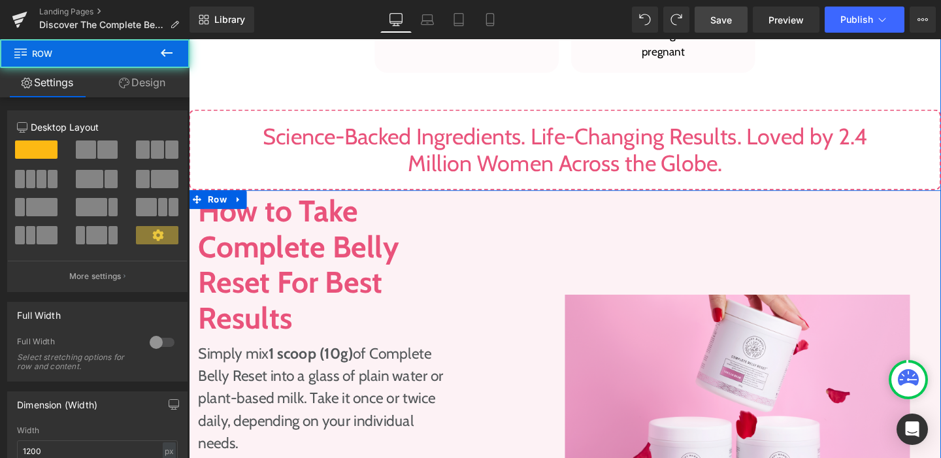
scroll to position [1533, 0]
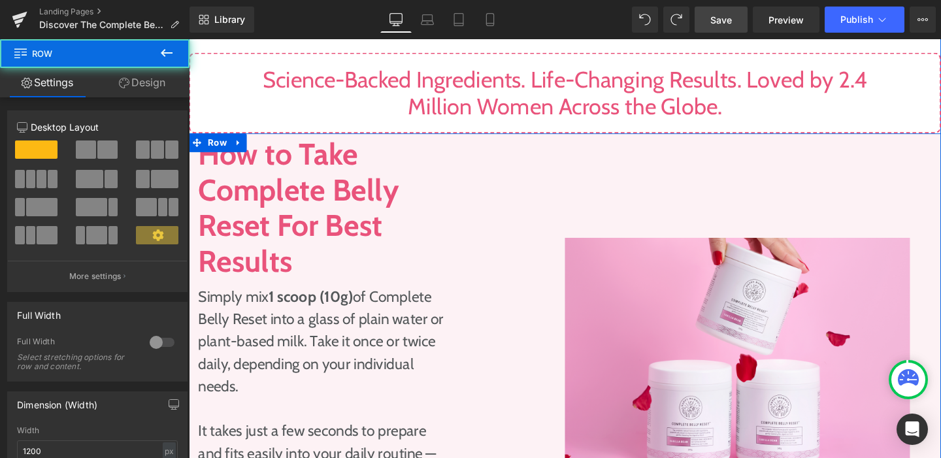
click at [537, 273] on div "How to Take Complete Belly Reset For Best Results Heading Simply mix 1 scoop (1…" at bounding box center [386, 373] width 395 height 469
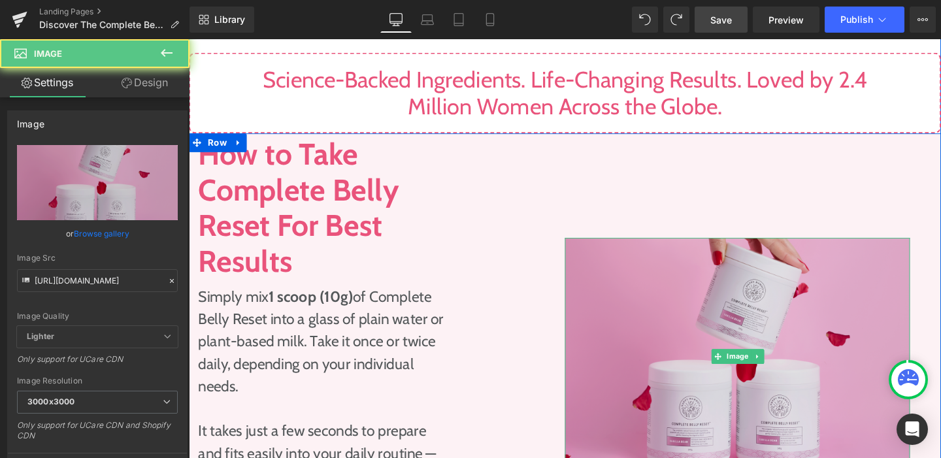
click at [604, 253] on img at bounding box center [765, 373] width 363 height 250
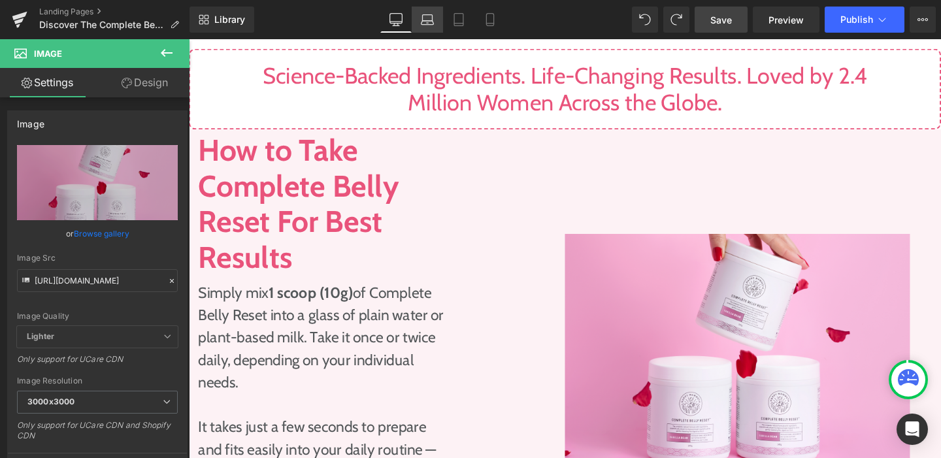
click at [426, 21] on icon at bounding box center [427, 19] width 13 height 13
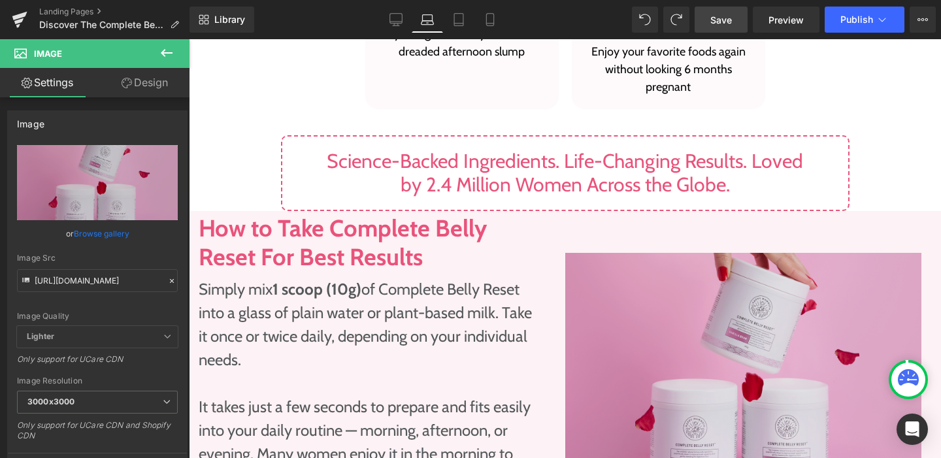
scroll to position [1547, 0]
